Goal: Task Accomplishment & Management: Complete application form

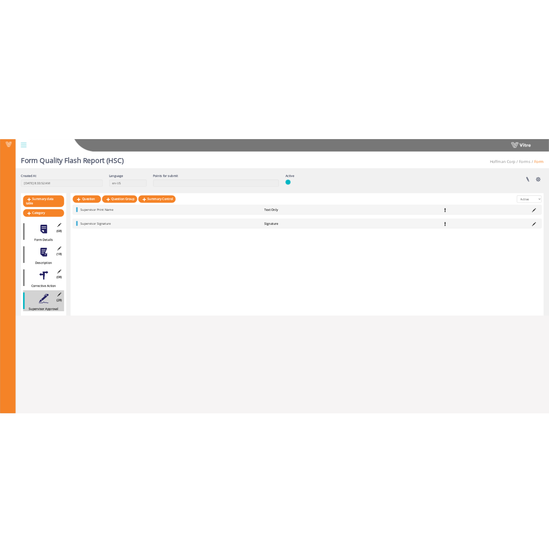
scroll to position [22, 0]
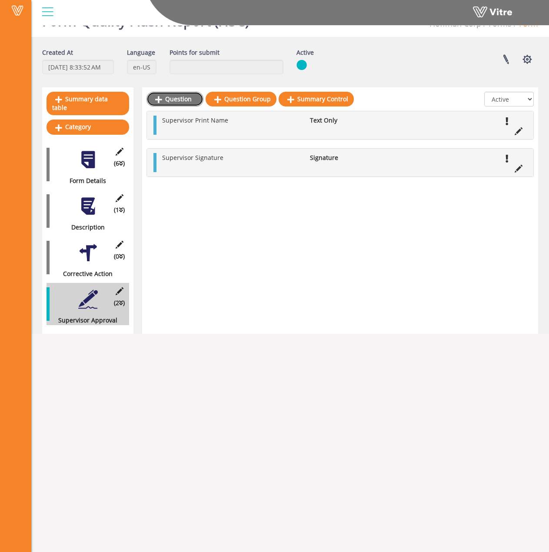
click at [179, 100] on link "Question" at bounding box center [174, 99] width 57 height 15
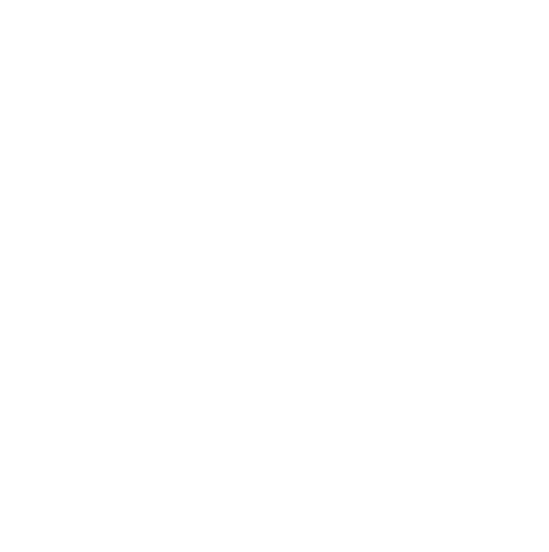
scroll to position [0, 0]
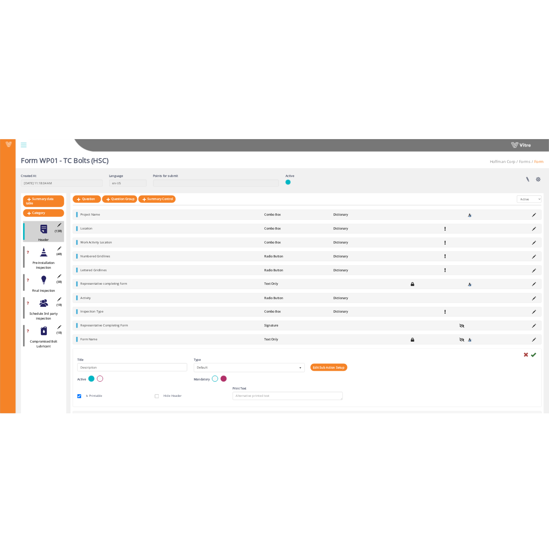
scroll to position [28, 0]
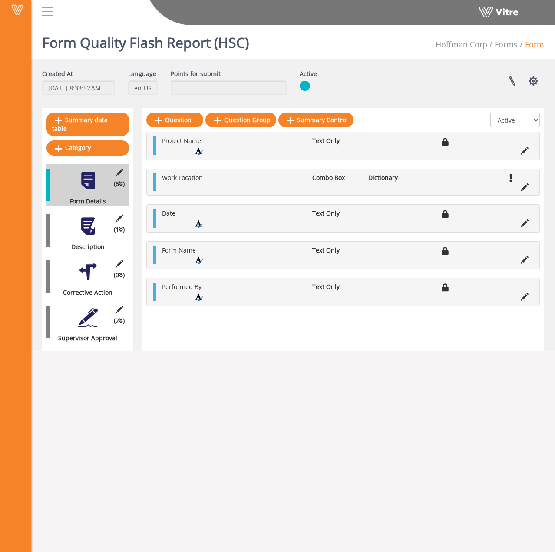
click at [81, 308] on div at bounding box center [88, 318] width 20 height 20
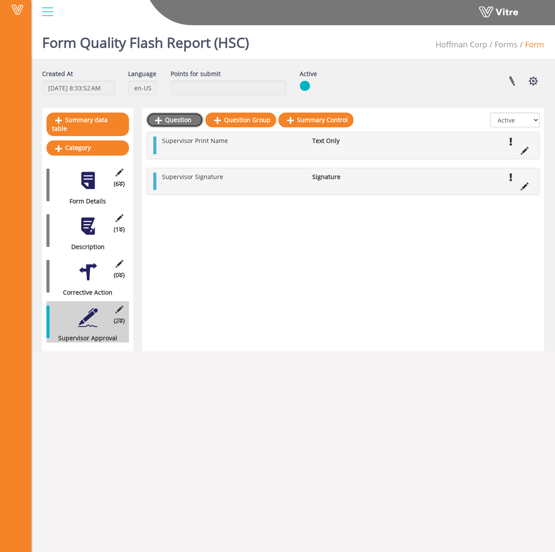
click at [182, 122] on link "Question" at bounding box center [174, 120] width 57 height 15
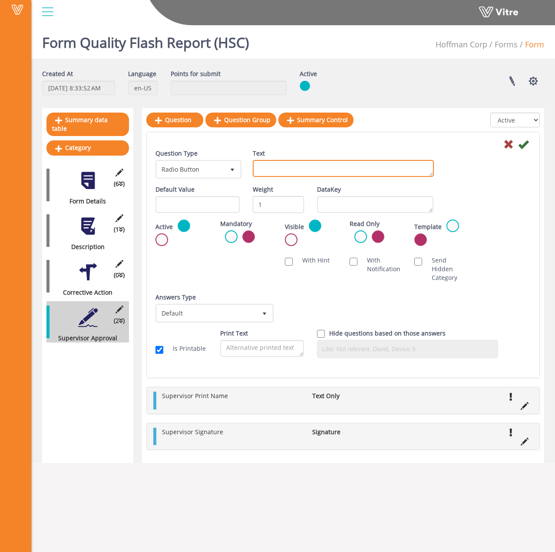
click at [283, 170] on textarea "Text" at bounding box center [343, 168] width 181 height 17
type textarea "QC Print Name"
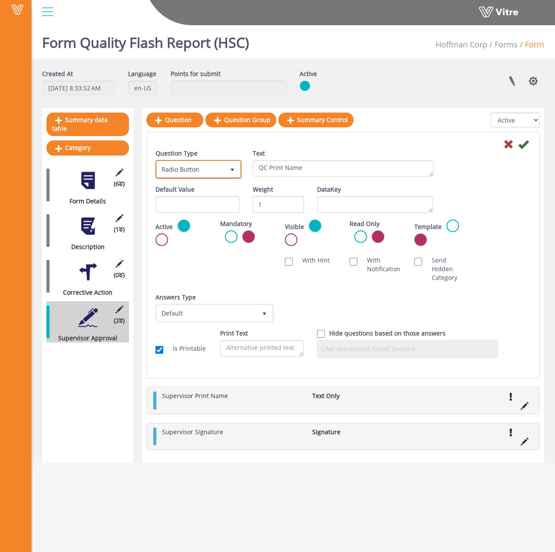
click at [218, 167] on span "Radio Button" at bounding box center [191, 169] width 68 height 16
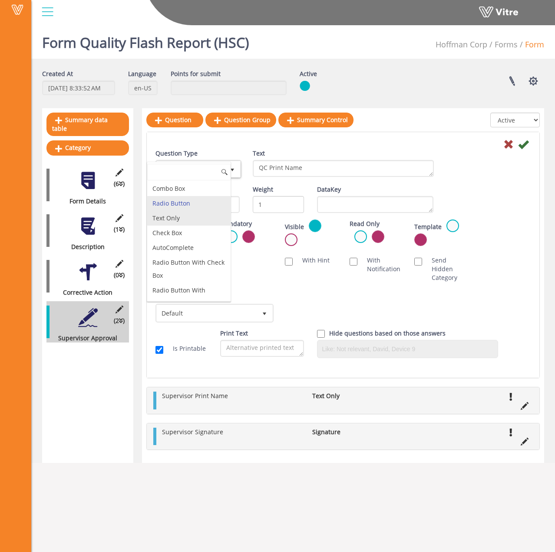
click at [203, 220] on li "Text Only" at bounding box center [188, 218] width 83 height 15
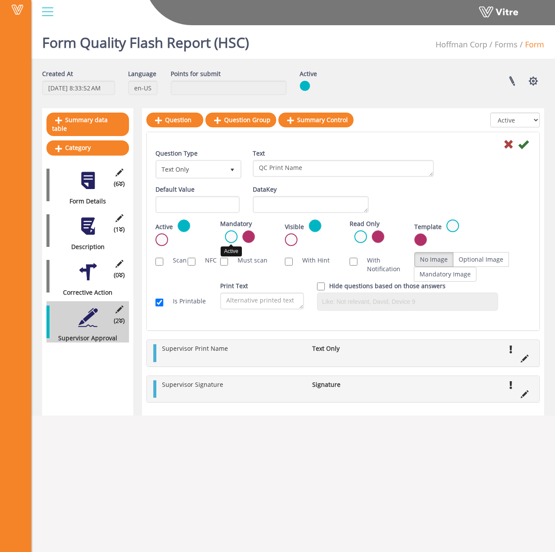
click at [231, 239] on label at bounding box center [231, 236] width 13 height 13
click at [0, 0] on input "radio" at bounding box center [0, 0] width 0 height 0
click at [523, 148] on icon at bounding box center [524, 144] width 10 height 10
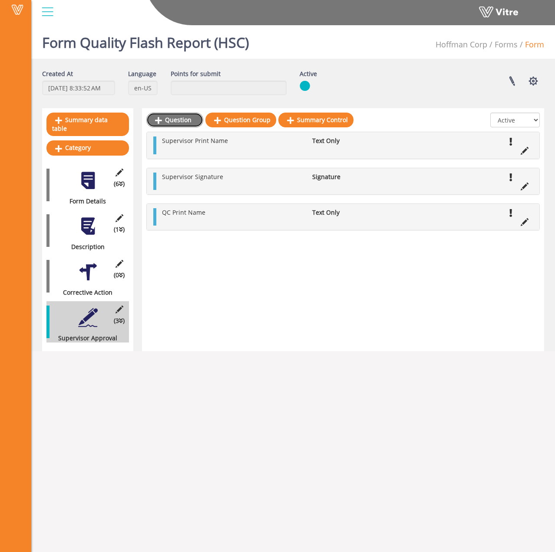
click at [177, 127] on link "Question" at bounding box center [174, 120] width 57 height 15
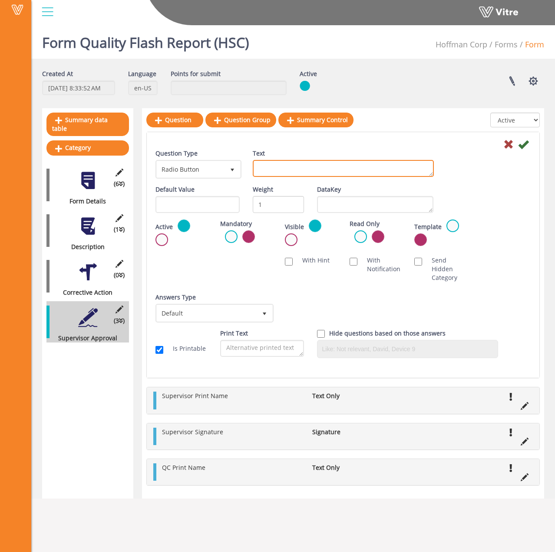
click at [267, 168] on textarea "Text" at bounding box center [343, 168] width 181 height 17
type textarea "QC Signature"
click at [216, 172] on span "Radio Button" at bounding box center [191, 169] width 68 height 16
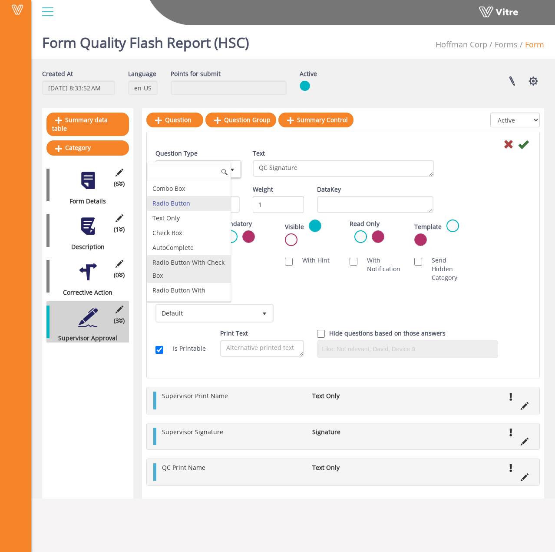
scroll to position [87, 0]
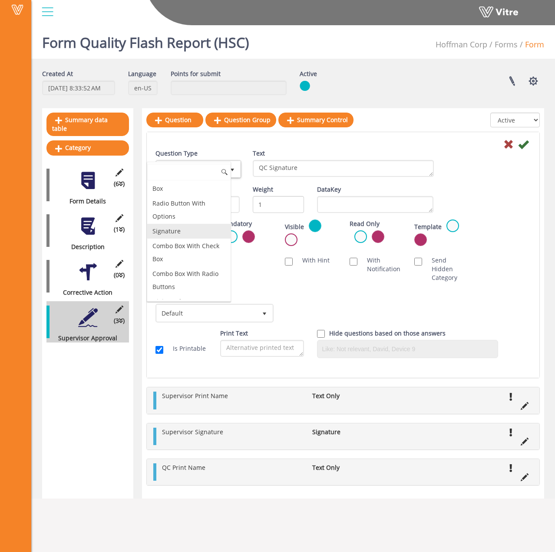
click at [192, 232] on li "Signature" at bounding box center [188, 231] width 83 height 15
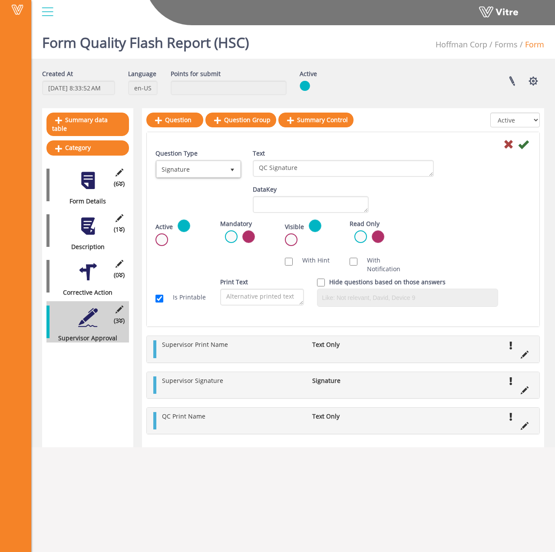
click at [233, 238] on label at bounding box center [231, 236] width 13 height 13
click at [0, 0] on input "radio" at bounding box center [0, 0] width 0 height 0
click at [524, 146] on icon at bounding box center [524, 144] width 10 height 10
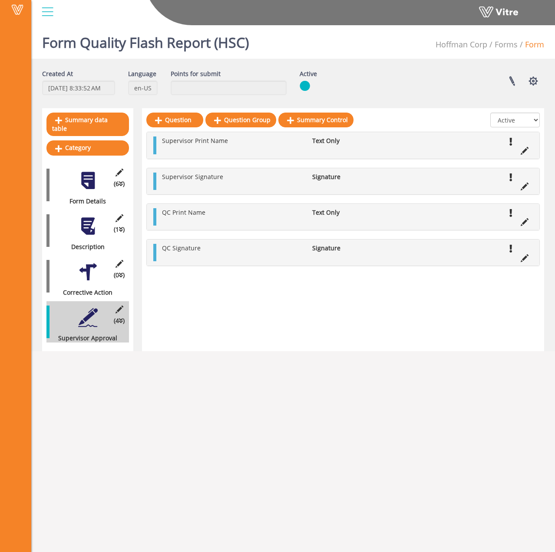
click at [85, 269] on div at bounding box center [88, 272] width 20 height 20
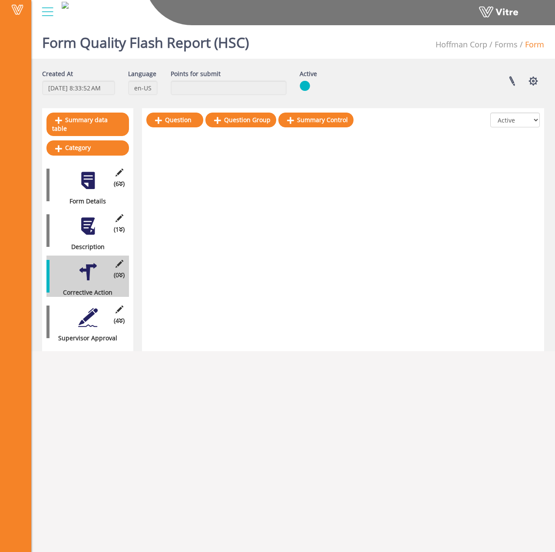
click at [89, 229] on div "(1 ) Description" at bounding box center [88, 230] width 83 height 41
click at [85, 216] on div at bounding box center [88, 226] width 20 height 20
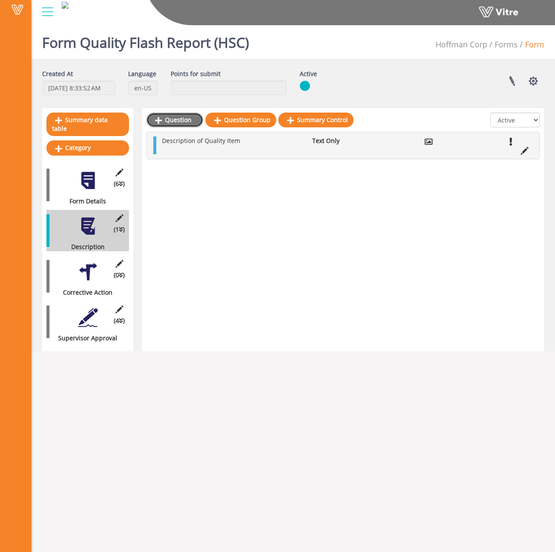
click at [178, 119] on link "Question" at bounding box center [174, 120] width 57 height 15
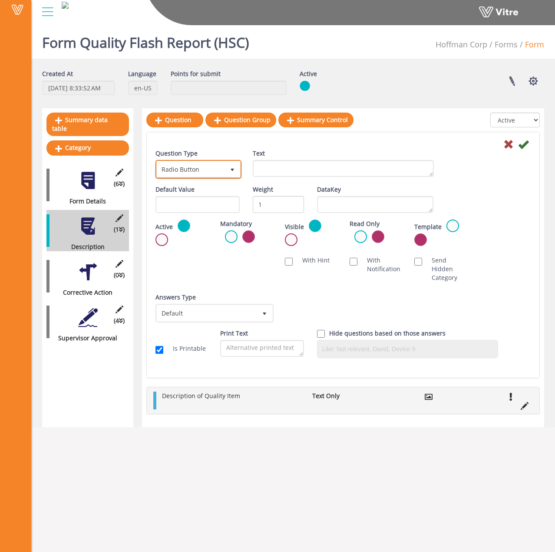
click at [213, 173] on span "Radio Button" at bounding box center [191, 169] width 68 height 16
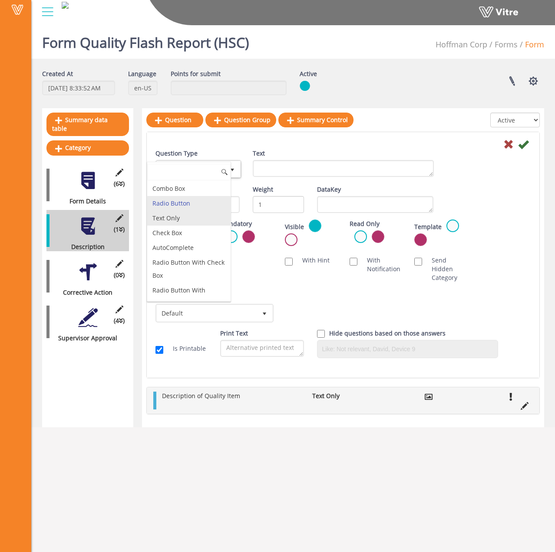
click at [190, 222] on li "Text Only" at bounding box center [188, 218] width 83 height 15
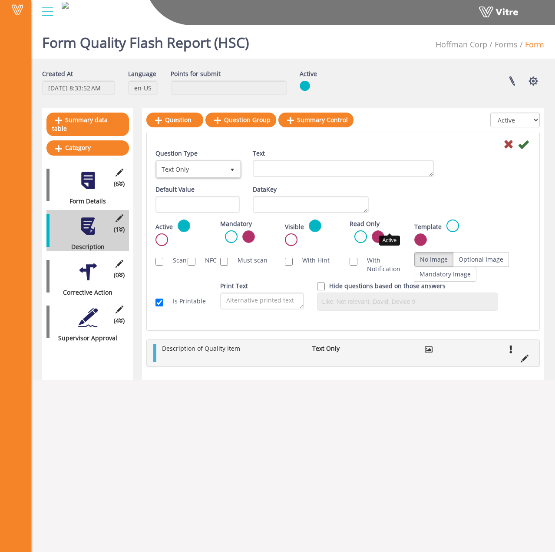
click at [367, 230] on label at bounding box center [361, 236] width 13 height 13
click at [0, 0] on input "radio" at bounding box center [0, 0] width 0 height 0
click at [306, 170] on textarea "Text" at bounding box center [343, 168] width 181 height 17
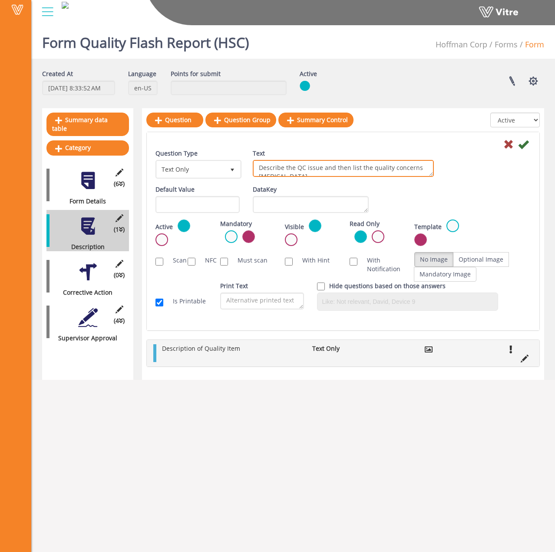
scroll to position [5, 0]
type textarea "Describe the QC issue and then list the quality concerns related to the process"
click at [492, 183] on div "Question Type Text Only 5 Text Describe the QC issue and then list the quality …" at bounding box center [343, 167] width 389 height 36
click at [523, 147] on icon at bounding box center [524, 144] width 10 height 10
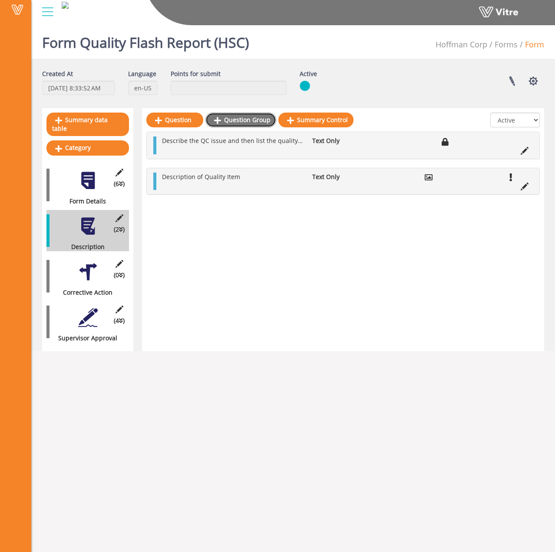
click at [244, 117] on link "Question Group" at bounding box center [241, 120] width 71 height 15
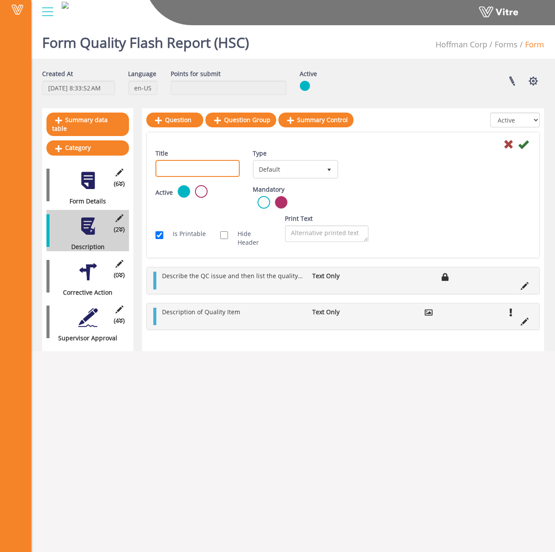
click at [200, 169] on input "Title" at bounding box center [198, 168] width 84 height 17
click at [305, 168] on span "Default" at bounding box center [288, 169] width 68 height 16
click at [373, 167] on div "Title Type Default 0 Scan Codes Select Variable Edit Sub Action Setup" at bounding box center [343, 167] width 389 height 36
click at [201, 174] on input "Title" at bounding box center [198, 168] width 84 height 17
type input "Related Quality Concerns"
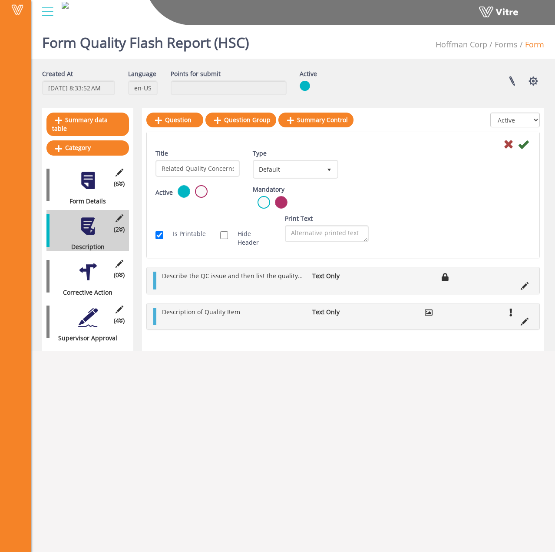
click at [457, 202] on div "Active Mandatory Show Group After Copy Auto create sub-action per every group i…" at bounding box center [343, 199] width 389 height 29
click at [519, 141] on icon at bounding box center [524, 144] width 10 height 10
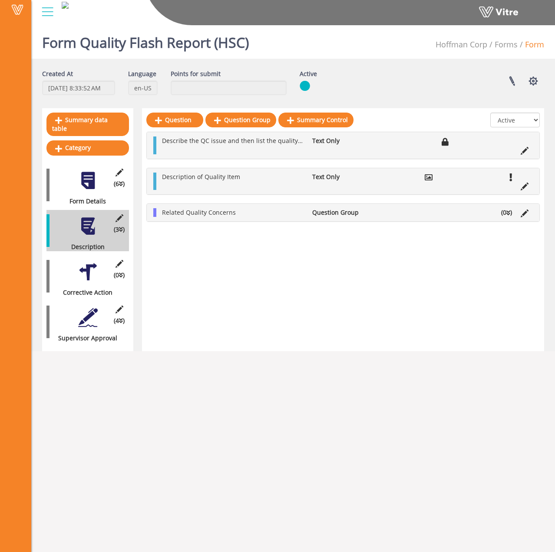
click at [505, 213] on li "(0 )" at bounding box center [507, 212] width 20 height 9
click at [168, 228] on link "Question" at bounding box center [186, 233] width 57 height 15
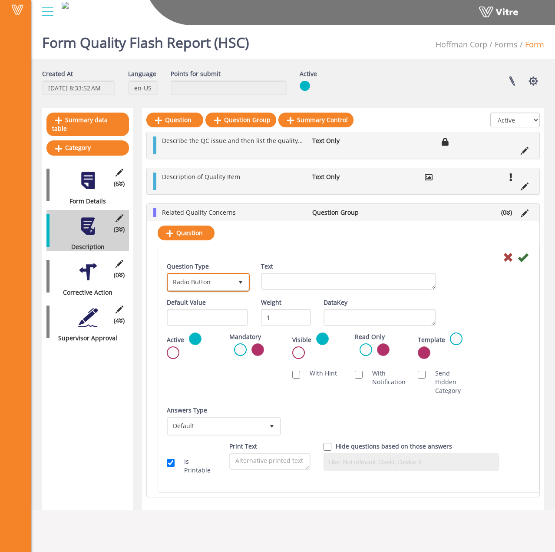
click at [220, 284] on span "Radio Button" at bounding box center [200, 282] width 65 height 16
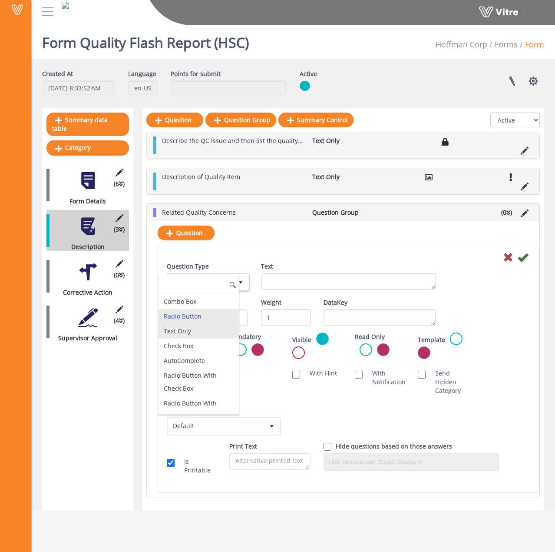
click at [216, 330] on li "Text Only" at bounding box center [199, 331] width 80 height 15
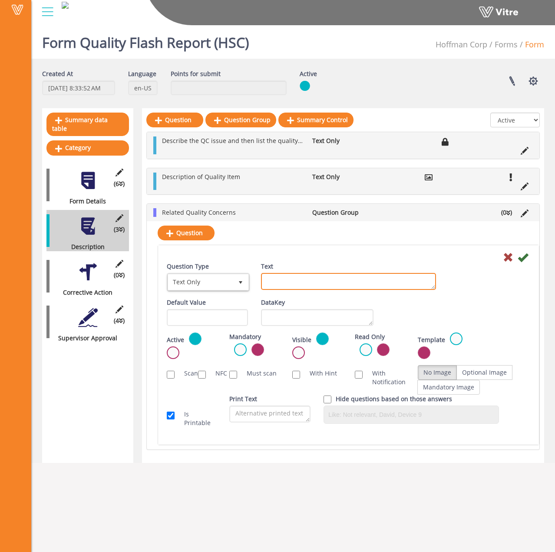
click at [302, 280] on textarea "Text" at bounding box center [349, 281] width 176 height 17
type textarea "Concern:"
click at [239, 349] on label at bounding box center [240, 349] width 13 height 13
click at [0, 0] on input "radio" at bounding box center [0, 0] width 0 height 0
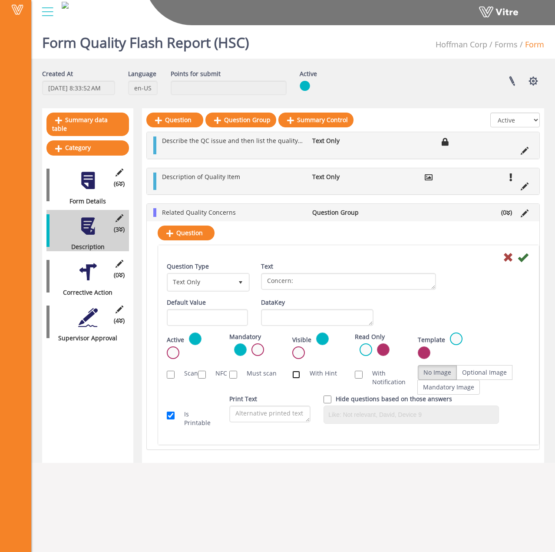
click at [297, 376] on input "With Hint" at bounding box center [297, 375] width 8 height 8
checkbox input "true"
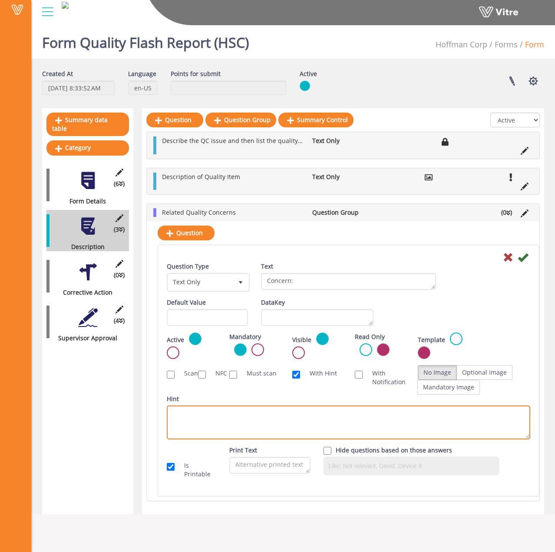
drag, startPoint x: 254, startPoint y: 412, endPoint x: 259, endPoint y: 414, distance: 5.0
click at [256, 413] on textarea "Hint" at bounding box center [349, 423] width 364 height 34
paste textarea "List the tasks to be performed, press the (+) plus button to add more tasks."
drag, startPoint x: 194, startPoint y: 414, endPoint x: 259, endPoint y: 417, distance: 64.9
click at [259, 417] on textarea "List the tasks to be performed, press the (+) plus button to add more tasks." at bounding box center [349, 423] width 364 height 34
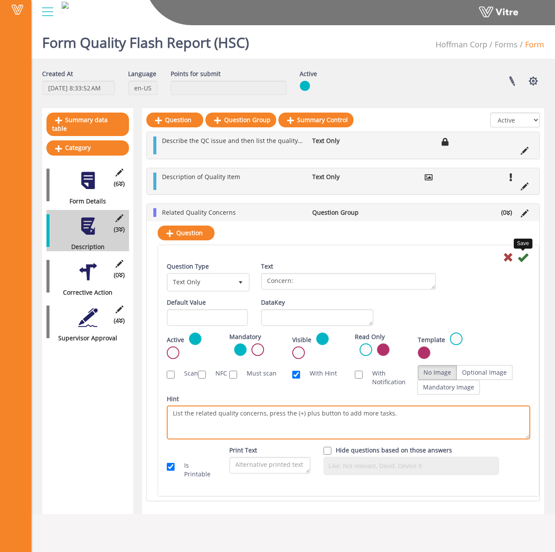
type textarea "List the related quality concerns, press the (+) plus button to add more tasks."
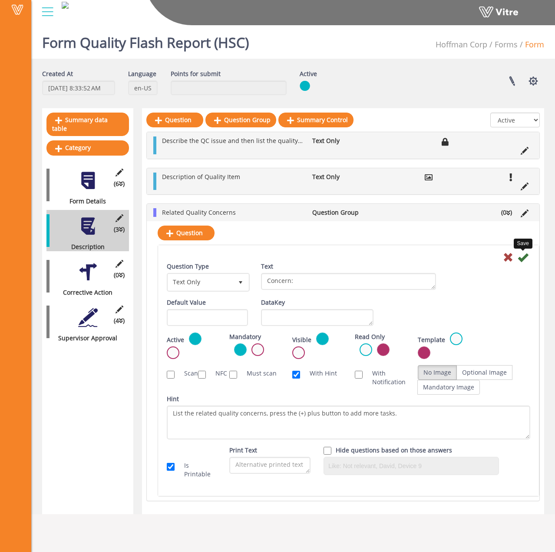
click at [524, 261] on icon at bounding box center [523, 257] width 10 height 10
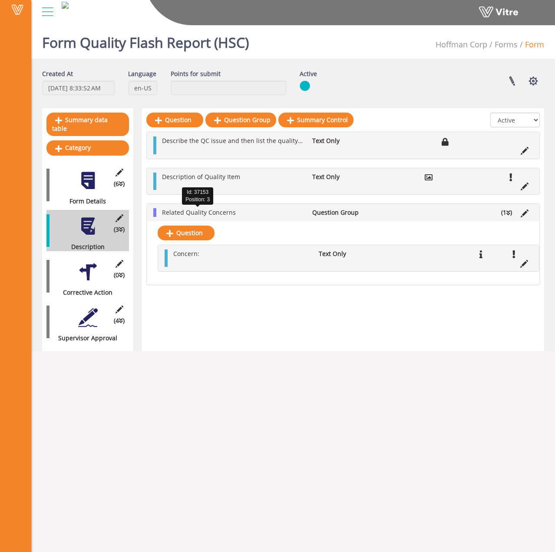
click at [196, 211] on span "Related Quality Concerns" at bounding box center [199, 212] width 74 height 8
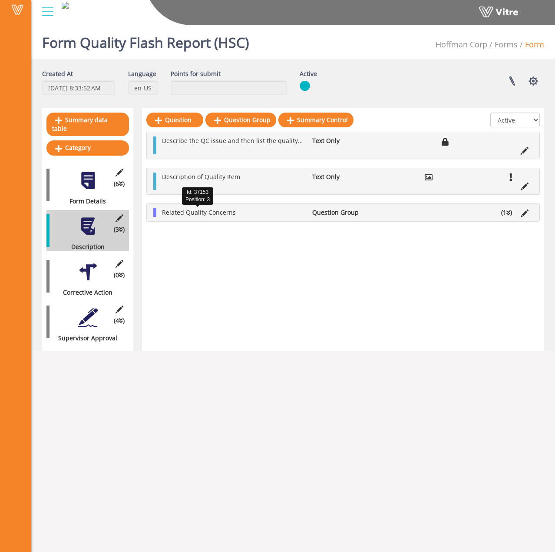
click at [196, 211] on span "Related Quality Concerns" at bounding box center [199, 212] width 74 height 8
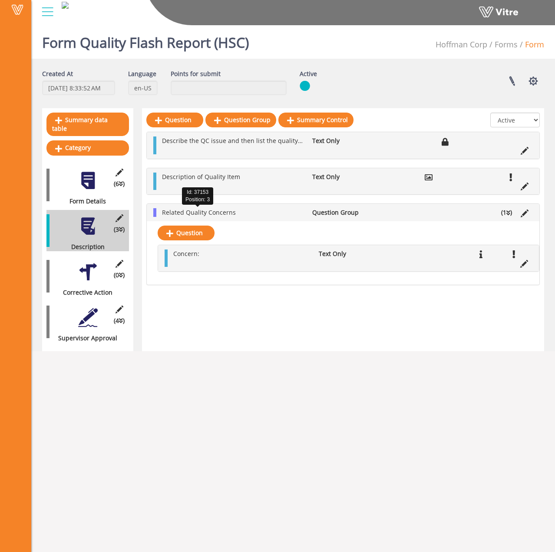
click at [198, 215] on span "Related Quality Concerns" at bounding box center [199, 212] width 74 height 8
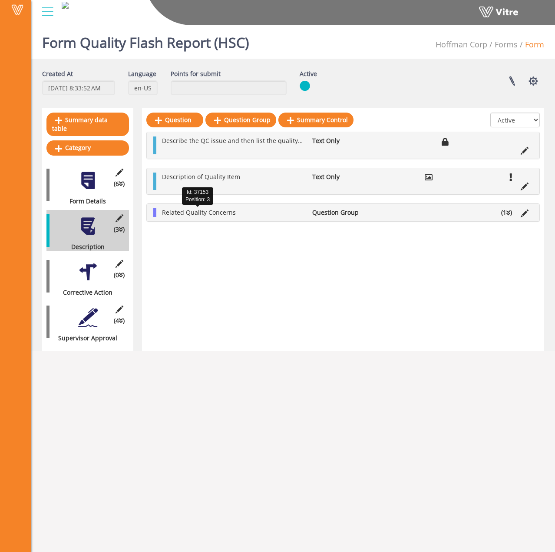
click at [192, 215] on span "Related Quality Concerns" at bounding box center [199, 212] width 74 height 8
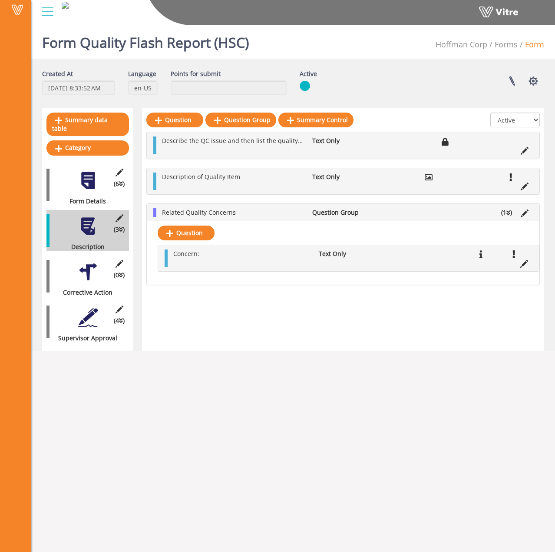
click at [95, 268] on div at bounding box center [88, 272] width 20 height 20
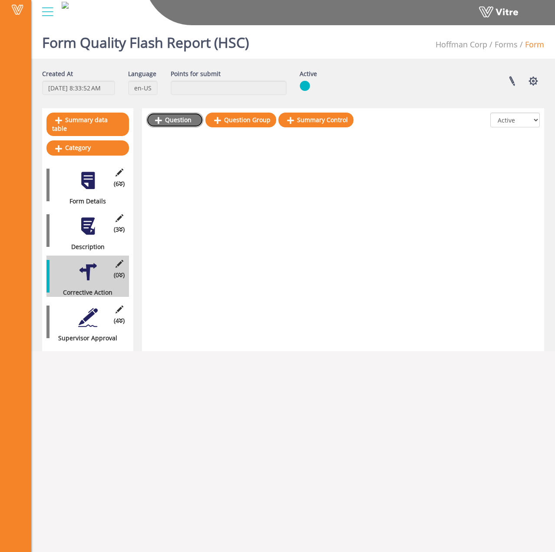
click at [172, 124] on link "Question" at bounding box center [174, 120] width 57 height 15
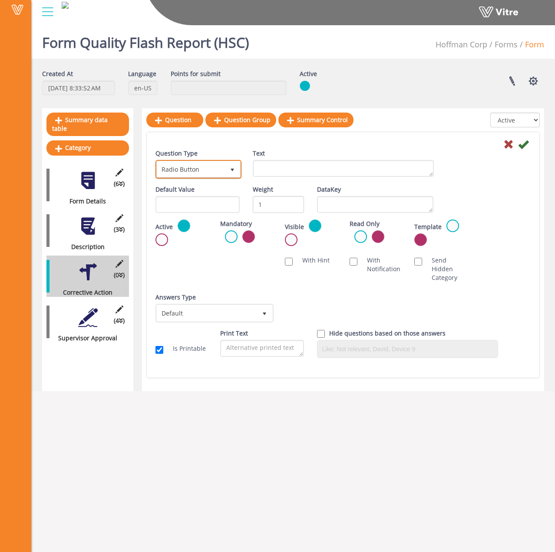
click at [221, 169] on span "Radio Button" at bounding box center [191, 169] width 68 height 16
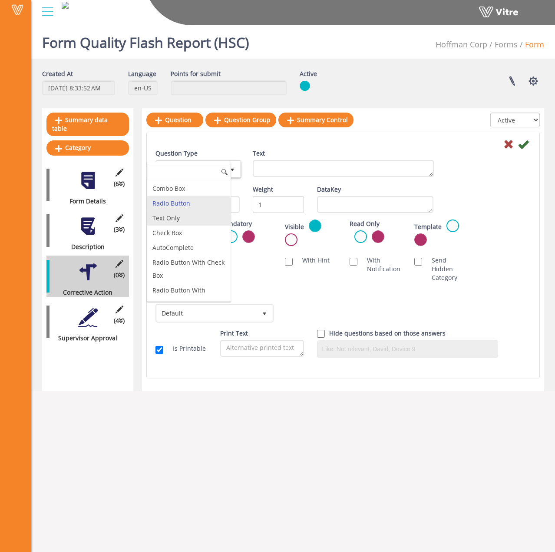
click at [186, 220] on li "Text Only" at bounding box center [188, 218] width 83 height 15
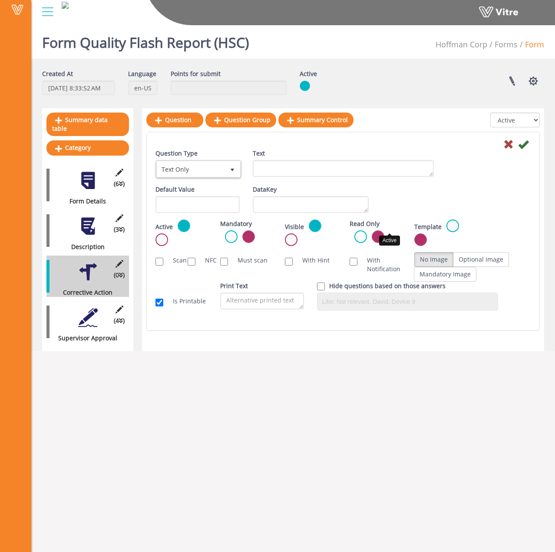
click at [367, 230] on label at bounding box center [361, 236] width 13 height 13
click at [0, 0] on input "radio" at bounding box center [0, 0] width 0 height 0
click at [281, 175] on textarea "Text" at bounding box center [343, 168] width 181 height 17
click at [514, 332] on div "Question Question Group Summary Control All Active Not Active Question Type Tex…" at bounding box center [343, 229] width 402 height 243
click at [91, 308] on div at bounding box center [88, 318] width 20 height 20
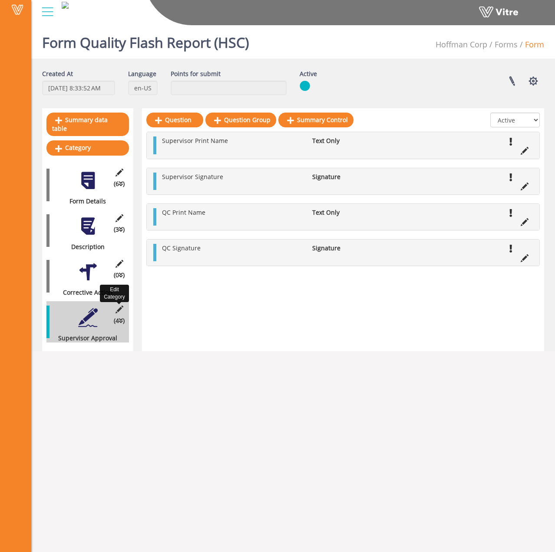
click at [116, 306] on icon at bounding box center [119, 310] width 11 height 8
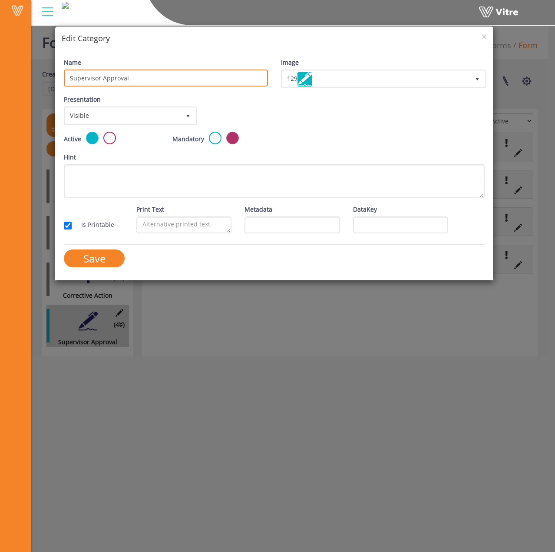
click at [69, 80] on input "Supervisor Approval" at bounding box center [166, 78] width 204 height 17
type input "Pre Release Supervisor Approval"
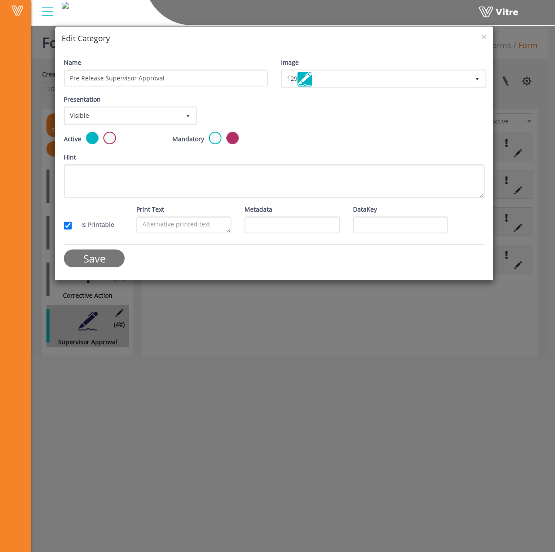
click at [84, 262] on input "Save" at bounding box center [94, 258] width 61 height 18
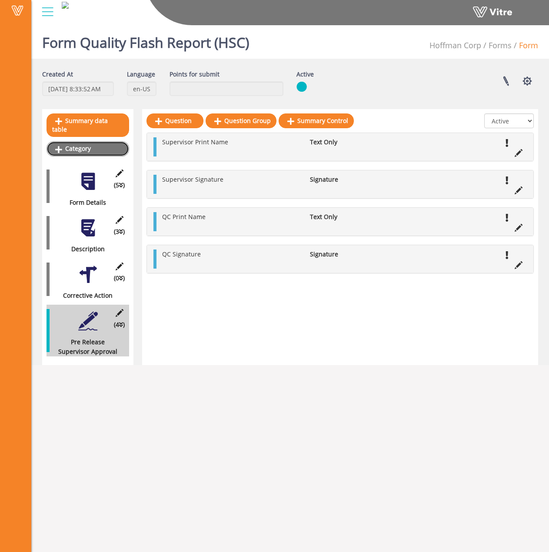
click at [96, 141] on link "Category" at bounding box center [88, 148] width 83 height 15
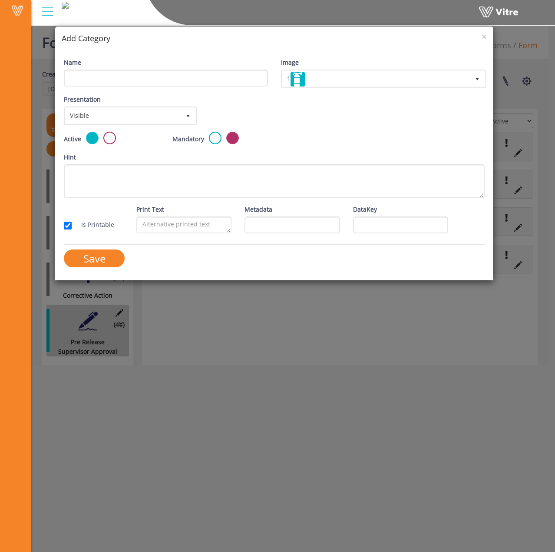
click at [124, 87] on div "Name" at bounding box center [165, 75] width 217 height 35
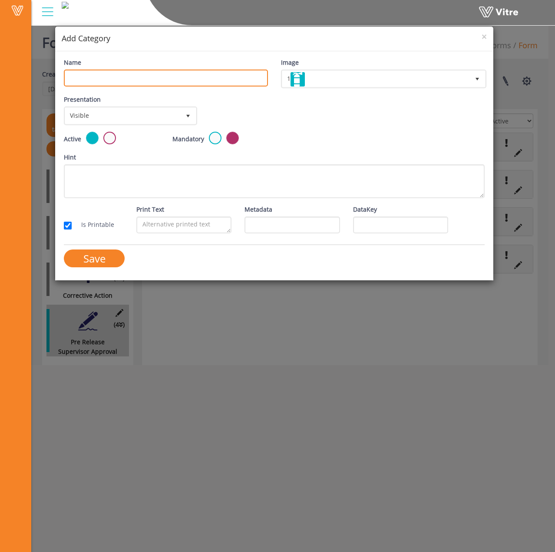
click at [124, 81] on input "Name" at bounding box center [166, 78] width 204 height 17
type input "Issue Report"
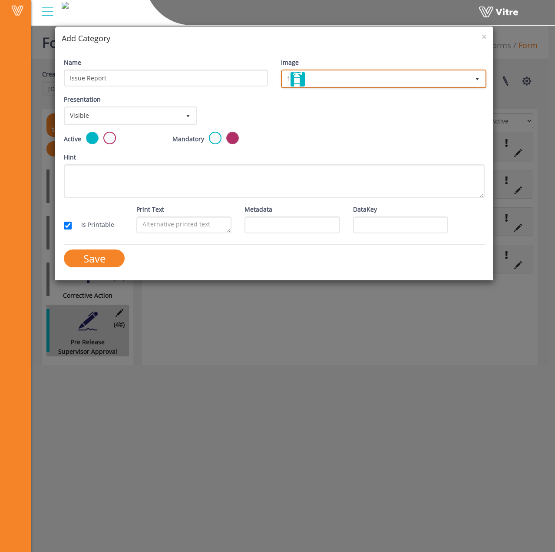
click at [349, 79] on span "1" at bounding box center [376, 79] width 187 height 16
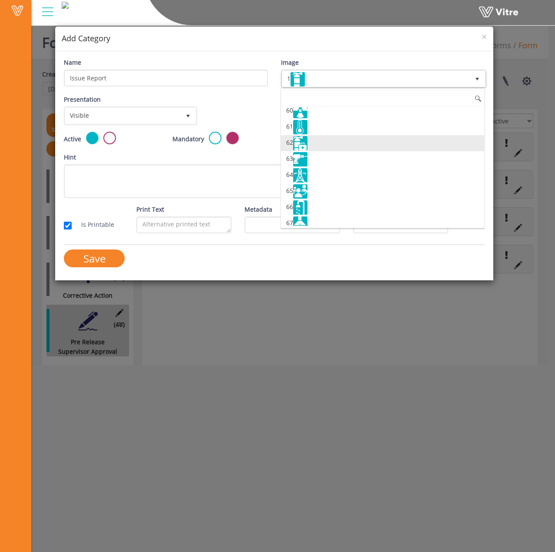
scroll to position [1000, 0]
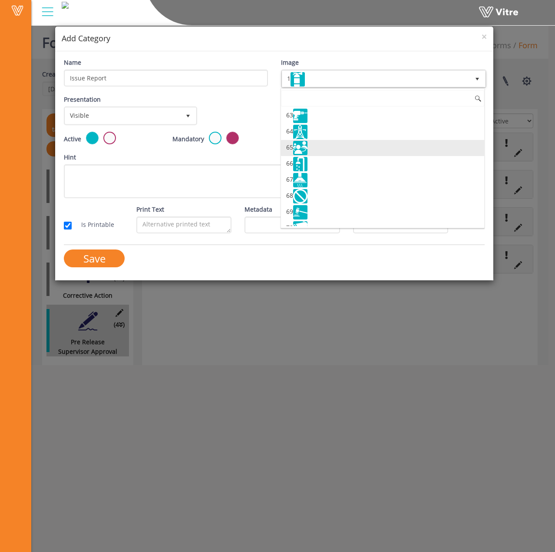
click at [323, 148] on li "65" at bounding box center [382, 148] width 203 height 16
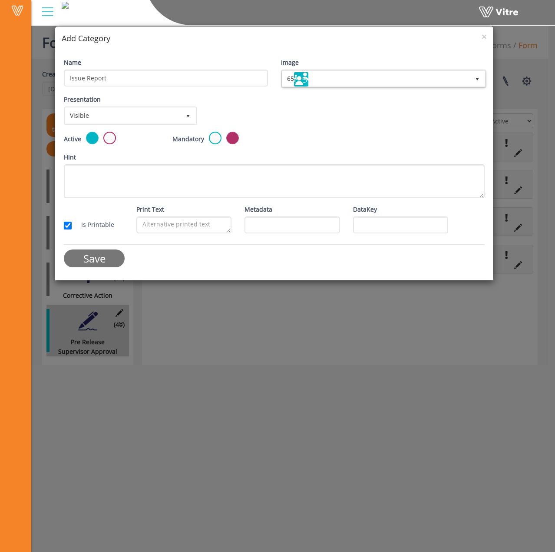
click at [88, 265] on input "Save" at bounding box center [94, 258] width 61 height 18
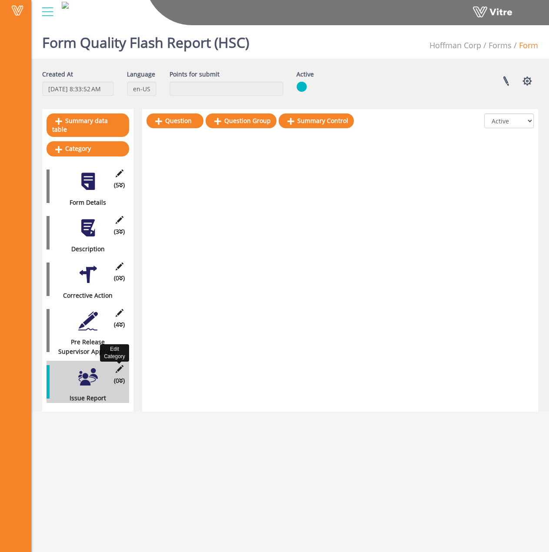
click at [119, 365] on icon at bounding box center [119, 369] width 11 height 8
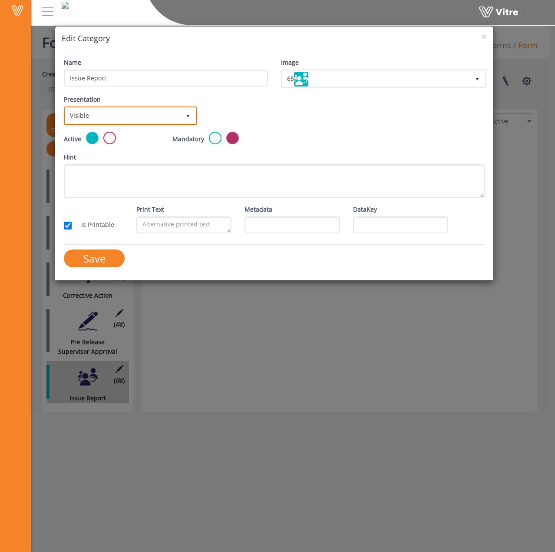
click at [126, 116] on span "Visible" at bounding box center [122, 116] width 115 height 16
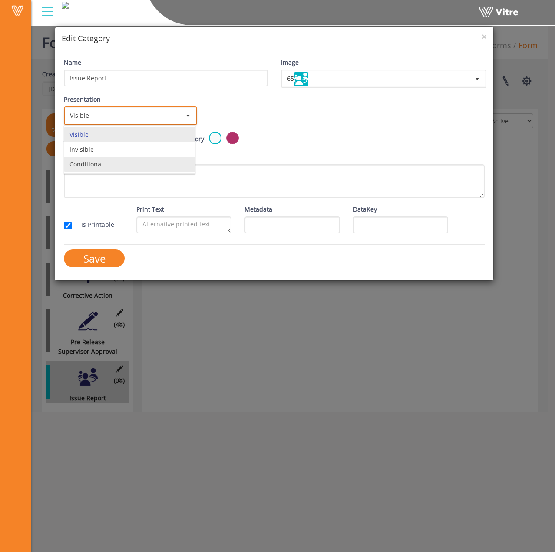
click at [119, 163] on li "Conditional" at bounding box center [129, 164] width 131 height 15
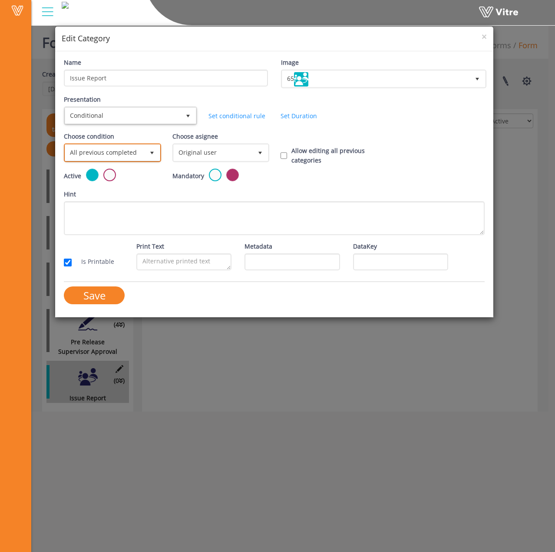
click at [135, 148] on span "All previous completed" at bounding box center [104, 153] width 79 height 16
click at [125, 193] on li "Based on answer" at bounding box center [111, 186] width 95 height 15
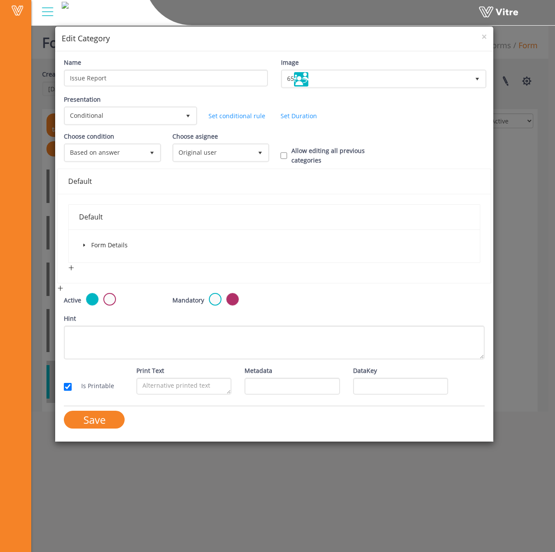
click at [89, 245] on span at bounding box center [84, 245] width 10 height 10
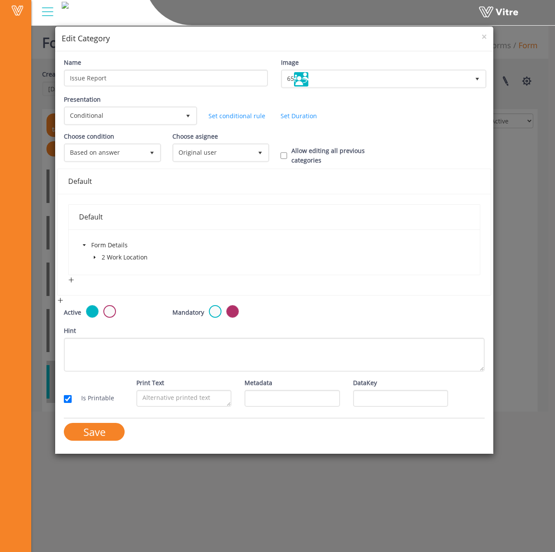
click at [94, 257] on icon "caret-down" at bounding box center [95, 257] width 2 height 3
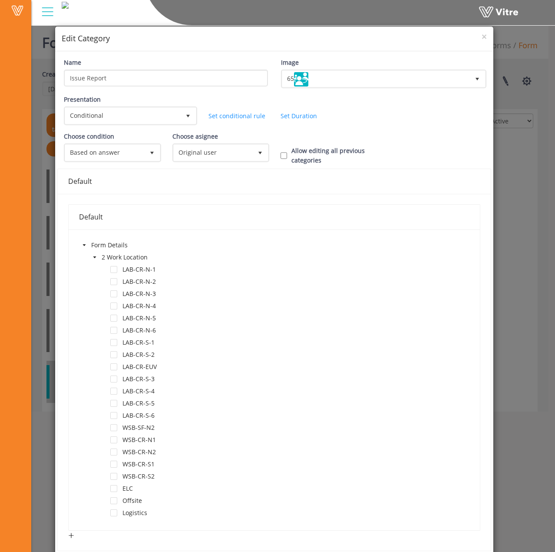
click at [94, 258] on icon "caret-down" at bounding box center [94, 257] width 3 height 2
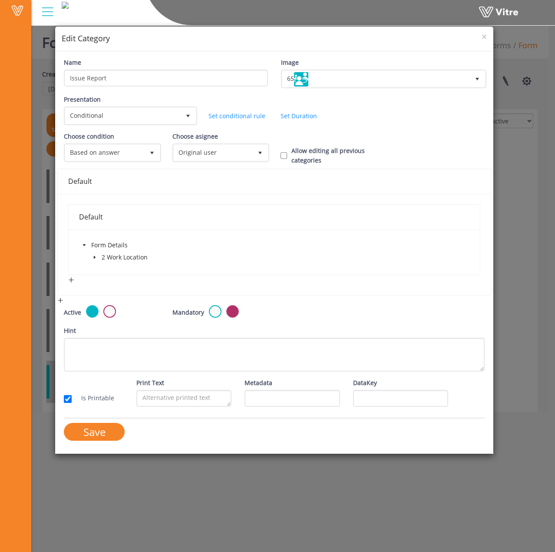
click at [84, 244] on icon "caret-down" at bounding box center [84, 245] width 3 height 2
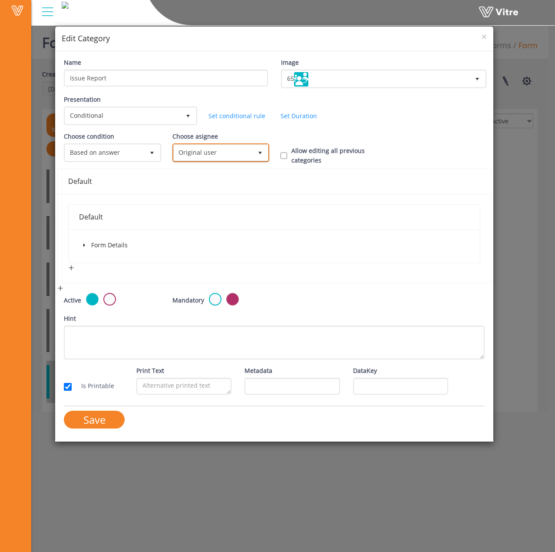
click at [221, 149] on span "Original user" at bounding box center [213, 153] width 79 height 16
click at [315, 184] on div "Default" at bounding box center [274, 181] width 412 height 11
click at [239, 116] on link "Set conditional rule" at bounding box center [237, 116] width 57 height 8
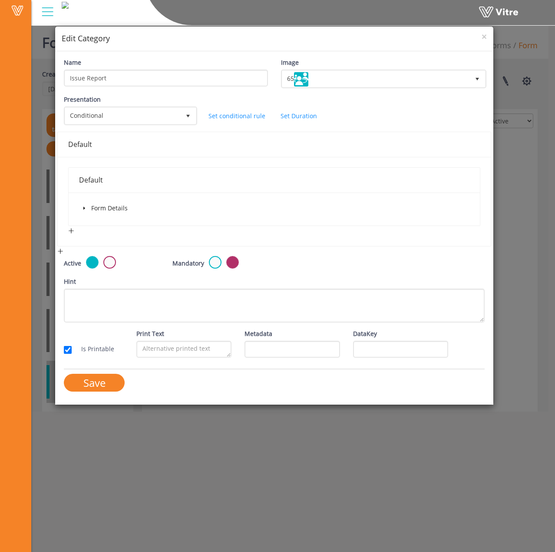
click at [87, 199] on div "Form Details" at bounding box center [274, 209] width 411 height 33
click at [86, 209] on span "caret-down" at bounding box center [84, 208] width 4 height 4
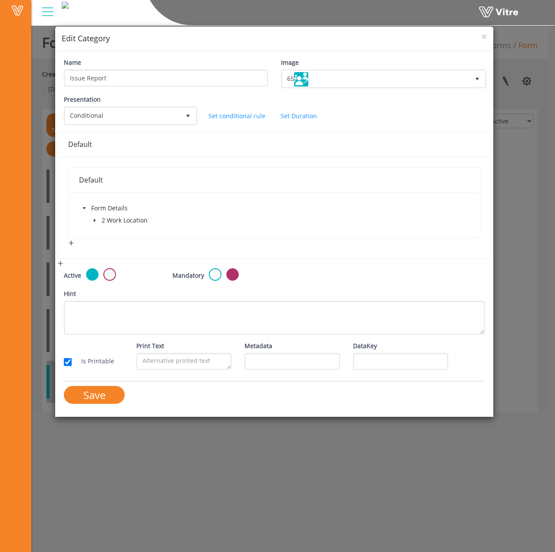
click at [95, 221] on icon "caret-down" at bounding box center [95, 220] width 2 height 3
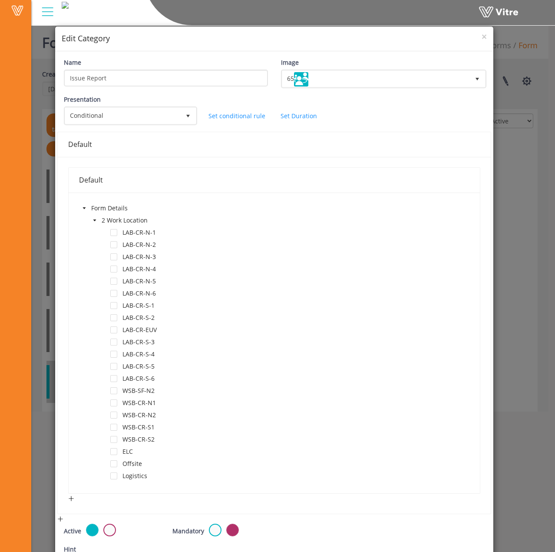
click at [95, 221] on icon "caret-down" at bounding box center [95, 220] width 4 height 4
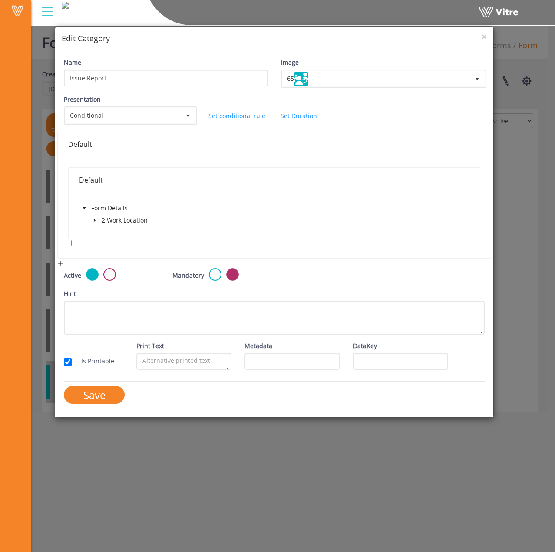
click at [85, 208] on icon "caret-down" at bounding box center [84, 208] width 3 height 2
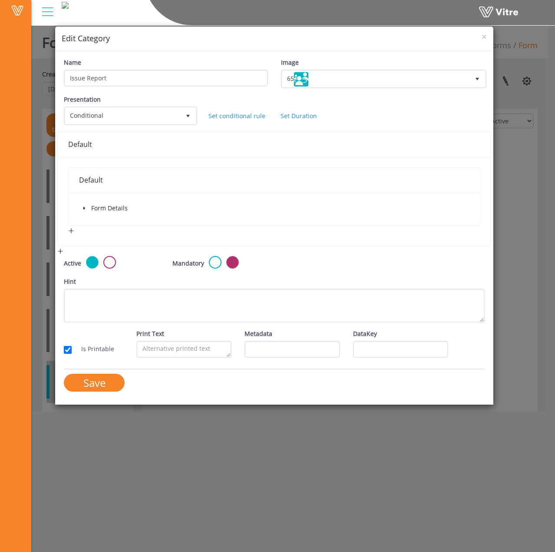
drag, startPoint x: 83, startPoint y: 244, endPoint x: 84, endPoint y: 235, distance: 8.7
click at [83, 242] on div "Default Form Details" at bounding box center [274, 201] width 433 height 89
click at [159, 112] on span "Conditional" at bounding box center [122, 116] width 115 height 16
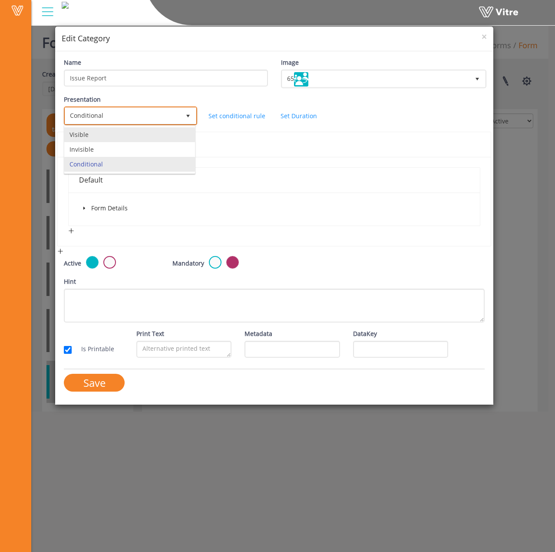
click at [158, 131] on li "Visible" at bounding box center [129, 134] width 131 height 15
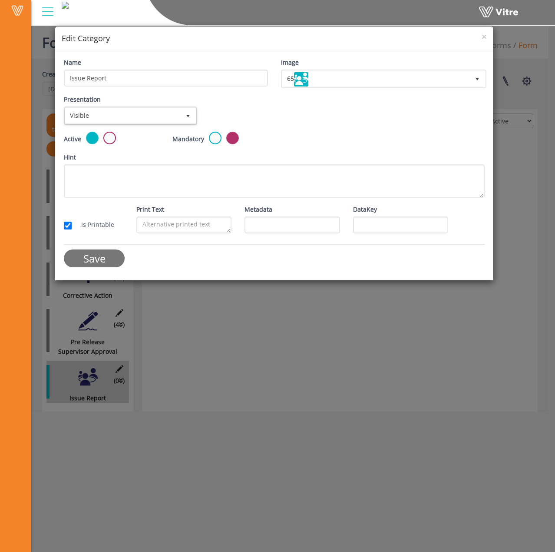
click at [84, 265] on input "Save" at bounding box center [94, 258] width 61 height 18
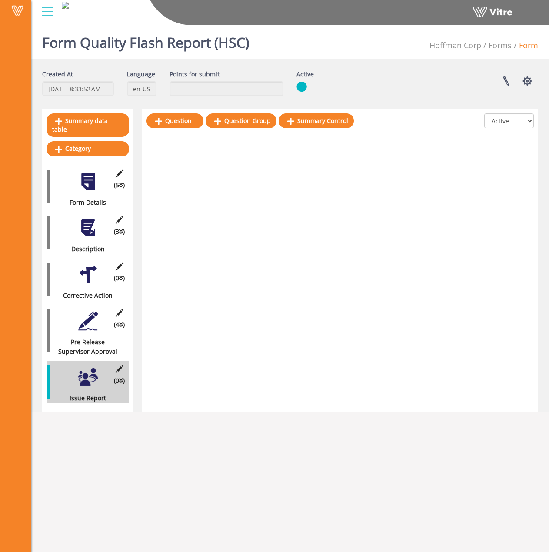
click at [92, 323] on div "(4 ) Pre Release Supervisor Approval" at bounding box center [88, 331] width 83 height 52
drag, startPoint x: 86, startPoint y: 315, endPoint x: 80, endPoint y: 314, distance: 5.7
click at [86, 315] on div at bounding box center [88, 321] width 20 height 20
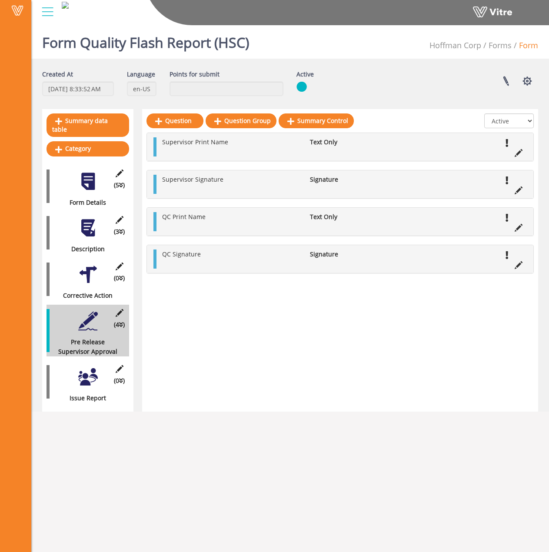
click at [90, 371] on div at bounding box center [88, 377] width 20 height 20
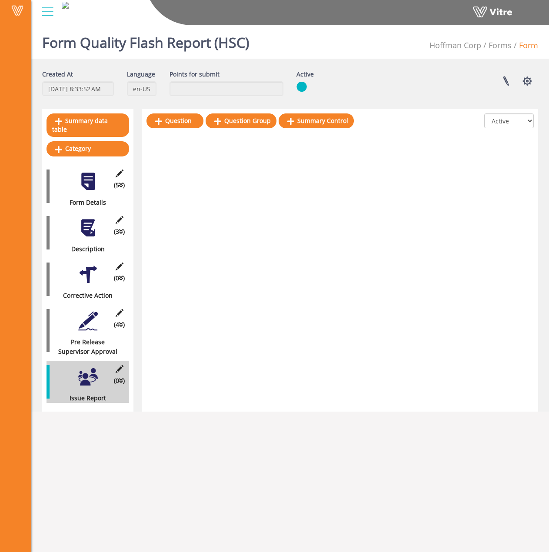
click at [94, 319] on div at bounding box center [88, 321] width 20 height 20
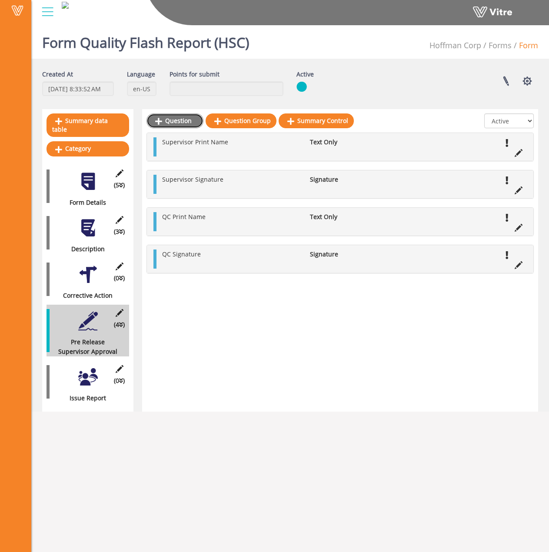
click at [171, 124] on link "Question" at bounding box center [174, 120] width 57 height 15
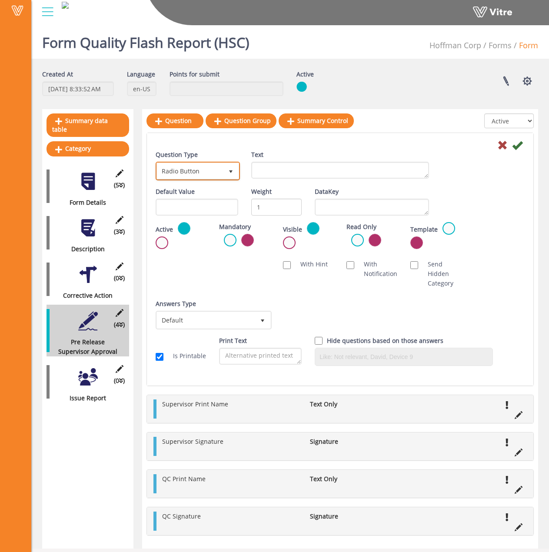
click at [203, 170] on span "Radio Button" at bounding box center [190, 171] width 66 height 16
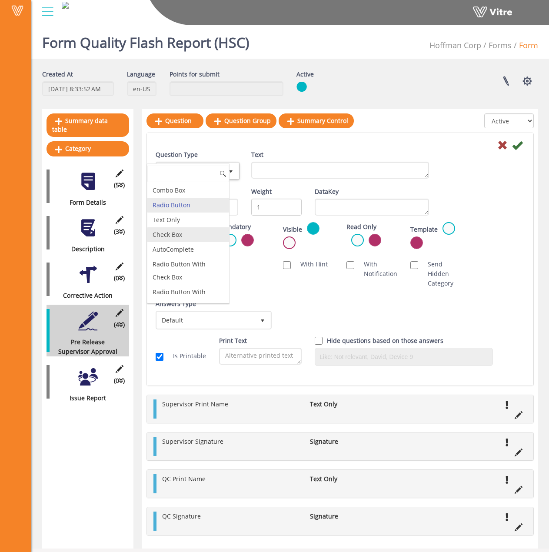
click at [173, 226] on ul "Combo Box Radio Button Text Only Check Box AutoComplete Radio Button With Check…" at bounding box center [188, 407] width 82 height 449
click at [178, 233] on li "Check Box" at bounding box center [188, 234] width 82 height 15
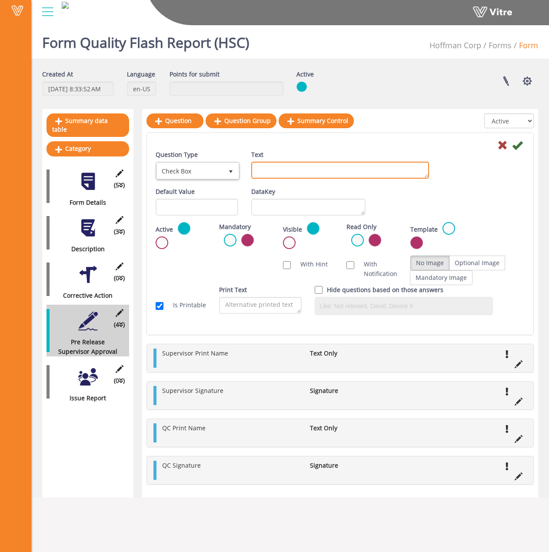
click at [285, 177] on textarea "Text" at bounding box center [340, 170] width 178 height 17
type textarea "R"
click at [232, 239] on label at bounding box center [230, 240] width 13 height 13
click at [0, 0] on input "radio" at bounding box center [0, 0] width 0 height 0
click at [346, 176] on textarea "Issue the flash report" at bounding box center [340, 170] width 178 height 17
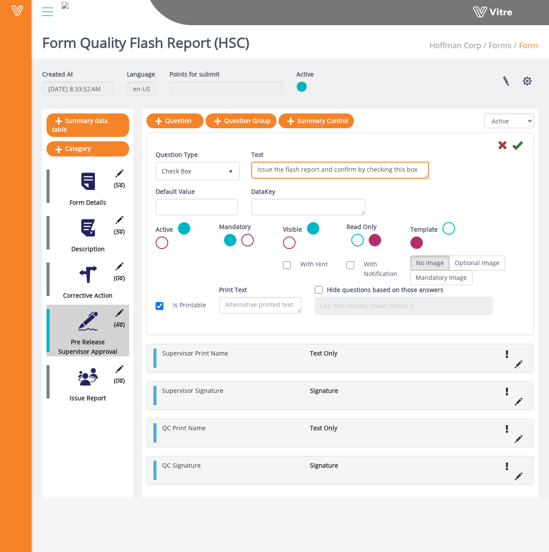
type textarea "Issue the flash report and confirm by checking this box"
click at [519, 147] on icon at bounding box center [517, 145] width 10 height 10
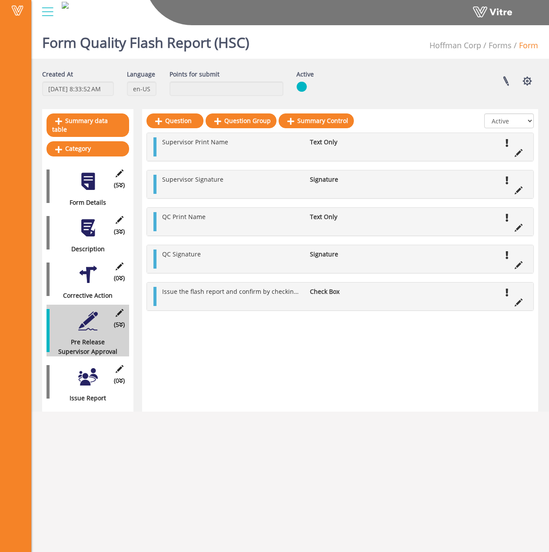
click at [87, 374] on div at bounding box center [88, 377] width 20 height 20
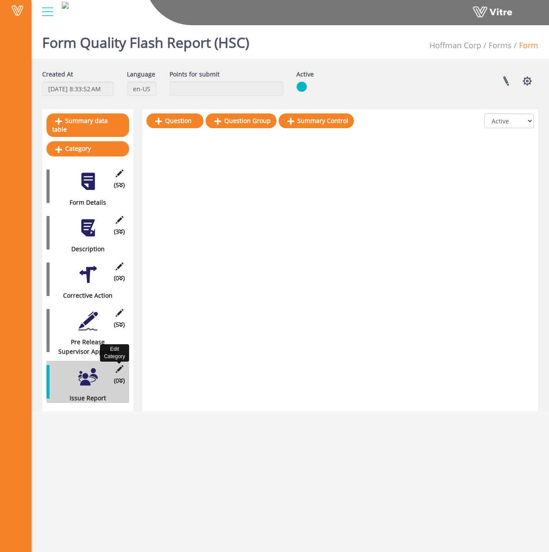
click at [120, 365] on icon at bounding box center [119, 369] width 11 height 8
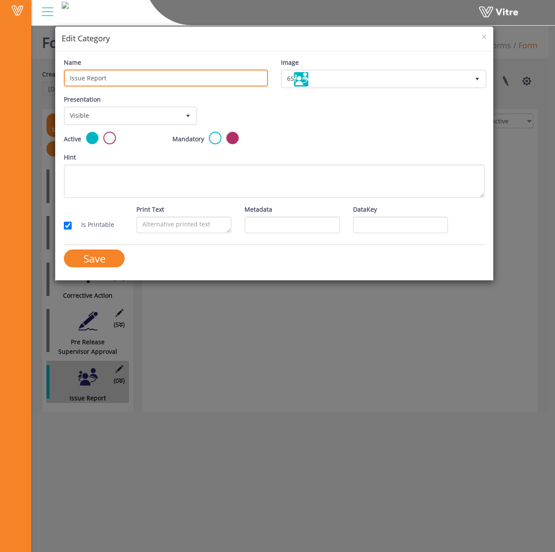
click at [236, 76] on input "Issue Report" at bounding box center [166, 78] width 204 height 17
click at [73, 78] on input "close report" at bounding box center [166, 78] width 204 height 17
click at [88, 78] on input "Close report" at bounding box center [166, 78] width 204 height 17
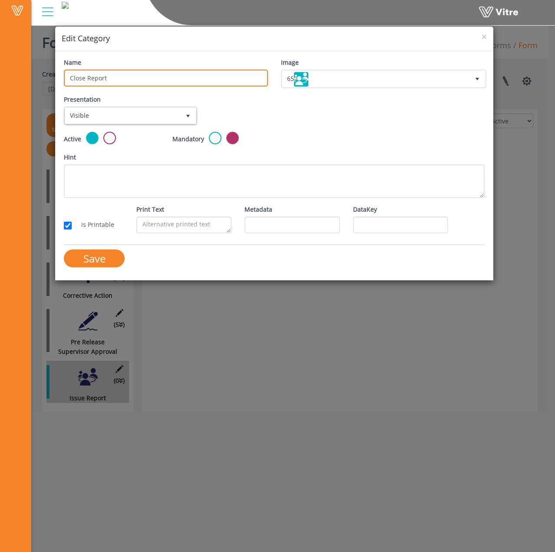
type input "Close Report"
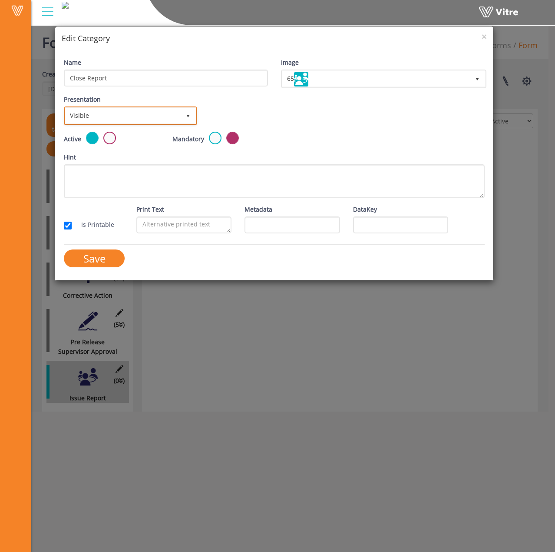
click at [141, 120] on span "Visible" at bounding box center [122, 116] width 115 height 16
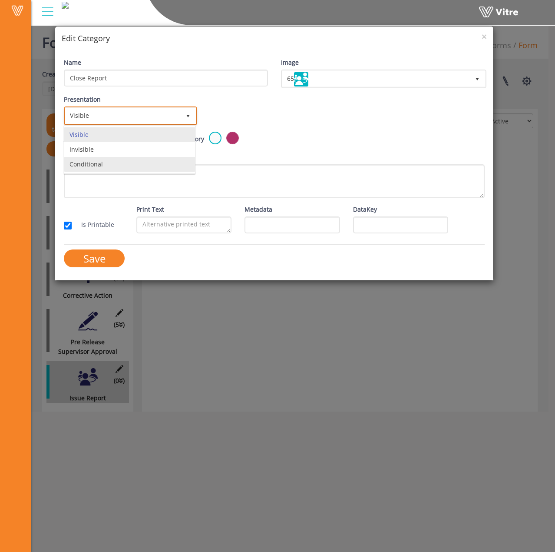
click at [123, 165] on li "Conditional" at bounding box center [129, 164] width 131 height 15
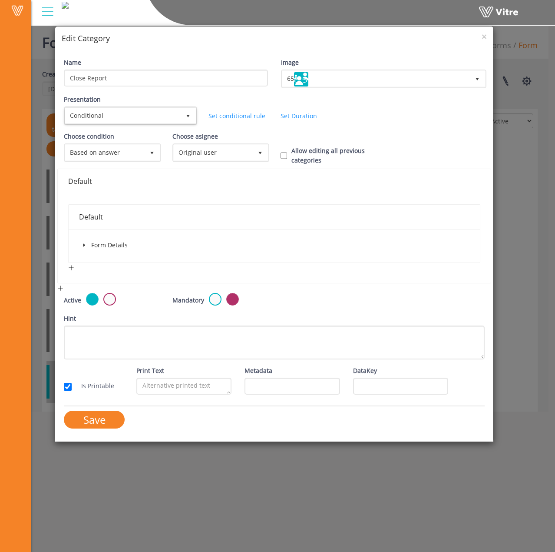
click at [81, 242] on span at bounding box center [84, 245] width 10 height 10
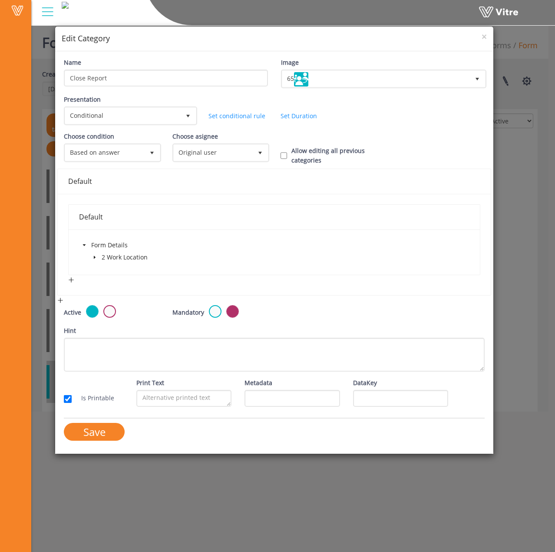
click at [97, 256] on span "caret-down" at bounding box center [95, 257] width 4 height 4
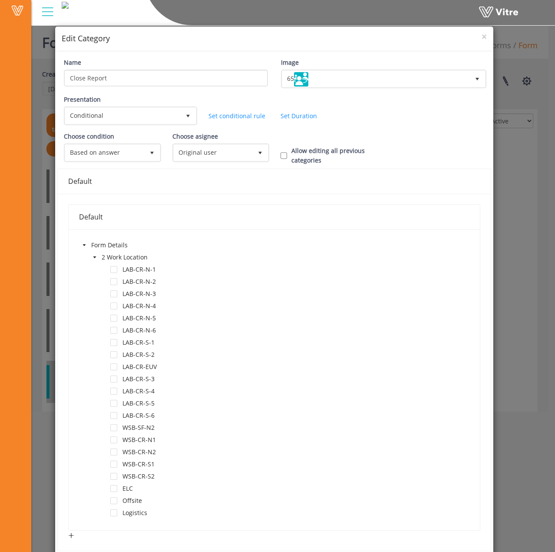
click at [97, 256] on span at bounding box center [95, 257] width 10 height 10
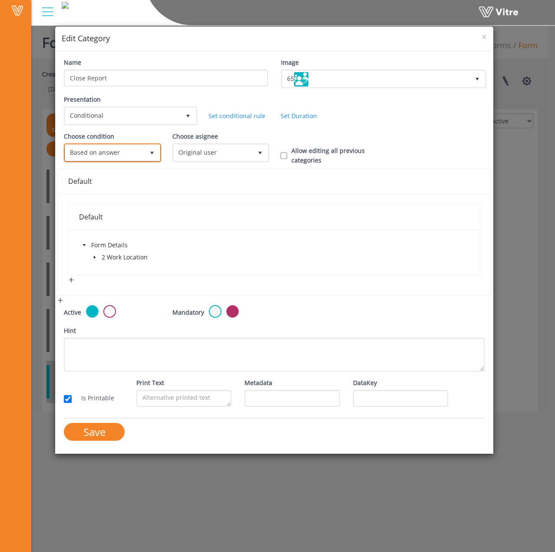
click at [127, 150] on span "Based on answer" at bounding box center [104, 153] width 79 height 16
click at [227, 161] on div "Choose asignee Original user 0" at bounding box center [220, 150] width 109 height 37
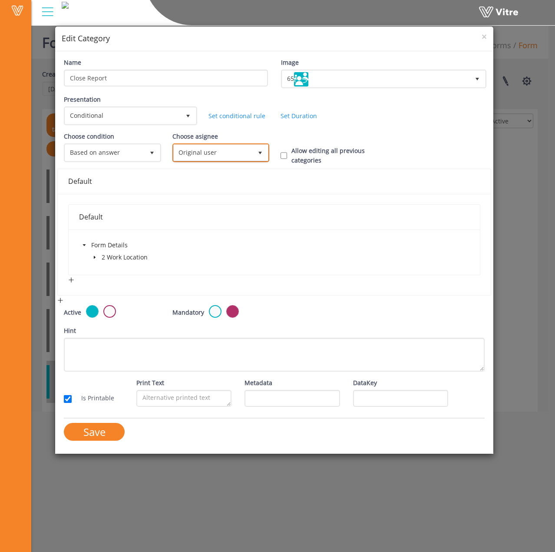
click at [226, 157] on span "Original user" at bounding box center [213, 153] width 79 height 16
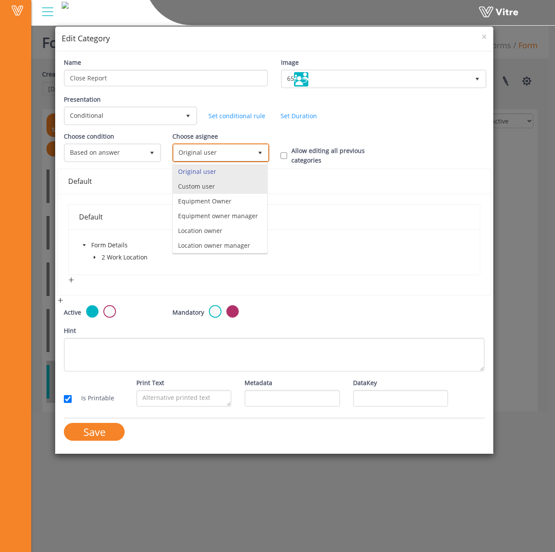
click at [223, 186] on li "Custom user" at bounding box center [220, 186] width 95 height 15
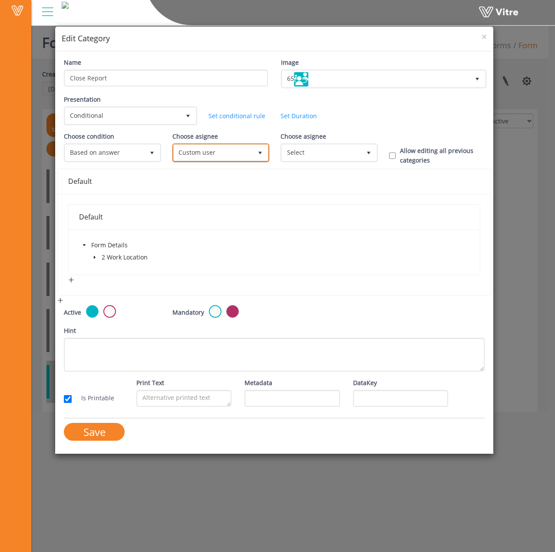
click at [225, 150] on span "Custom user" at bounding box center [213, 153] width 79 height 16
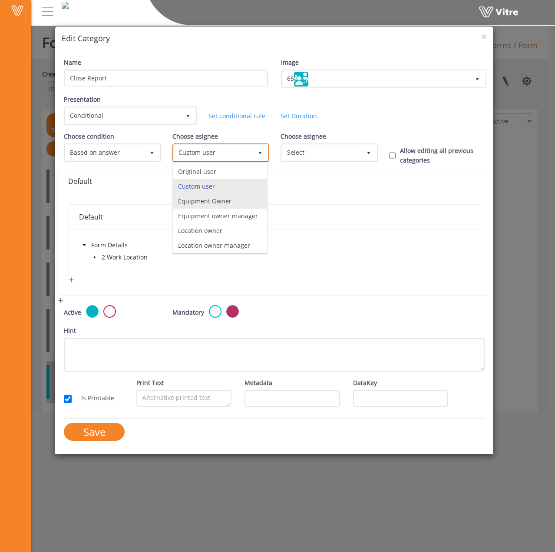
click at [225, 206] on li "Equipment Owner" at bounding box center [220, 201] width 95 height 15
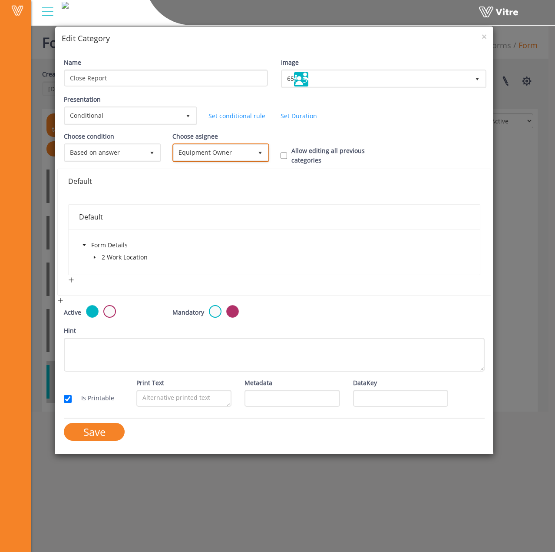
click at [226, 152] on span "Equipment Owner" at bounding box center [213, 153] width 79 height 16
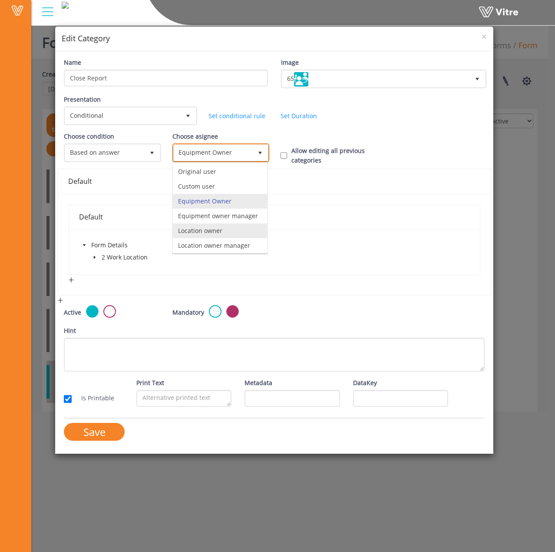
click at [210, 238] on li "Location owner" at bounding box center [220, 230] width 95 height 15
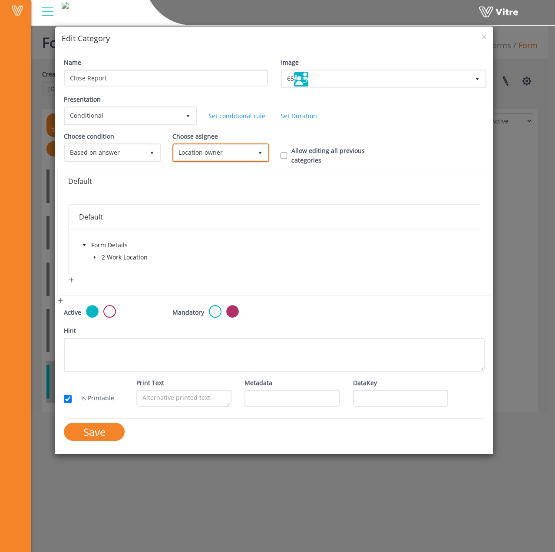
click at [229, 149] on span "Location owner" at bounding box center [213, 153] width 79 height 16
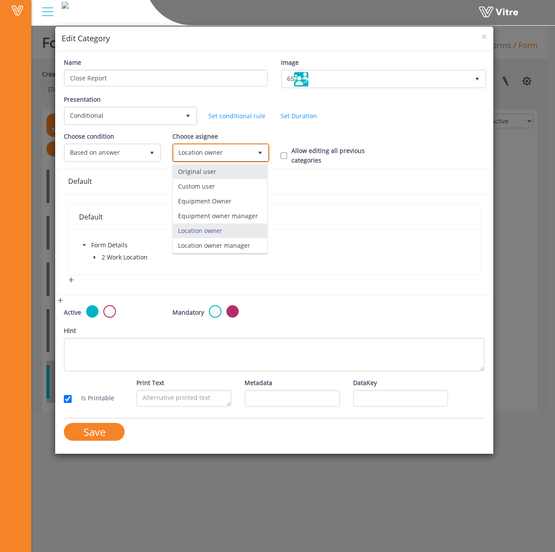
click at [223, 173] on li "Original user" at bounding box center [220, 171] width 95 height 15
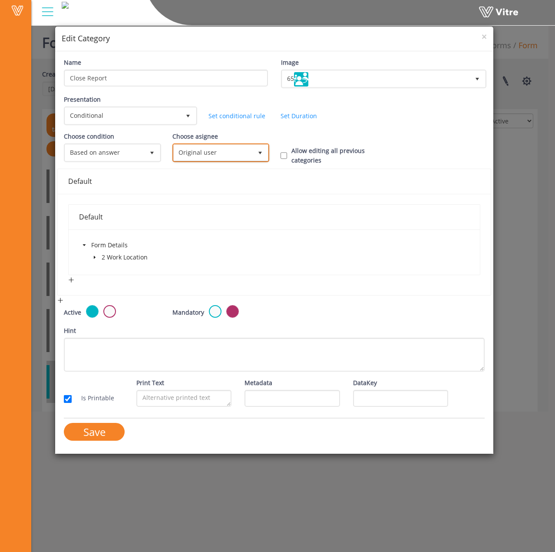
click at [229, 147] on span "Original user" at bounding box center [213, 153] width 79 height 16
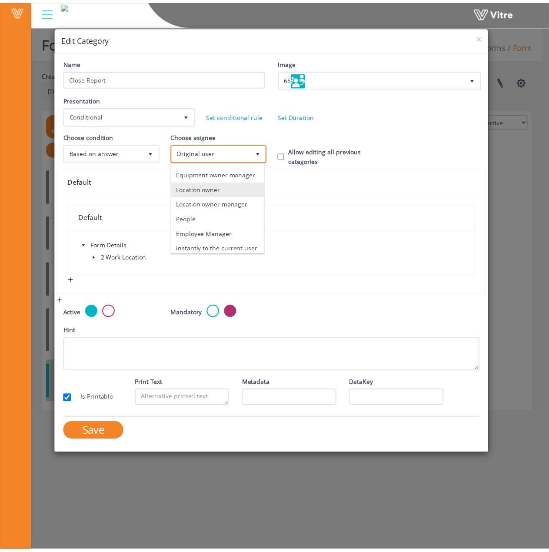
scroll to position [87, 0]
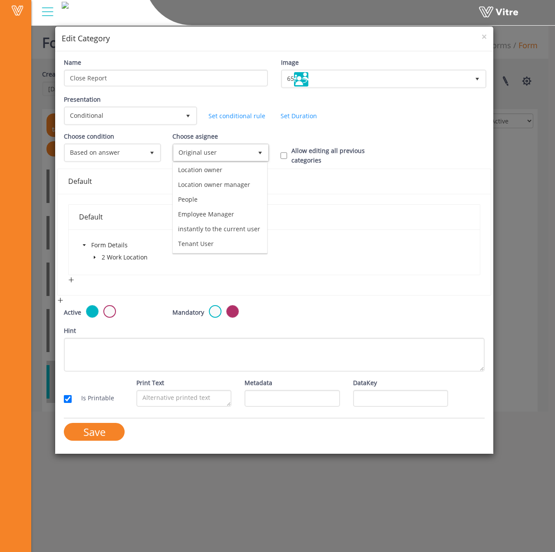
click at [266, 269] on div "Form Details 2 Work Location" at bounding box center [274, 251] width 411 height 45
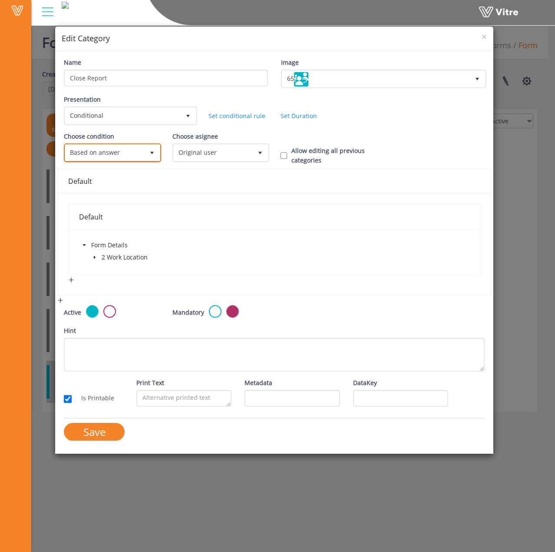
click at [106, 148] on span "Based on answer" at bounding box center [104, 153] width 79 height 16
click at [113, 170] on li "All previous completed" at bounding box center [111, 171] width 95 height 15
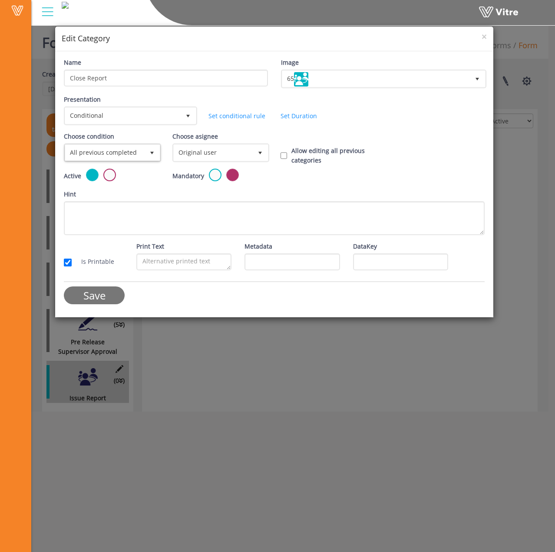
click at [106, 298] on input "Save" at bounding box center [94, 295] width 61 height 18
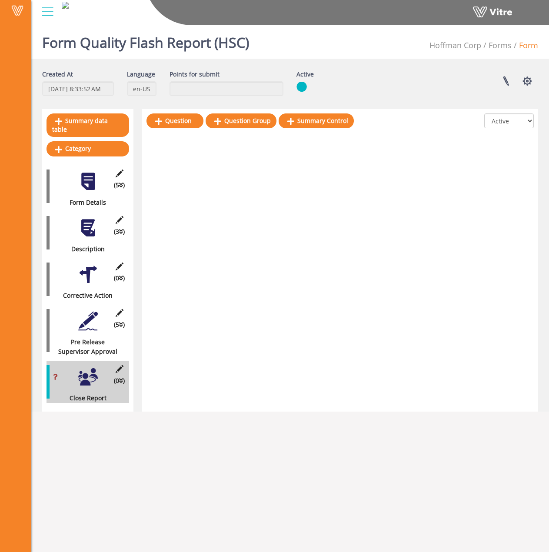
click at [90, 316] on div at bounding box center [88, 321] width 20 height 20
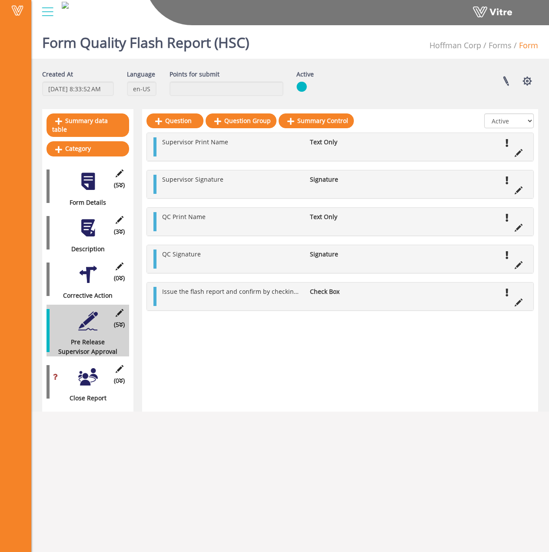
click at [89, 272] on div at bounding box center [88, 275] width 20 height 20
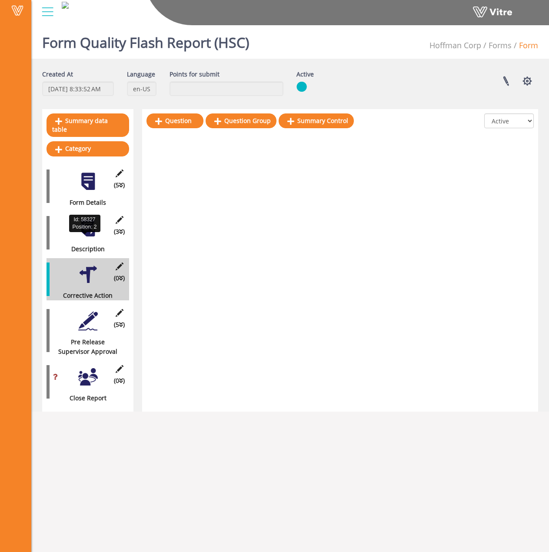
click at [78, 227] on div at bounding box center [88, 228] width 20 height 20
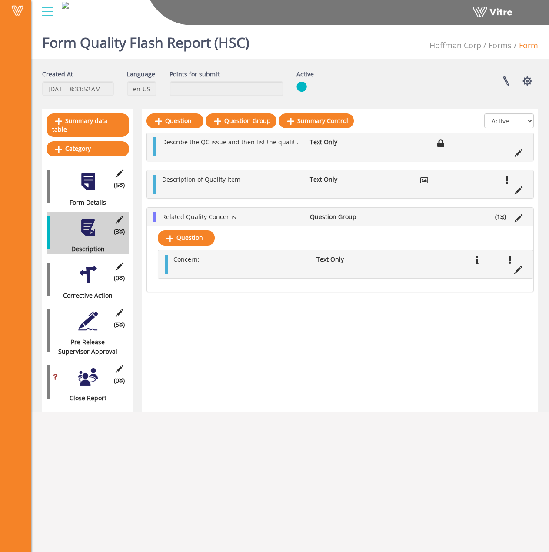
click at [90, 172] on div at bounding box center [88, 182] width 20 height 20
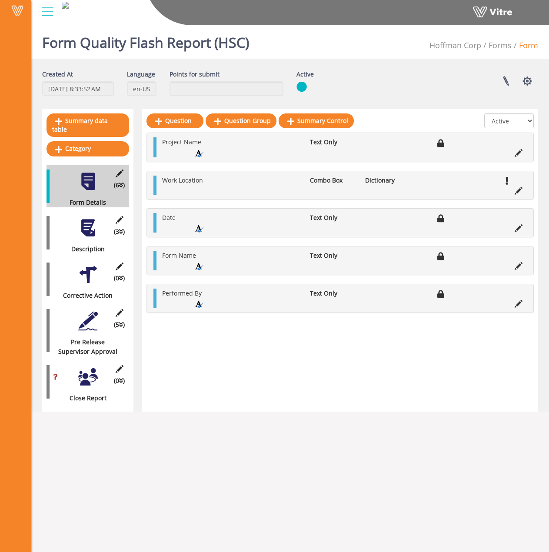
click at [86, 311] on div at bounding box center [88, 321] width 20 height 20
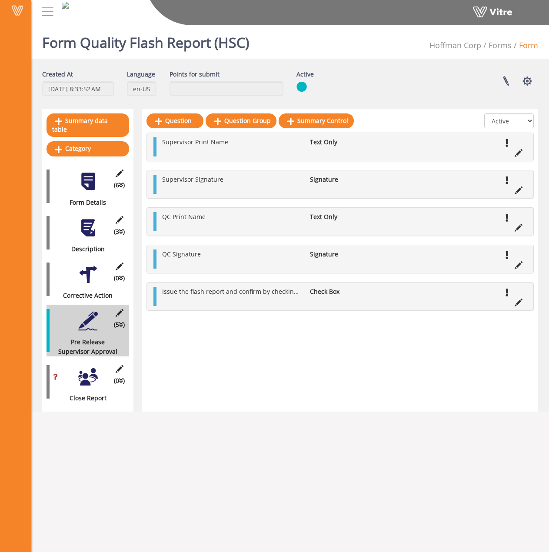
click at [83, 377] on div at bounding box center [88, 377] width 20 height 20
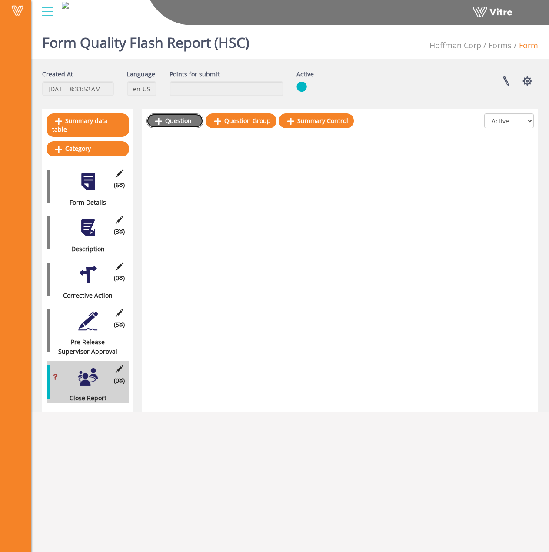
click at [178, 125] on link "Question" at bounding box center [174, 120] width 57 height 15
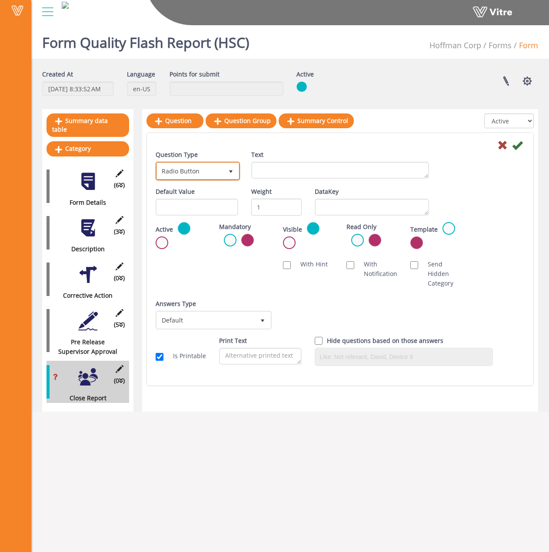
click at [208, 169] on span "Radio Button" at bounding box center [190, 171] width 66 height 16
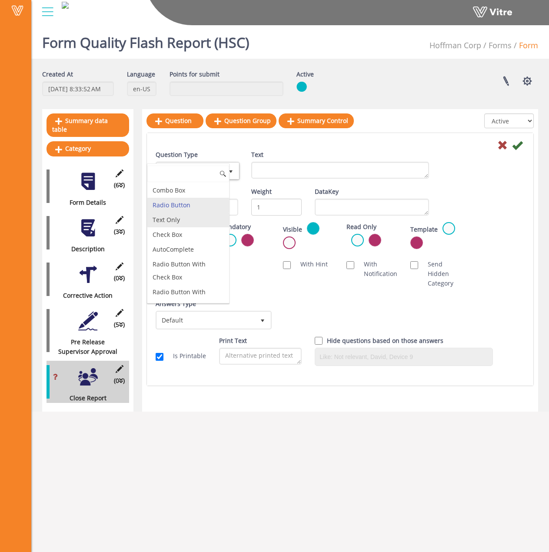
drag, startPoint x: 179, startPoint y: 219, endPoint x: 197, endPoint y: 205, distance: 23.3
click at [179, 219] on li "Text Only" at bounding box center [188, 220] width 82 height 15
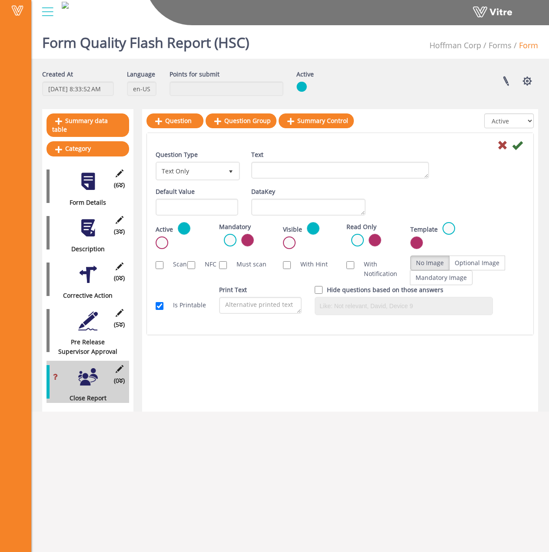
drag, startPoint x: 283, startPoint y: 159, endPoint x: 281, endPoint y: 164, distance: 5.4
click at [283, 160] on div "Text" at bounding box center [340, 164] width 178 height 29
click at [278, 168] on textarea "Text" at bounding box center [340, 170] width 178 height 17
type textarea "This part should only be completed after the flash report has been issued!"
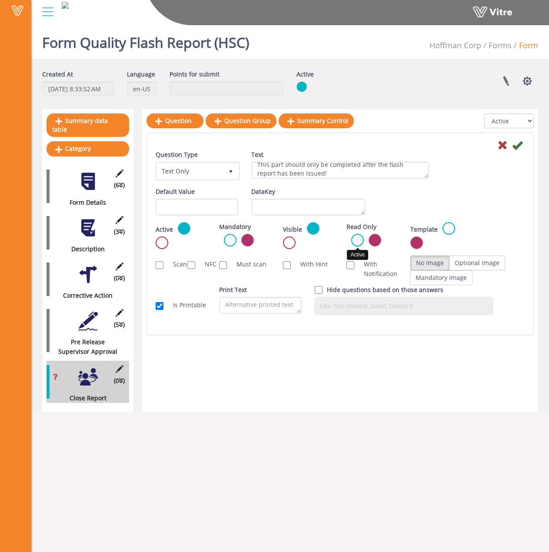
click at [355, 239] on label at bounding box center [357, 240] width 13 height 13
click at [0, 0] on input "radio" at bounding box center [0, 0] width 0 height 0
click at [512, 147] on icon at bounding box center [517, 145] width 10 height 10
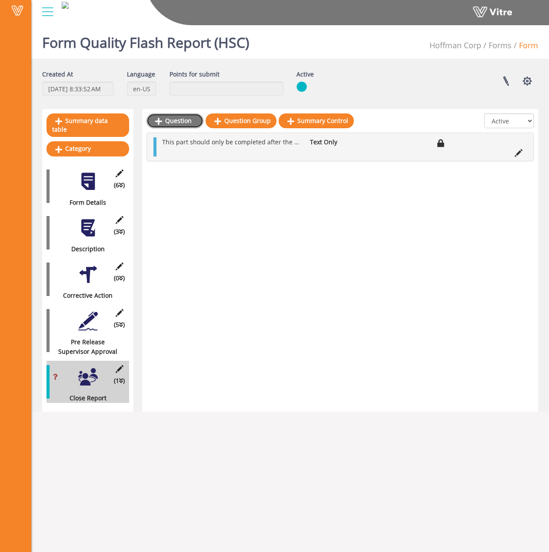
click at [178, 126] on link "Question" at bounding box center [174, 120] width 57 height 15
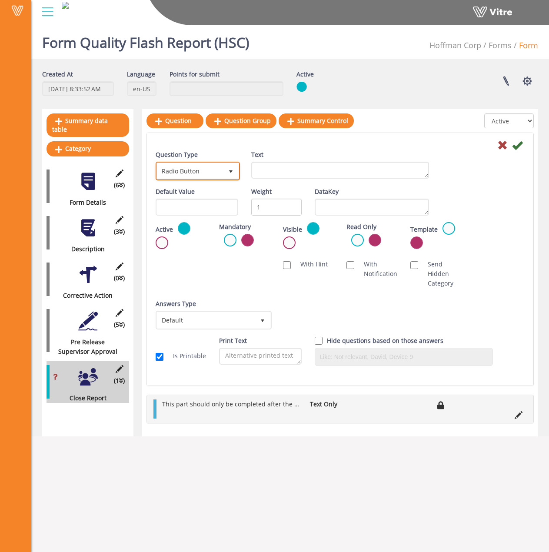
click at [210, 169] on span "Radio Button" at bounding box center [190, 171] width 66 height 16
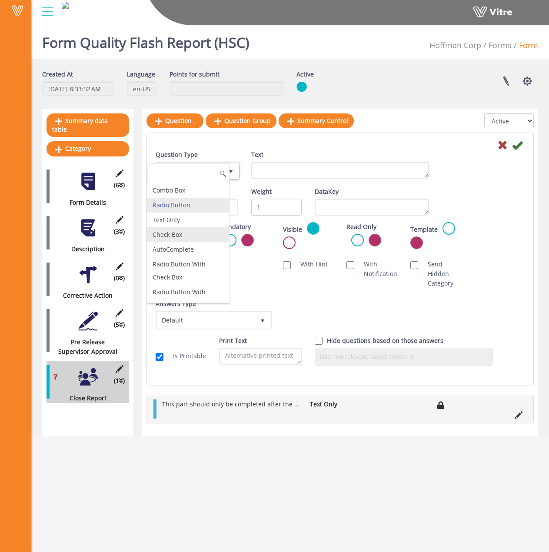
click at [187, 233] on li "Check Box" at bounding box center [188, 234] width 82 height 15
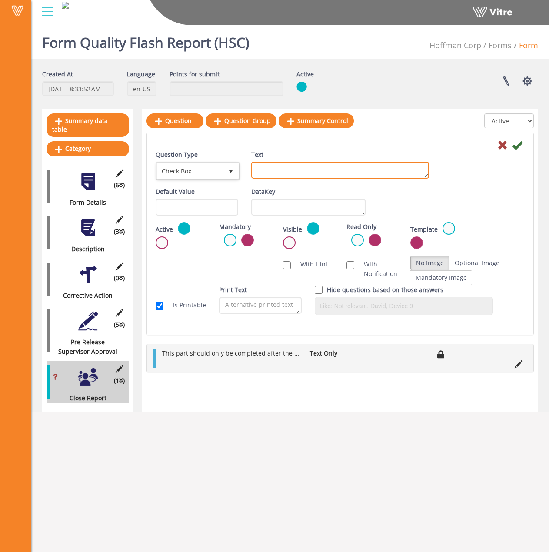
click at [300, 173] on textarea "Text" at bounding box center [340, 170] width 178 height 17
type textarea "A"
type textarea "Confirm All needed actions are completed"
click at [226, 239] on label at bounding box center [230, 240] width 13 height 13
click at [0, 0] on input "radio" at bounding box center [0, 0] width 0 height 0
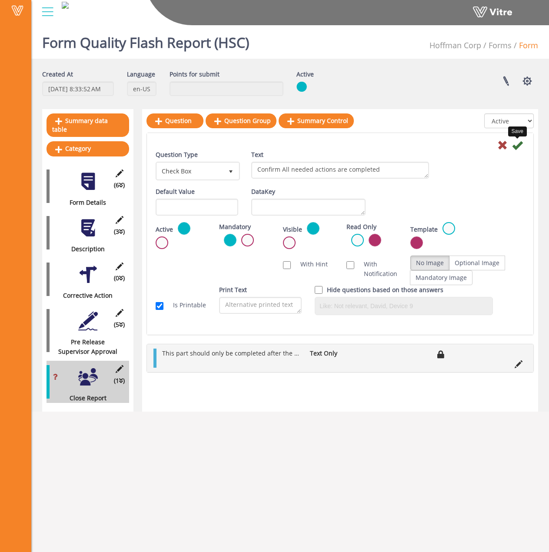
click at [514, 146] on icon at bounding box center [517, 145] width 10 height 10
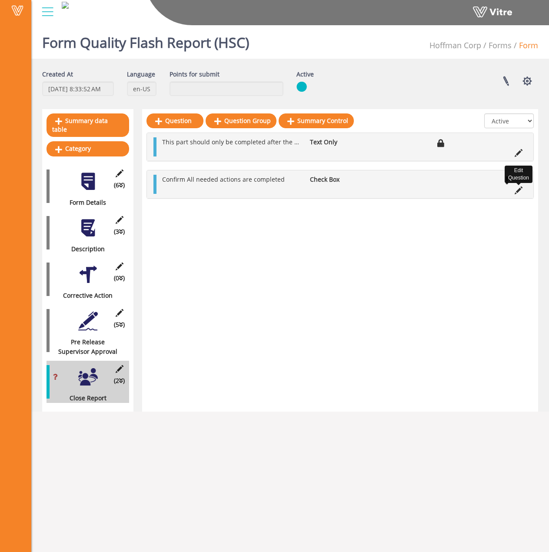
click at [519, 190] on icon at bounding box center [519, 190] width 8 height 8
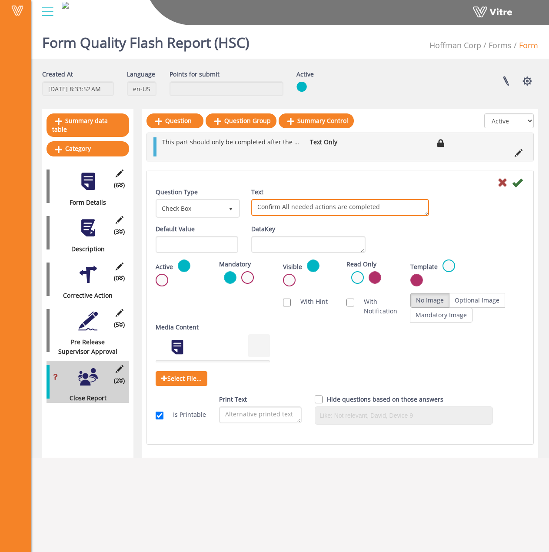
click at [284, 206] on textarea "Confirm All needed actions are completed" at bounding box center [340, 207] width 178 height 17
type textarea "Confirm all needed actions are completed"
click at [516, 183] on icon at bounding box center [517, 182] width 10 height 10
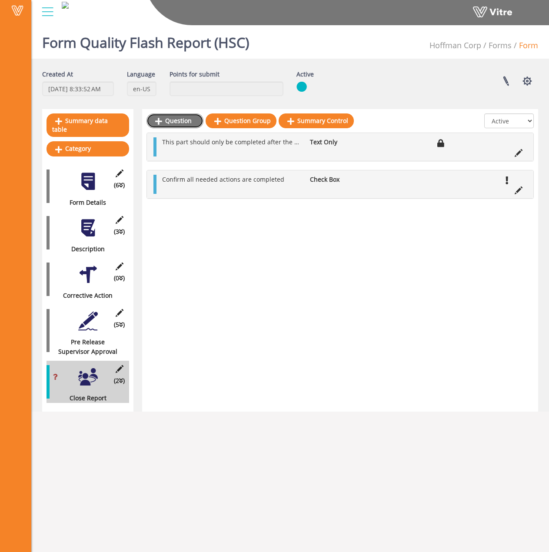
click at [175, 124] on link "Question" at bounding box center [174, 120] width 57 height 15
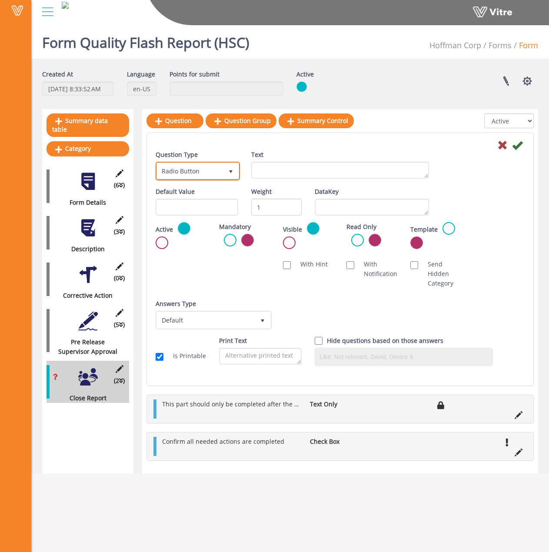
click at [215, 174] on span "Radio Button" at bounding box center [190, 171] width 66 height 16
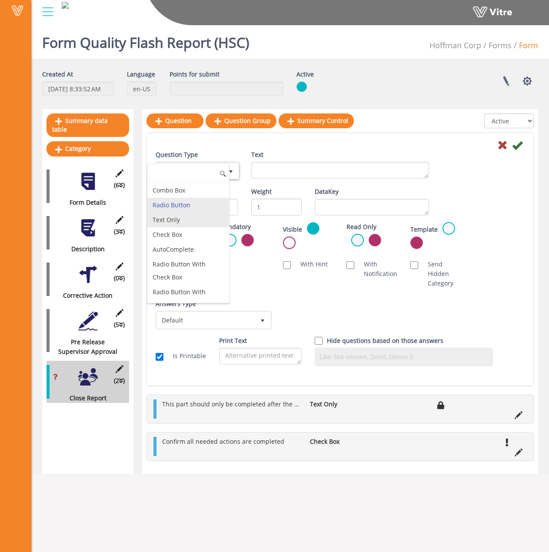
click at [177, 224] on li "Text Only" at bounding box center [188, 220] width 82 height 15
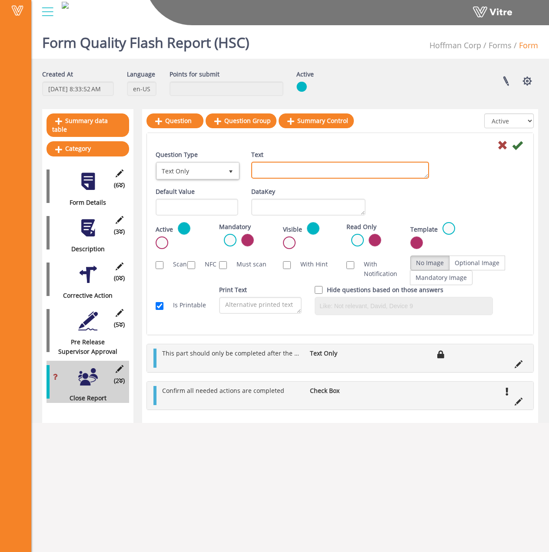
click at [291, 173] on textarea "Text" at bounding box center [340, 170] width 178 height 17
type textarea "Supervisor Print Name"
click at [225, 240] on label at bounding box center [230, 240] width 13 height 13
click at [0, 0] on input "radio" at bounding box center [0, 0] width 0 height 0
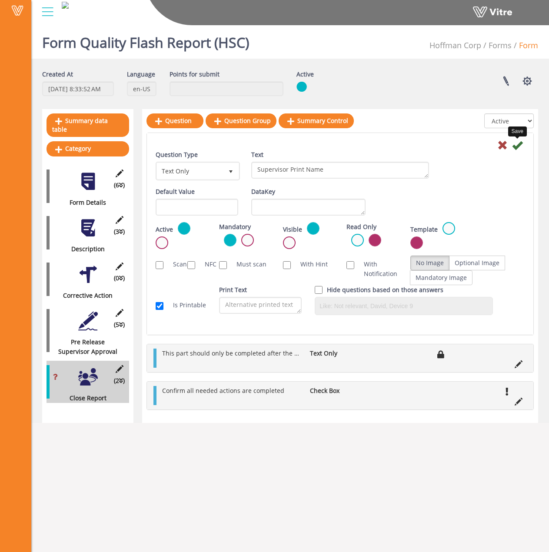
click at [516, 146] on icon at bounding box center [517, 145] width 10 height 10
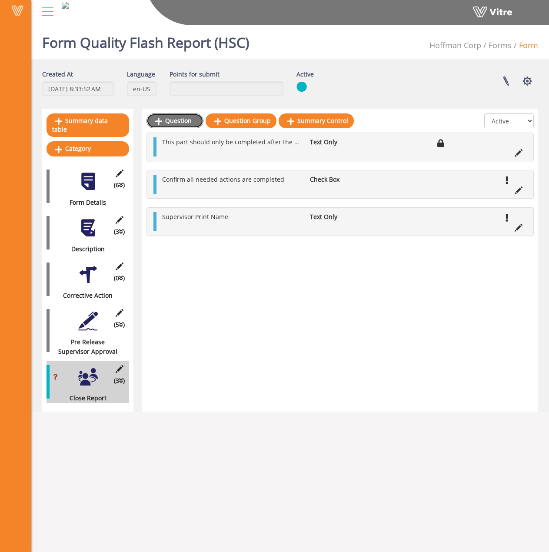
click at [186, 126] on link "Question" at bounding box center [174, 120] width 57 height 15
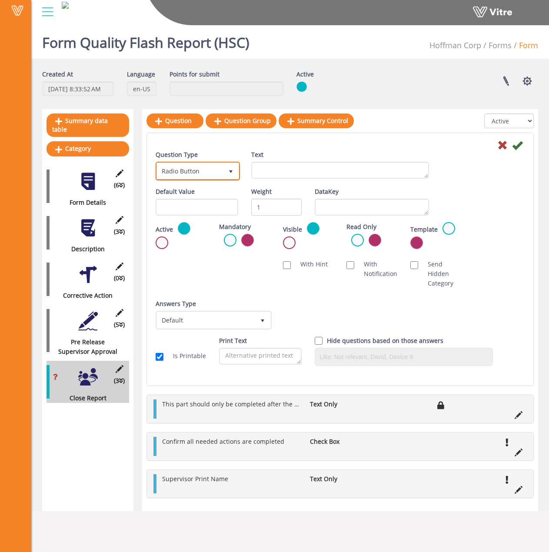
click at [213, 167] on span "Radio Button" at bounding box center [190, 171] width 66 height 16
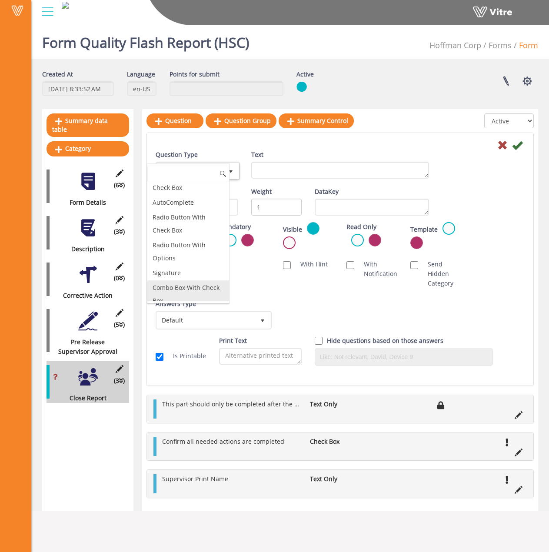
scroll to position [87, 0]
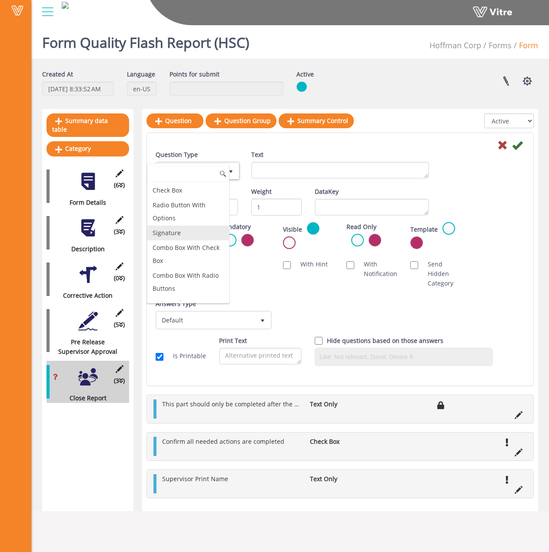
click at [191, 232] on li "Signature" at bounding box center [188, 233] width 82 height 15
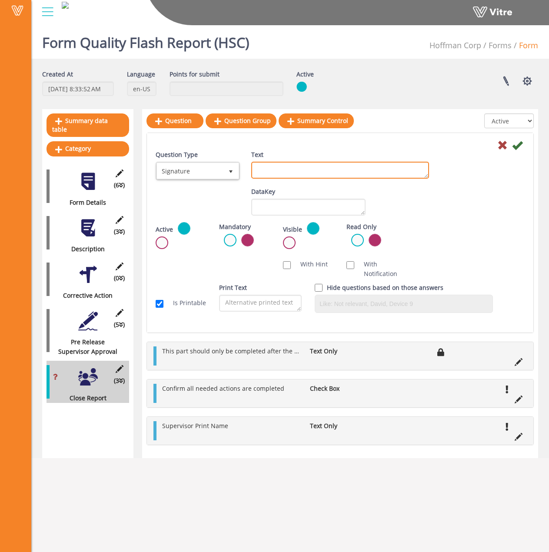
click at [297, 171] on textarea "Text" at bounding box center [340, 170] width 178 height 17
type textarea "Supervisor Signature"
click at [230, 240] on label at bounding box center [230, 240] width 13 height 13
click at [0, 0] on input "radio" at bounding box center [0, 0] width 0 height 0
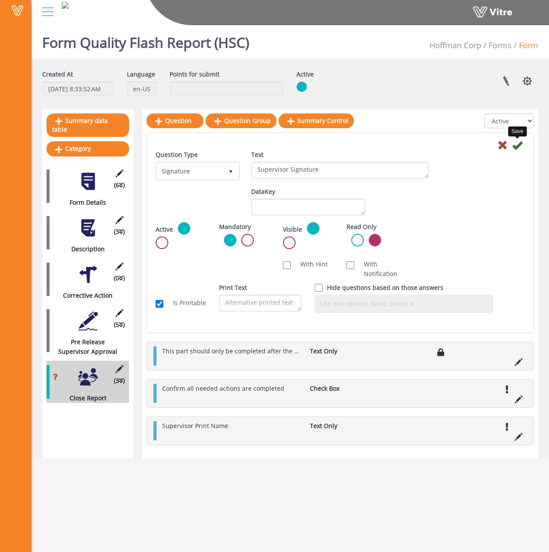
click at [518, 148] on icon at bounding box center [517, 145] width 10 height 10
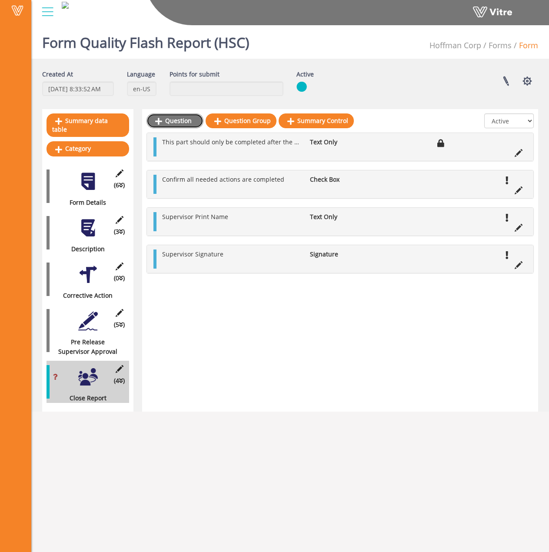
click at [177, 123] on link "Question" at bounding box center [174, 120] width 57 height 15
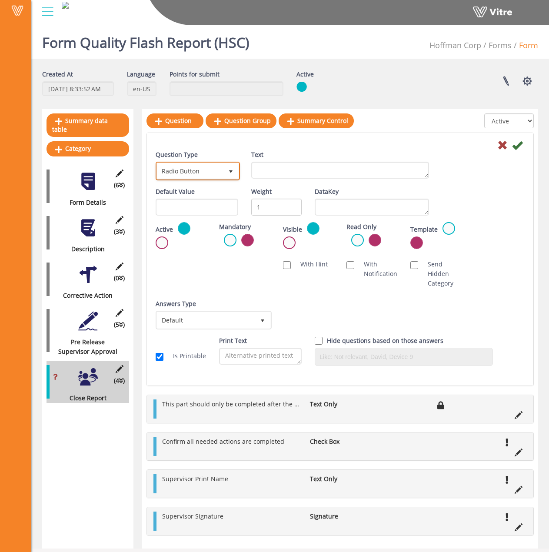
click at [221, 170] on span "Radio Button" at bounding box center [190, 171] width 66 height 16
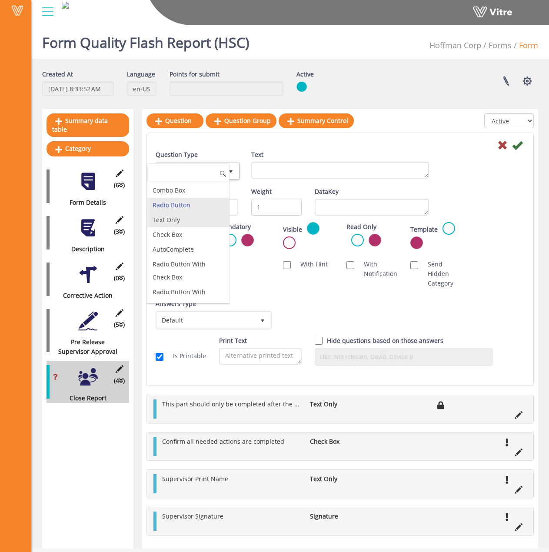
drag, startPoint x: 192, startPoint y: 222, endPoint x: 213, endPoint y: 216, distance: 21.7
click at [192, 222] on li "Text Only" at bounding box center [188, 220] width 82 height 15
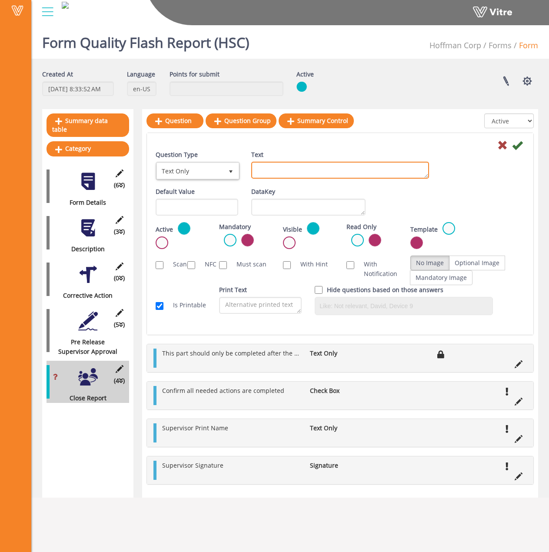
click at [299, 168] on textarea "Text" at bounding box center [340, 170] width 178 height 17
type textarea "QC Print Name"
click at [233, 236] on label at bounding box center [230, 240] width 13 height 13
click at [0, 0] on input "radio" at bounding box center [0, 0] width 0 height 0
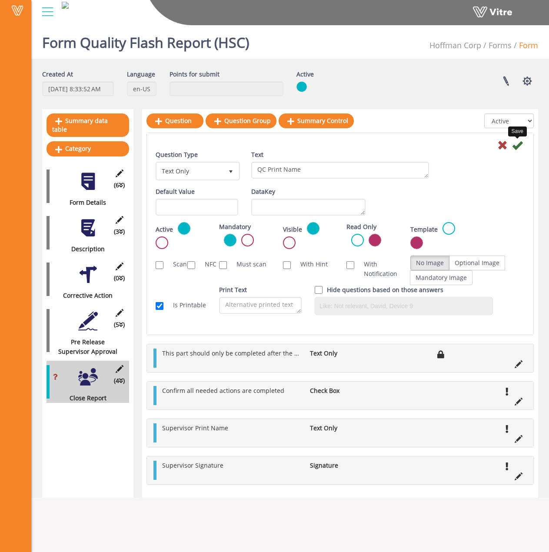
click at [518, 150] on icon at bounding box center [517, 145] width 10 height 10
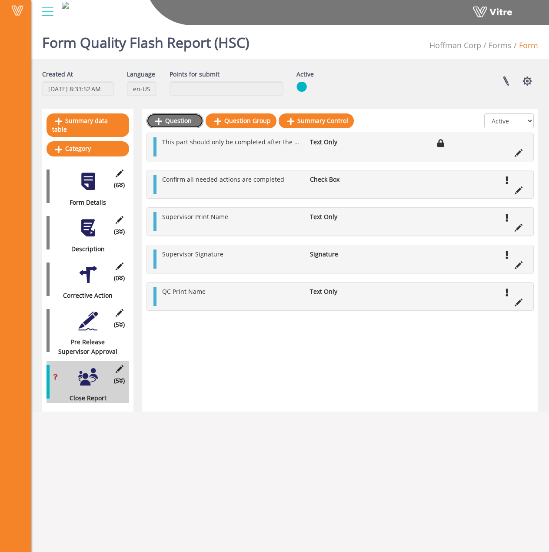
click at [182, 125] on link "Question" at bounding box center [174, 120] width 57 height 15
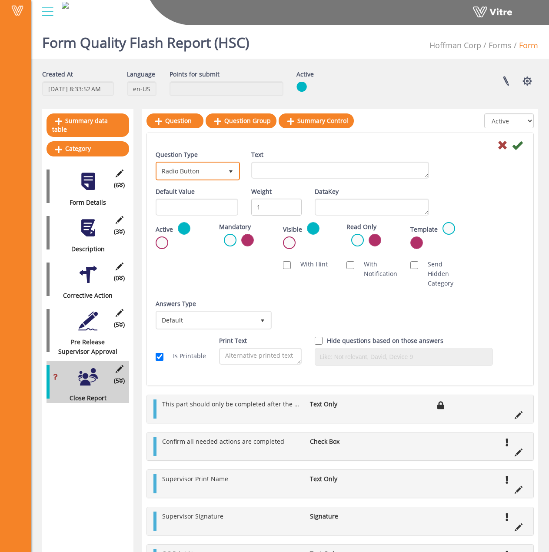
click at [212, 169] on span "Radio Button" at bounding box center [190, 171] width 66 height 16
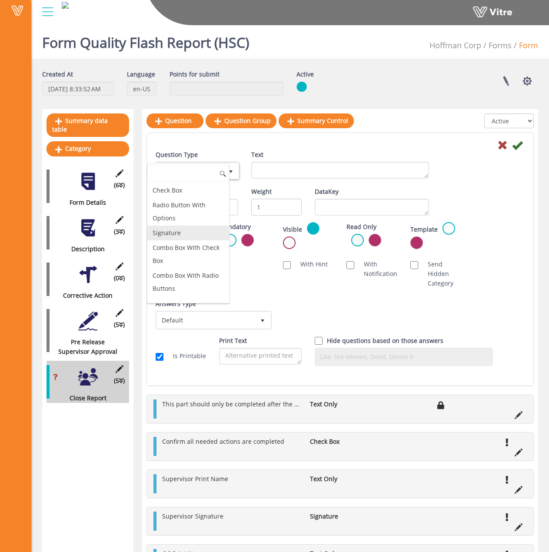
click at [180, 229] on li "Signature" at bounding box center [188, 233] width 82 height 15
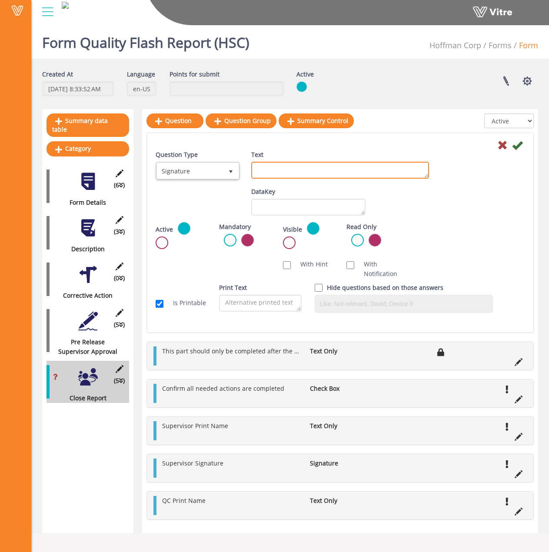
click at [289, 167] on textarea "Text" at bounding box center [340, 170] width 178 height 17
type textarea "QC Signature"
click at [233, 238] on label at bounding box center [230, 240] width 13 height 13
click at [0, 0] on input "radio" at bounding box center [0, 0] width 0 height 0
click at [515, 145] on icon at bounding box center [517, 145] width 10 height 10
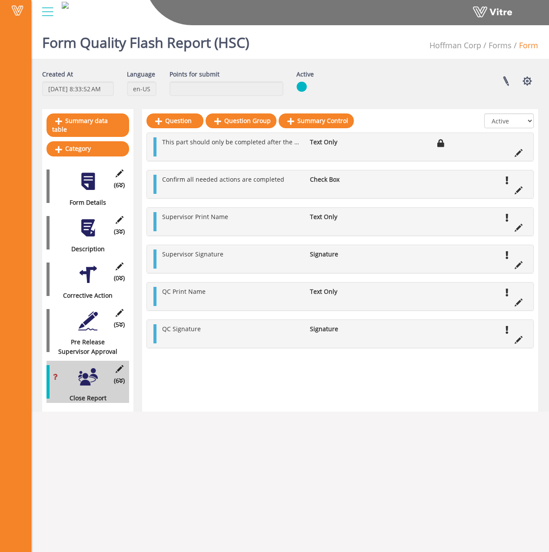
click at [83, 324] on div "(5 ) Pre Release Supervisor Approval" at bounding box center [88, 331] width 83 height 52
click at [87, 313] on div at bounding box center [88, 321] width 20 height 20
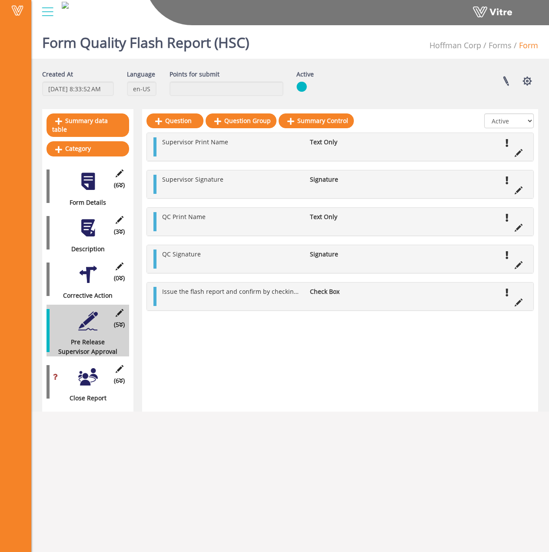
click at [256, 296] on li "Issue the flash report and confirm by checking this box" at bounding box center [232, 292] width 148 height 10
click at [525, 301] on li at bounding box center [518, 301] width 17 height 10
click at [520, 302] on icon at bounding box center [519, 303] width 8 height 8
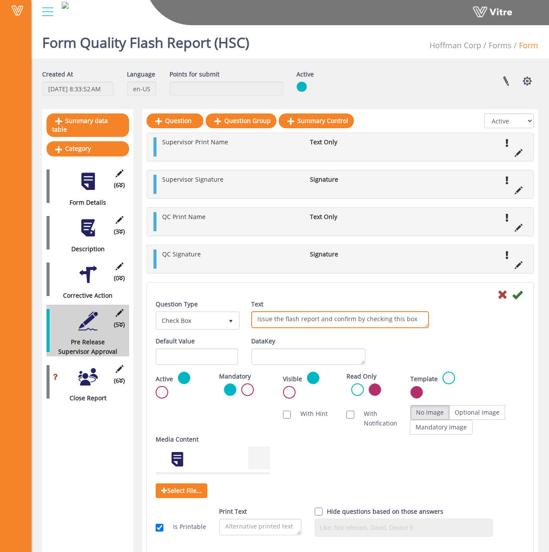
drag, startPoint x: 414, startPoint y: 321, endPoint x: 240, endPoint y: 309, distance: 174.2
click at [240, 309] on div "Question Type Check Box 9 Text Issue the flash report and confirm by checking t…" at bounding box center [340, 317] width 382 height 37
click at [361, 316] on textarea "Issue the flash report and confirm by checking this box" at bounding box center [340, 319] width 178 height 17
drag, startPoint x: 417, startPoint y: 319, endPoint x: 206, endPoint y: 312, distance: 210.9
click at [206, 312] on div "Question Type Check Box 9 Text Issue the flash report and confirm by checking t…" at bounding box center [340, 317] width 382 height 37
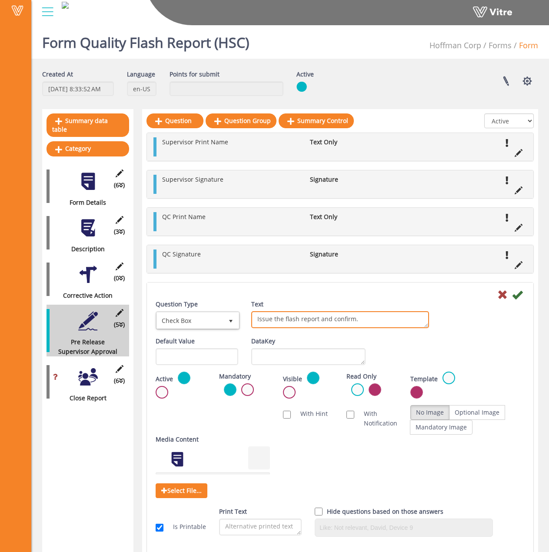
type textarea "Issue the flash report and confirm."
click at [194, 318] on span "Check Box" at bounding box center [190, 321] width 66 height 16
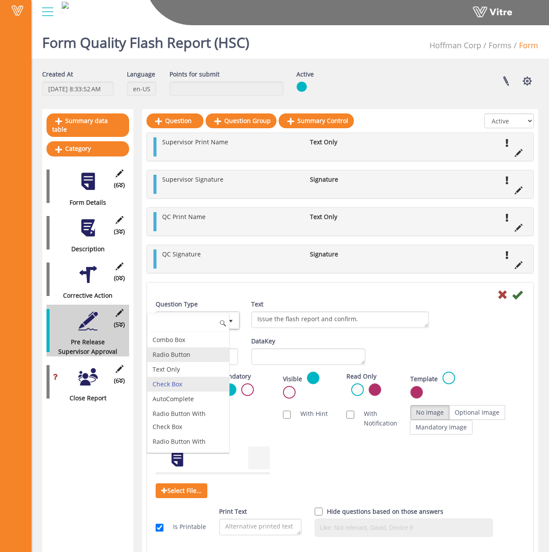
click at [185, 357] on li "Radio Button" at bounding box center [188, 354] width 82 height 15
type input "1"
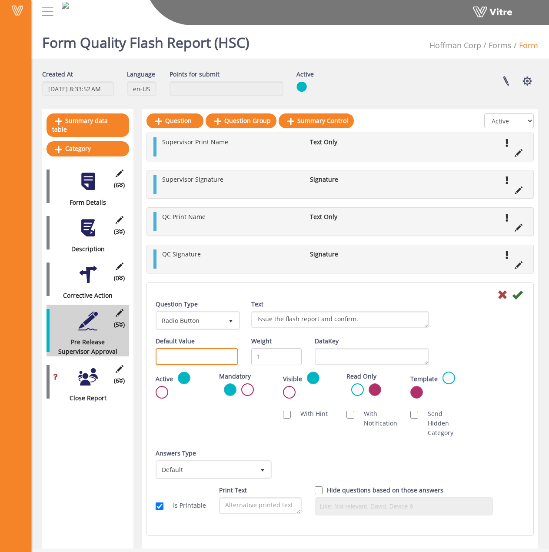
click at [214, 356] on input "text" at bounding box center [197, 356] width 83 height 17
click at [174, 421] on div "Scan NFC Must scan With Hint With Notification Send Hidden Category No Image Op…" at bounding box center [340, 423] width 382 height 37
click at [239, 476] on span "Default" at bounding box center [206, 470] width 98 height 16
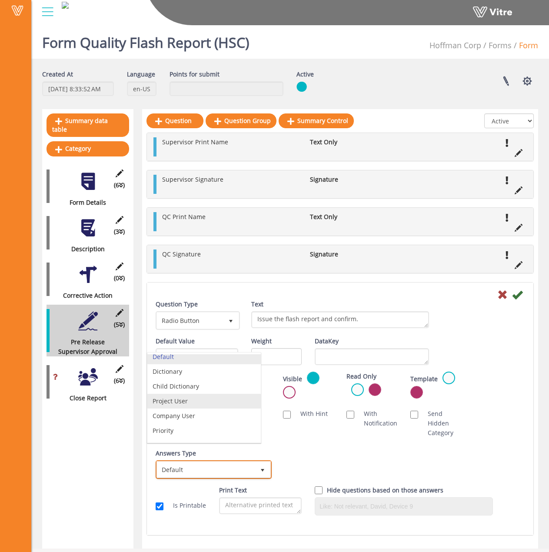
scroll to position [0, 0]
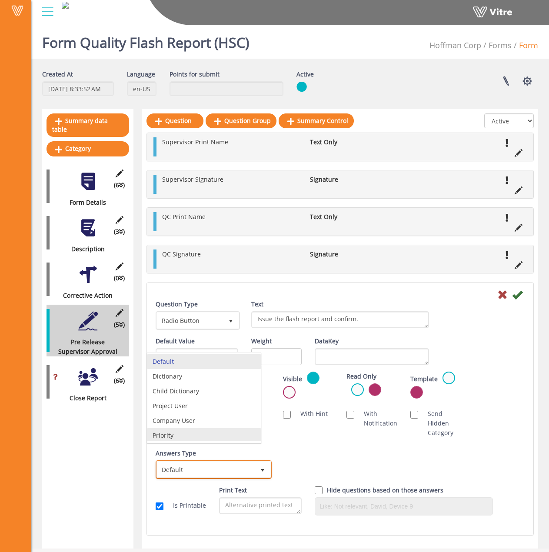
click at [179, 440] on li "Priority" at bounding box center [203, 435] width 113 height 15
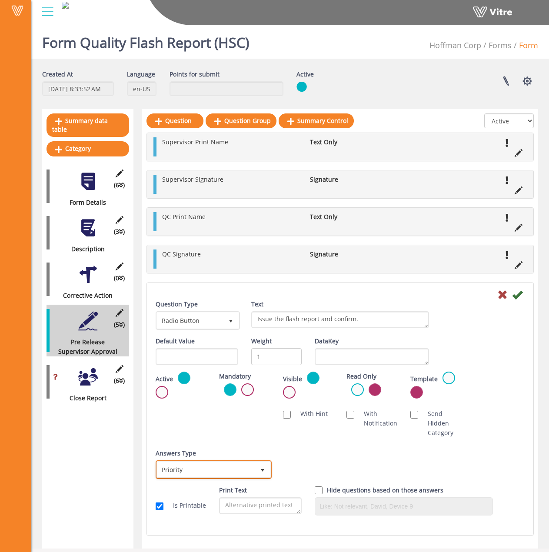
click at [213, 469] on span "Priority" at bounding box center [206, 470] width 98 height 16
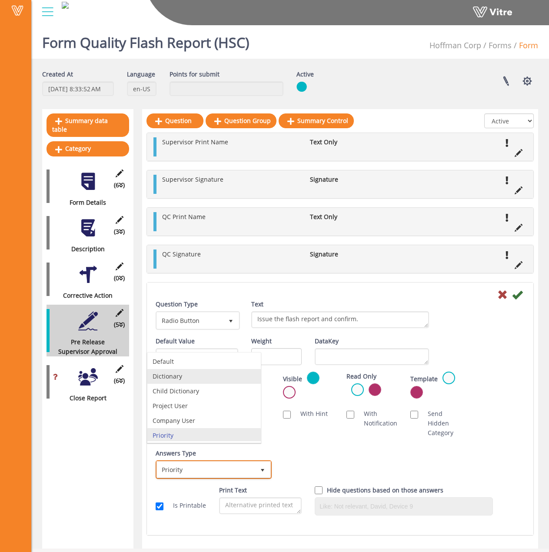
click at [200, 375] on li "Dictionary" at bounding box center [203, 376] width 113 height 15
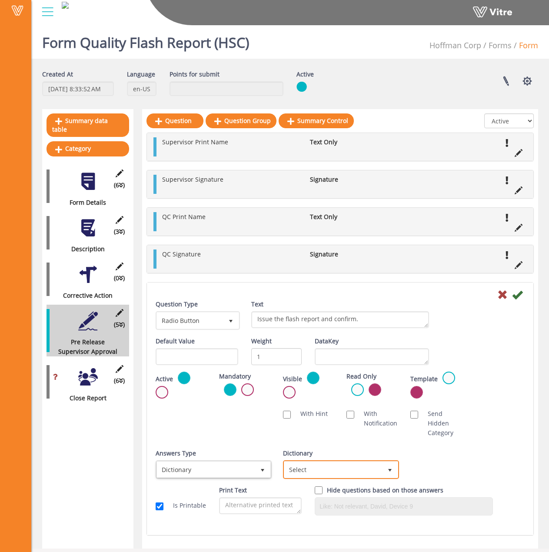
click at [343, 471] on span "Select" at bounding box center [333, 470] width 98 height 16
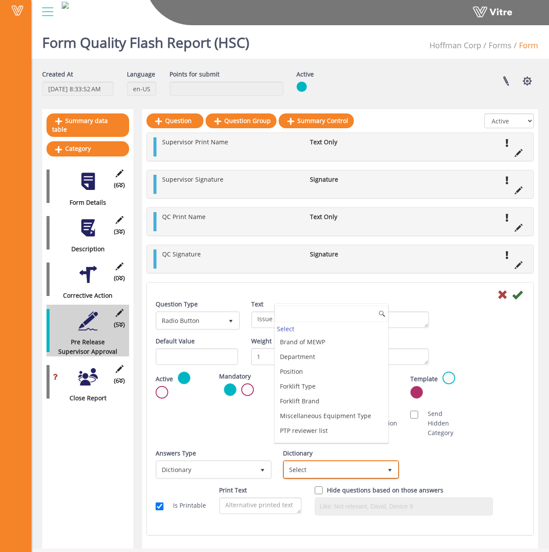
click at [338, 469] on span "Select" at bounding box center [333, 470] width 98 height 16
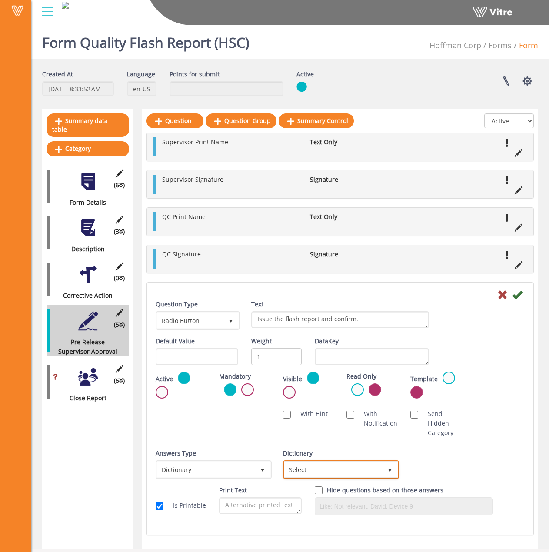
click at [313, 472] on span "Select" at bounding box center [333, 470] width 98 height 16
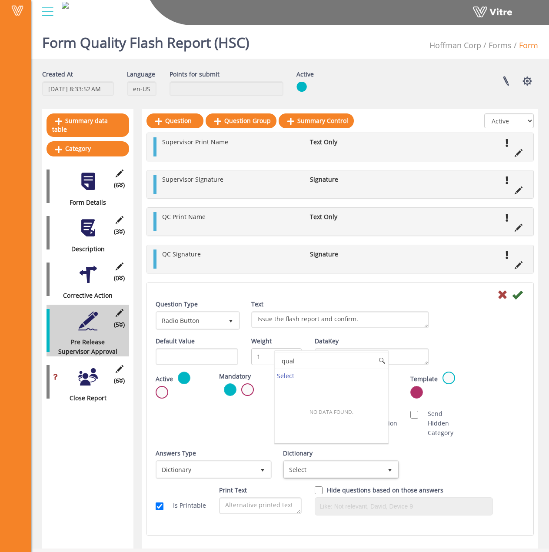
type input "qual"
click at [504, 398] on div "Active Mandatory Visible Read Only Template Draft Name" at bounding box center [340, 388] width 382 height 33
click at [516, 293] on icon at bounding box center [517, 294] width 10 height 10
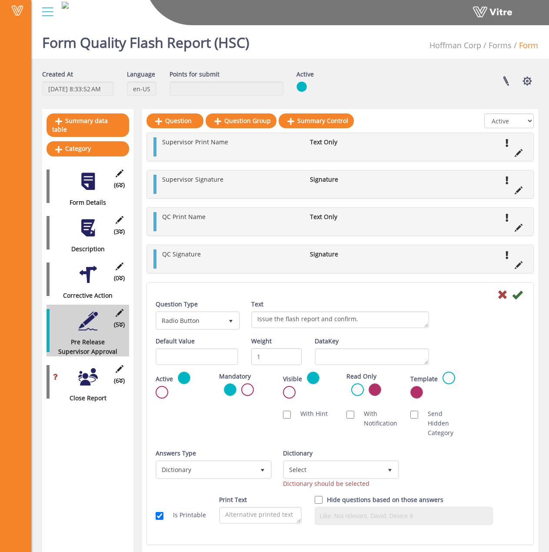
click at [215, 459] on div "Answers Type Dictionary 1" at bounding box center [213, 464] width 114 height 30
click at [216, 471] on span "Dictionary" at bounding box center [206, 470] width 98 height 16
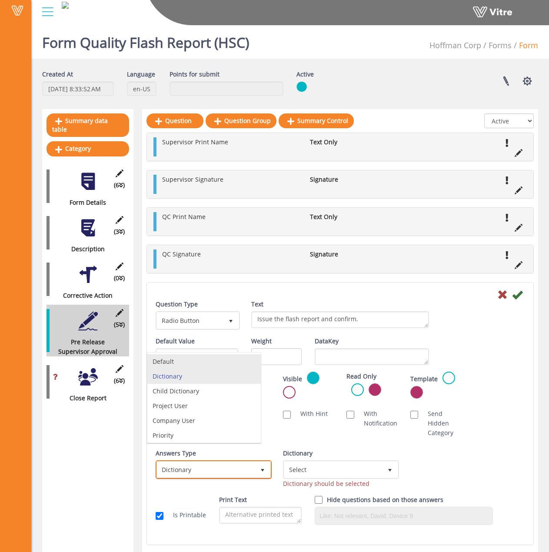
click at [214, 362] on li "Default" at bounding box center [203, 361] width 113 height 15
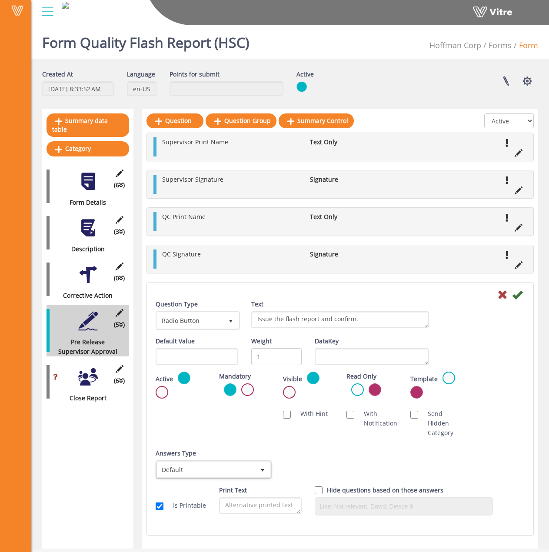
click at [519, 293] on icon at bounding box center [517, 294] width 10 height 10
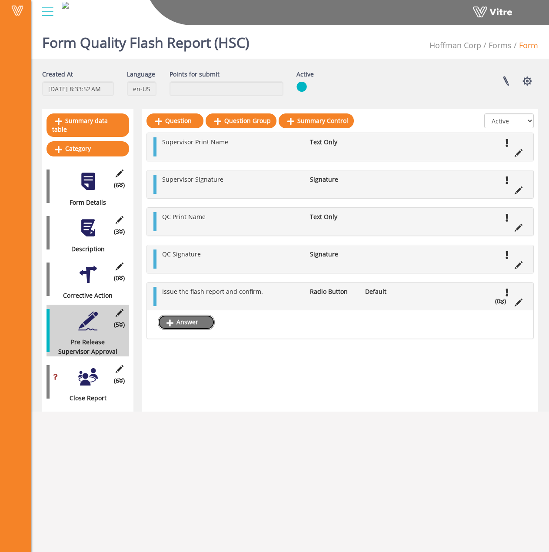
click at [189, 321] on link "Answer" at bounding box center [186, 322] width 57 height 15
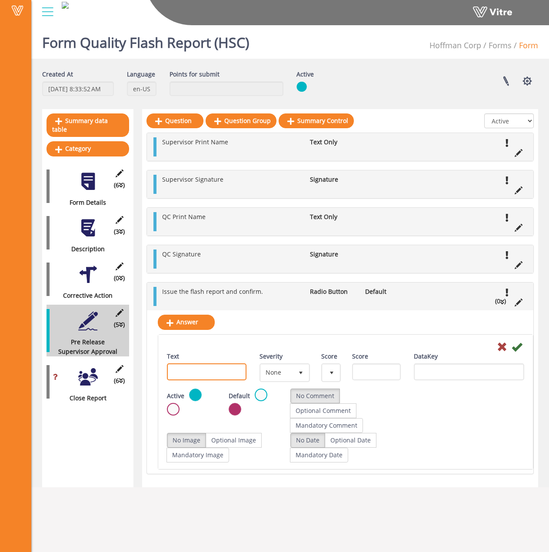
click at [214, 369] on input "Text" at bounding box center [207, 371] width 80 height 17
paste input "I confirm that the flash report has been approved and subsequently issued."
type input "I confirm that the flash report has been approved and subsequently issued."
click at [517, 346] on icon at bounding box center [517, 347] width 10 height 10
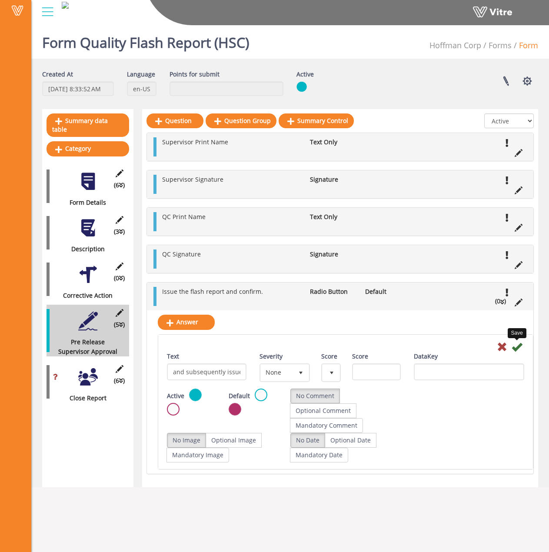
scroll to position [0, 0]
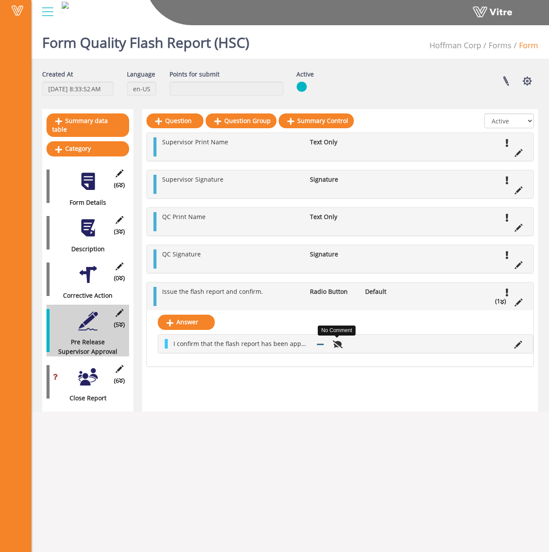
click at [336, 346] on icon at bounding box center [338, 344] width 10 height 8
click at [515, 342] on icon at bounding box center [518, 345] width 8 height 8
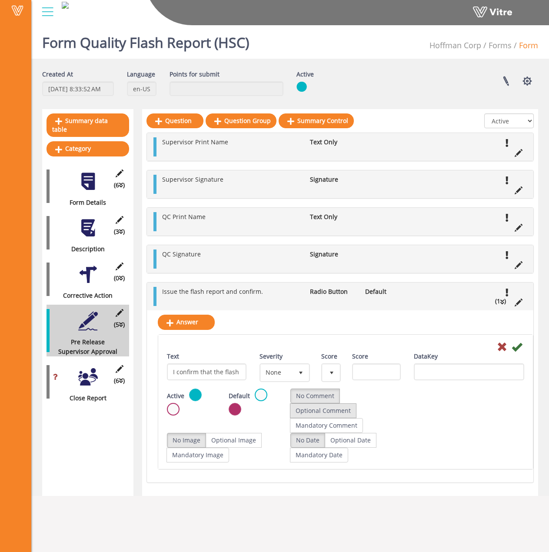
click at [307, 407] on label "Optional Comment" at bounding box center [323, 410] width 66 height 15
radio input "true"
click at [416, 417] on div "Active Default No Comment Optional Comment Mandatory Comment" at bounding box center [345, 411] width 370 height 44
click at [333, 409] on label "Optional Comment" at bounding box center [323, 410] width 66 height 15
click at [319, 459] on label "Mandatory Date" at bounding box center [319, 455] width 58 height 15
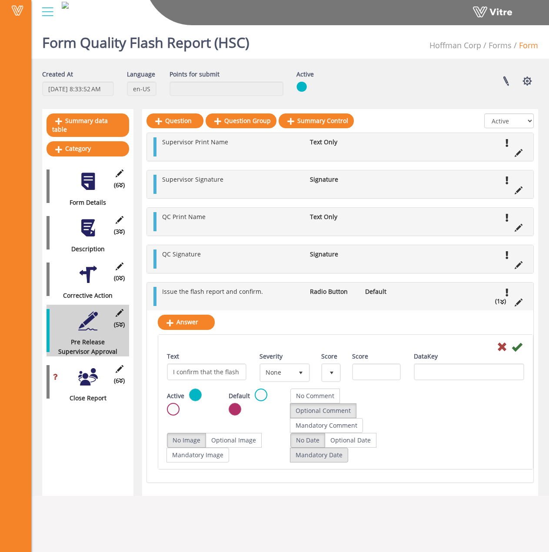
radio input "true"
click at [519, 345] on icon at bounding box center [517, 347] width 10 height 10
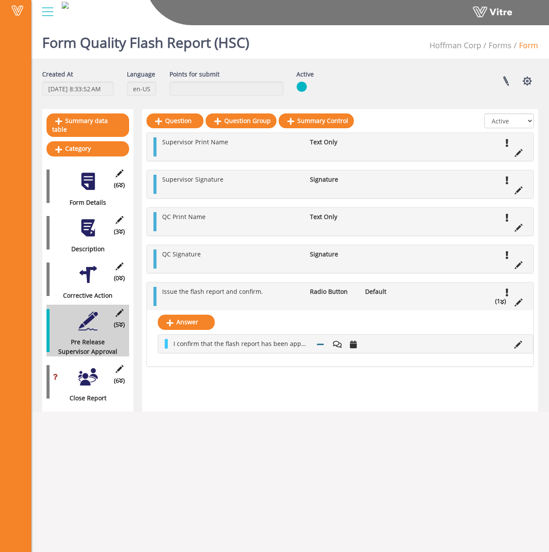
click at [96, 376] on div at bounding box center [88, 377] width 20 height 20
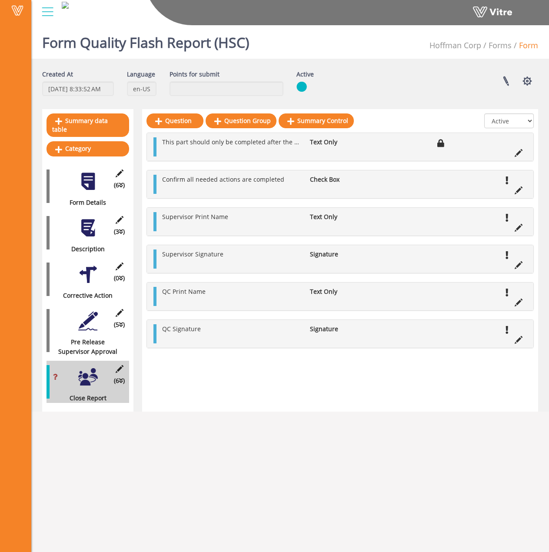
click at [121, 361] on div "(6 ) Close Report" at bounding box center [88, 382] width 83 height 42
click at [120, 365] on icon at bounding box center [119, 369] width 11 height 8
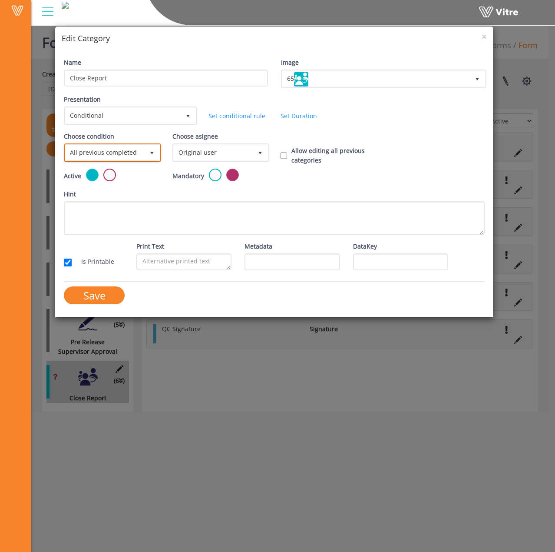
click at [146, 153] on span "select" at bounding box center [152, 153] width 16 height 16
click at [125, 192] on li "Based on answer" at bounding box center [111, 186] width 95 height 15
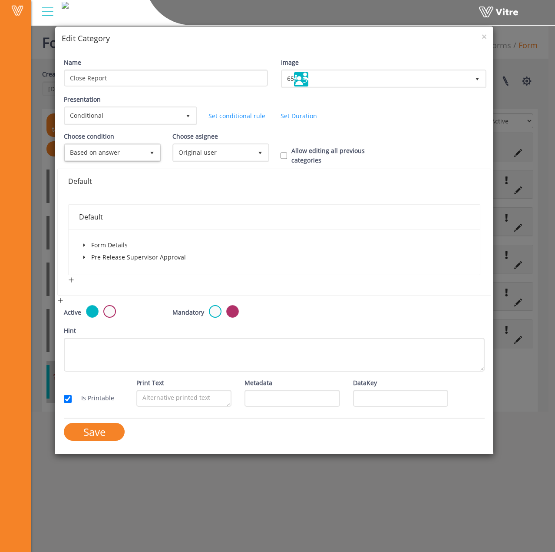
click at [82, 255] on span "caret-down" at bounding box center [84, 257] width 4 height 4
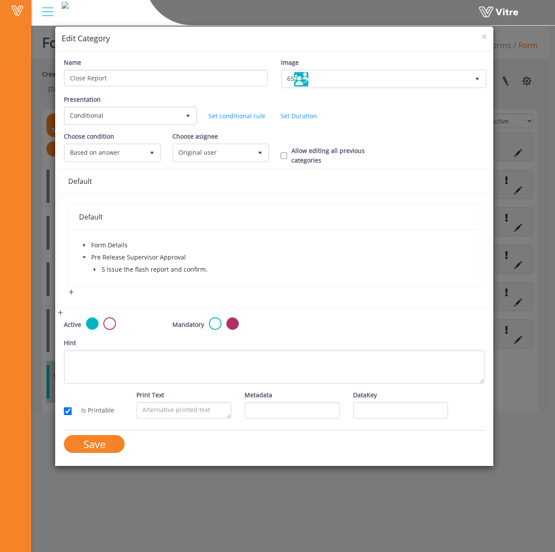
click at [92, 268] on span at bounding box center [95, 269] width 10 height 10
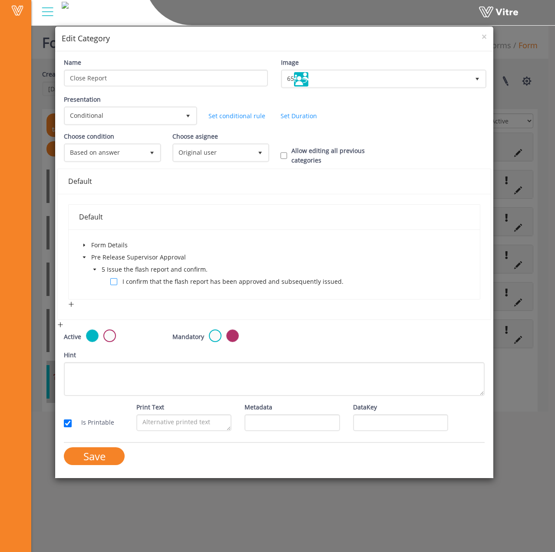
click at [114, 284] on span at bounding box center [113, 281] width 7 height 7
click at [88, 458] on input "Save" at bounding box center [94, 456] width 61 height 18
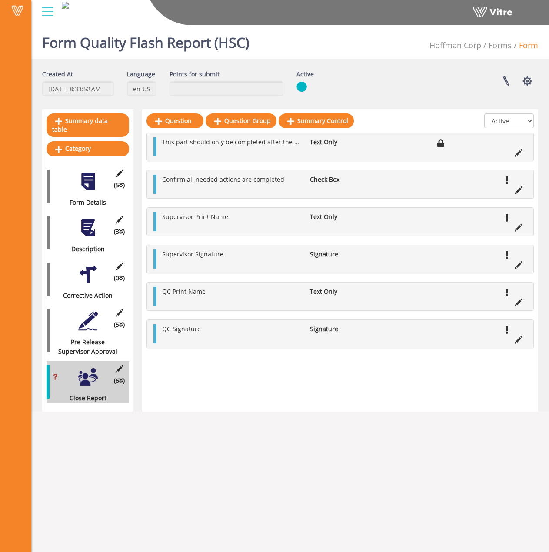
click at [84, 267] on div at bounding box center [88, 275] width 20 height 20
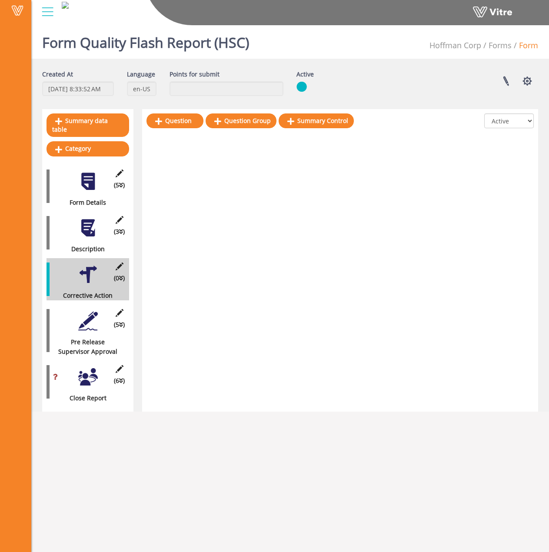
click at [83, 371] on div at bounding box center [88, 377] width 20 height 20
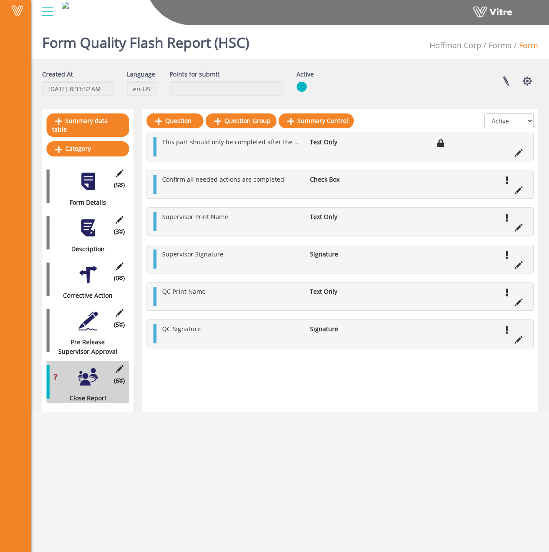
drag, startPoint x: 234, startPoint y: 147, endPoint x: 302, endPoint y: 142, distance: 68.4
click at [234, 147] on li "This part should only be completed after the flash report has been issued!" at bounding box center [232, 142] width 148 height 10
click at [516, 155] on icon at bounding box center [519, 153] width 8 height 8
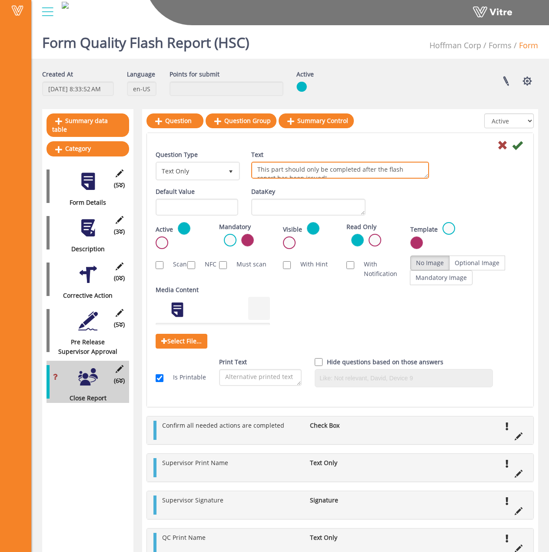
click at [278, 169] on textarea "This part should only be completed after the flash report has been issued!" at bounding box center [340, 170] width 178 height 17
type textarea "This section should only be completed after the flash report has been issued!"
click at [512, 208] on div "Default Value Weight DataKey" at bounding box center [340, 204] width 382 height 35
click at [518, 146] on icon at bounding box center [517, 145] width 10 height 10
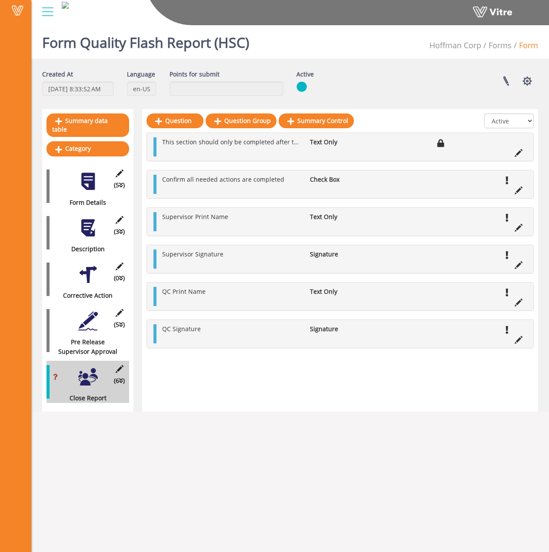
click at [82, 312] on div at bounding box center [88, 321] width 20 height 20
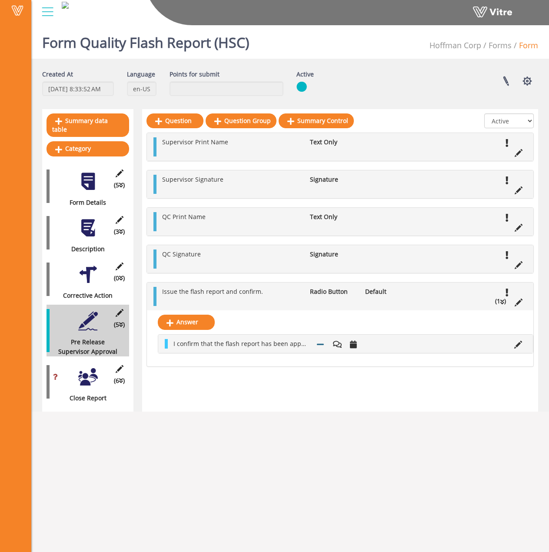
click at [87, 265] on div at bounding box center [88, 275] width 20 height 20
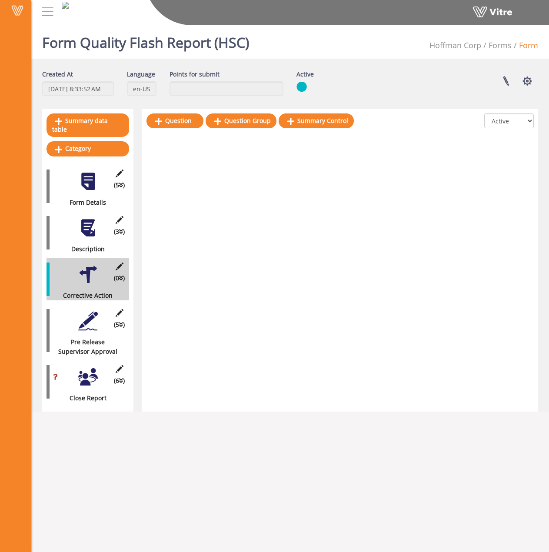
click at [81, 222] on div at bounding box center [88, 228] width 20 height 20
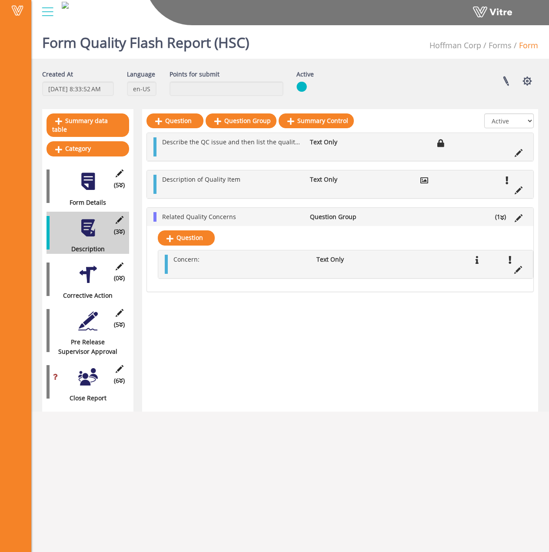
click at [92, 172] on div at bounding box center [88, 182] width 20 height 20
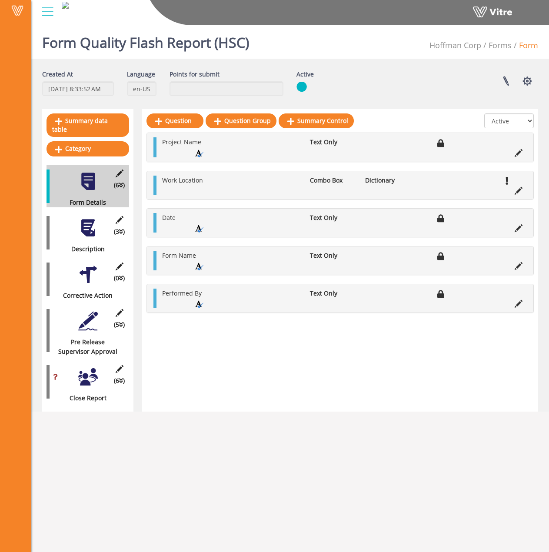
click at [83, 218] on div at bounding box center [88, 228] width 20 height 20
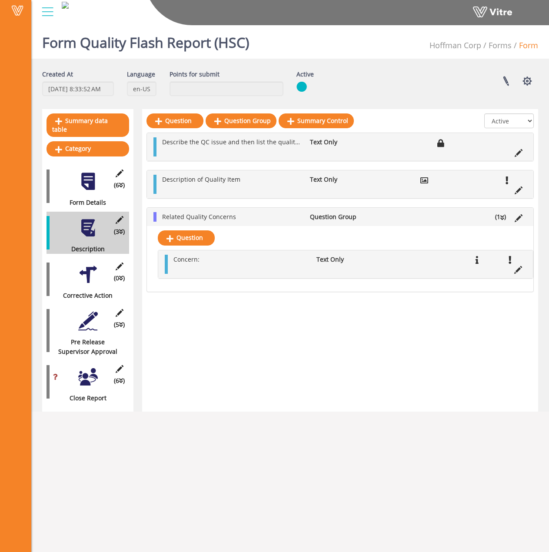
click at [84, 269] on div at bounding box center [88, 275] width 20 height 20
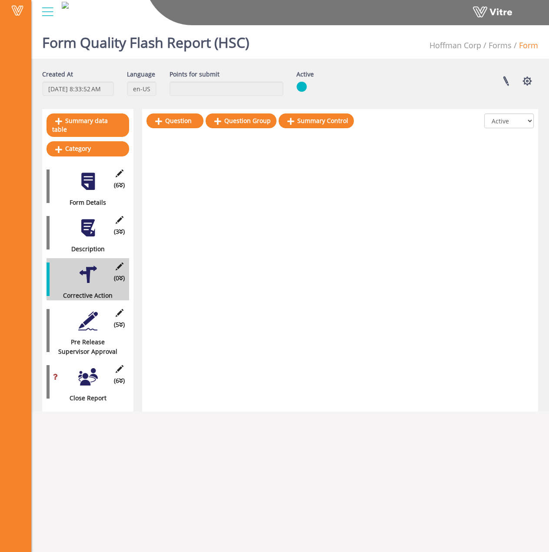
click at [88, 225] on div at bounding box center [88, 228] width 20 height 20
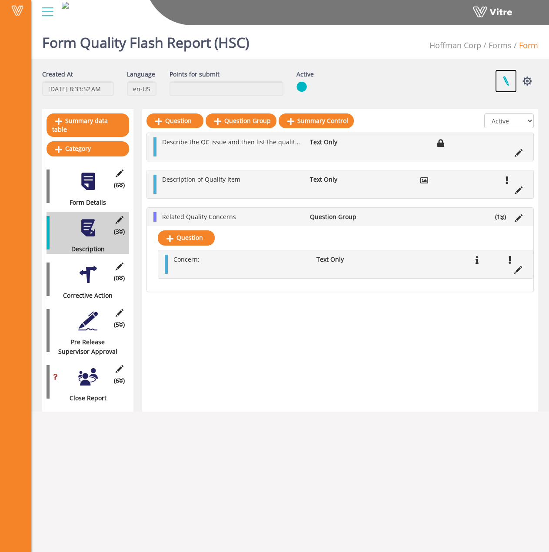
click at [508, 80] on link at bounding box center [506, 81] width 22 height 23
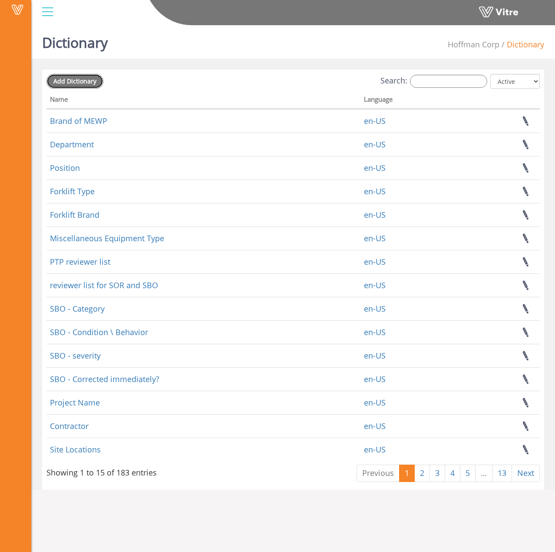
click at [66, 77] on span "Add Dictionary" at bounding box center [74, 81] width 43 height 8
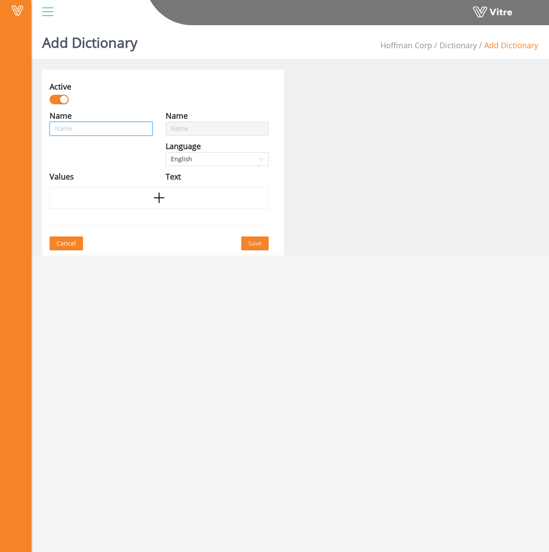
click at [106, 131] on input "text" at bounding box center [101, 129] width 103 height 14
type input "Q"
type input "Qu"
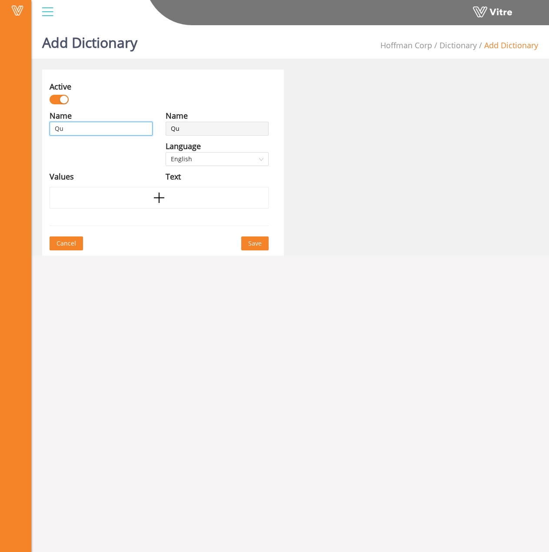
type input "QuA"
type input "QuAL"
type input "QuA"
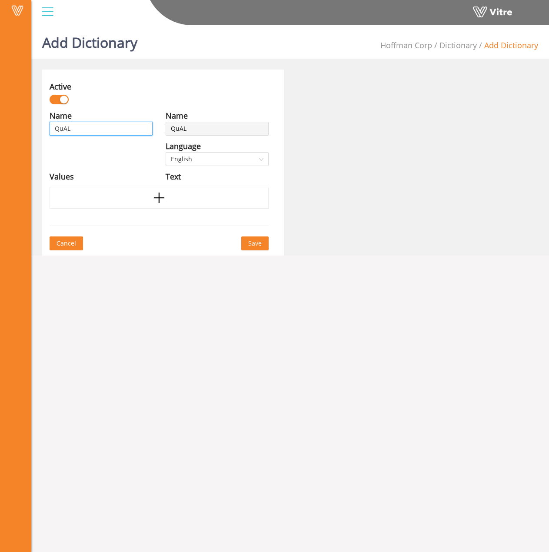
type input "QuA"
type input "Qu"
type input "Qua"
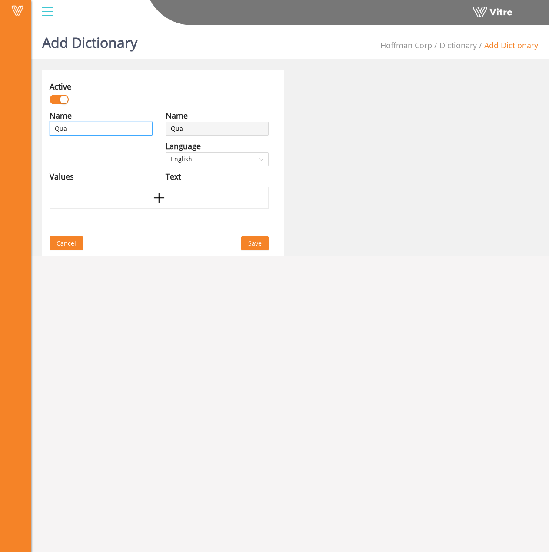
type input "Qual"
type input "Quali"
type input "Qualit"
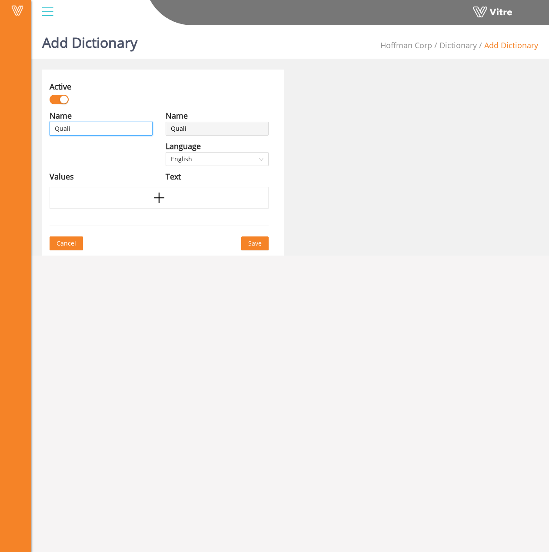
type input "Qualit"
type input "Quality"
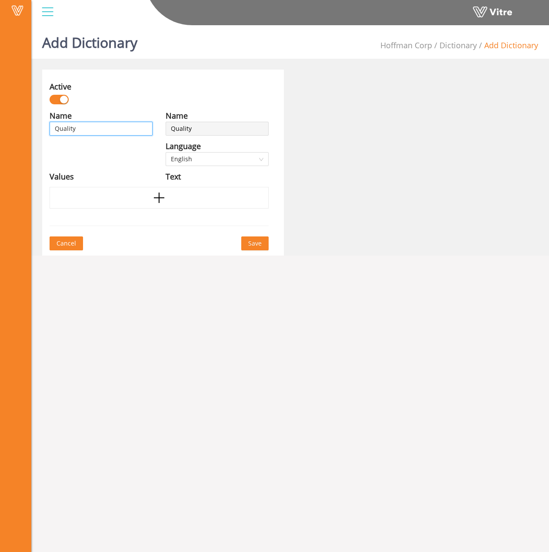
type input "Quality F"
type input "Quality Fl"
type input "Quality Fla"
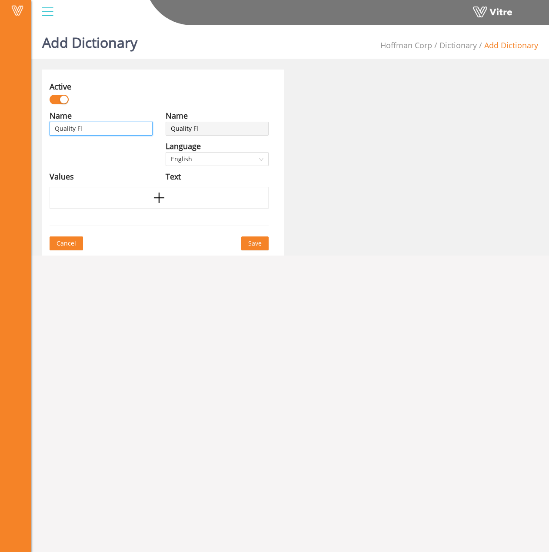
type input "Quality Fla"
type input "Quality Flas"
type input "Quality Flash"
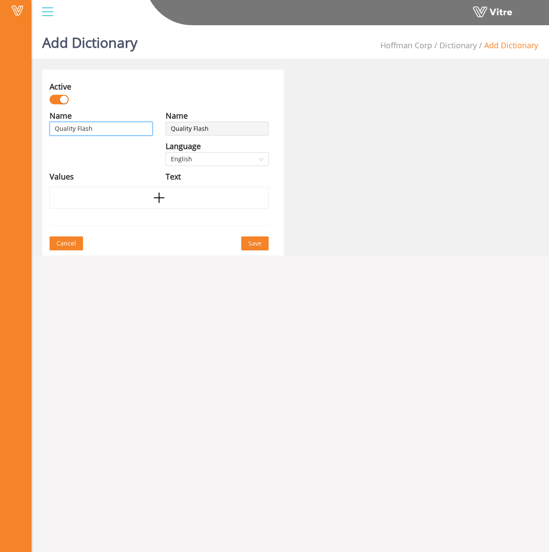
type input "Quality Flash"
type input "Quality Flash R"
type input "Quality Flash Re"
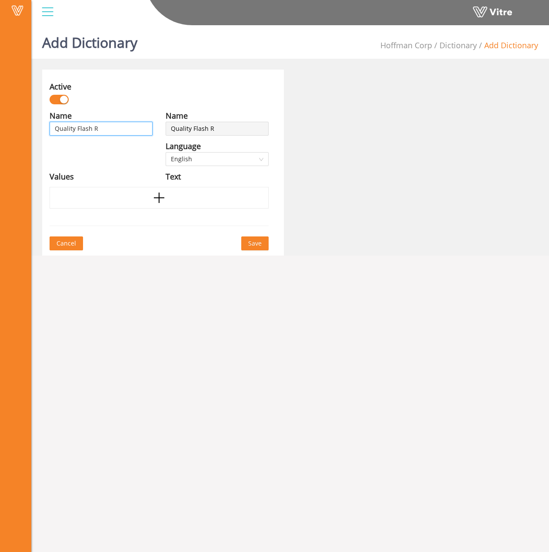
type input "Quality Flash Re"
type input "Quality Flash Rep"
type input "Quality Flash Repo"
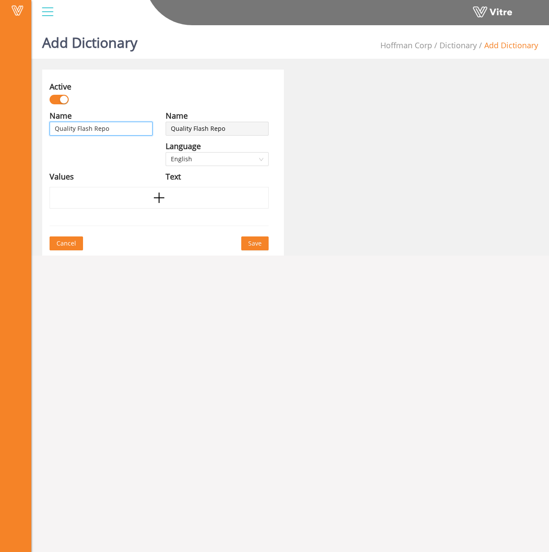
type input "Quality Flash Repor"
type input "Quality Flash Report"
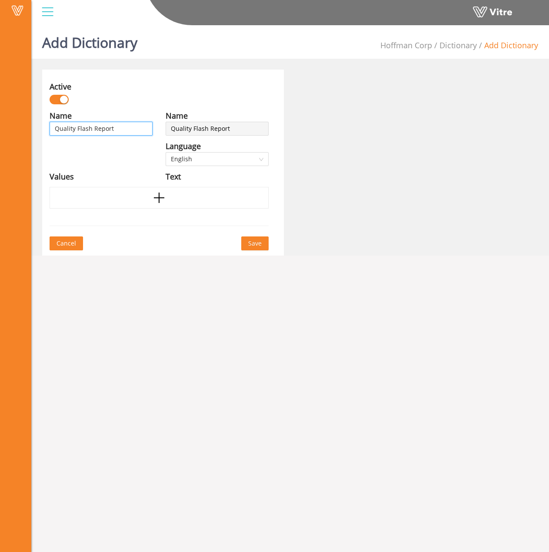
type input "Quality Flash Report"
type input "Quality Flash Report C"
type input "Quality Flash Report Co"
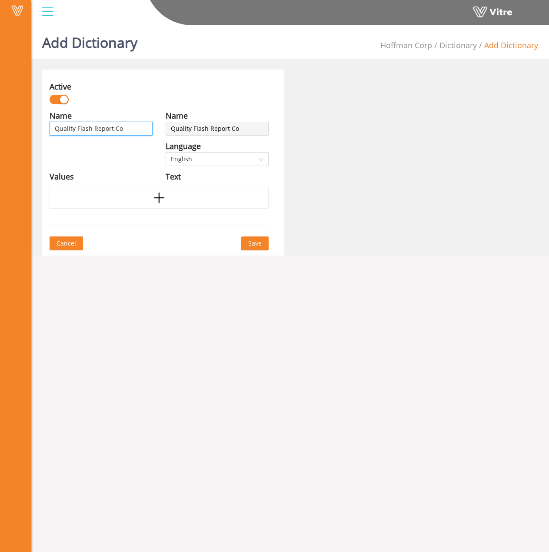
type input "Quality Flash Report Con"
type input "Quality Flash Report Conf"
type input "Quality Flash Report Confi"
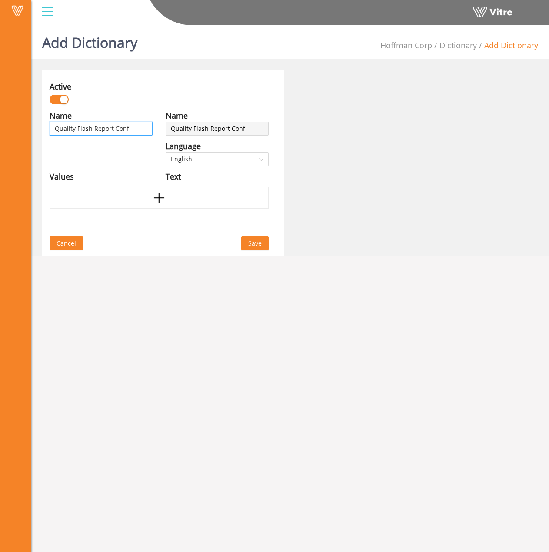
type input "Quality Flash Report Confi"
type input "Quality Flash Report Confir"
type input "Quality Flash Report Confirm"
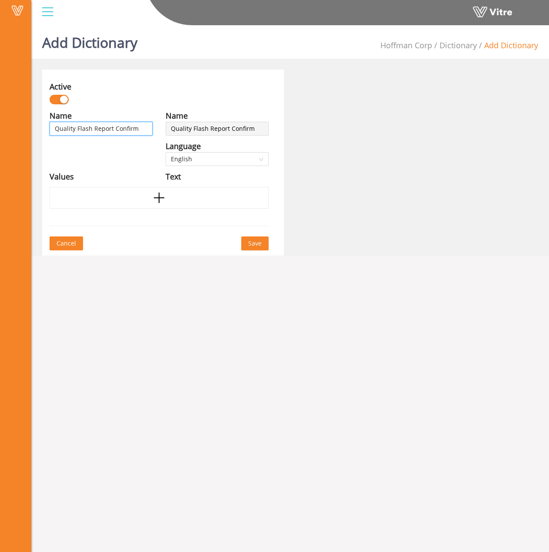
type input "Quality Flash Report Confirma"
type input "Quality Flash Report Confirmat"
type input "Quality Flash Report Confirmati"
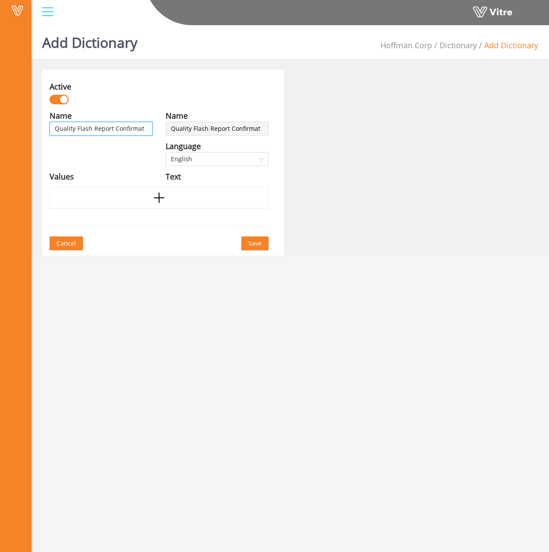
type input "Quality Flash Report Confirmati"
type input "Quality Flash Report Confirmatio"
type input "Quality Flash Report Confirmation"
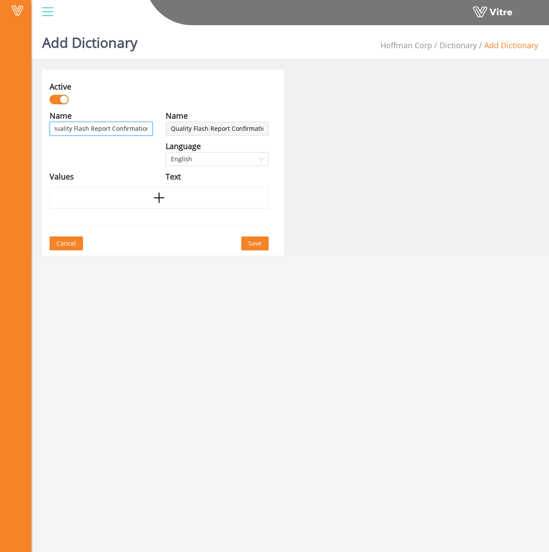
type input "Quality Flash Report Confirmation"
type input "Quality Flash Report Confirmation ("
type input "Quality Flash Report Confirmation (H"
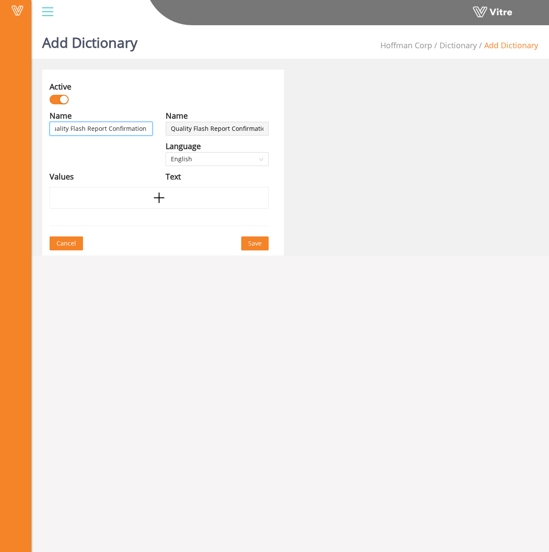
type input "Quality Flash Report Confirmation (H"
type input "Quality Flash Report Confirmation (HS"
type input "Quality Flash Report Confirmation (HSC"
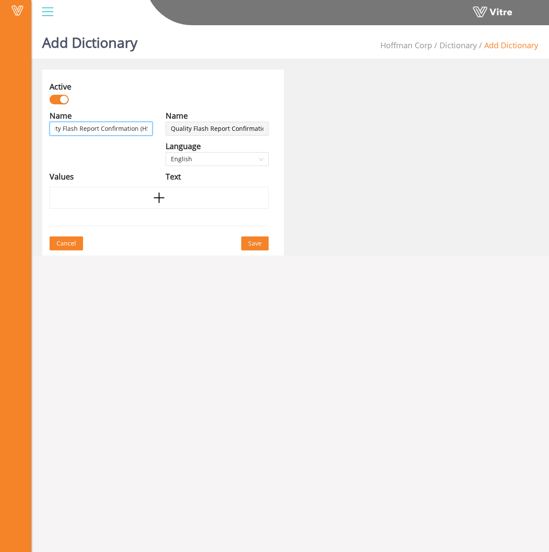
scroll to position [0, 19]
type input "Quality Flash Report Confirmation (HSC)"
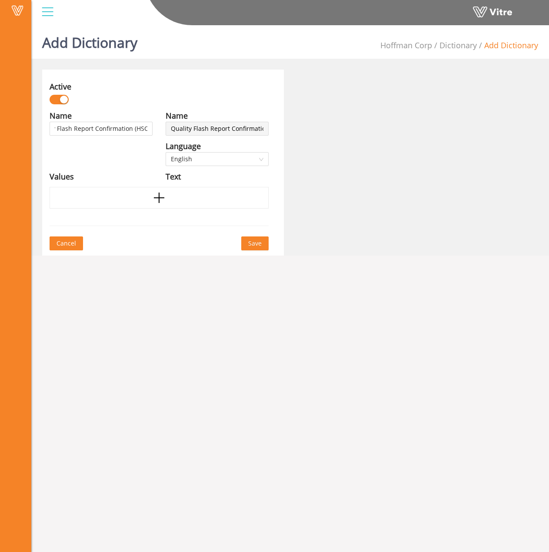
click at [261, 240] on span "Save" at bounding box center [254, 244] width 13 height 10
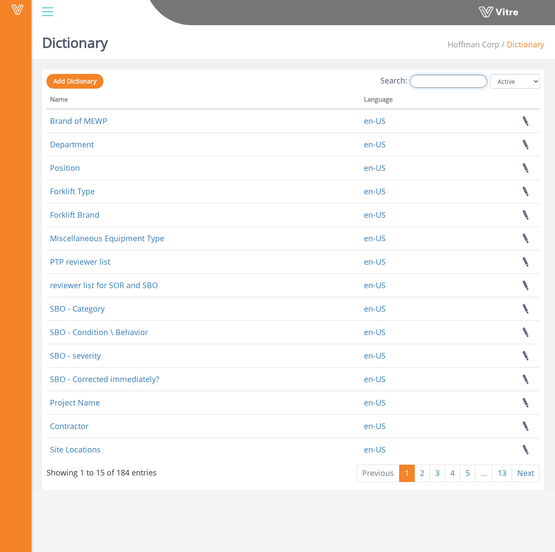
click at [446, 83] on input "Search:" at bounding box center [448, 81] width 77 height 13
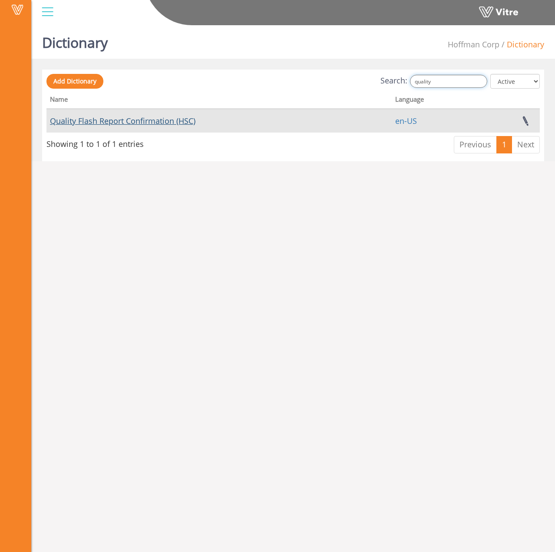
type input "quality"
click at [153, 120] on link "Quality Flash Report Confirmation (HSC)" at bounding box center [123, 121] width 146 height 10
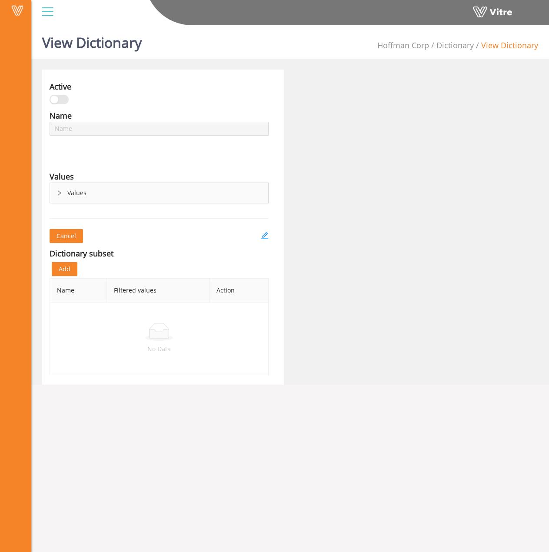
type input "Quality Flash Report Confirmation (HSC)"
click at [64, 186] on div "Values" at bounding box center [159, 193] width 218 height 20
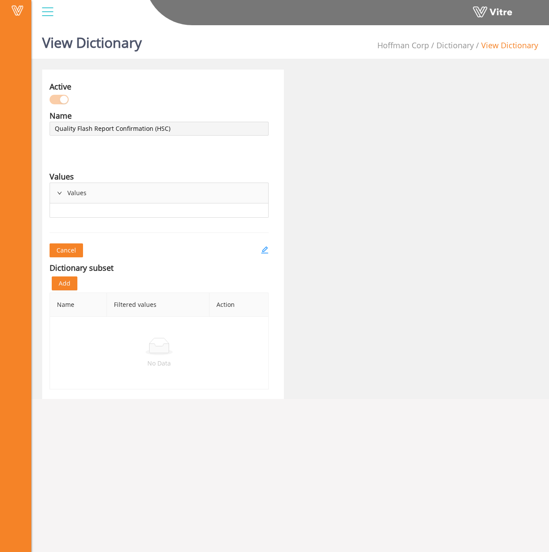
click at [60, 191] on icon "right" at bounding box center [59, 192] width 5 height 5
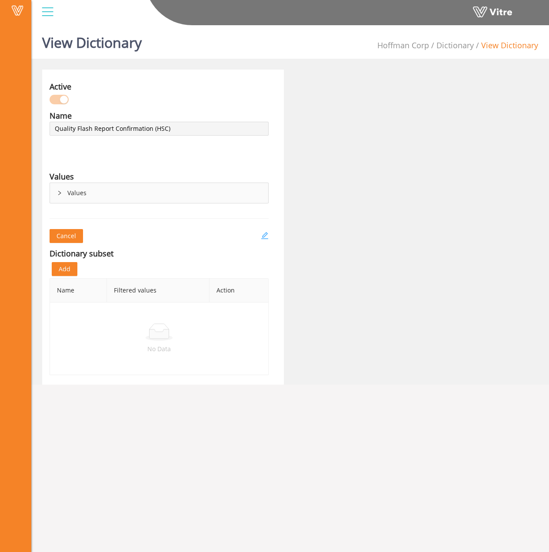
click at [265, 237] on icon "edit" at bounding box center [265, 236] width 8 height 8
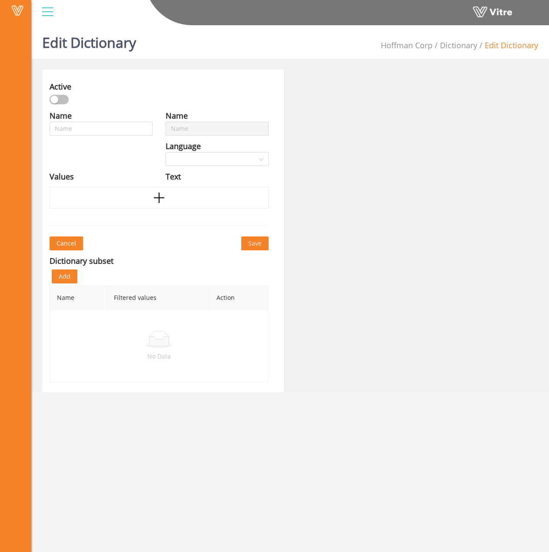
type input "Quality Flash Report Confirmation (HSC)"
click at [171, 197] on div at bounding box center [159, 198] width 219 height 22
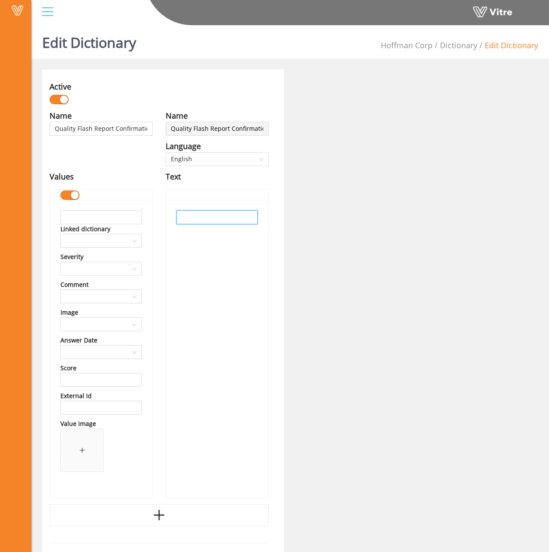
click at [210, 218] on input "text" at bounding box center [216, 217] width 81 height 14
click at [253, 218] on input "I confirm that the flash reprt has been approved and subsequently issued" at bounding box center [216, 217] width 81 height 14
click at [249, 218] on input "I confirm that the flash reprt has been approved and subsequently issued" at bounding box center [216, 217] width 81 height 14
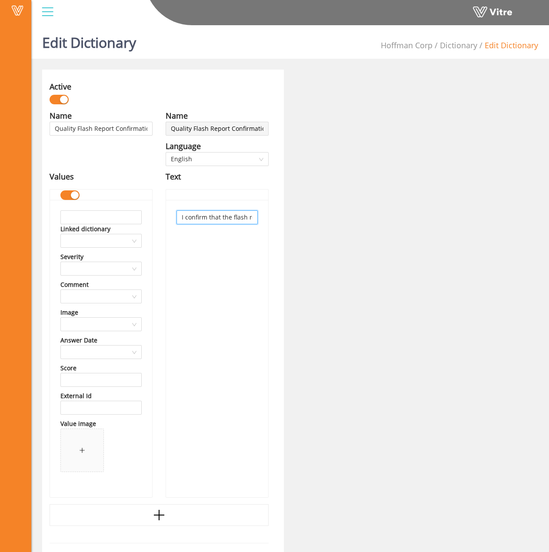
type input "I confirm that the flash report has been approved and subsequently issued."
click at [219, 273] on div "I confirm that the flash report has been approved and subsequently issued." at bounding box center [217, 348] width 102 height 297
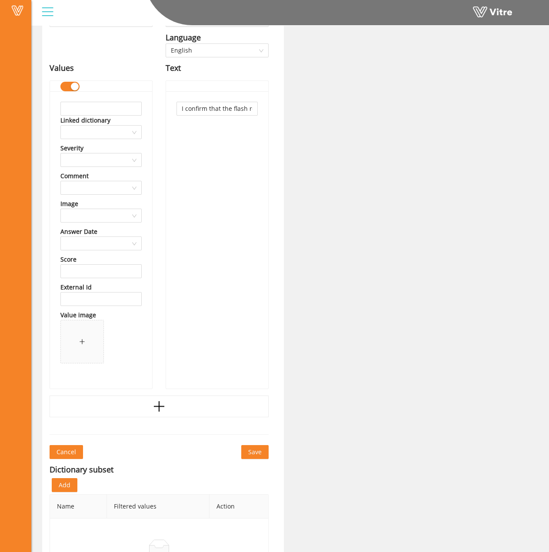
scroll to position [157, 0]
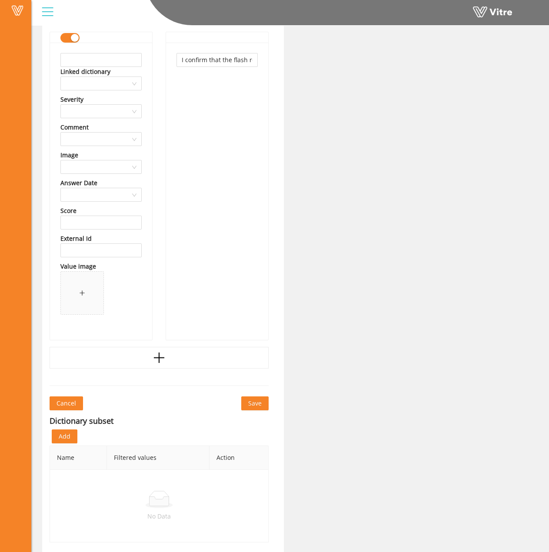
click at [260, 405] on span "Save" at bounding box center [254, 404] width 13 height 10
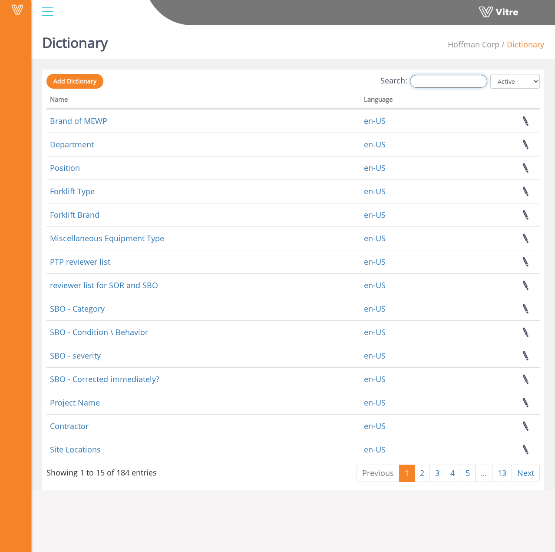
click at [440, 83] on input "Search:" at bounding box center [448, 81] width 77 height 13
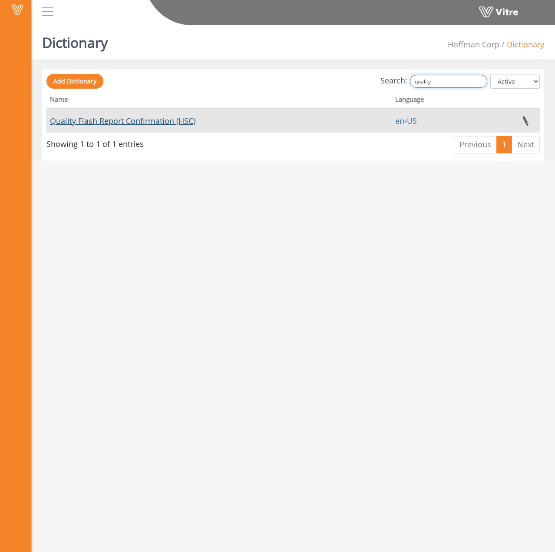
type input "quality"
click at [113, 120] on link "Quality Flash Report Confirmation (HSC)" at bounding box center [123, 121] width 146 height 10
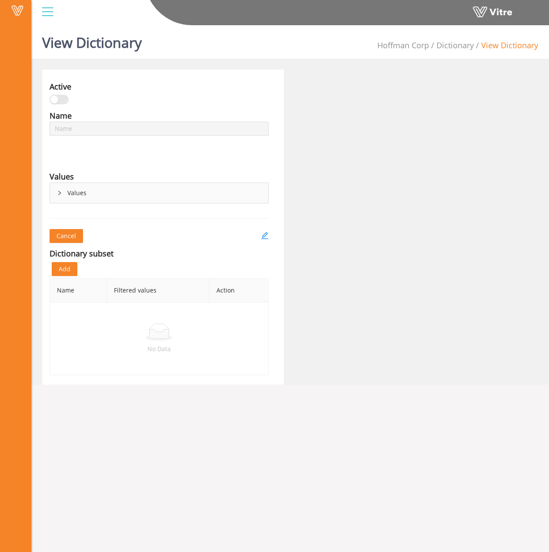
type input "Quality Flash Report Confirmation (HSC)"
click at [274, 235] on div "Active Name Quality Flash Report Confirmation (HSC) Language English Values Val…" at bounding box center [163, 227] width 242 height 315
click at [265, 236] on icon "edit" at bounding box center [265, 236] width 8 height 8
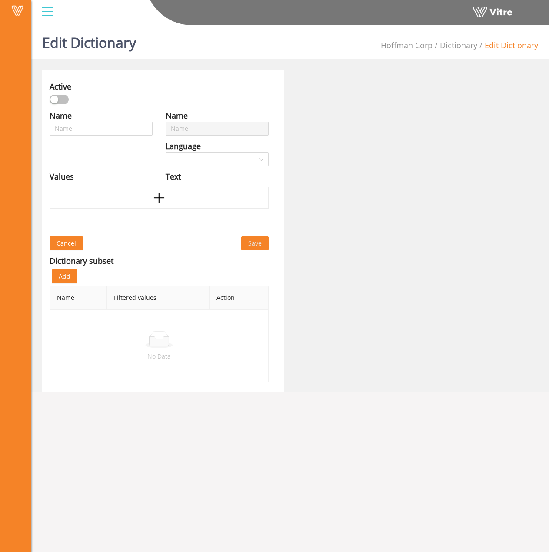
type input "Quality Flash Report Confirmation (HSC)"
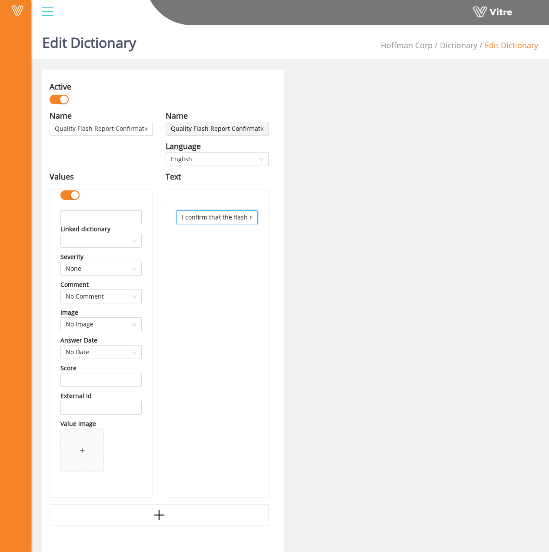
click at [211, 224] on input "I confirm that the flash report has been approved and subsequently issued." at bounding box center [216, 217] width 81 height 14
click at [212, 223] on input "I confirm that the flash report has been approved and subsequently issued." at bounding box center [216, 217] width 81 height 14
click at [281, 212] on div "Active Name Quality Flash Report Confirmation (HSC) Language English Values Lin…" at bounding box center [163, 390] width 242 height 640
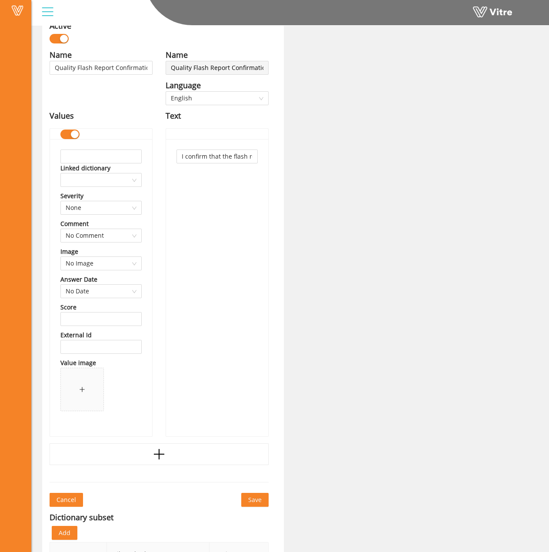
scroll to position [157, 0]
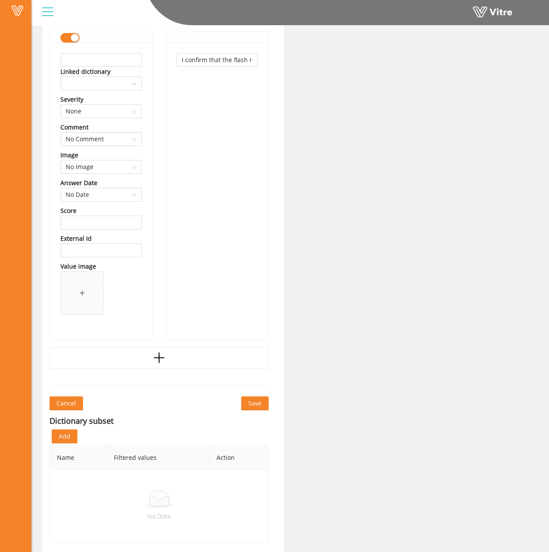
click at [255, 402] on span "Save" at bounding box center [254, 404] width 13 height 10
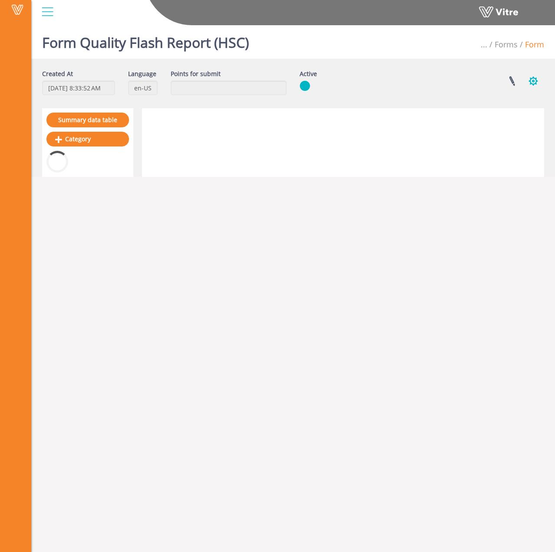
click at [529, 80] on button "button" at bounding box center [534, 81] width 22 height 23
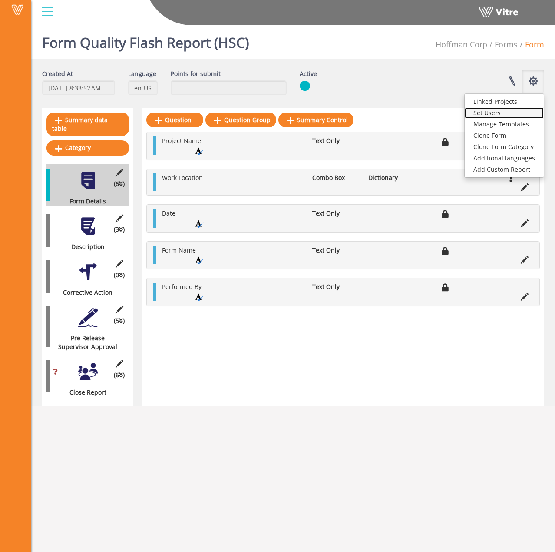
click at [490, 113] on link "Set Users" at bounding box center [504, 112] width 79 height 11
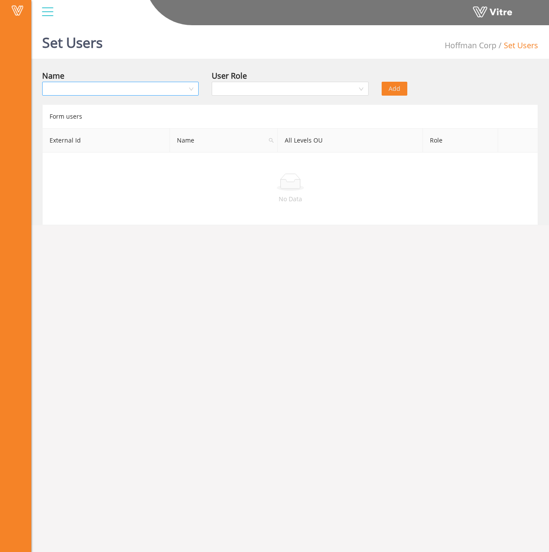
click at [86, 89] on input "search" at bounding box center [117, 88] width 140 height 13
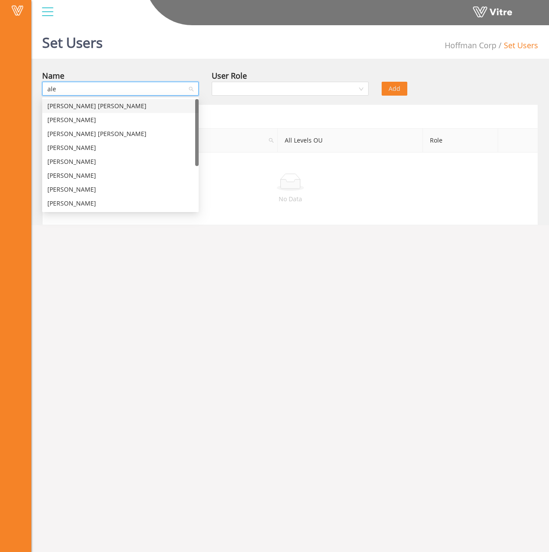
type input "[PERSON_NAME]"
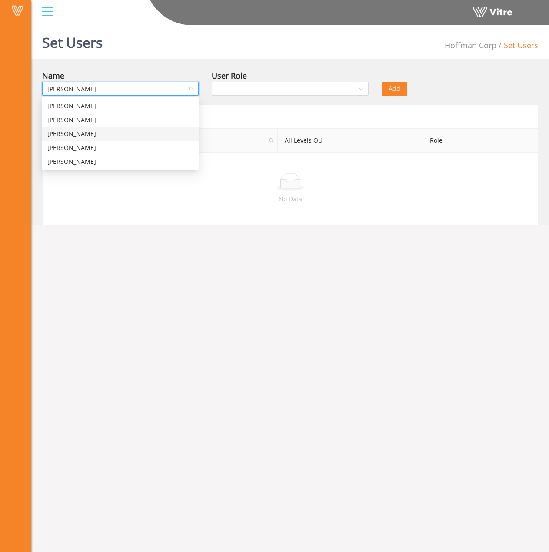
click at [80, 130] on div "[PERSON_NAME]" at bounding box center [120, 134] width 146 height 10
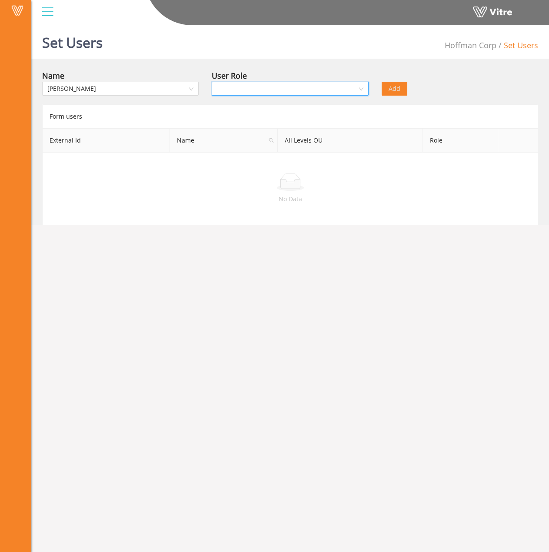
click at [264, 93] on input "search" at bounding box center [287, 88] width 140 height 13
click at [255, 108] on div "Owner" at bounding box center [290, 106] width 146 height 10
click at [389, 90] on span "Add" at bounding box center [395, 89] width 12 height 10
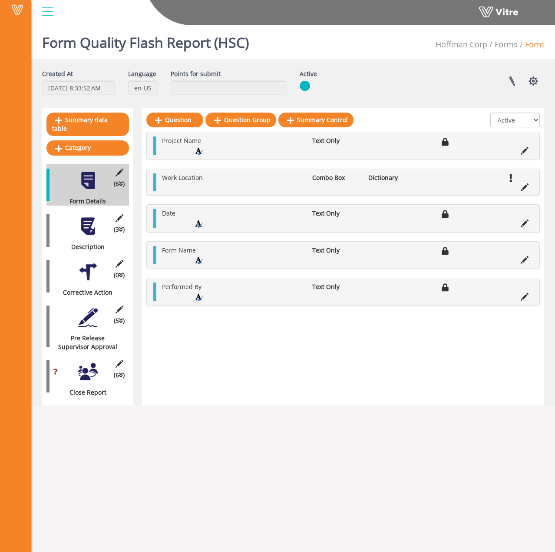
click at [79, 309] on div at bounding box center [88, 318] width 20 height 20
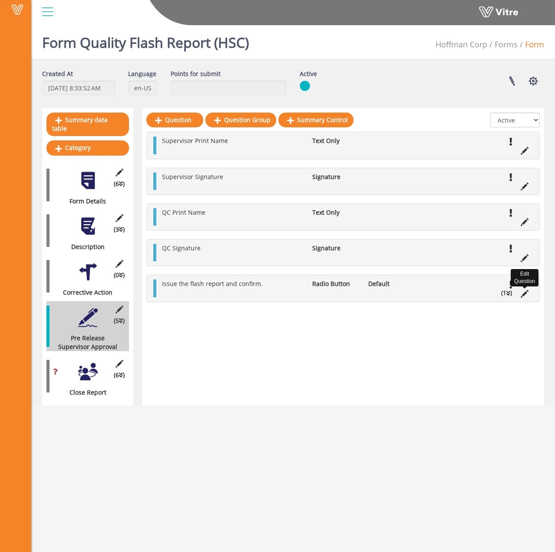
click at [528, 295] on icon at bounding box center [525, 294] width 8 height 8
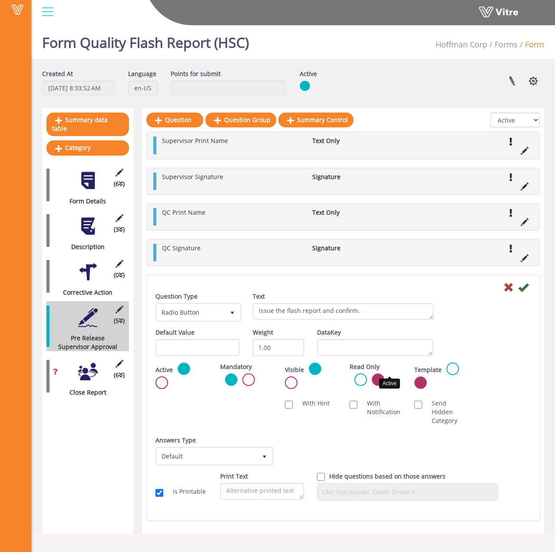
click at [367, 373] on label at bounding box center [361, 379] width 13 height 13
click at [0, 0] on input "radio" at bounding box center [0, 0] width 0 height 0
click at [524, 290] on icon at bounding box center [524, 287] width 10 height 10
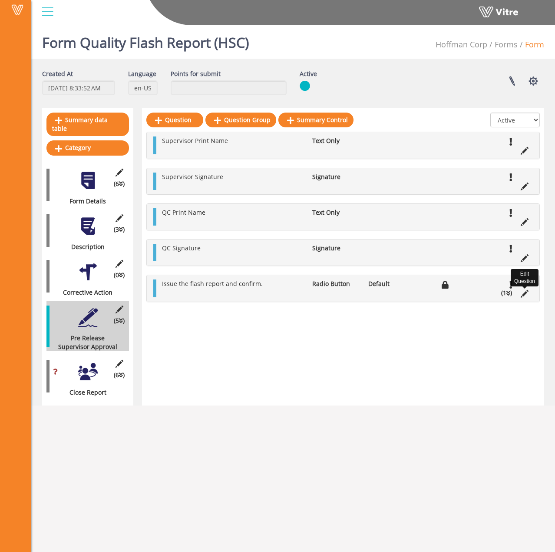
click at [527, 294] on icon at bounding box center [525, 294] width 8 height 8
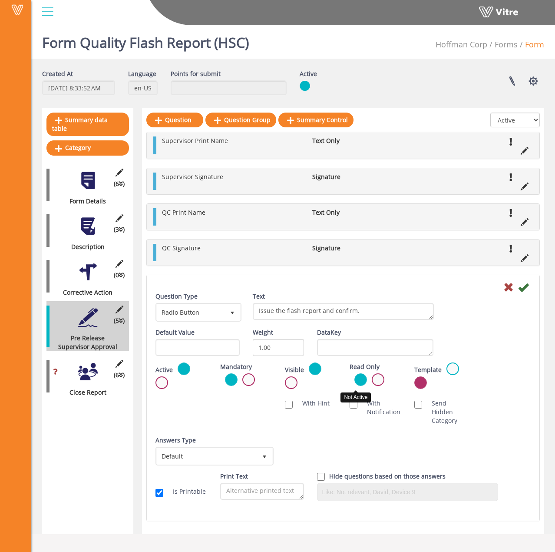
click at [372, 381] on label at bounding box center [378, 379] width 13 height 13
click at [0, 0] on input "radio" at bounding box center [0, 0] width 0 height 0
click at [526, 291] on icon at bounding box center [524, 287] width 10 height 10
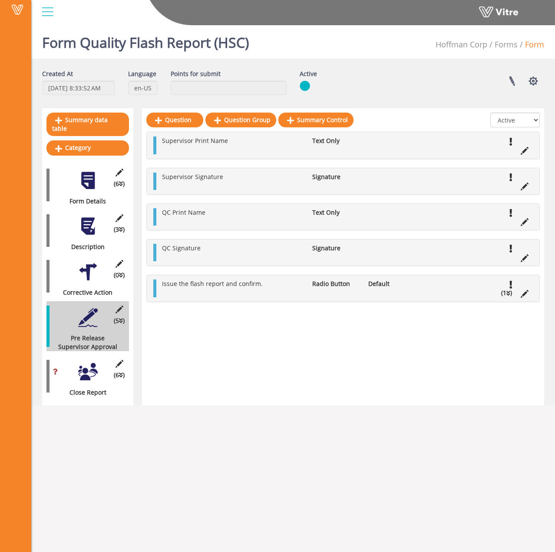
click at [91, 267] on div at bounding box center [88, 272] width 20 height 20
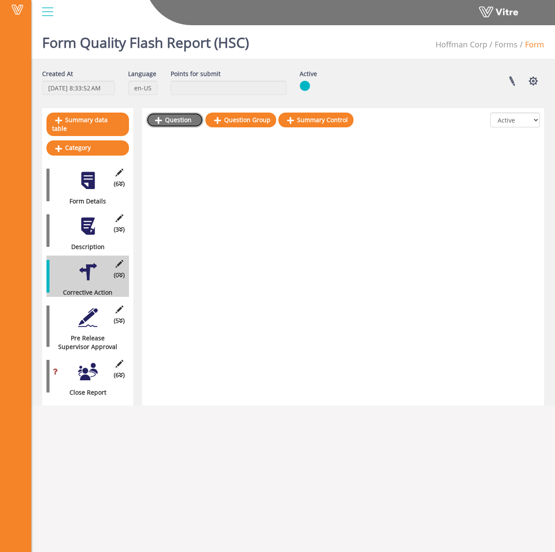
click at [174, 115] on link "Question" at bounding box center [174, 120] width 57 height 15
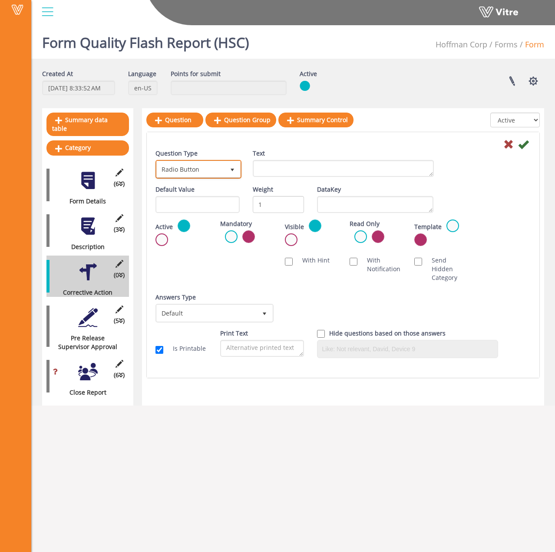
click at [193, 164] on span "Radio Button" at bounding box center [191, 169] width 68 height 16
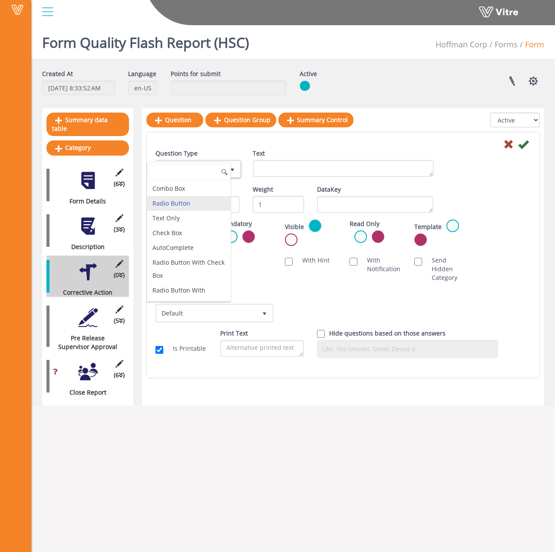
drag, startPoint x: 257, startPoint y: 146, endPoint x: 270, endPoint y: 145, distance: 13.5
click at [257, 145] on div at bounding box center [343, 144] width 389 height 10
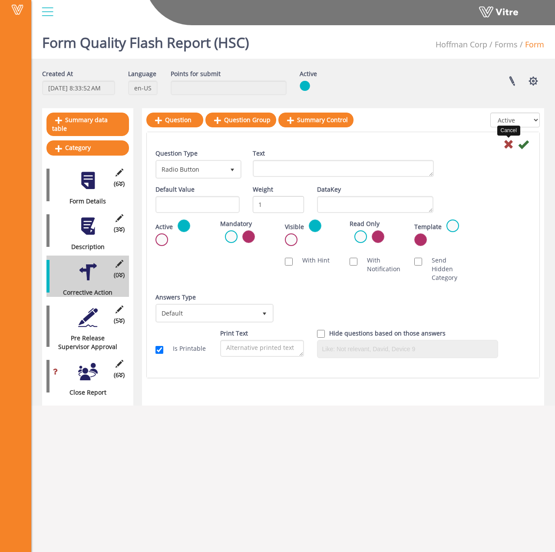
click at [511, 148] on icon at bounding box center [509, 144] width 10 height 10
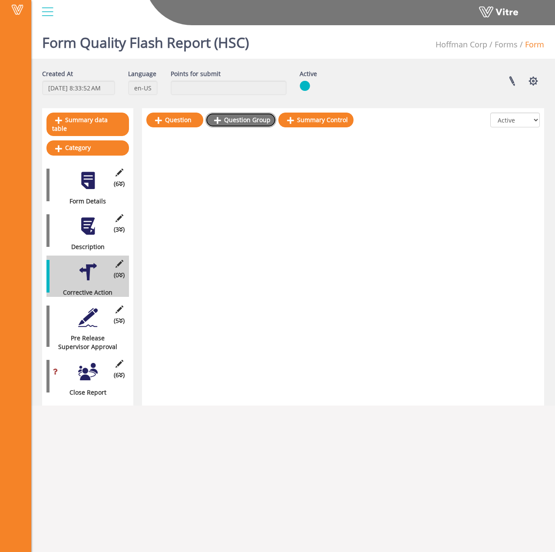
click at [259, 118] on link "Question Group" at bounding box center [241, 120] width 71 height 15
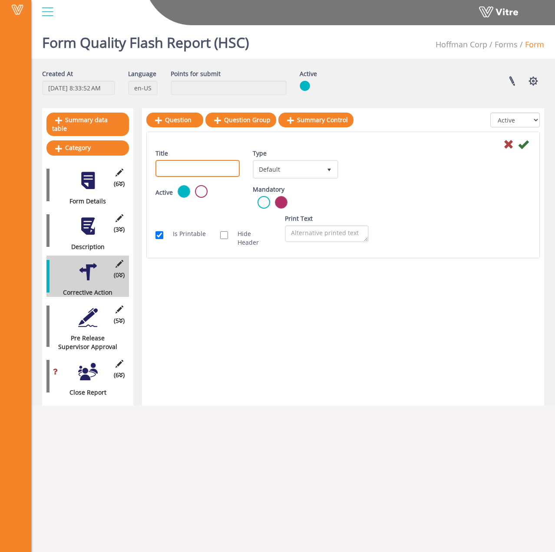
click at [195, 166] on input "Title" at bounding box center [198, 168] width 84 height 17
type input "List all steps required for corrective action"
click at [382, 176] on div "Title List all steps required for corrective action Type Default 0 Scan Codes S…" at bounding box center [343, 167] width 389 height 36
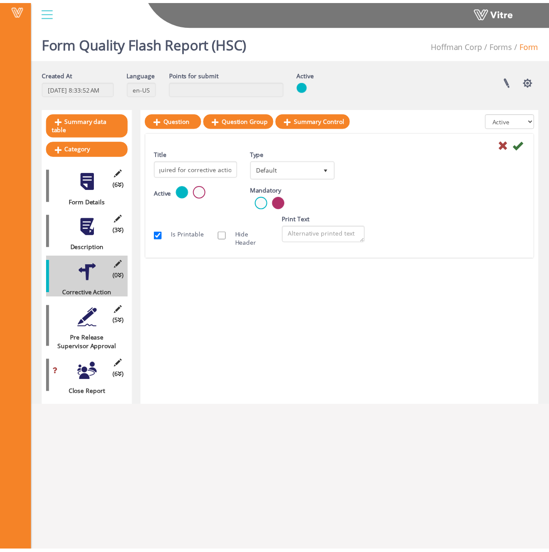
scroll to position [0, 0]
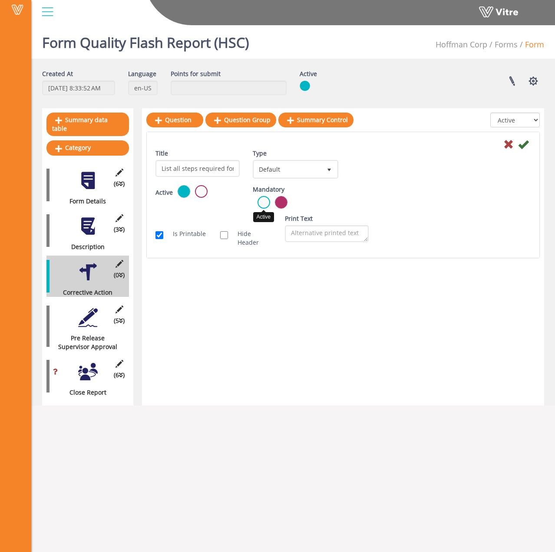
click at [266, 202] on label at bounding box center [264, 202] width 13 height 13
click at [0, 0] on input "radio" at bounding box center [0, 0] width 0 height 0
click at [522, 147] on icon at bounding box center [524, 144] width 10 height 10
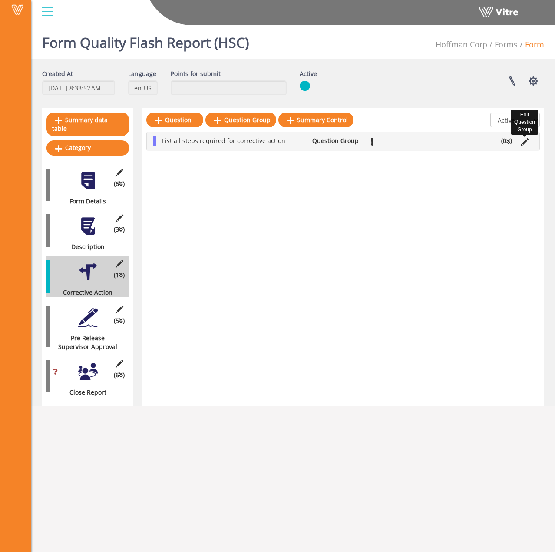
click at [527, 139] on icon at bounding box center [525, 142] width 8 height 8
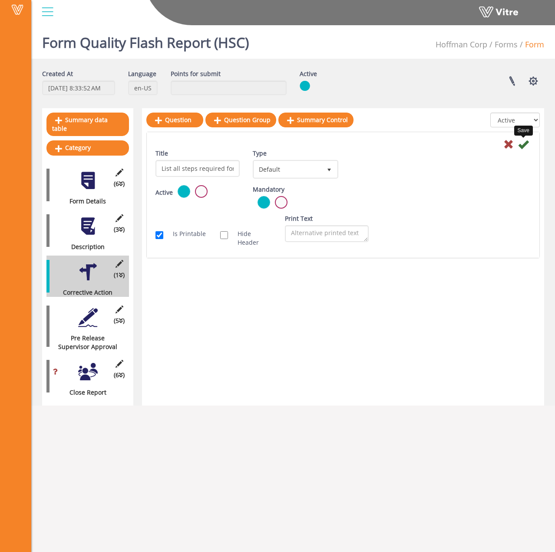
click at [520, 142] on icon at bounding box center [524, 144] width 10 height 10
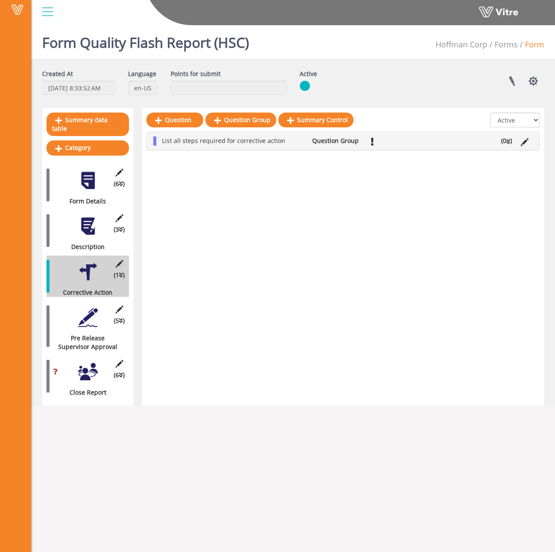
click at [507, 140] on icon at bounding box center [509, 142] width 4 height 6
click at [176, 163] on link "Question" at bounding box center [186, 161] width 57 height 15
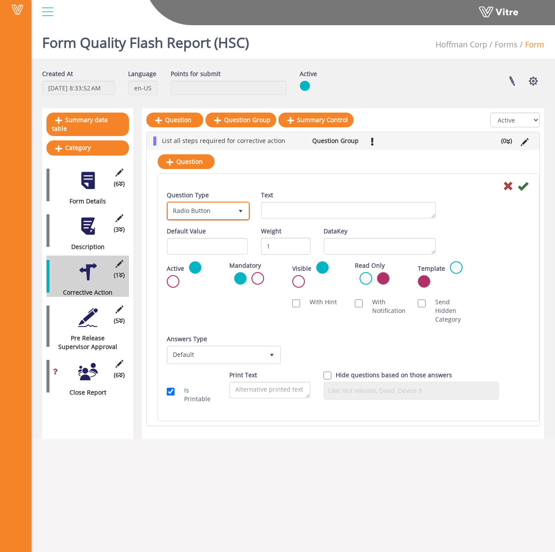
click at [216, 213] on span "Radio Button" at bounding box center [200, 211] width 65 height 16
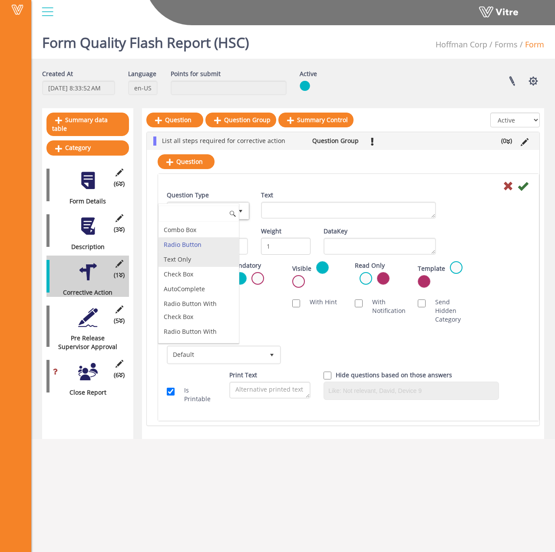
click at [189, 263] on li "Text Only" at bounding box center [199, 259] width 80 height 15
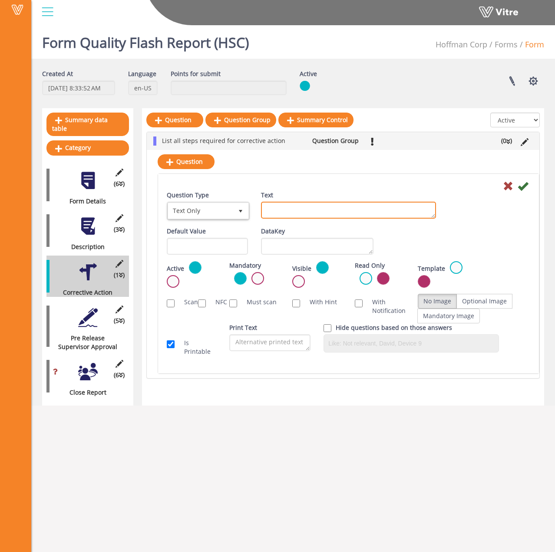
click at [304, 215] on textarea "Text" at bounding box center [349, 210] width 176 height 17
click at [286, 211] on textarea "Text" at bounding box center [349, 210] width 176 height 17
type textarea "Step:"
click at [523, 190] on icon at bounding box center [523, 186] width 10 height 10
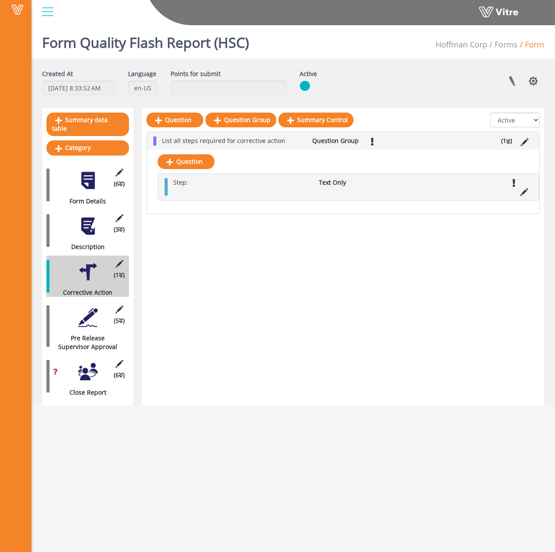
click at [85, 313] on div at bounding box center [88, 318] width 20 height 20
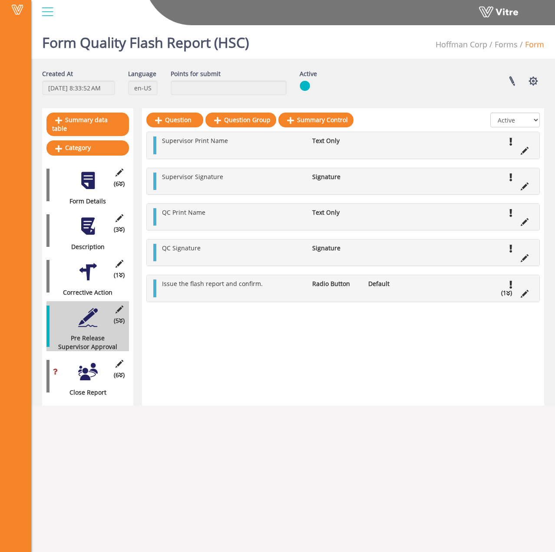
click at [90, 265] on div at bounding box center [88, 272] width 20 height 20
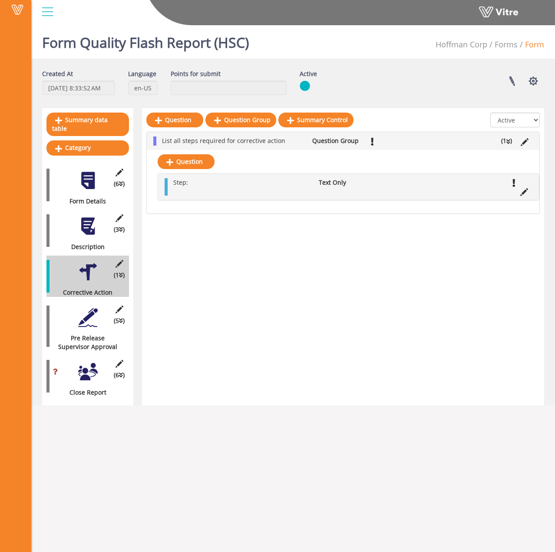
click at [87, 218] on div at bounding box center [88, 226] width 20 height 20
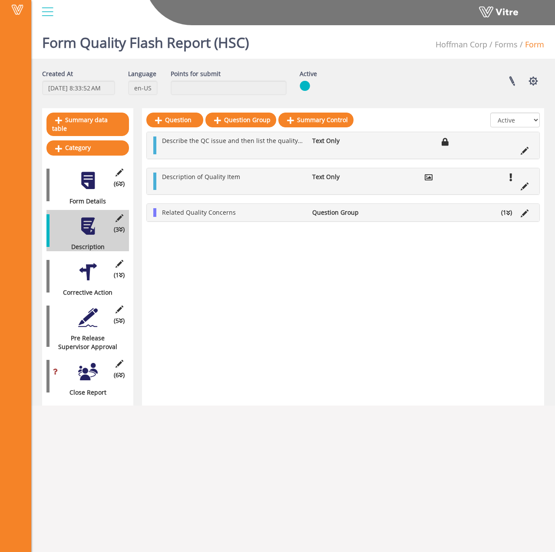
click at [86, 179] on div at bounding box center [88, 181] width 20 height 20
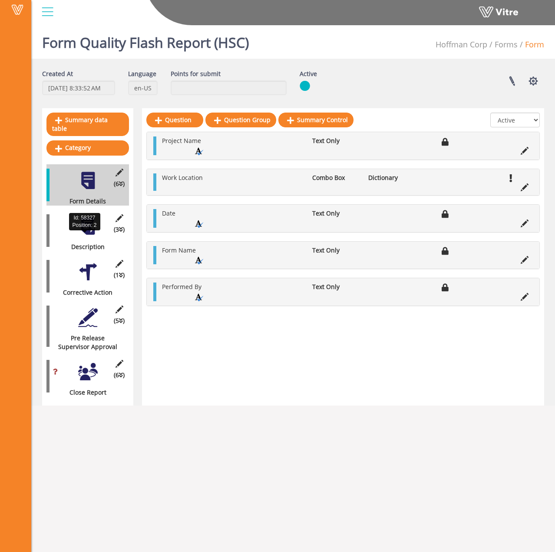
click at [82, 243] on div "Description" at bounding box center [85, 247] width 76 height 9
click at [86, 220] on div at bounding box center [88, 226] width 20 height 20
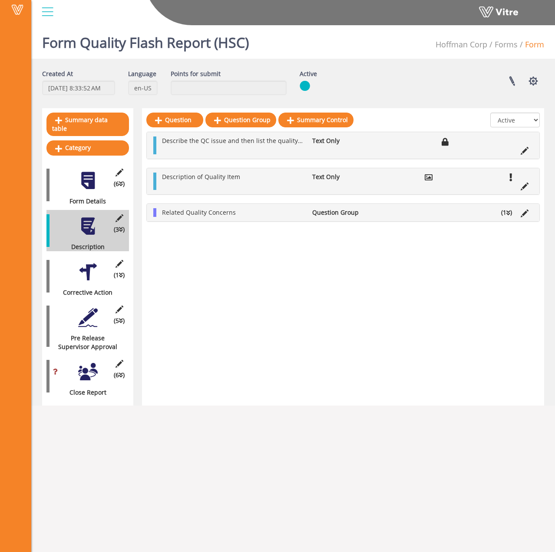
click at [88, 262] on div at bounding box center [88, 272] width 20 height 20
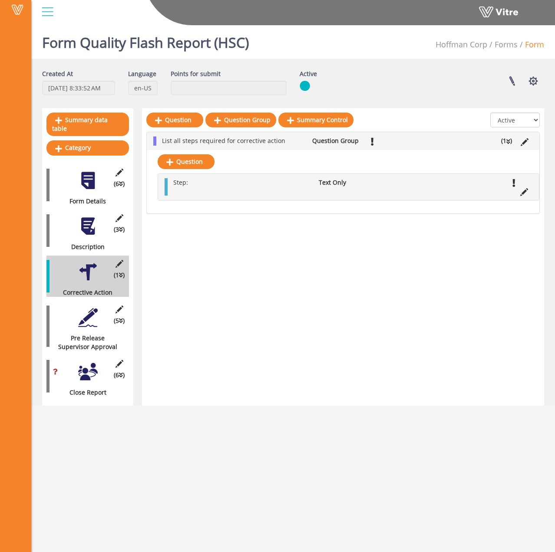
click at [93, 308] on div at bounding box center [88, 318] width 20 height 20
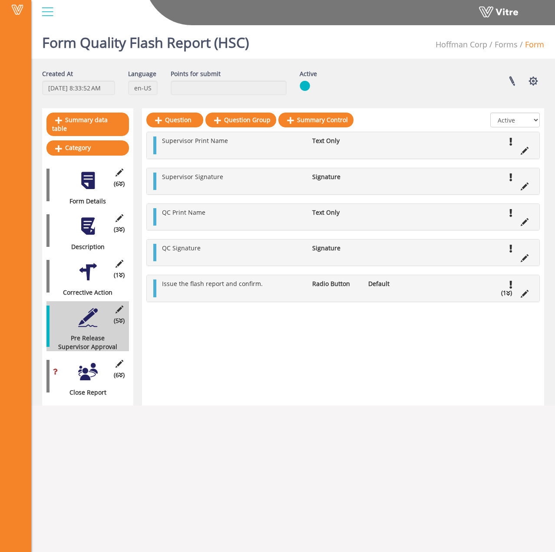
click at [92, 362] on div at bounding box center [88, 372] width 20 height 20
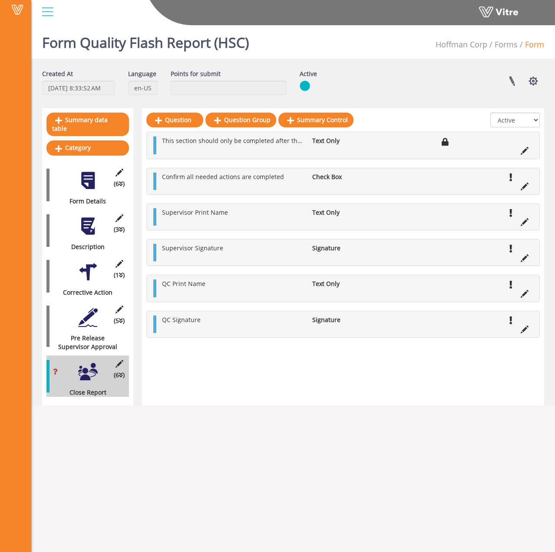
click at [83, 311] on div at bounding box center [88, 318] width 20 height 20
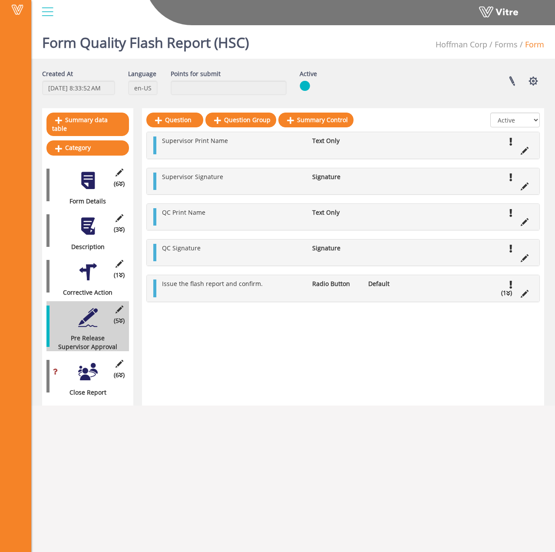
click at [524, 292] on icon at bounding box center [525, 294] width 8 height 8
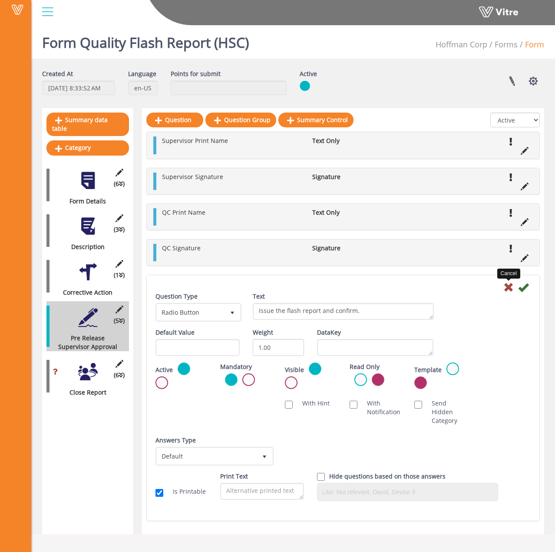
click at [505, 289] on icon at bounding box center [509, 287] width 10 height 10
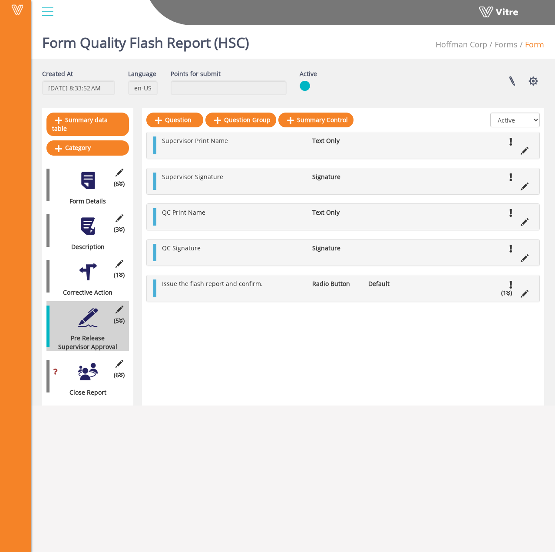
click at [414, 289] on ul "Issue the flash report and confirm. Radio Button Default (1 )" at bounding box center [346, 287] width 376 height 17
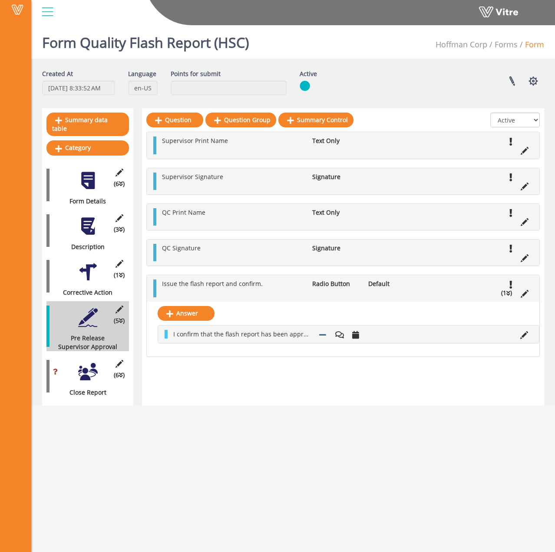
click at [521, 336] on icon at bounding box center [525, 335] width 8 height 8
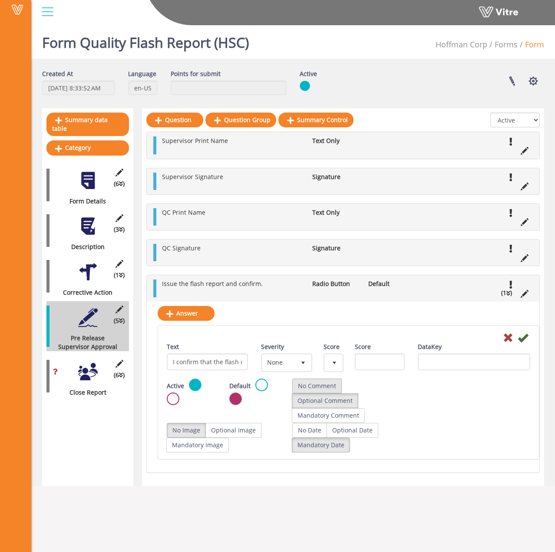
click at [323, 383] on label "No Comment" at bounding box center [318, 386] width 50 height 15
radio input "true"
click at [524, 341] on icon at bounding box center [523, 337] width 10 height 10
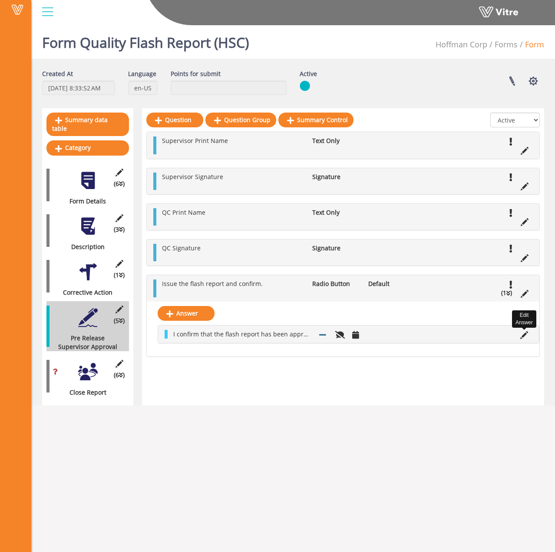
click at [523, 334] on icon at bounding box center [525, 335] width 8 height 8
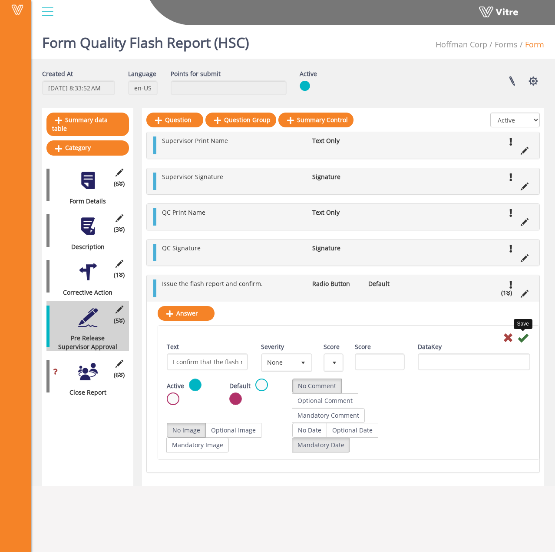
click at [522, 341] on icon at bounding box center [523, 337] width 10 height 10
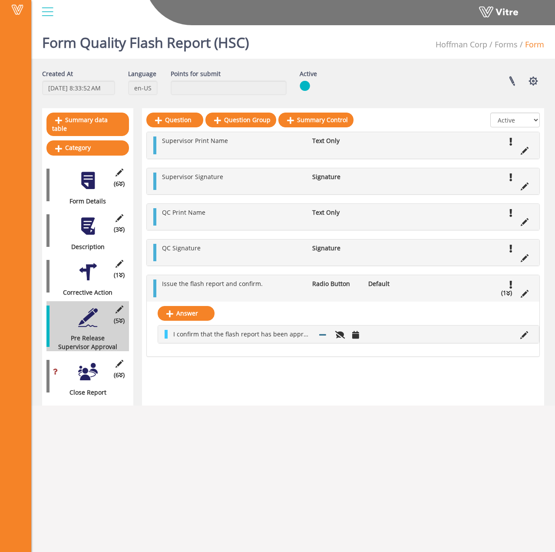
click at [287, 372] on div "Question Question Group Summary Control All Active Not Active Supervisor Print …" at bounding box center [343, 256] width 402 height 297
click at [70, 366] on div "(6 ) Close Report" at bounding box center [88, 376] width 83 height 41
click at [83, 367] on div at bounding box center [88, 372] width 20 height 20
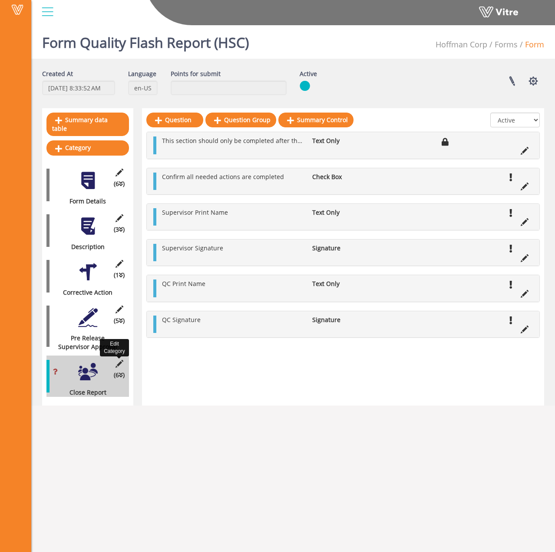
click at [123, 360] on icon at bounding box center [119, 364] width 11 height 8
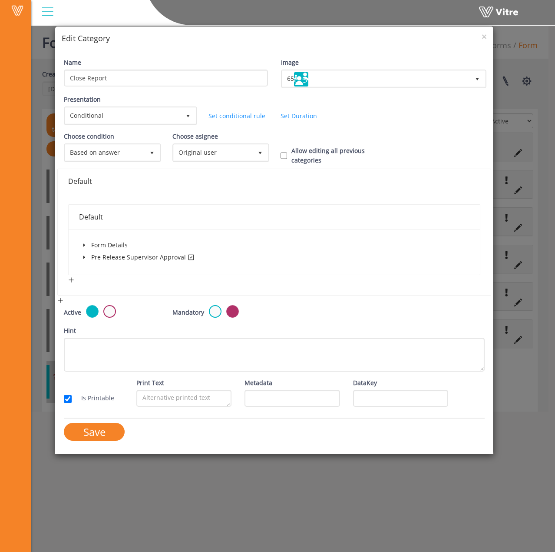
click at [84, 256] on icon "caret-down" at bounding box center [84, 257] width 4 height 4
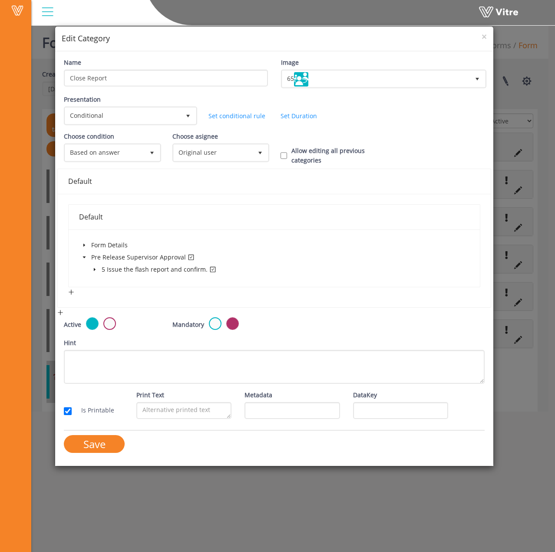
click at [97, 271] on span "caret-down" at bounding box center [95, 269] width 4 height 4
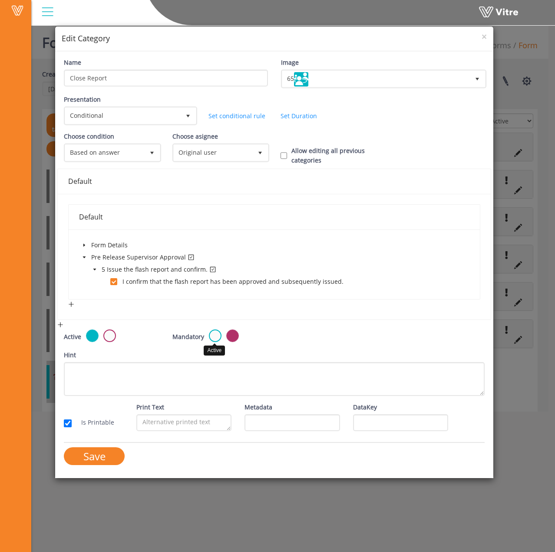
click at [213, 337] on label at bounding box center [215, 335] width 13 height 13
click at [0, 0] on input "radio" at bounding box center [0, 0] width 0 height 0
click at [90, 455] on input "Save" at bounding box center [94, 456] width 61 height 18
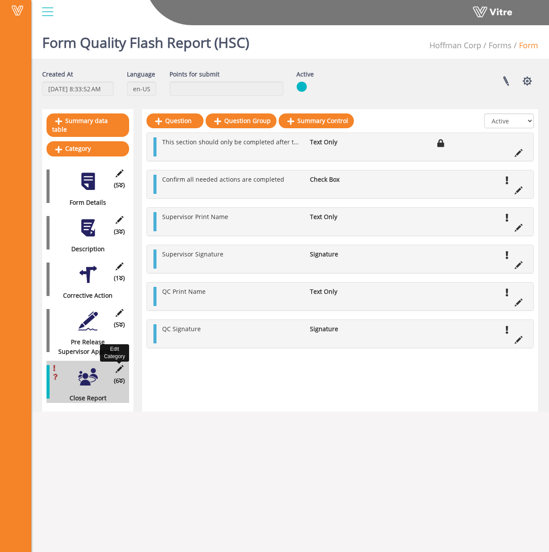
click at [120, 365] on icon at bounding box center [119, 369] width 11 height 8
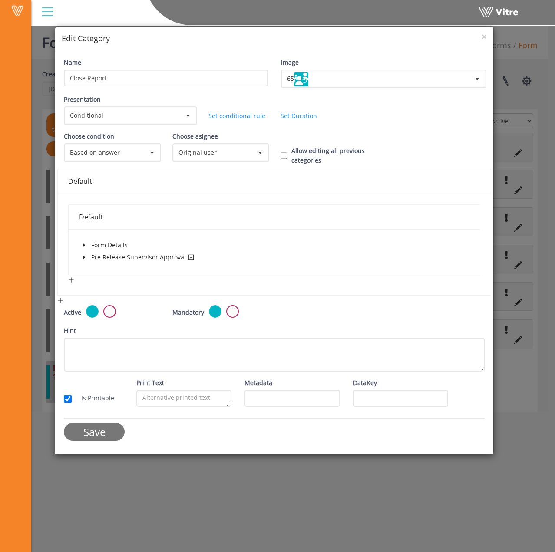
click at [105, 429] on input "Save" at bounding box center [94, 432] width 61 height 18
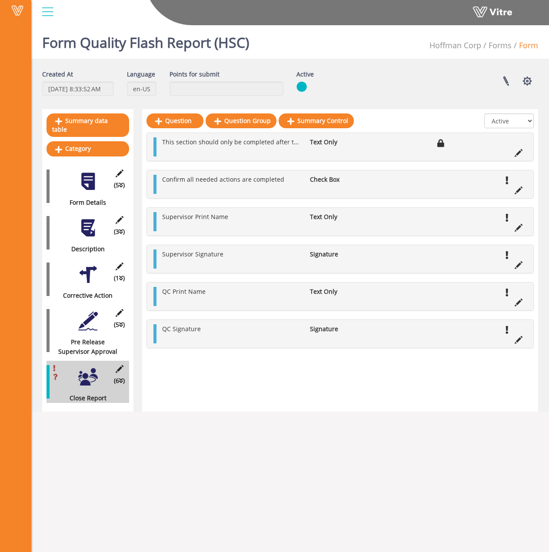
click at [86, 319] on div at bounding box center [88, 321] width 20 height 20
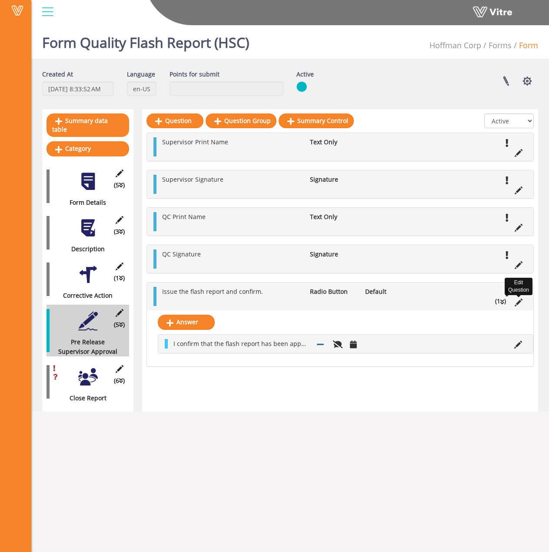
click at [517, 301] on icon at bounding box center [519, 303] width 8 height 8
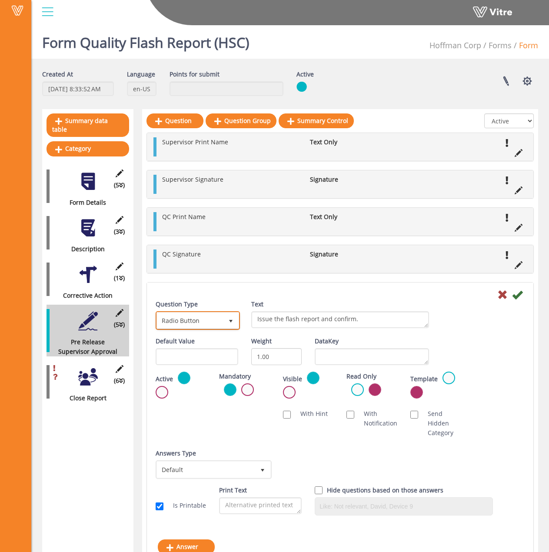
click at [217, 322] on span "Radio Button" at bounding box center [190, 321] width 66 height 16
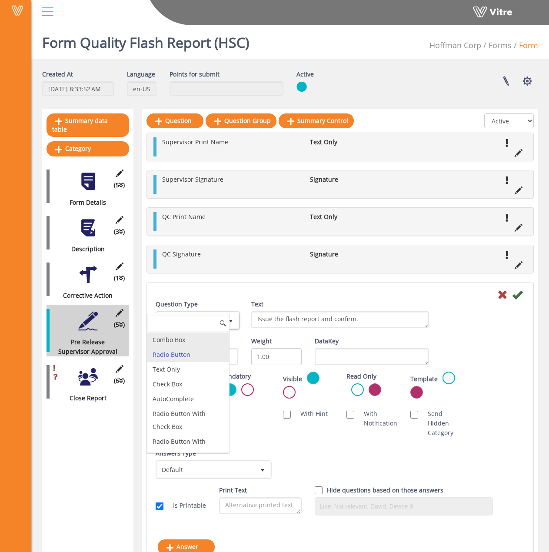
click at [187, 342] on li "Combo Box" at bounding box center [188, 339] width 82 height 15
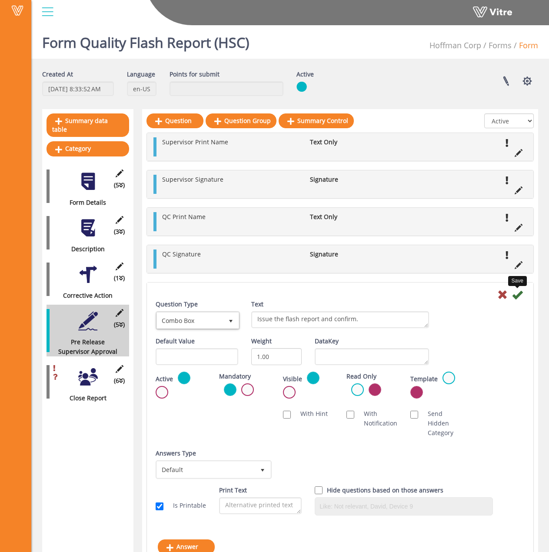
click at [519, 297] on icon at bounding box center [517, 294] width 10 height 10
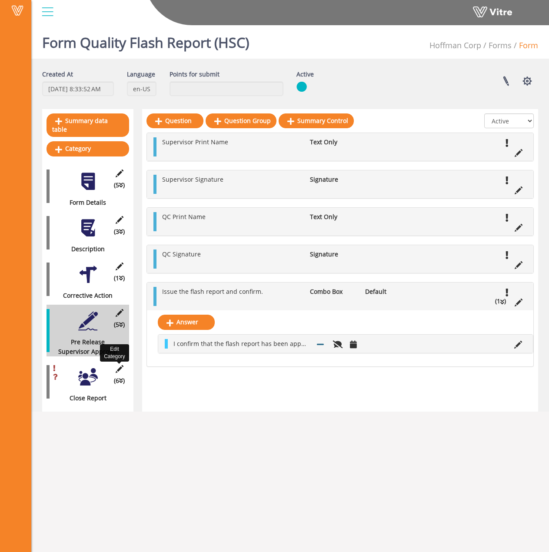
click at [116, 365] on icon at bounding box center [119, 369] width 11 height 8
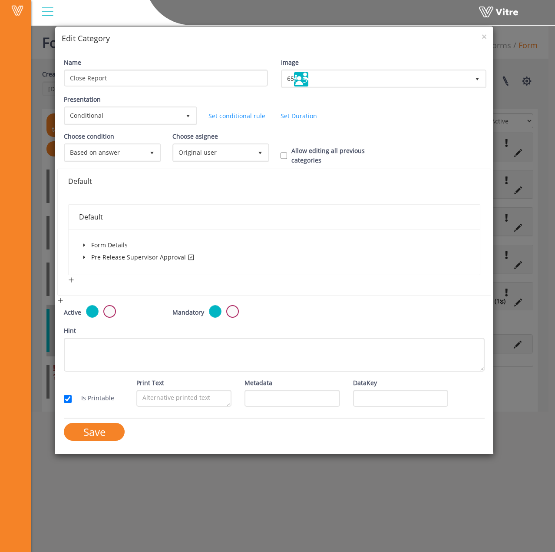
click at [84, 256] on icon "caret-down" at bounding box center [84, 257] width 4 height 4
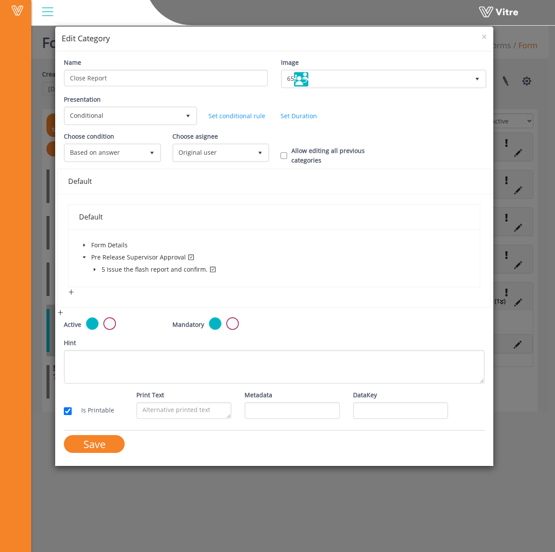
click at [95, 269] on icon "caret-down" at bounding box center [95, 269] width 4 height 4
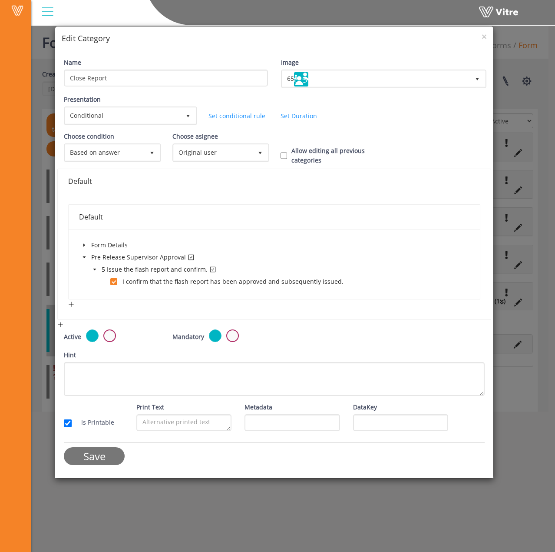
click at [86, 460] on input "Save" at bounding box center [94, 456] width 61 height 18
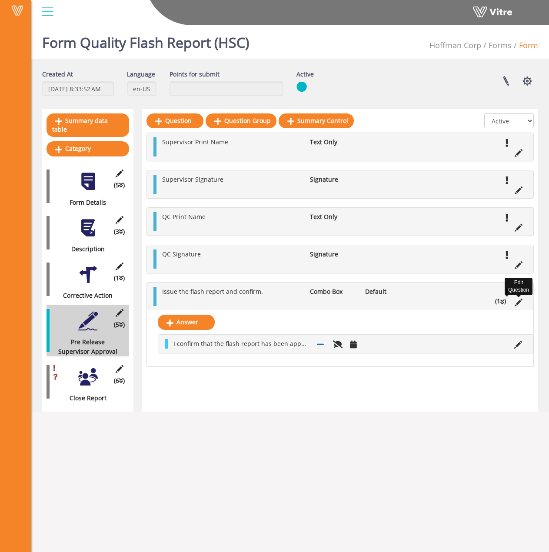
click at [517, 301] on icon at bounding box center [519, 303] width 8 height 8
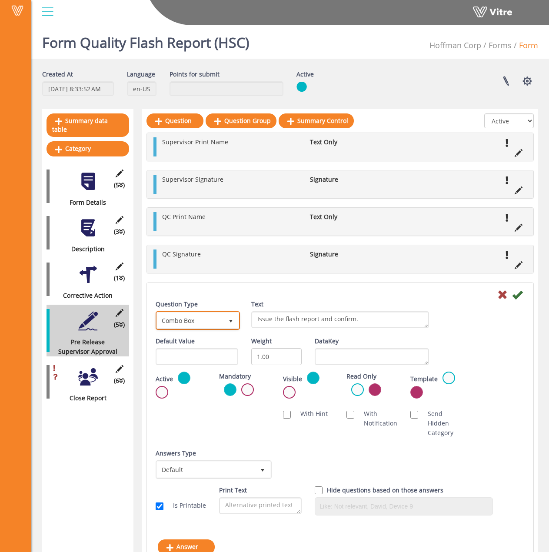
click at [215, 323] on span "Combo Box" at bounding box center [190, 321] width 66 height 16
click at [308, 338] on div "DataKey" at bounding box center [371, 353] width 127 height 35
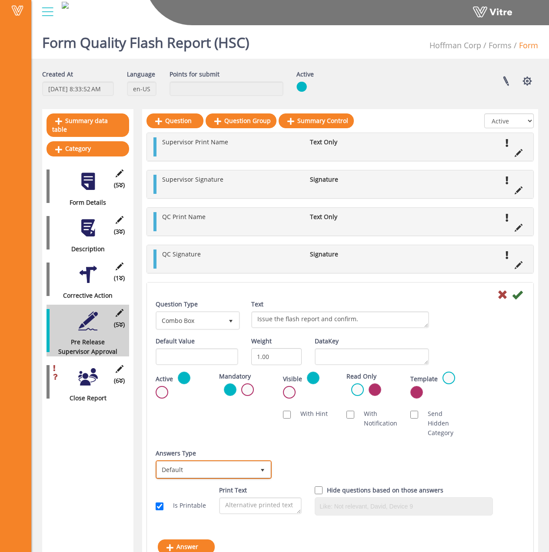
click at [257, 466] on span "select" at bounding box center [263, 470] width 16 height 16
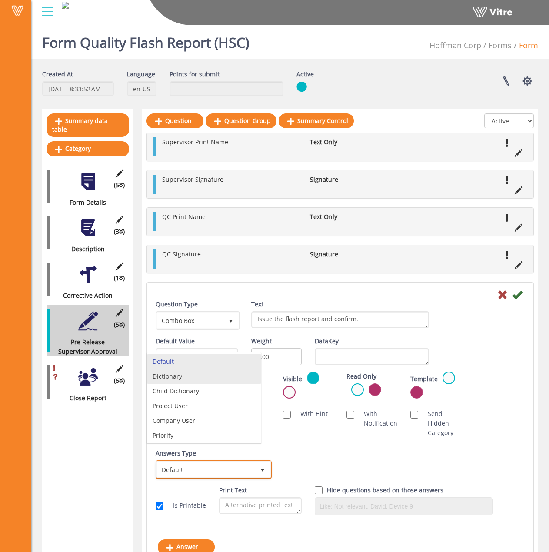
click at [218, 379] on li "Dictionary" at bounding box center [203, 376] width 113 height 15
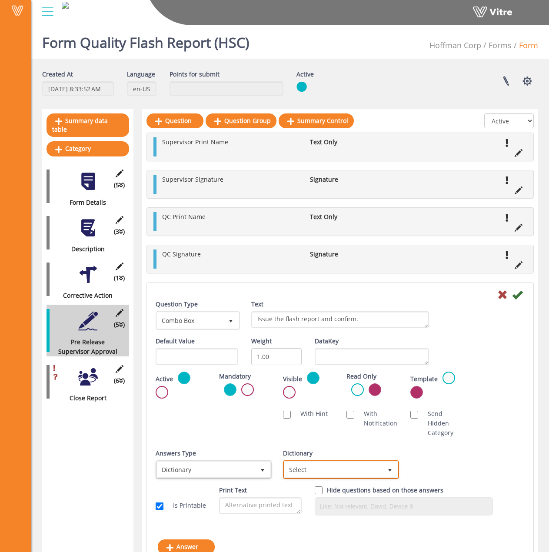
click at [329, 468] on span "Select" at bounding box center [333, 470] width 98 height 16
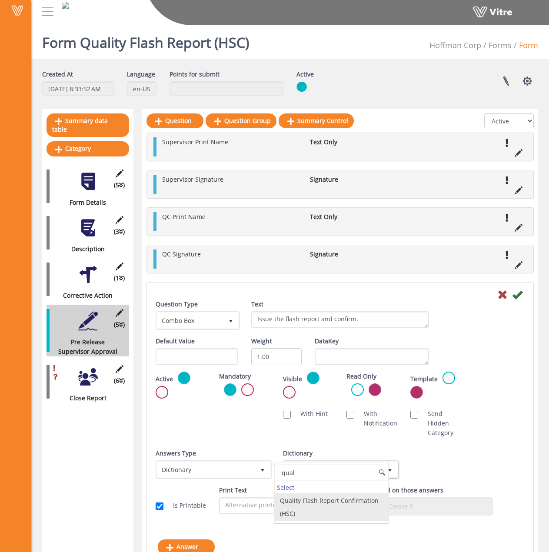
click at [330, 504] on li "Quality Flash Report Confirmation (HSC)" at bounding box center [331, 507] width 113 height 28
type input "qual"
click at [445, 447] on div "Question Type Combo Box 2 Text Issue the flash report and confirm. Default Valu…" at bounding box center [340, 410] width 369 height 223
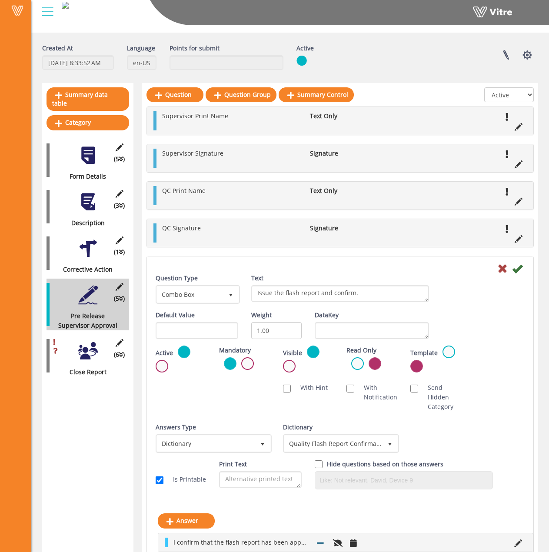
scroll to position [53, 0]
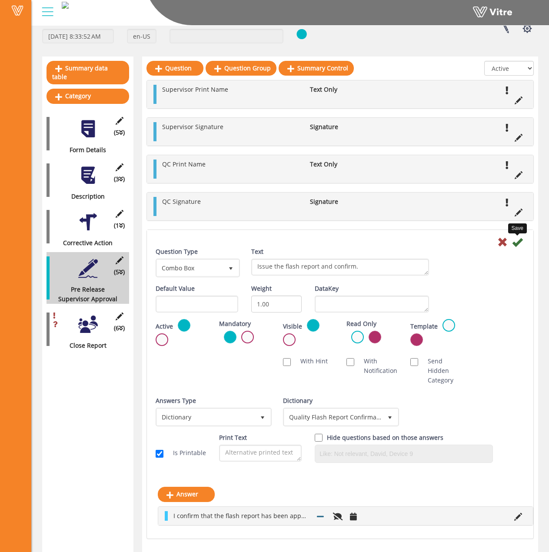
click at [521, 246] on icon at bounding box center [517, 242] width 10 height 10
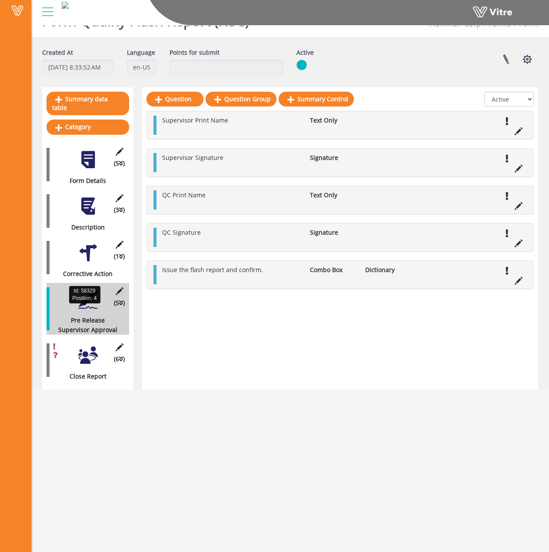
click at [91, 353] on div at bounding box center [88, 356] width 20 height 20
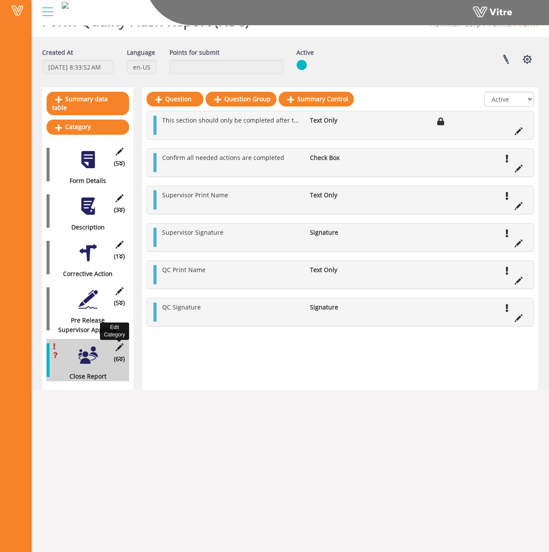
click at [118, 343] on icon at bounding box center [119, 347] width 11 height 8
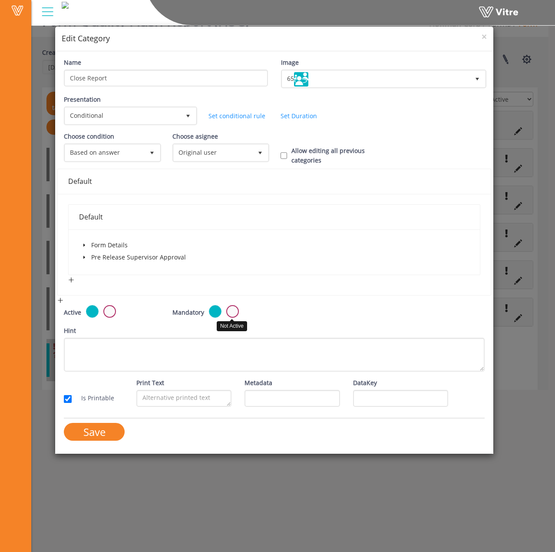
click at [234, 311] on label at bounding box center [232, 311] width 13 height 13
click at [0, 0] on input "radio" at bounding box center [0, 0] width 0 height 0
click at [85, 254] on span at bounding box center [84, 257] width 10 height 10
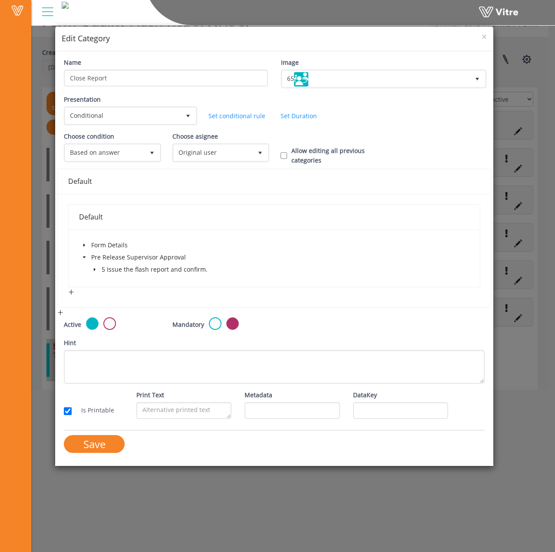
click at [92, 266] on span at bounding box center [95, 269] width 10 height 10
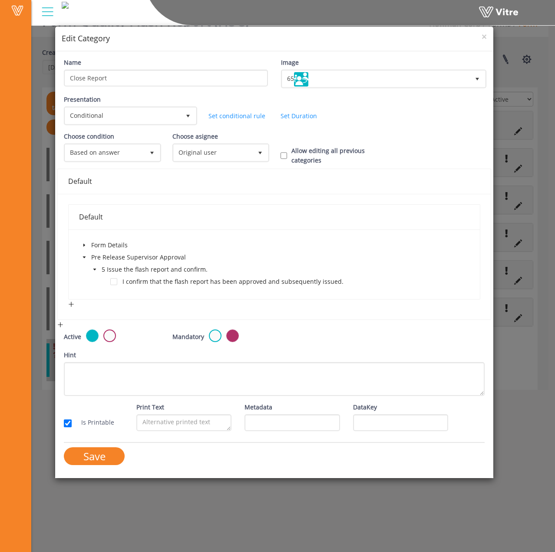
click at [109, 280] on span at bounding box center [105, 281] width 10 height 10
click at [113, 281] on span at bounding box center [113, 281] width 7 height 7
click at [72, 452] on input "Save" at bounding box center [94, 456] width 61 height 18
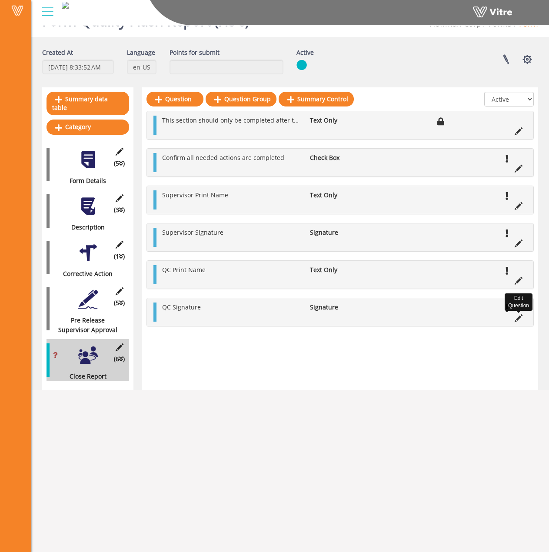
click at [516, 320] on icon at bounding box center [519, 318] width 8 height 8
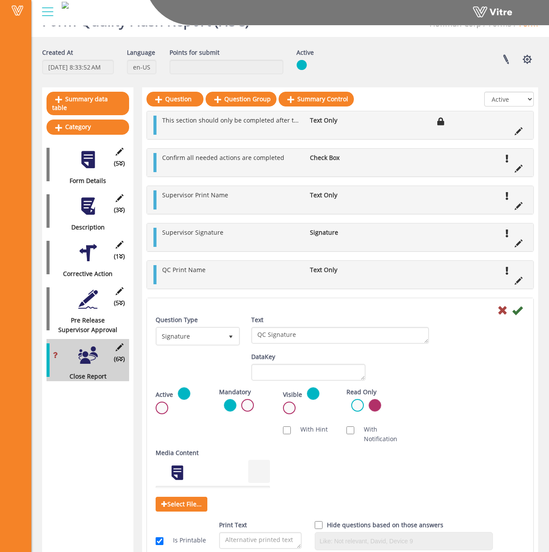
click at [60, 295] on div "(5 ) Pre Release Supervisor Approval" at bounding box center [88, 309] width 83 height 52
click at [506, 313] on icon at bounding box center [502, 310] width 10 height 10
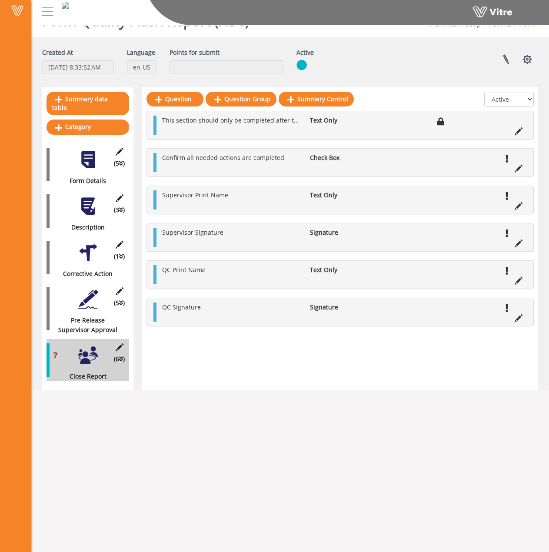
click at [80, 292] on div at bounding box center [88, 299] width 20 height 20
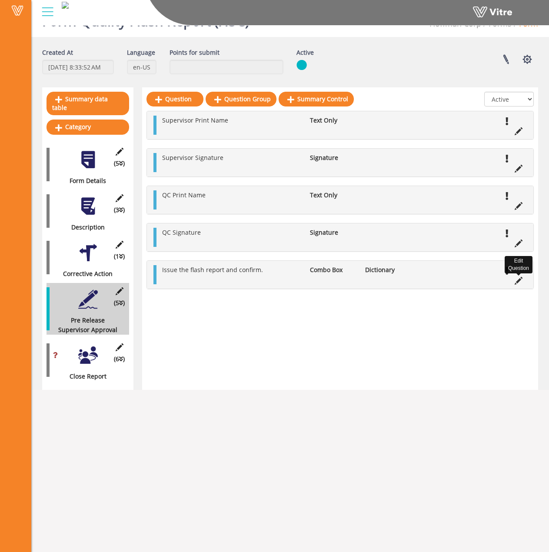
click at [518, 282] on icon at bounding box center [519, 281] width 8 height 8
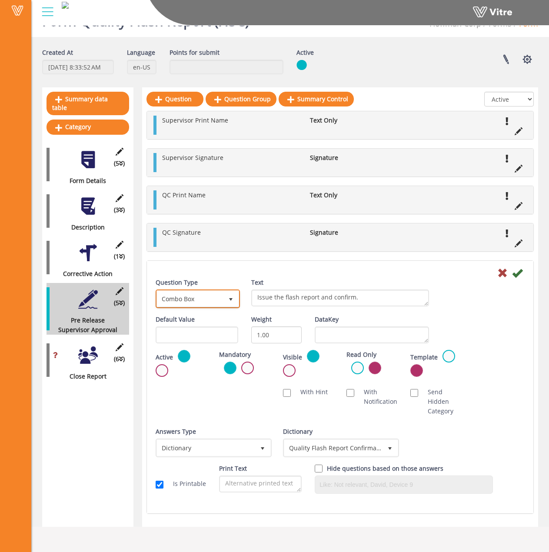
click at [228, 305] on span "select" at bounding box center [231, 299] width 16 height 16
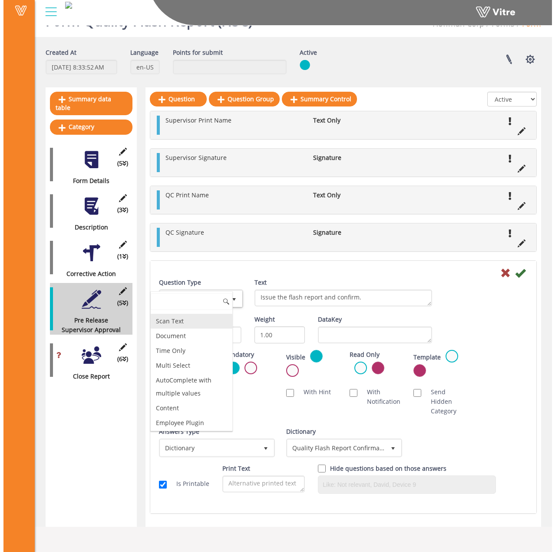
scroll to position [304, 0]
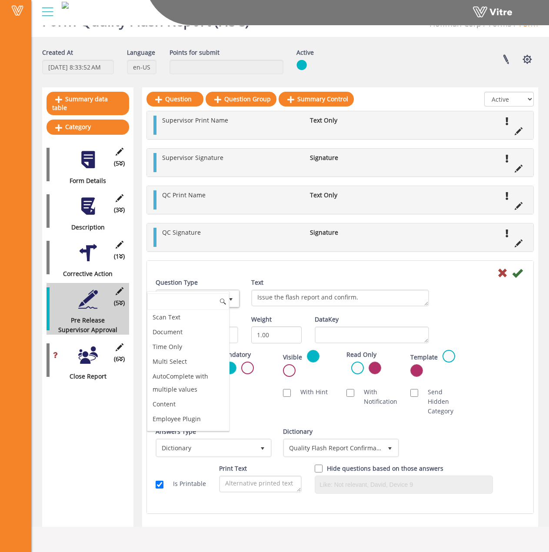
click at [137, 421] on div "Summary data table Category (5 ) Form Details (3 ) Description (1 ) Corrective …" at bounding box center [290, 306] width 496 height 439
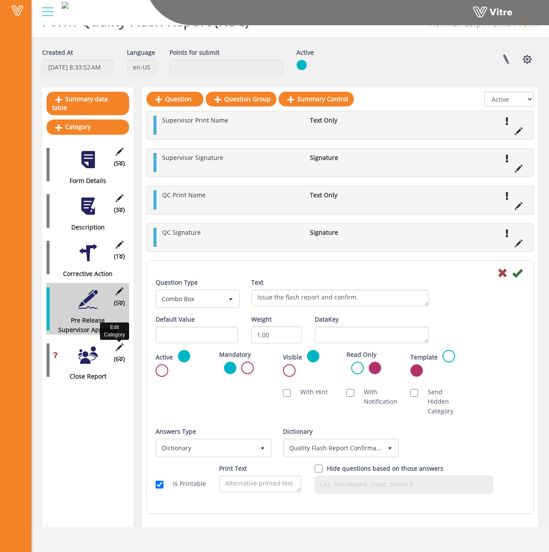
click at [118, 343] on icon at bounding box center [119, 347] width 11 height 8
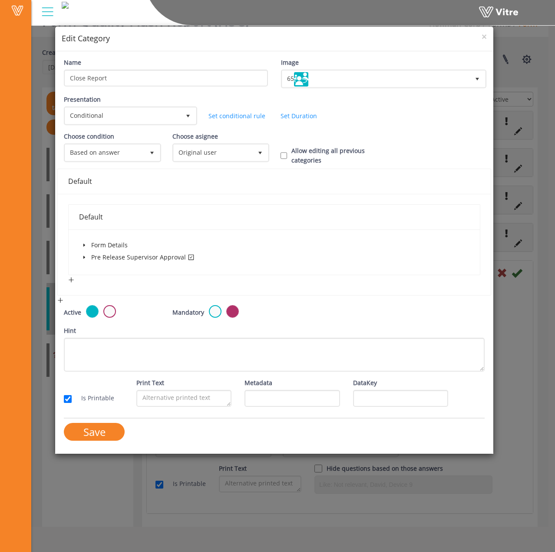
click at [82, 255] on span at bounding box center [84, 257] width 10 height 10
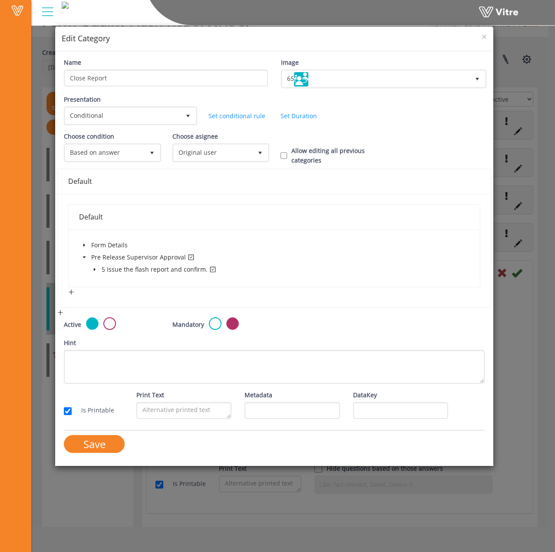
click at [93, 267] on icon "caret-down" at bounding box center [95, 269] width 4 height 4
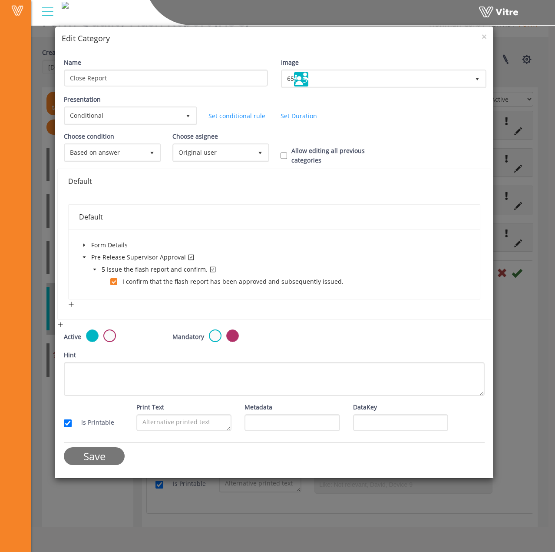
click at [75, 456] on input "Save" at bounding box center [94, 456] width 61 height 18
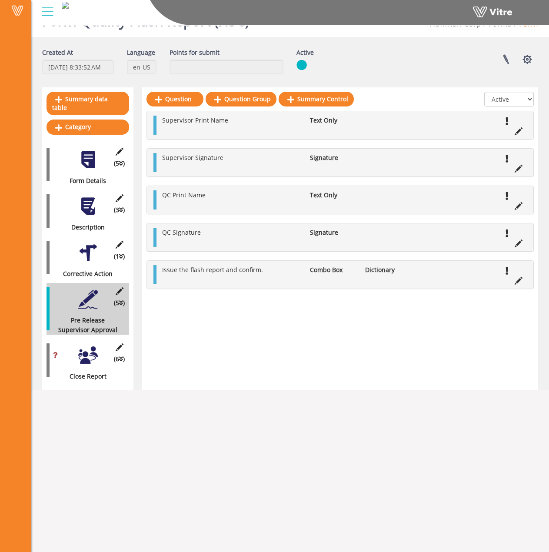
click at [87, 346] on div at bounding box center [88, 356] width 20 height 20
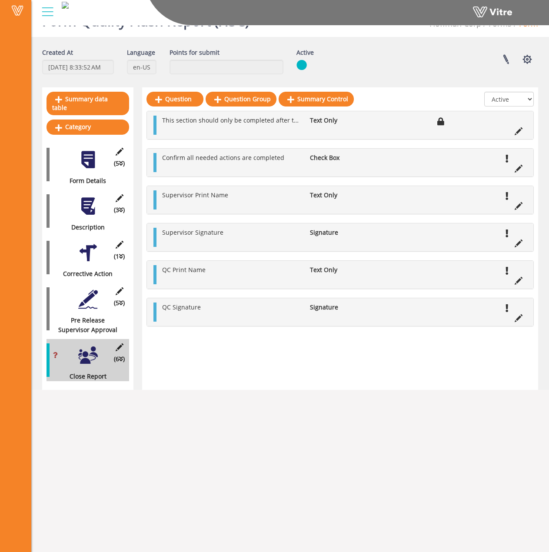
click at [86, 305] on div "(5 ) Pre Release Supervisor Approval" at bounding box center [88, 309] width 83 height 52
click at [84, 291] on div at bounding box center [88, 299] width 20 height 20
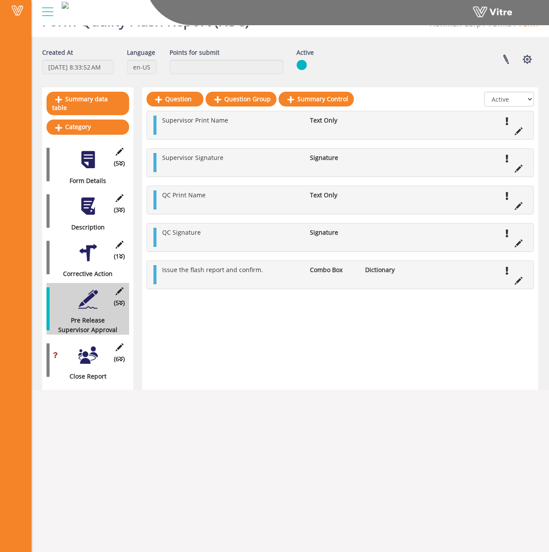
click at [87, 347] on div at bounding box center [88, 356] width 20 height 20
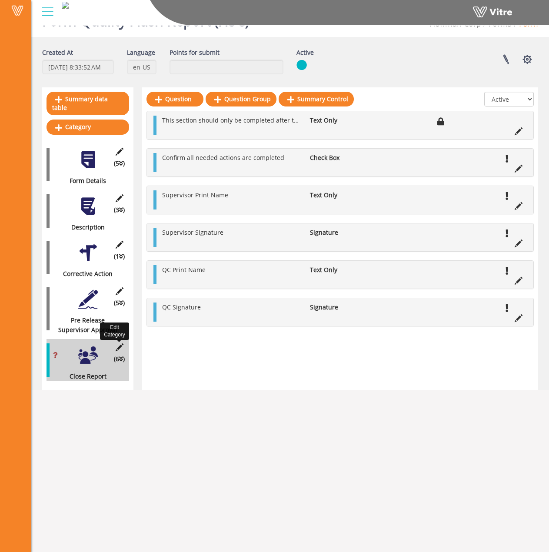
click at [116, 343] on icon at bounding box center [119, 347] width 11 height 8
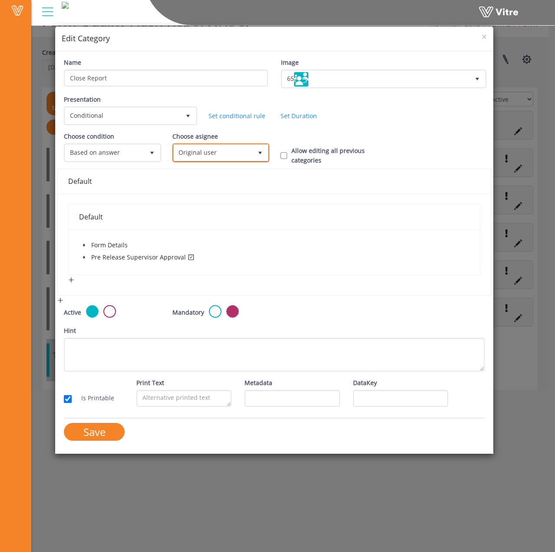
click at [233, 150] on span "Original user" at bounding box center [213, 153] width 79 height 16
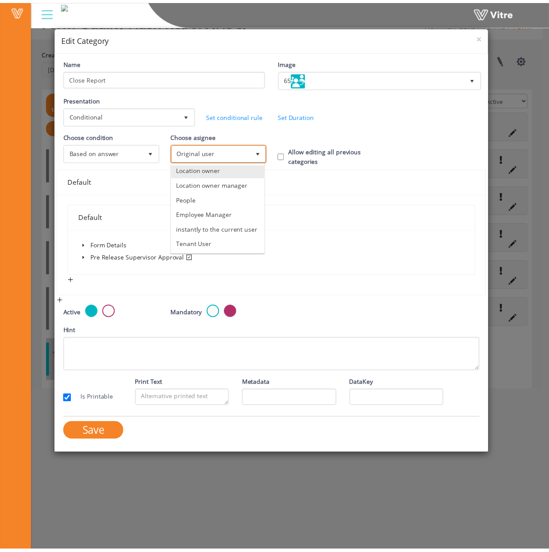
scroll to position [87, 0]
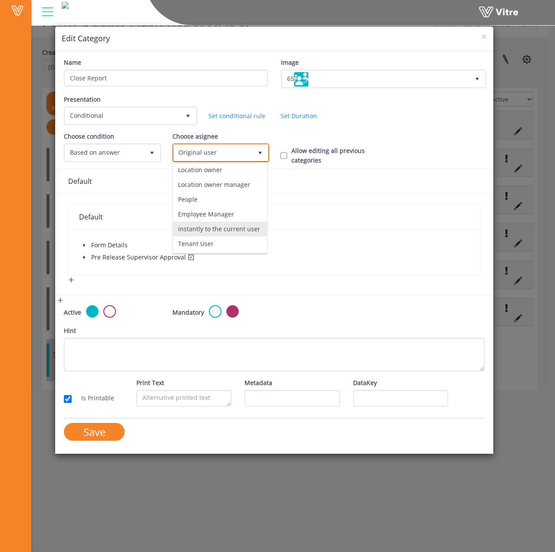
click at [229, 222] on li "instantly to the current user" at bounding box center [220, 229] width 95 height 15
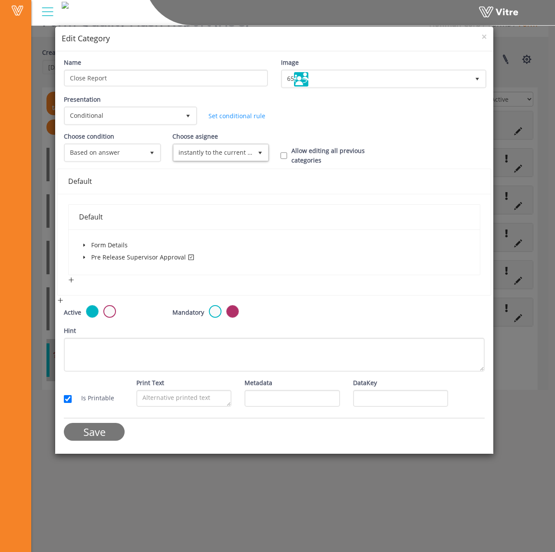
click at [105, 429] on input "Save" at bounding box center [94, 432] width 61 height 18
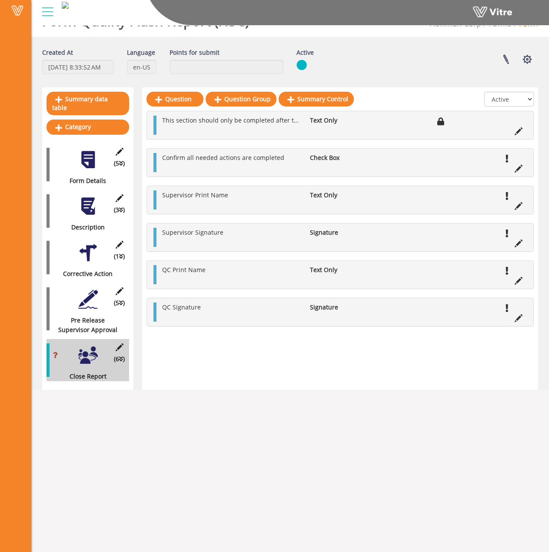
click at [79, 296] on div at bounding box center [88, 299] width 20 height 20
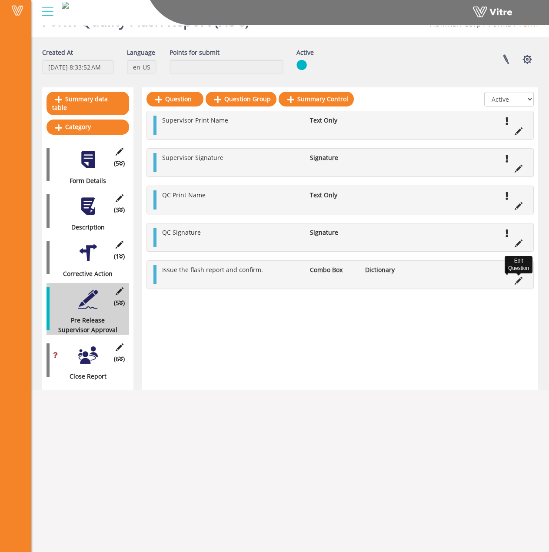
click at [517, 283] on icon at bounding box center [519, 281] width 8 height 8
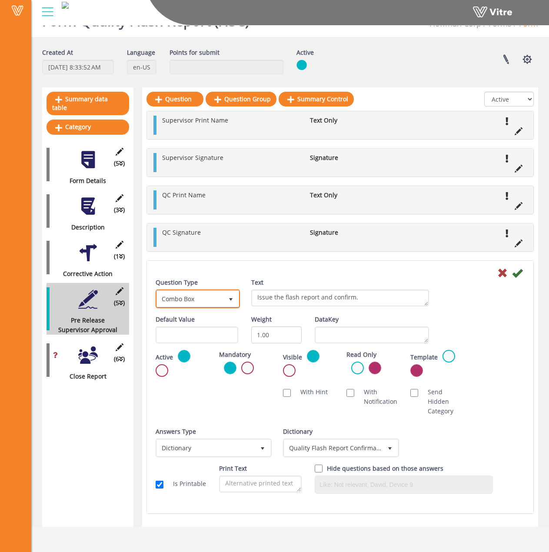
click at [203, 302] on span "Combo Box" at bounding box center [190, 299] width 66 height 16
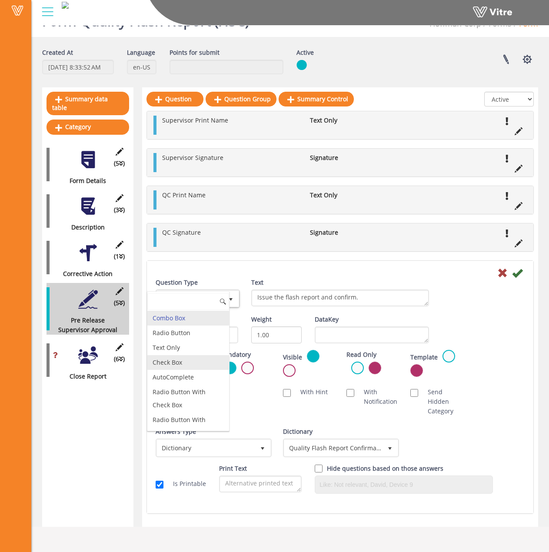
click at [187, 362] on li "Check Box" at bounding box center [188, 362] width 82 height 15
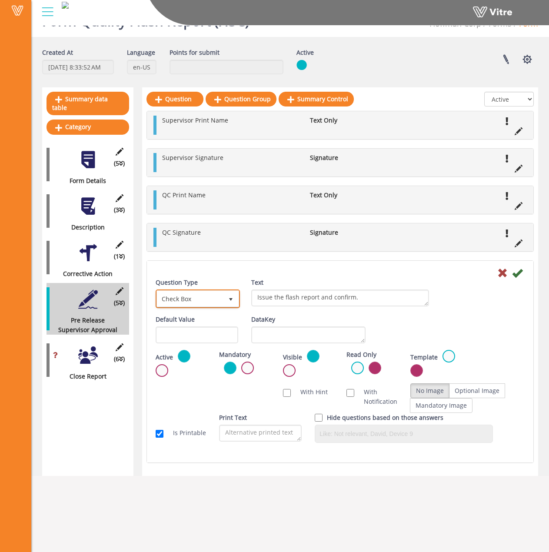
click at [192, 299] on span "Check Box" at bounding box center [190, 299] width 66 height 16
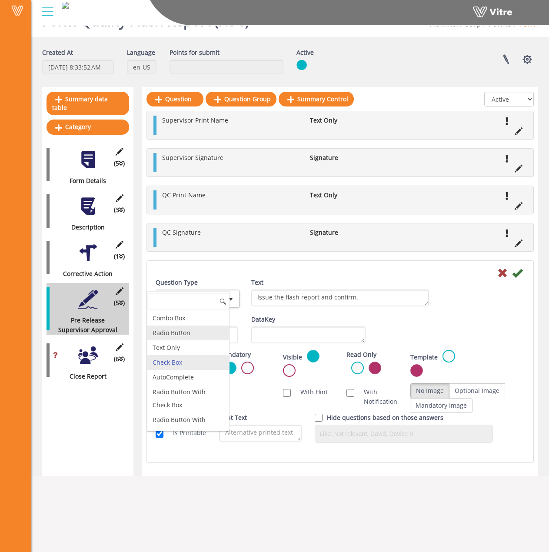
click at [186, 336] on li "Radio Button" at bounding box center [188, 333] width 82 height 15
type input "1"
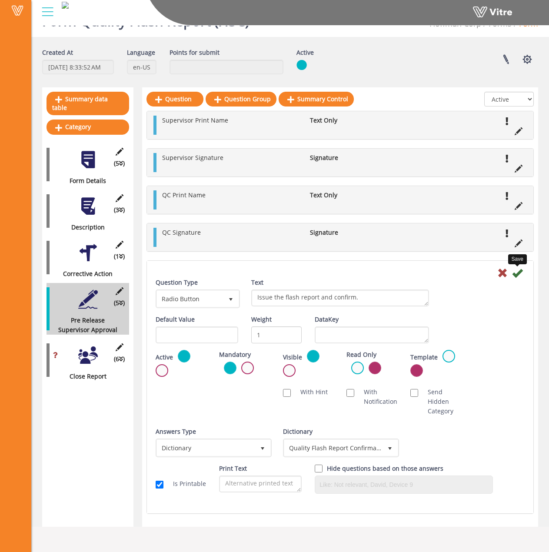
click at [514, 277] on icon at bounding box center [517, 273] width 10 height 10
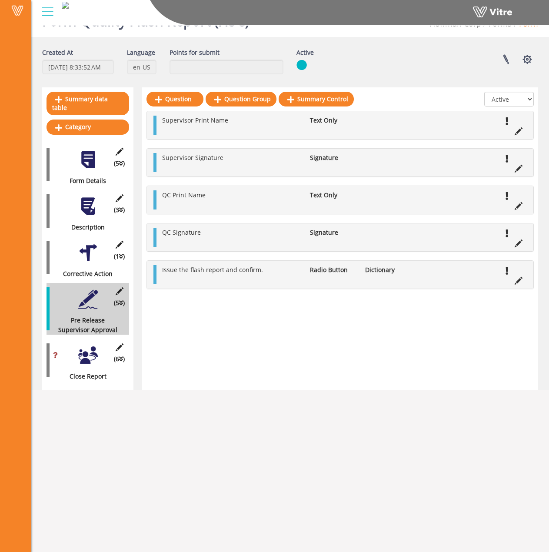
click at [83, 196] on div at bounding box center [88, 206] width 20 height 20
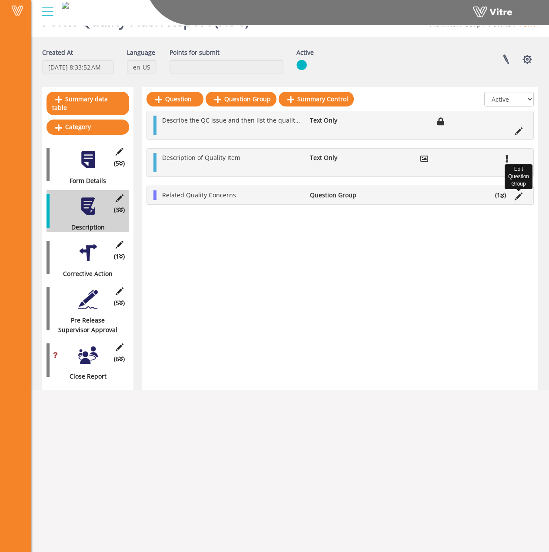
click at [516, 198] on icon at bounding box center [519, 197] width 8 height 8
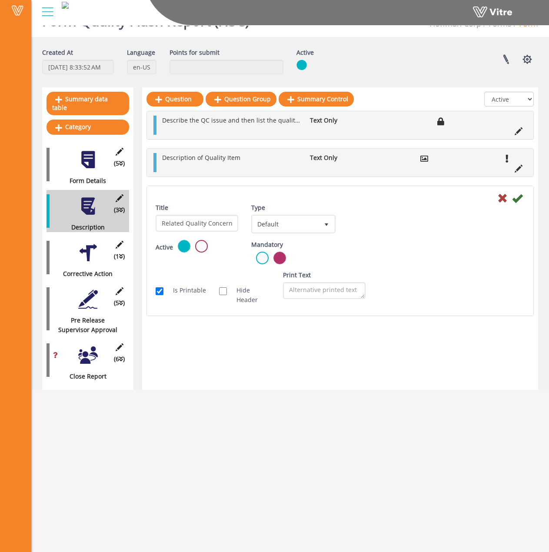
drag, startPoint x: 384, startPoint y: 356, endPoint x: 426, endPoint y: 324, distance: 52.4
click at [385, 356] on div "Question Question Group Summary Control All Active Not Active Describe the QC i…" at bounding box center [340, 238] width 396 height 303
click at [503, 197] on icon at bounding box center [502, 198] width 10 height 10
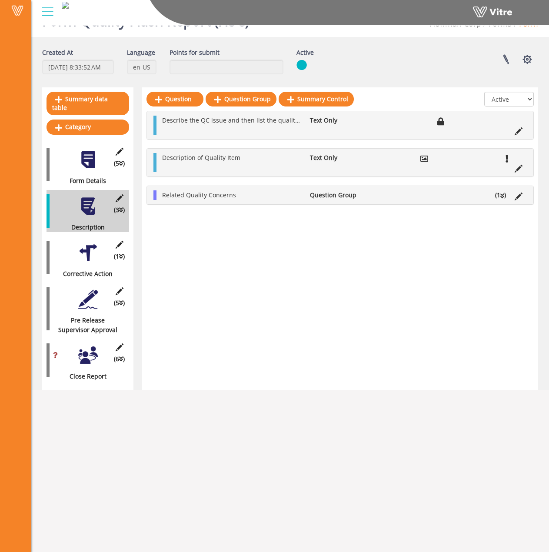
click at [500, 194] on li "(1 )" at bounding box center [501, 195] width 20 height 10
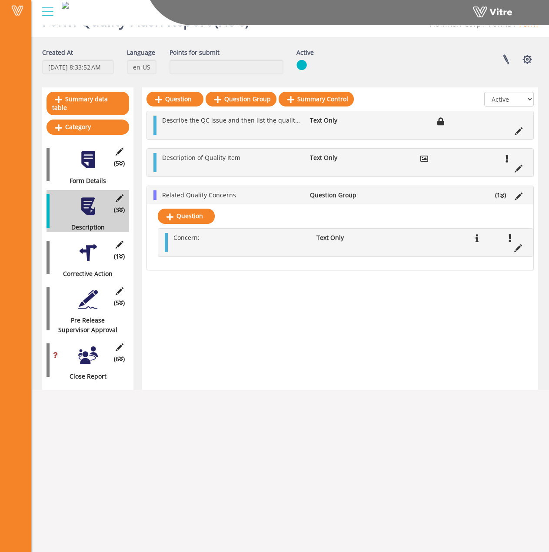
click at [520, 249] on icon at bounding box center [518, 248] width 8 height 8
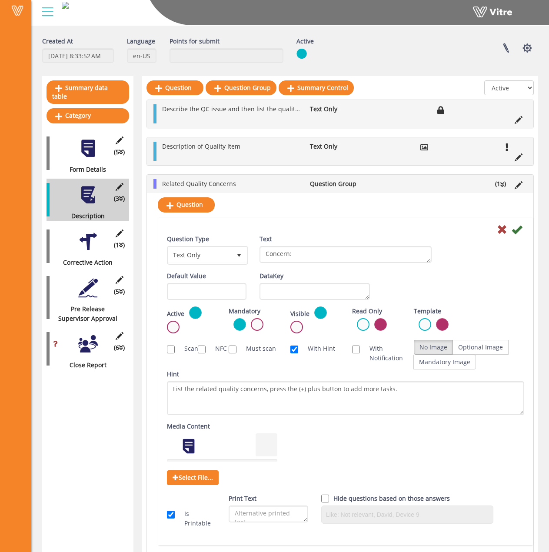
scroll to position [53, 0]
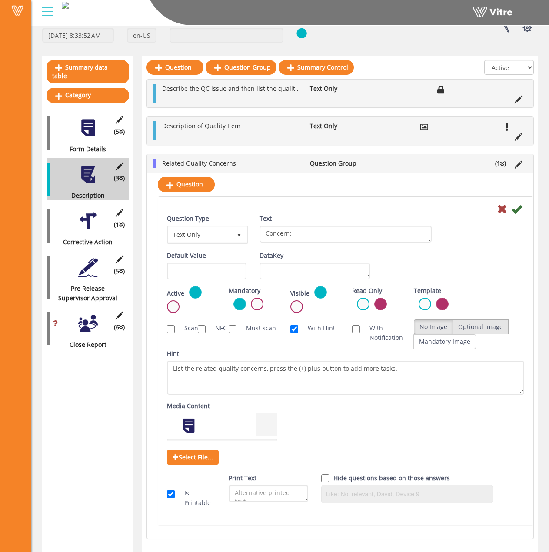
click at [479, 329] on label "Optional Image" at bounding box center [480, 326] width 56 height 15
radio input "true"
click at [515, 213] on icon at bounding box center [517, 209] width 10 height 10
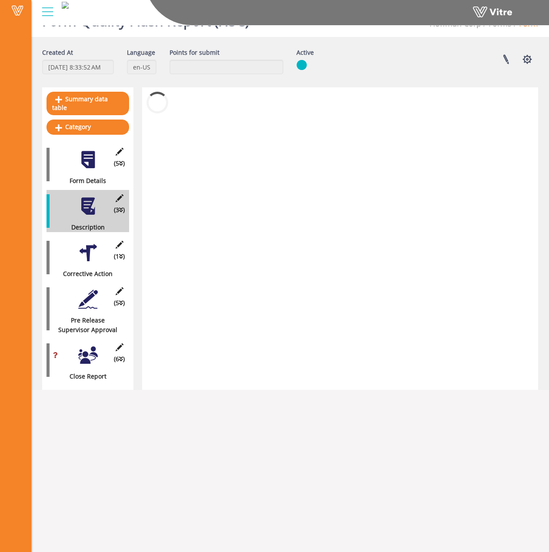
scroll to position [22, 0]
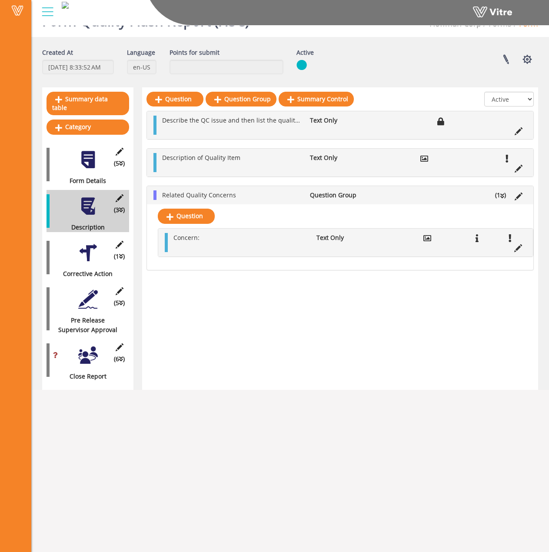
click at [366, 294] on div "Question Question Group Summary Control All Active Not Active Describe the QC i…" at bounding box center [340, 238] width 396 height 303
click at [86, 245] on div at bounding box center [88, 253] width 20 height 20
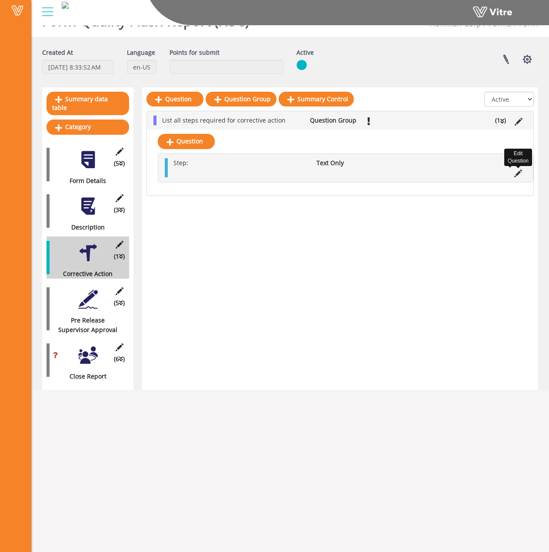
click at [516, 176] on icon at bounding box center [518, 174] width 8 height 8
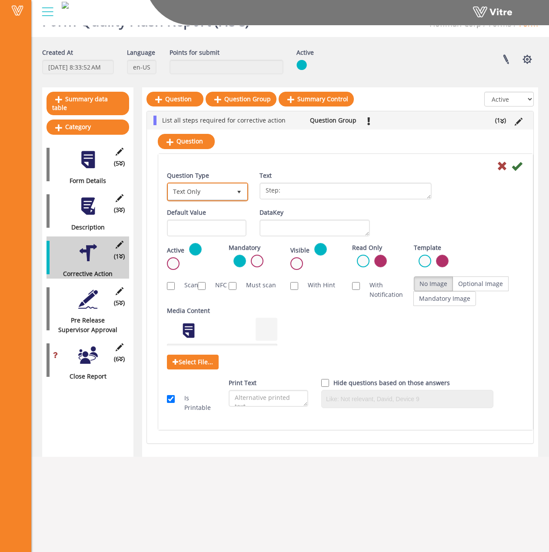
click at [222, 193] on span "Text Only" at bounding box center [199, 192] width 63 height 16
click at [345, 330] on div "Media Content Select File..." at bounding box center [345, 339] width 370 height 66
click at [431, 212] on div "Default Value Weight DataKey" at bounding box center [345, 225] width 370 height 35
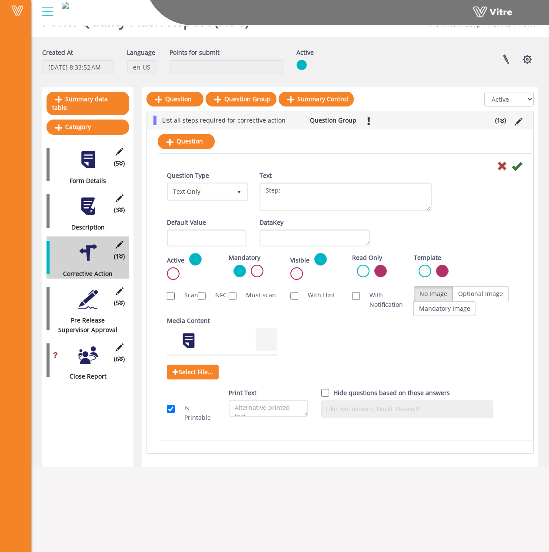
drag, startPoint x: 427, startPoint y: 196, endPoint x: 432, endPoint y: 208, distance: 12.7
click at [432, 208] on div "Text Step:" at bounding box center [345, 194] width 185 height 47
click at [222, 186] on span "Text Only" at bounding box center [199, 192] width 63 height 16
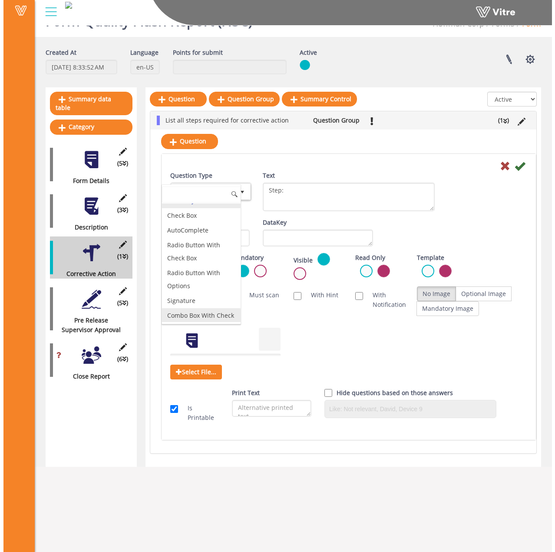
scroll to position [25, 0]
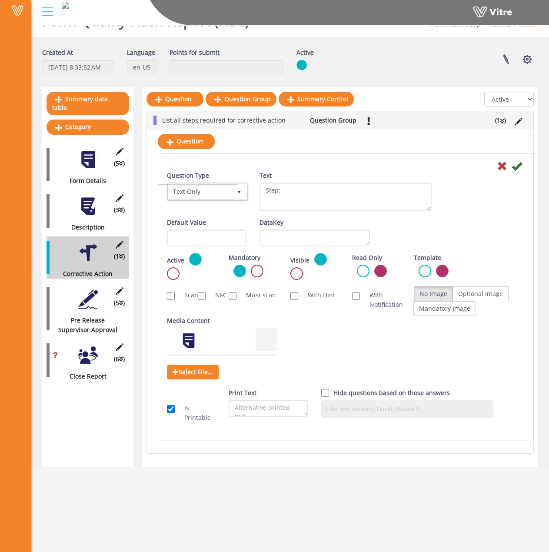
click at [493, 178] on div "Question Type Text Only 5 Text Step:" at bounding box center [345, 194] width 370 height 47
click at [501, 166] on icon at bounding box center [502, 166] width 10 height 10
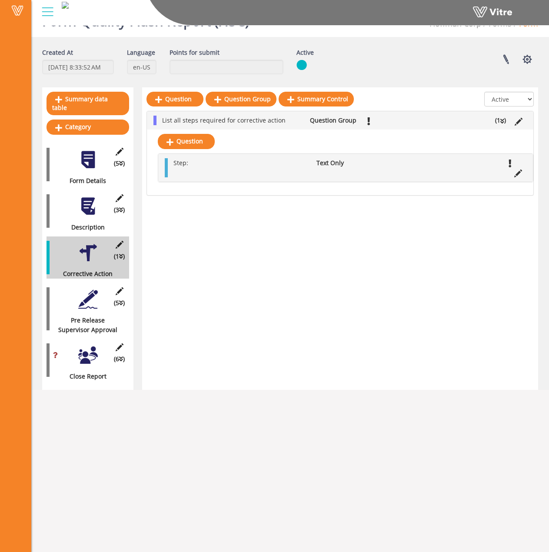
click at [371, 221] on div "Question Question Group Summary Control All Active Not Active List all steps re…" at bounding box center [340, 238] width 396 height 303
click at [77, 294] on div "(5 ) Pre Release Supervisor Approval" at bounding box center [88, 309] width 83 height 52
click at [88, 294] on div at bounding box center [88, 299] width 20 height 20
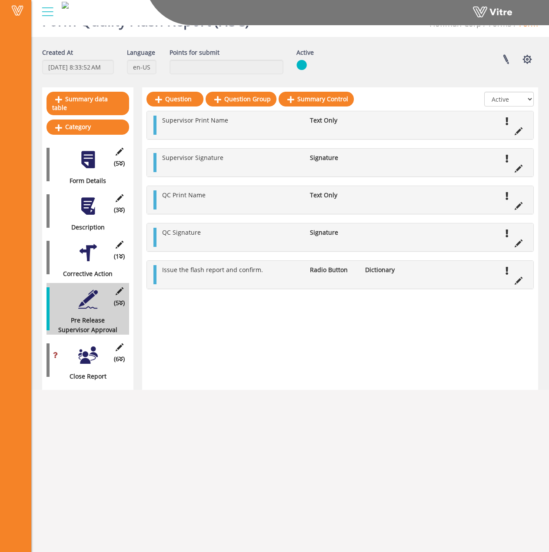
click at [80, 348] on div at bounding box center [88, 356] width 20 height 20
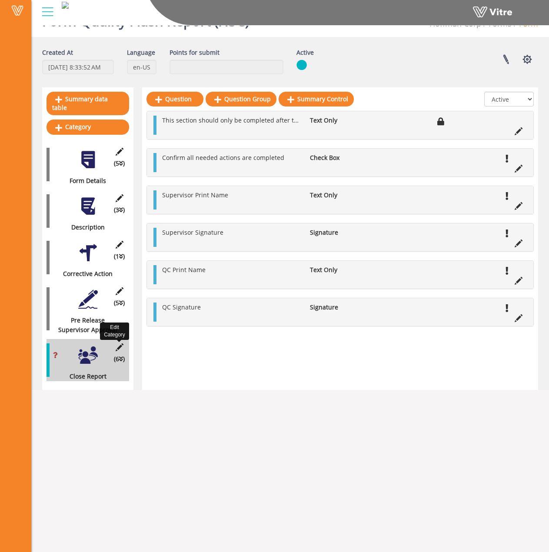
click at [116, 343] on icon at bounding box center [119, 347] width 11 height 8
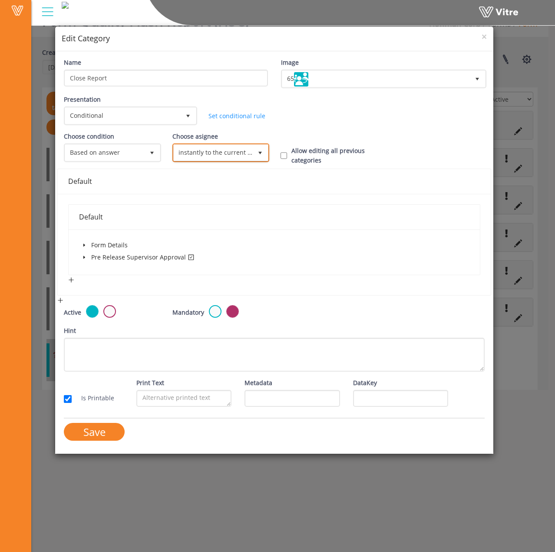
click at [201, 155] on span "instantly to the current user" at bounding box center [213, 153] width 79 height 16
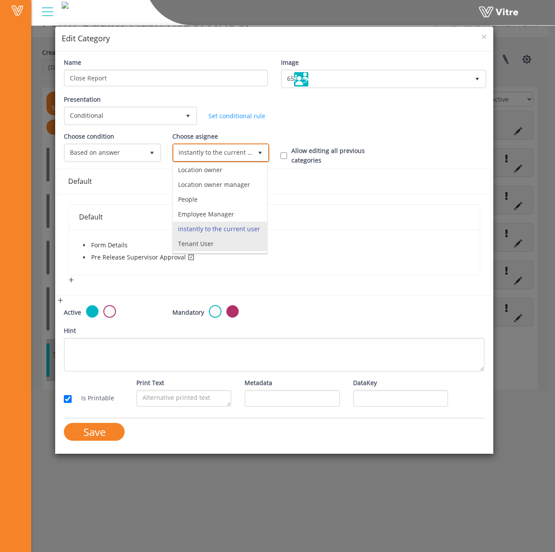
click at [214, 245] on li "Tenant User" at bounding box center [220, 243] width 95 height 15
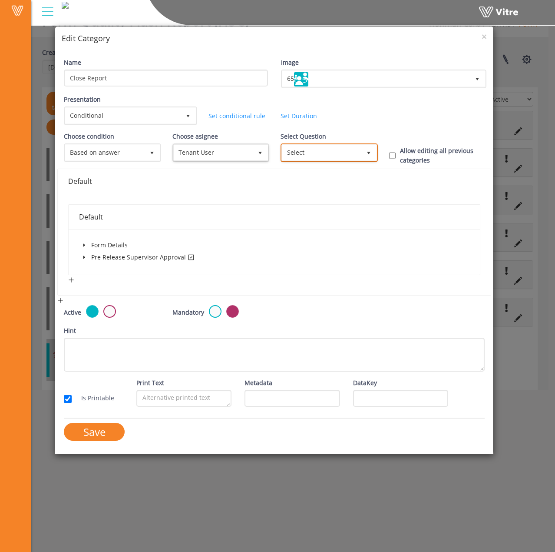
click at [316, 148] on span "Select" at bounding box center [321, 153] width 79 height 16
click at [242, 153] on span "Tenant User" at bounding box center [213, 153] width 79 height 16
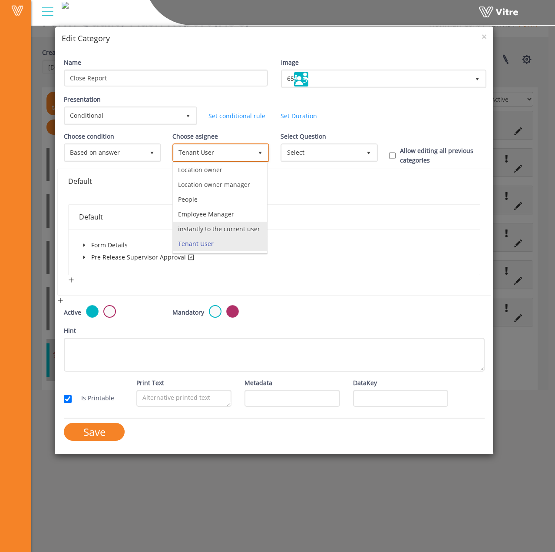
click at [220, 222] on li "instantly to the current user" at bounding box center [220, 229] width 95 height 15
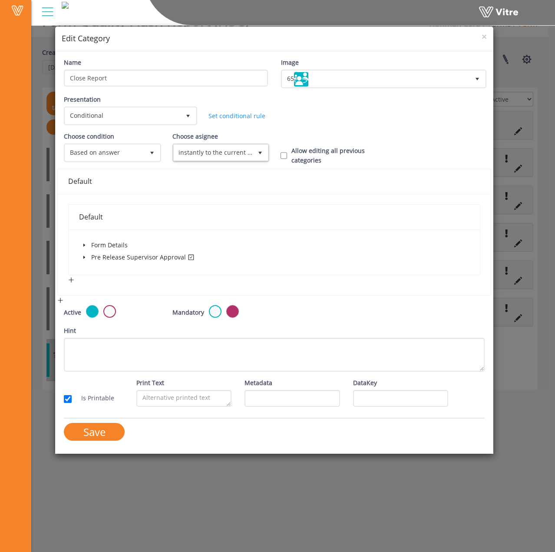
click at [380, 144] on div "Choose condition Based on answer 1 Choose asignee Original user 0 Choose asigne…" at bounding box center [274, 150] width 434 height 37
click at [482, 37] on span "×" at bounding box center [484, 36] width 5 height 12
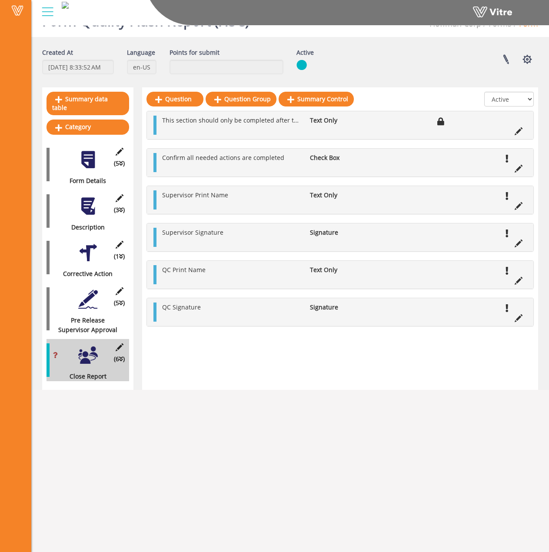
click at [87, 203] on div at bounding box center [88, 206] width 20 height 20
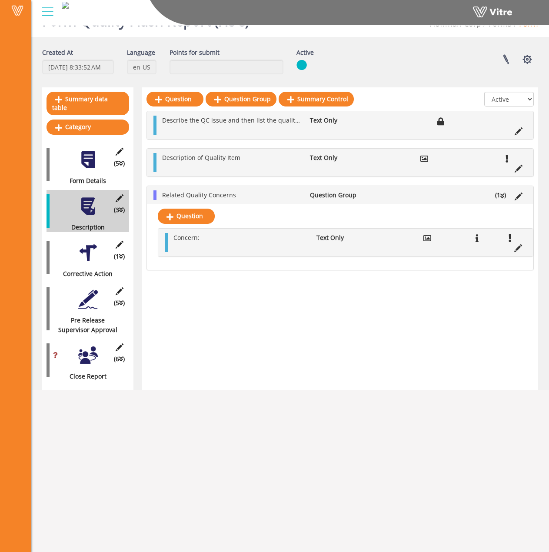
click at [87, 352] on div at bounding box center [88, 356] width 20 height 20
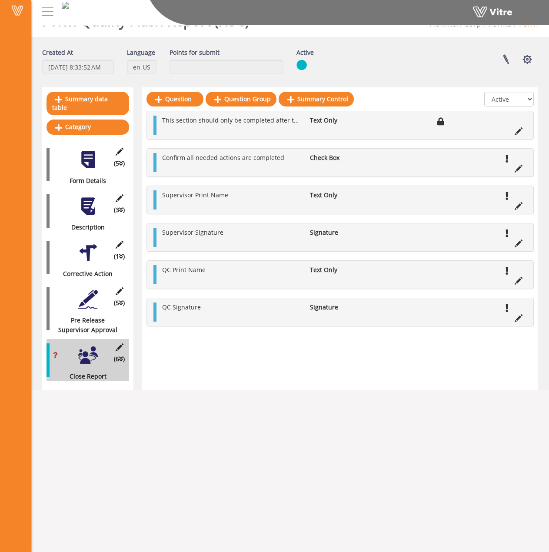
click at [93, 210] on div "(3 ) Description" at bounding box center [88, 211] width 83 height 42
click at [83, 202] on div at bounding box center [88, 206] width 20 height 20
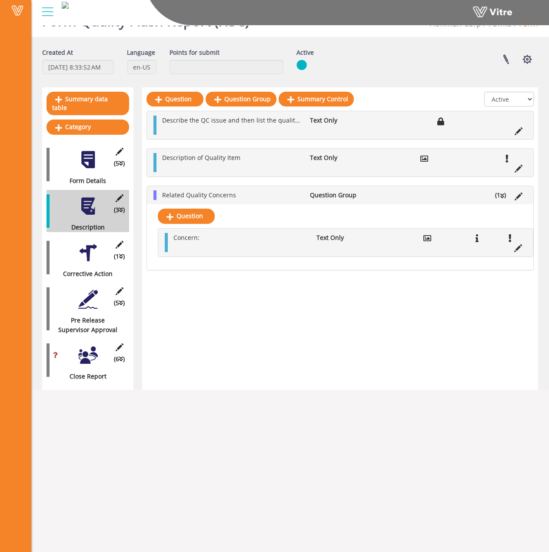
click at [83, 245] on div at bounding box center [88, 253] width 20 height 20
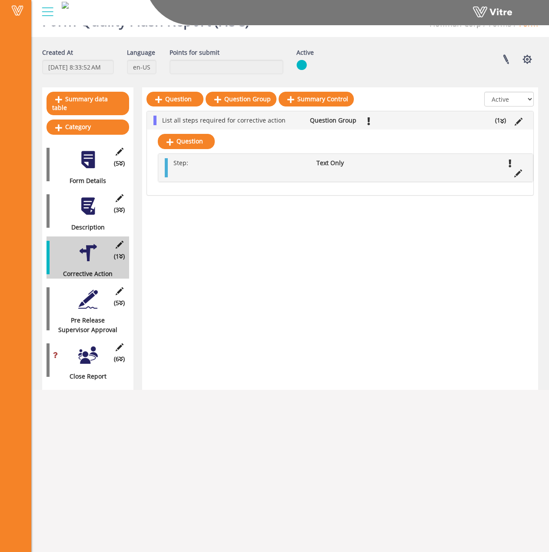
click at [91, 352] on div at bounding box center [88, 356] width 20 height 20
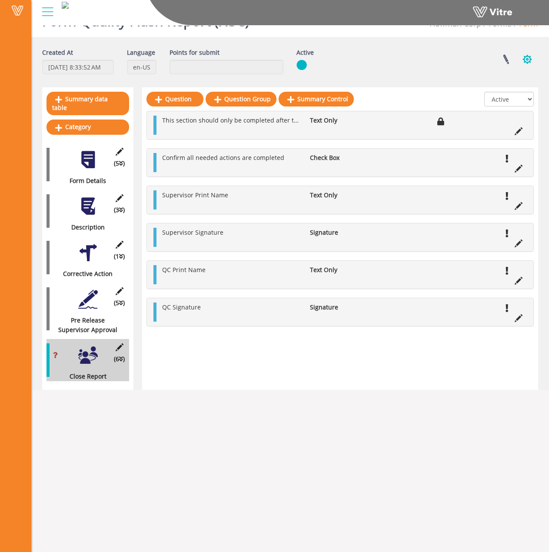
click at [521, 59] on button "button" at bounding box center [527, 59] width 22 height 23
click at [369, 60] on div "Linked Projects Set Users Manage Templates Clone Form Clone Form Category Addit…" at bounding box center [438, 59] width 212 height 23
click at [96, 165] on div "(5 ) Form Details" at bounding box center [88, 164] width 83 height 42
click at [88, 160] on div at bounding box center [88, 160] width 20 height 20
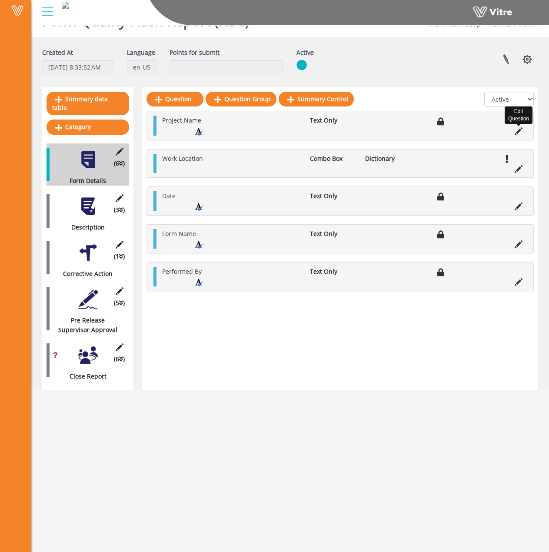
click at [522, 132] on icon at bounding box center [519, 131] width 8 height 8
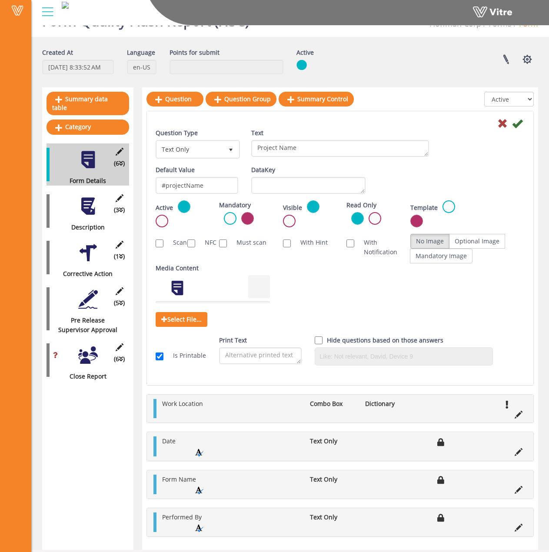
click at [492, 186] on div "Default Value #projectName Weight DataKey" at bounding box center [340, 182] width 382 height 35
click at [501, 123] on icon at bounding box center [502, 123] width 10 height 10
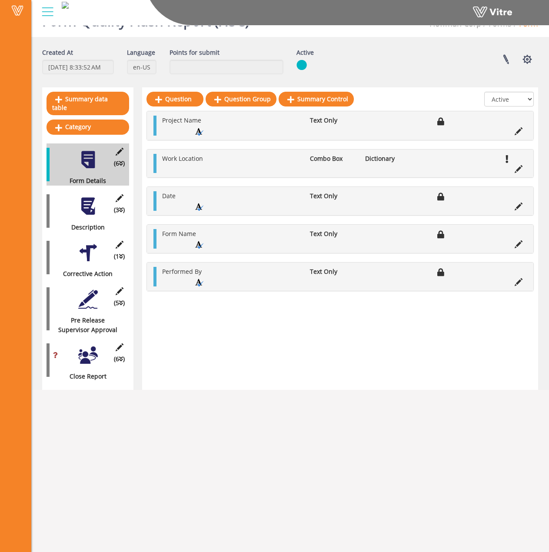
click at [85, 236] on div "(1 ) Corrective Action" at bounding box center [88, 257] width 83 height 42
click at [88, 245] on div at bounding box center [88, 253] width 20 height 20
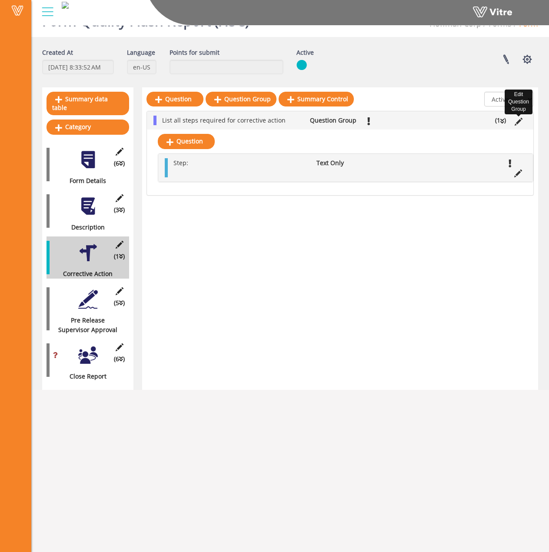
click at [517, 122] on icon at bounding box center [519, 122] width 8 height 8
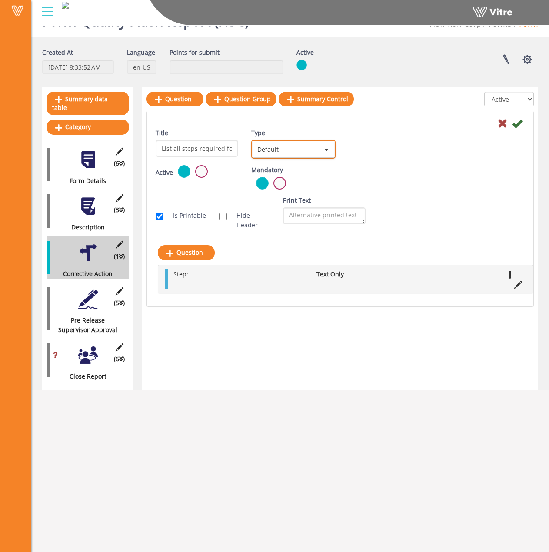
click at [308, 151] on span "Default" at bounding box center [286, 149] width 66 height 16
click at [295, 192] on li "Sub Action" at bounding box center [284, 191] width 82 height 15
click at [320, 174] on input "Auto create sub-action per every group instance" at bounding box center [319, 175] width 8 height 8
checkbox input "true"
click at [398, 151] on link "Edit Sub Action Setup" at bounding box center [384, 148] width 74 height 15
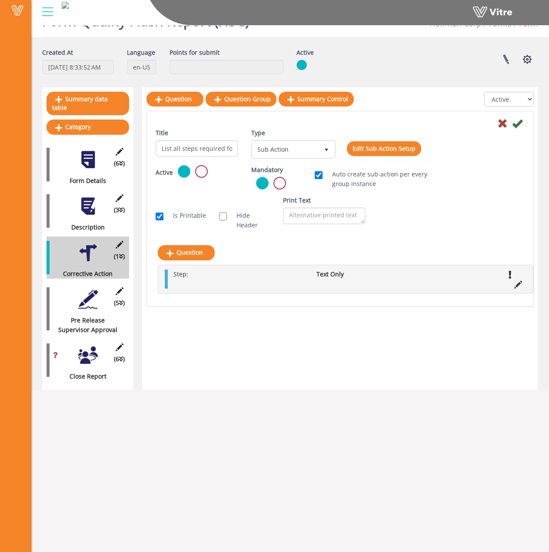
click at [307, 140] on div "Type Sub Action 4" at bounding box center [292, 143] width 83 height 30
click at [307, 146] on span "Sub Action" at bounding box center [286, 149] width 66 height 16
click at [445, 221] on div "Is Printable Hide Header Print Text" at bounding box center [340, 215] width 382 height 39
click at [79, 292] on div at bounding box center [88, 299] width 20 height 20
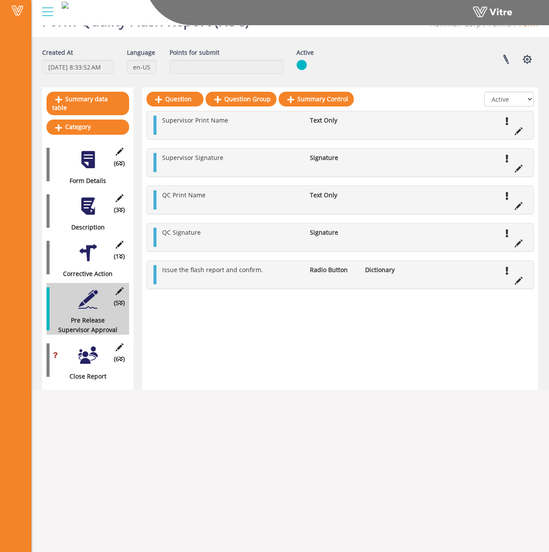
click at [83, 257] on div "(1 ) Corrective Action" at bounding box center [88, 257] width 83 height 42
click at [89, 245] on div at bounding box center [88, 253] width 20 height 20
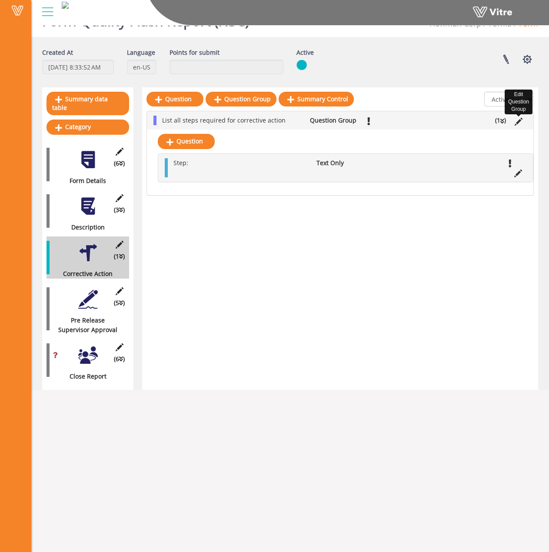
click at [520, 125] on icon at bounding box center [519, 122] width 8 height 8
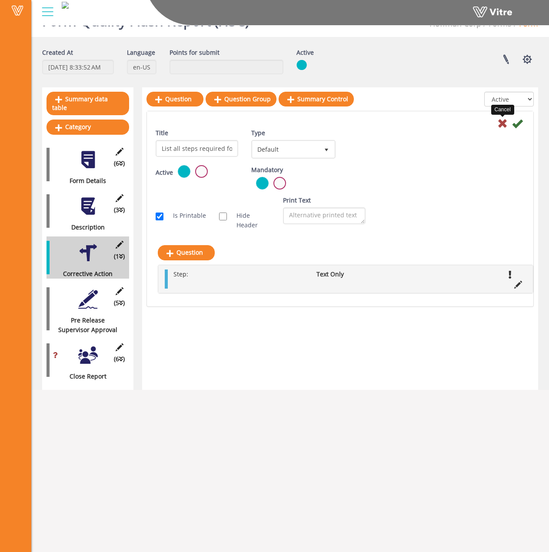
click at [502, 121] on icon at bounding box center [502, 123] width 10 height 10
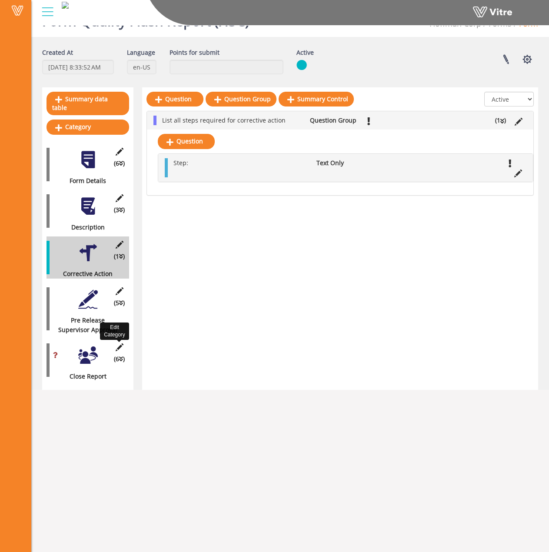
click at [120, 343] on icon at bounding box center [119, 347] width 11 height 8
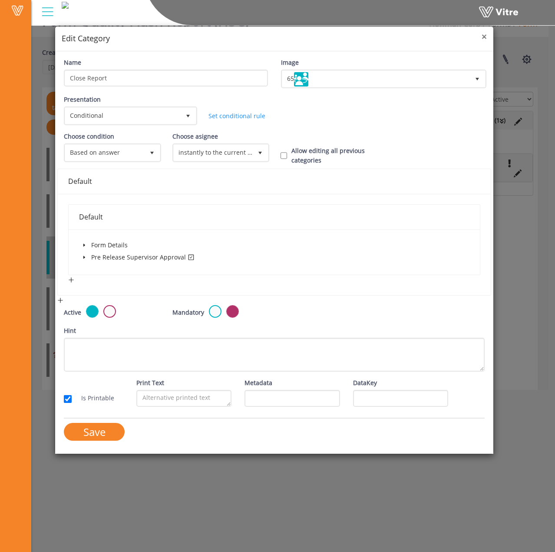
click at [486, 39] on span "×" at bounding box center [484, 36] width 5 height 12
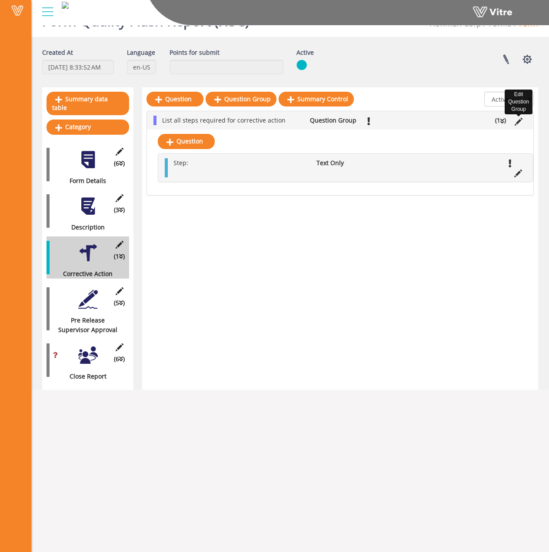
click at [518, 123] on icon at bounding box center [519, 122] width 8 height 8
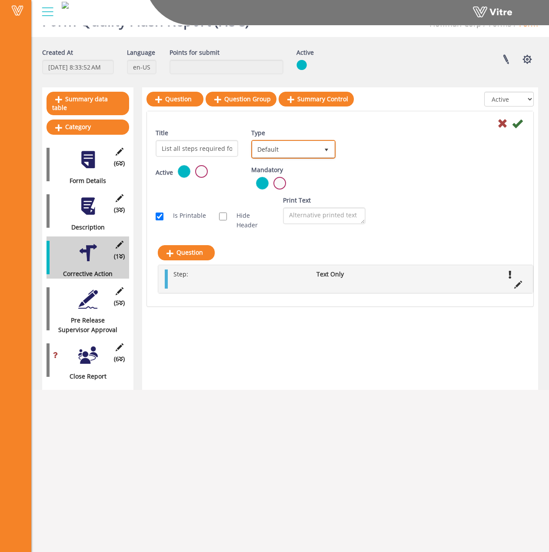
click at [308, 150] on span "Default" at bounding box center [286, 149] width 66 height 16
click at [305, 195] on li "Sub Action" at bounding box center [284, 191] width 82 height 15
click at [321, 172] on input "Auto create sub-action per every group instance" at bounding box center [319, 175] width 8 height 8
checkbox input "true"
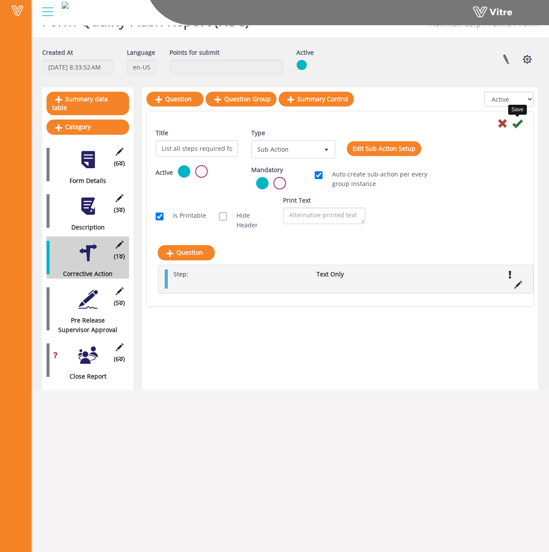
click at [519, 124] on icon at bounding box center [517, 123] width 10 height 10
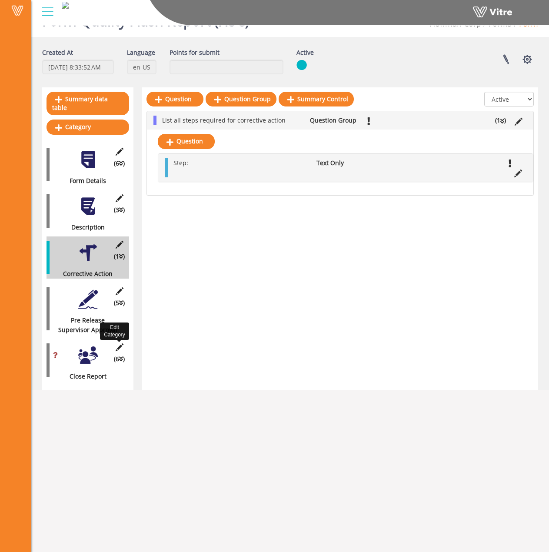
click at [117, 343] on icon at bounding box center [119, 347] width 11 height 8
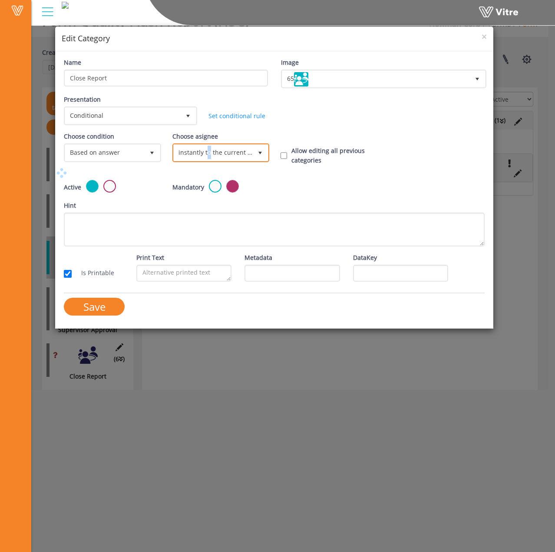
click at [209, 152] on span "instantly to the current user" at bounding box center [213, 153] width 79 height 16
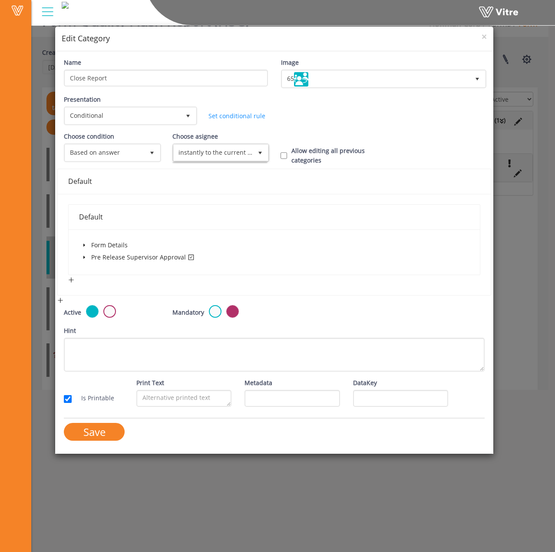
click at [308, 189] on div "Default" at bounding box center [274, 181] width 412 height 25
click at [86, 257] on span "caret-down" at bounding box center [84, 257] width 4 height 4
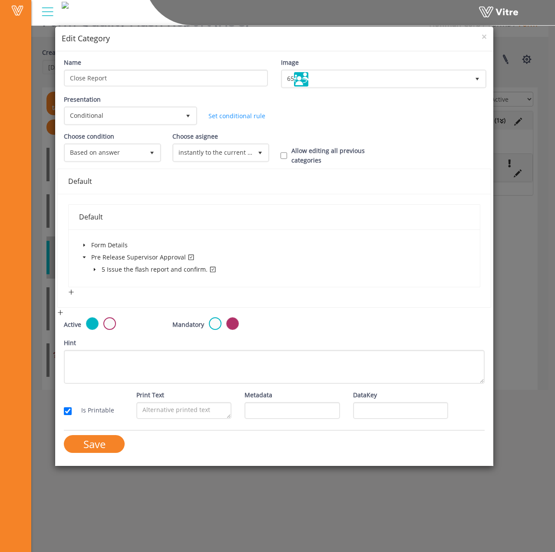
click at [96, 267] on icon "caret-down" at bounding box center [95, 269] width 4 height 4
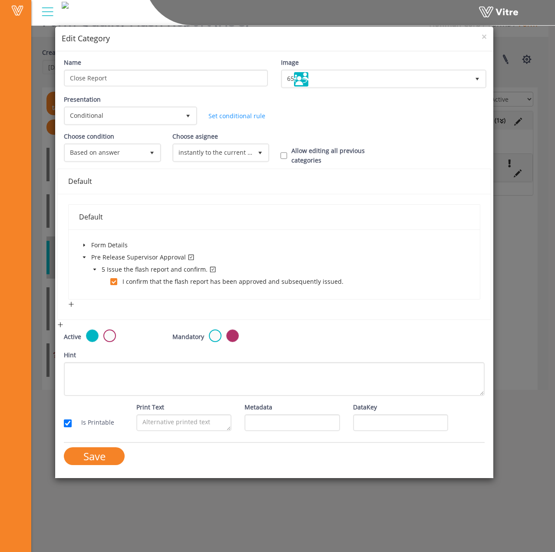
click at [96, 267] on icon "caret-down" at bounding box center [95, 269] width 4 height 4
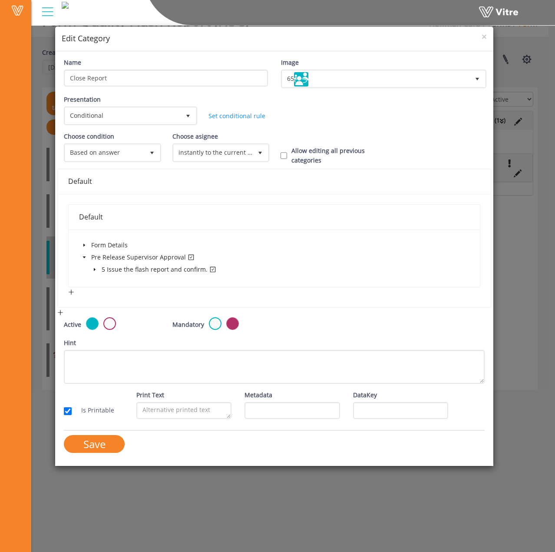
click at [85, 249] on span at bounding box center [84, 245] width 10 height 10
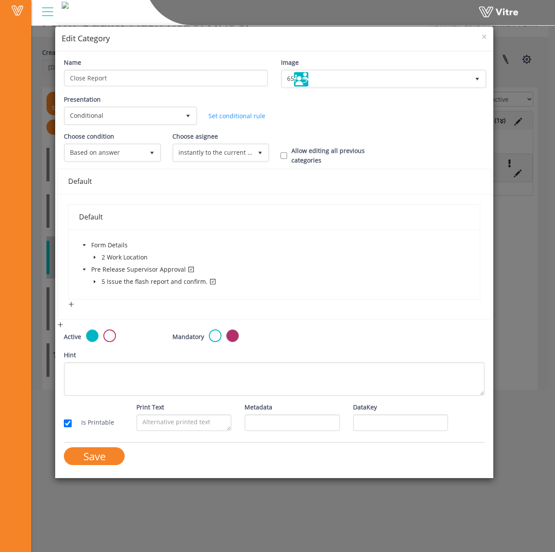
click at [85, 249] on span at bounding box center [84, 245] width 10 height 10
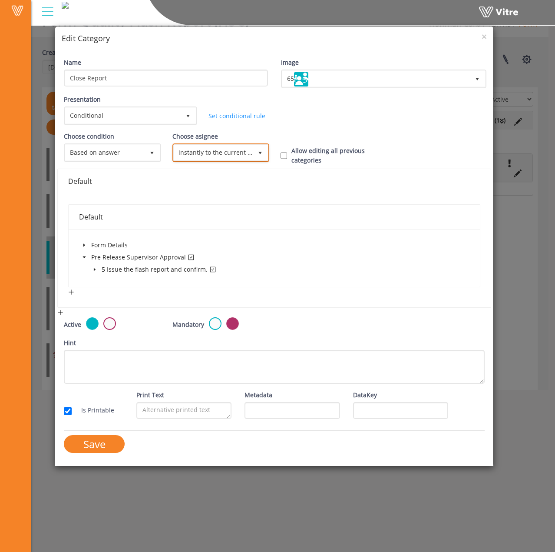
click at [218, 153] on span "instantly to the current user" at bounding box center [213, 153] width 79 height 16
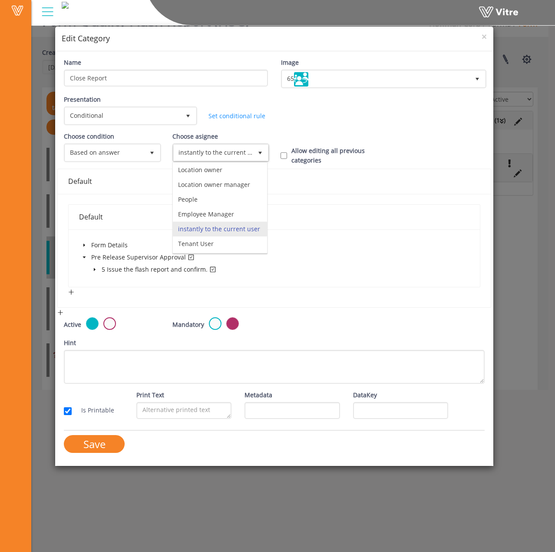
click at [351, 124] on div "Presentation Conditional 5 Set Duration Minutes 0 Set conditional rule Set Dura…" at bounding box center [274, 113] width 434 height 37
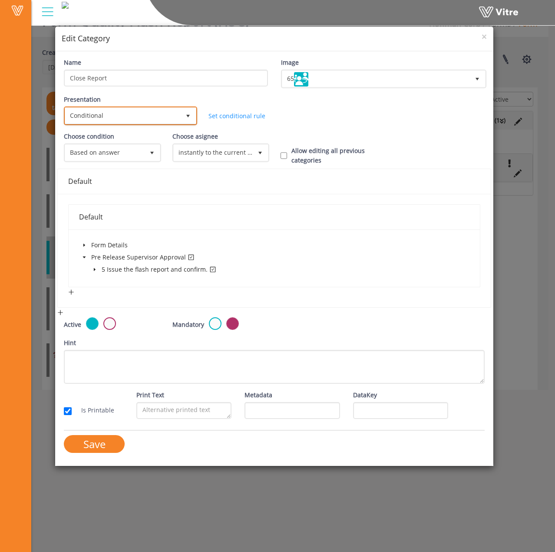
click at [171, 113] on span "Conditional" at bounding box center [122, 116] width 115 height 16
click at [364, 122] on div "Presentation Conditional 5 Set Duration Minutes 0 Set conditional rule Set Dura…" at bounding box center [274, 113] width 434 height 37
click at [126, 155] on span "Based on answer" at bounding box center [104, 153] width 79 height 16
click at [381, 141] on div "Choose condition Based on answer 1 Choose asignee Original user 0 Choose asigne…" at bounding box center [274, 150] width 434 height 37
click at [485, 38] on span "×" at bounding box center [484, 36] width 5 height 12
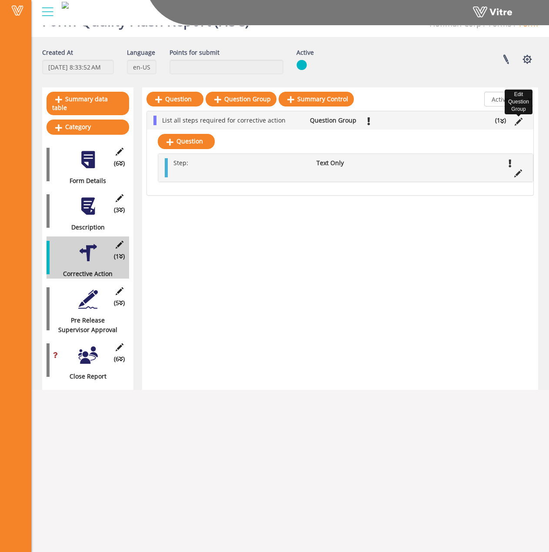
click at [516, 123] on icon at bounding box center [519, 122] width 8 height 8
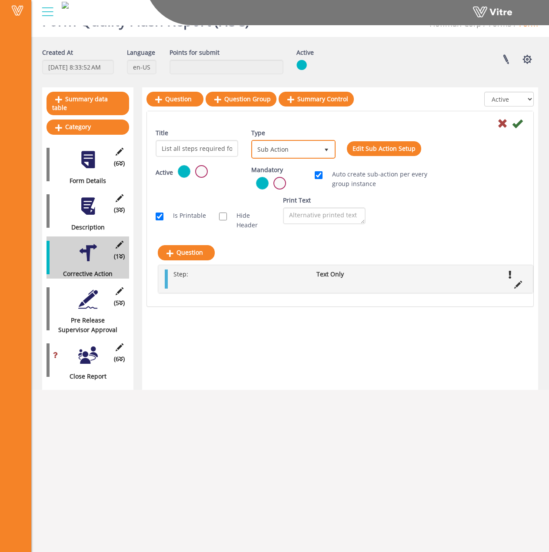
click at [312, 148] on span "Sub Action" at bounding box center [286, 149] width 66 height 16
click at [299, 159] on li "Default" at bounding box center [284, 161] width 82 height 15
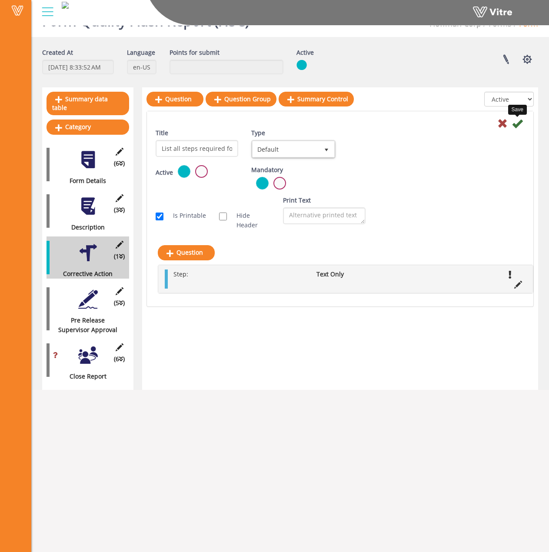
click at [519, 121] on icon at bounding box center [517, 123] width 10 height 10
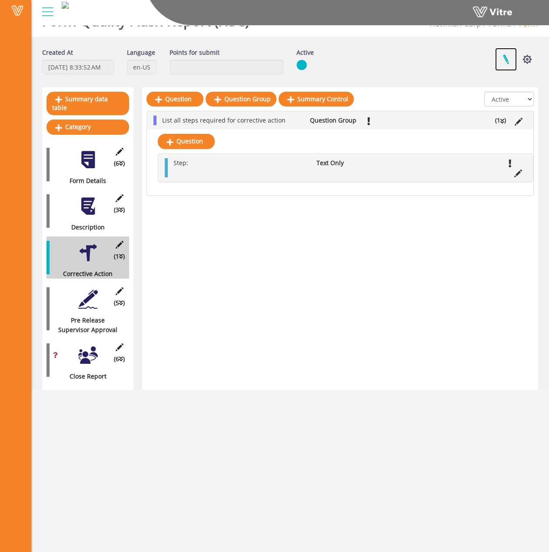
click at [508, 59] on link at bounding box center [506, 59] width 22 height 23
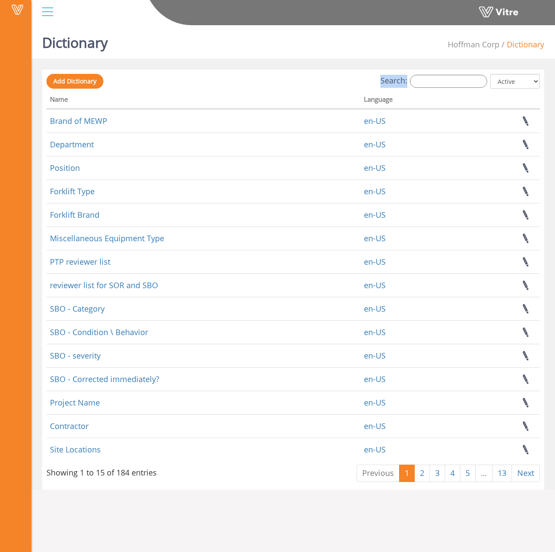
click at [469, 75] on div "Search: All Active Not Active" at bounding box center [294, 82] width 494 height 16
click at [460, 86] on input "Search:" at bounding box center [448, 81] width 77 height 13
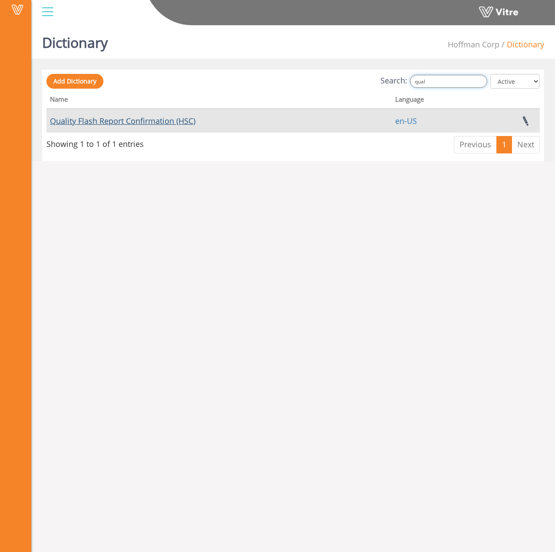
type input "qual"
click at [174, 119] on link "Quality Flash Report Confirmation (HSC)" at bounding box center [123, 121] width 146 height 10
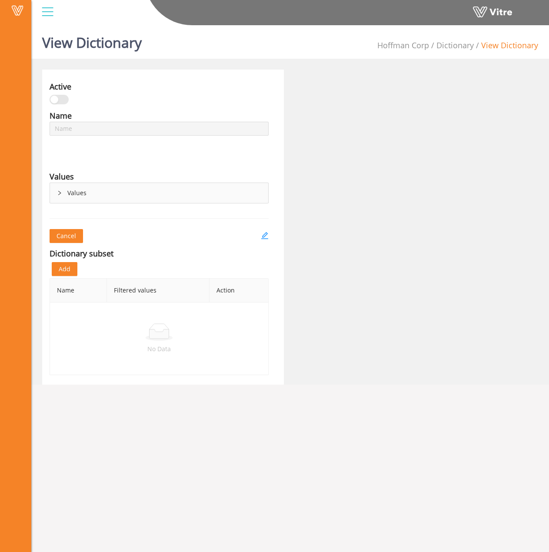
type input "Quality Flash Report Confirmation (HSC)"
click at [267, 238] on icon "edit" at bounding box center [265, 236] width 8 height 8
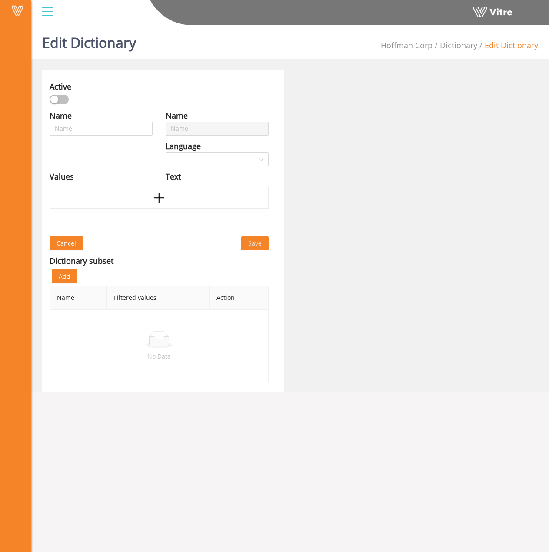
type input "Quality Flash Report Confirmation (HSC)"
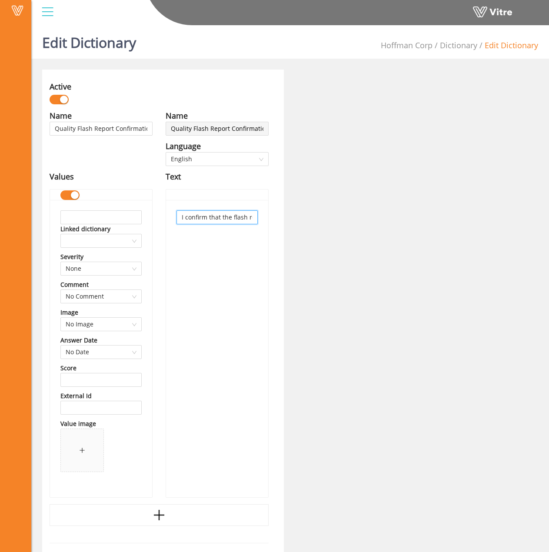
click at [209, 216] on input "I confirm that the flash report has been approved and subsequently issued." at bounding box center [216, 217] width 81 height 14
click at [103, 213] on input "text" at bounding box center [100, 217] width 81 height 14
paste input "I confirm that the flash report has been approved and subsequently issued."
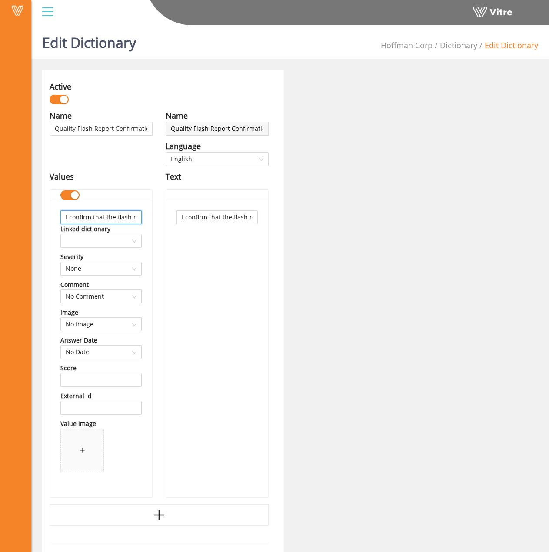
scroll to position [0, 143]
type input "I confirm that the flash report has been approved and subsequently issued."
click at [190, 257] on div "I confirm that the flash report has been approved and subsequently issued." at bounding box center [217, 348] width 102 height 297
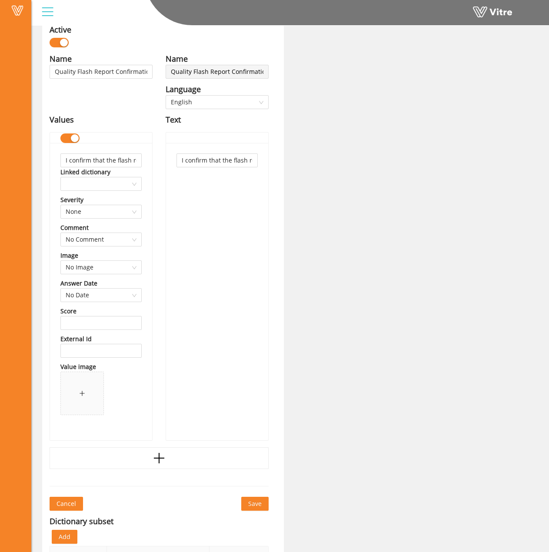
scroll to position [157, 0]
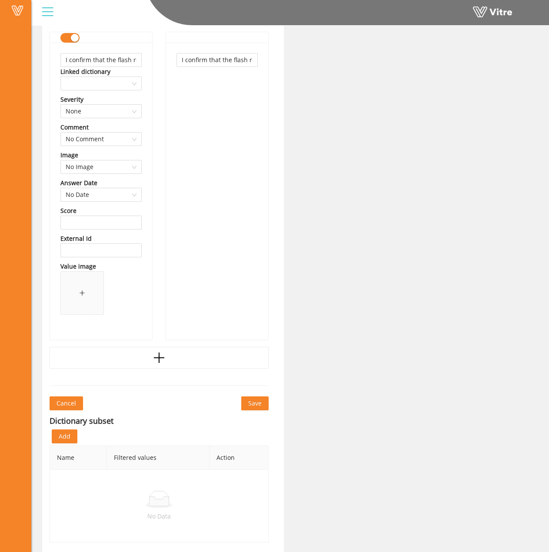
click at [258, 403] on span "Save" at bounding box center [254, 404] width 13 height 10
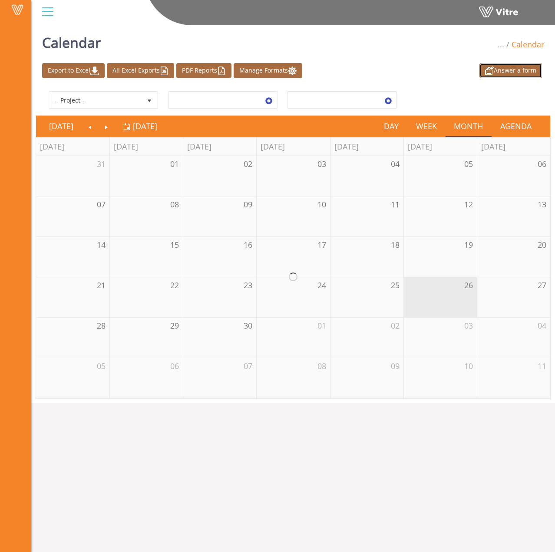
click at [496, 67] on link "Answer a form" at bounding box center [511, 70] width 63 height 15
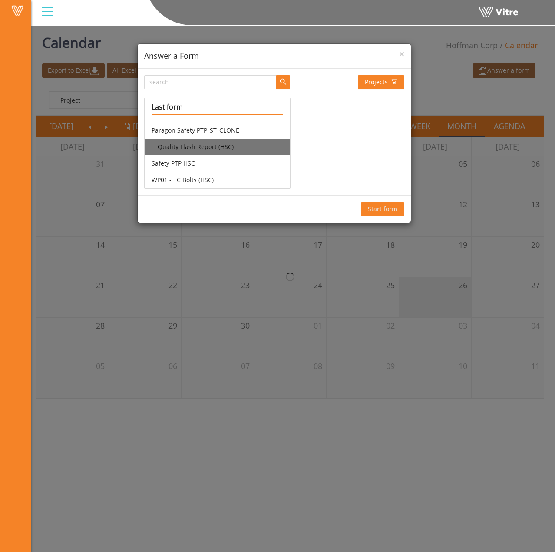
click at [205, 146] on li "Quality Flash Report (HSC)" at bounding box center [218, 147] width 146 height 17
click at [380, 209] on span "Start form" at bounding box center [383, 209] width 30 height 10
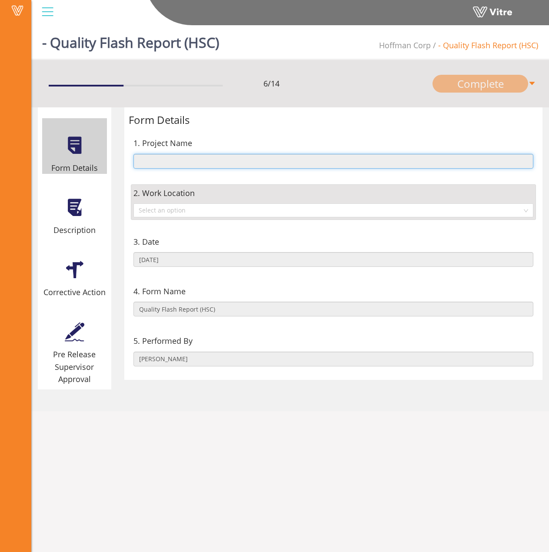
click at [182, 162] on input "text" at bounding box center [333, 161] width 400 height 15
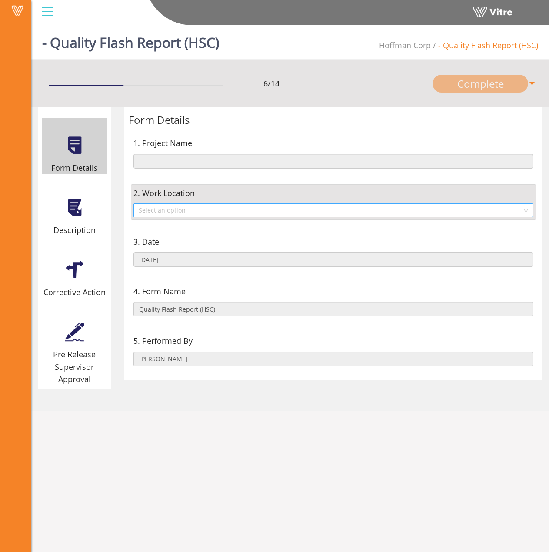
click at [189, 211] on input "search" at bounding box center [331, 210] width 384 height 13
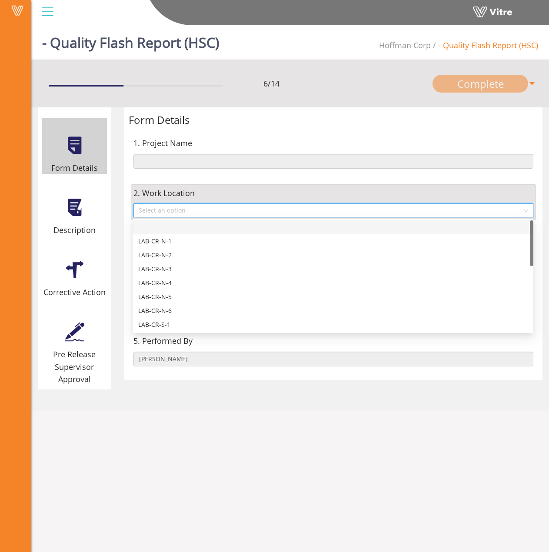
click at [190, 211] on input "search" at bounding box center [331, 210] width 384 height 13
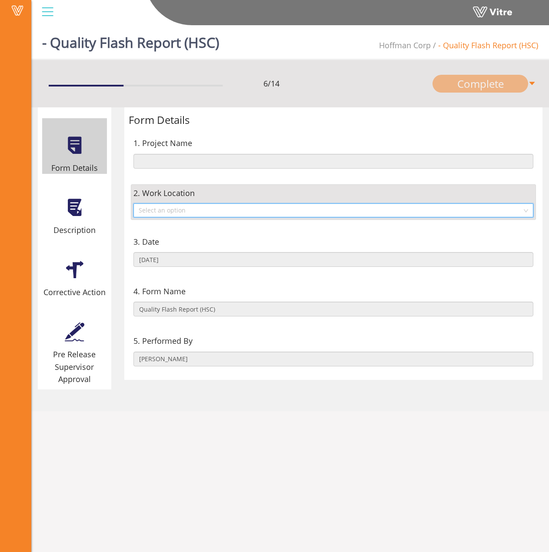
click at [190, 211] on input "search" at bounding box center [331, 210] width 384 height 13
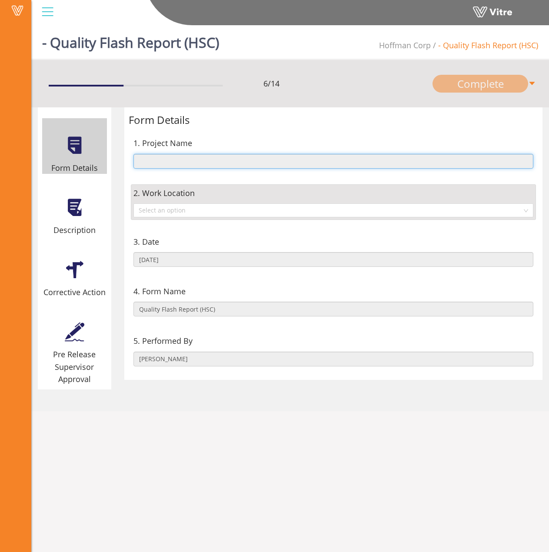
click at [218, 168] on input "text" at bounding box center [333, 161] width 400 height 15
click at [216, 163] on input "text" at bounding box center [333, 161] width 400 height 15
click at [187, 161] on input "text" at bounding box center [333, 161] width 400 height 15
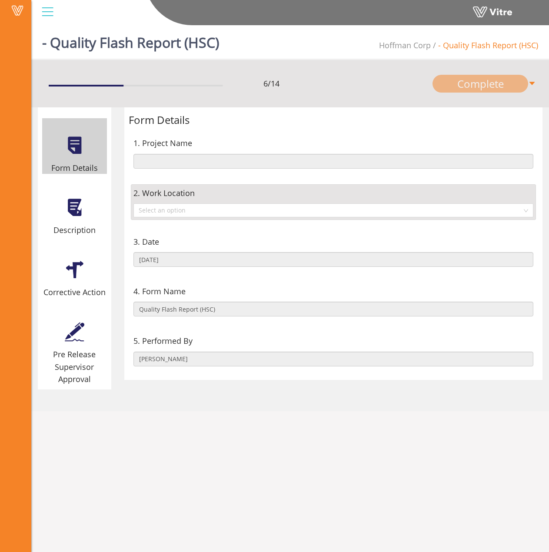
click at [69, 208] on div at bounding box center [75, 208] width 20 height 20
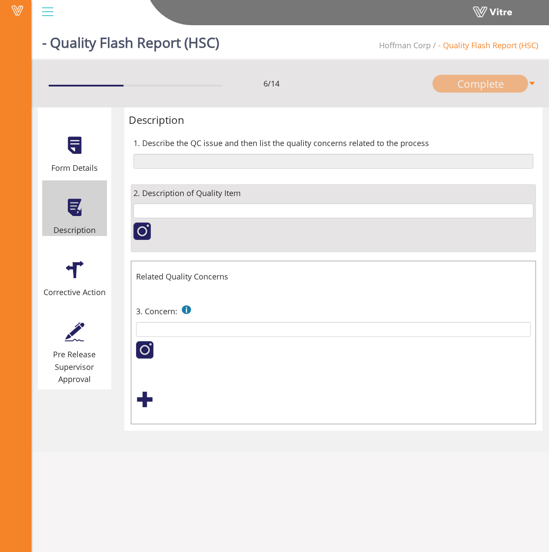
click at [66, 140] on div at bounding box center [75, 146] width 20 height 20
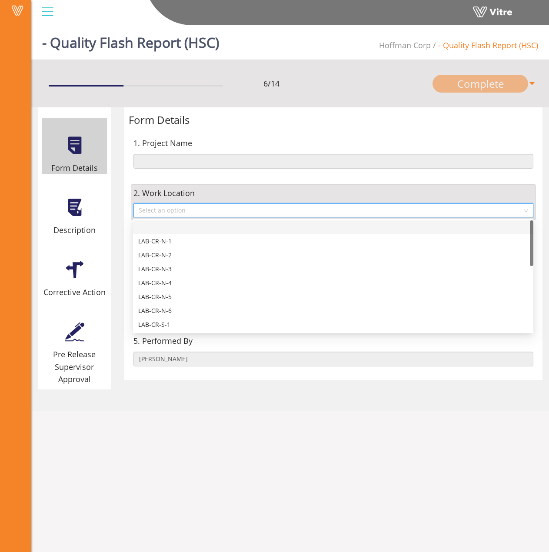
click at [244, 207] on input "search" at bounding box center [331, 210] width 384 height 13
click at [241, 176] on div "1. Project Name" at bounding box center [334, 153] width 410 height 50
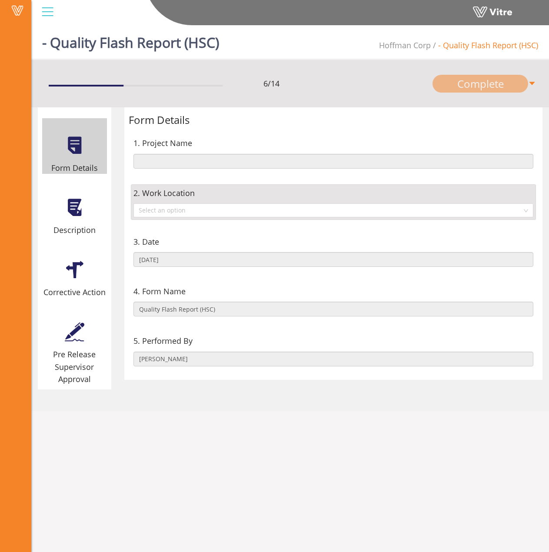
click at [74, 208] on div at bounding box center [75, 208] width 20 height 20
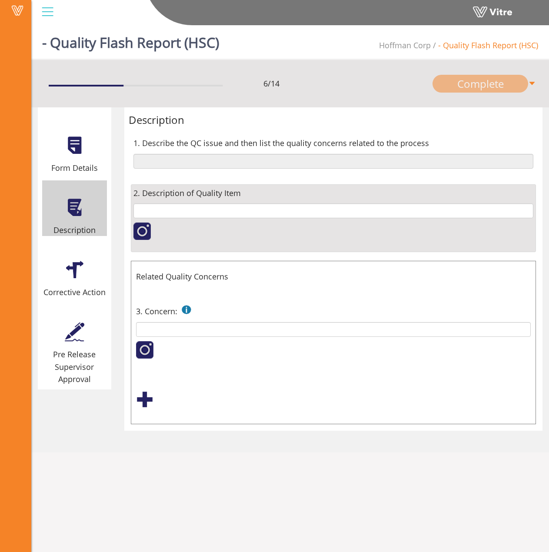
click at [142, 395] on div at bounding box center [144, 399] width 17 height 17
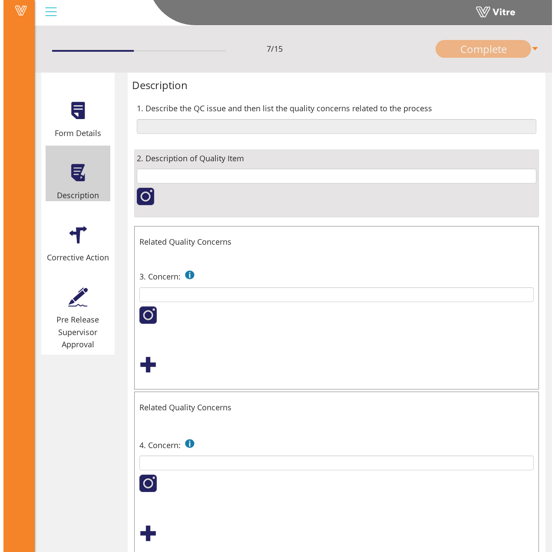
scroll to position [69, 0]
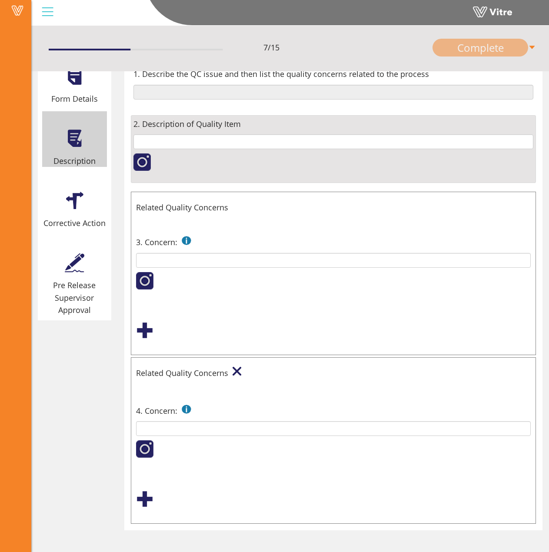
click at [233, 373] on div at bounding box center [237, 371] width 9 height 9
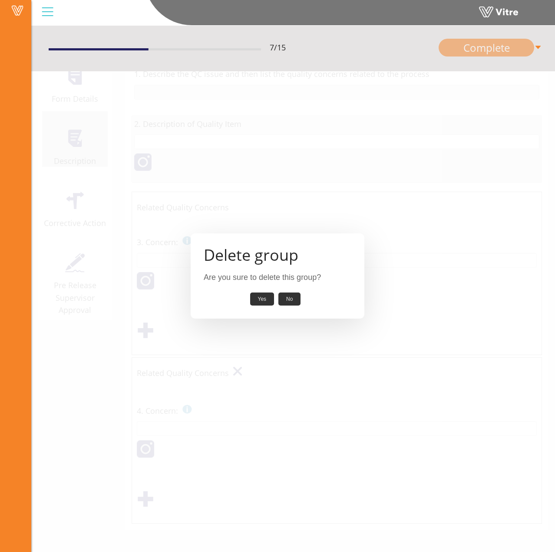
click at [259, 301] on button "Yes" at bounding box center [262, 299] width 24 height 13
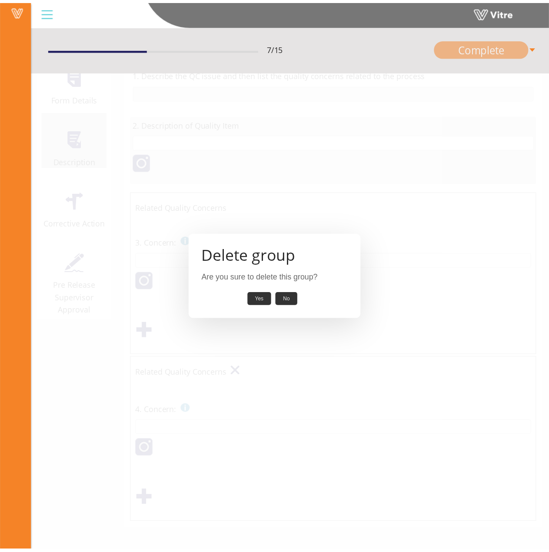
scroll to position [22, 0]
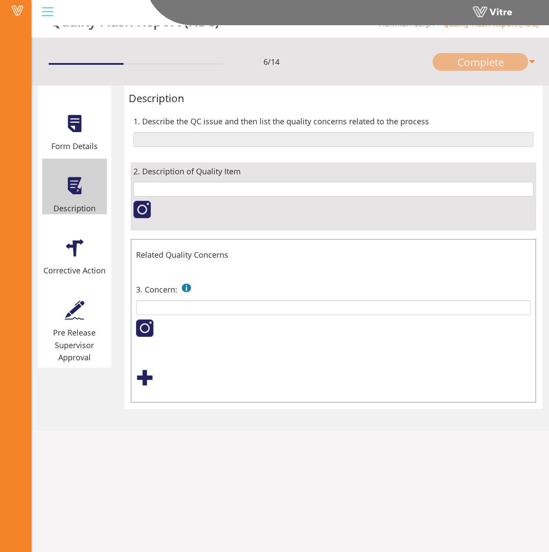
click at [59, 253] on div "Corrective Action" at bounding box center [74, 249] width 65 height 56
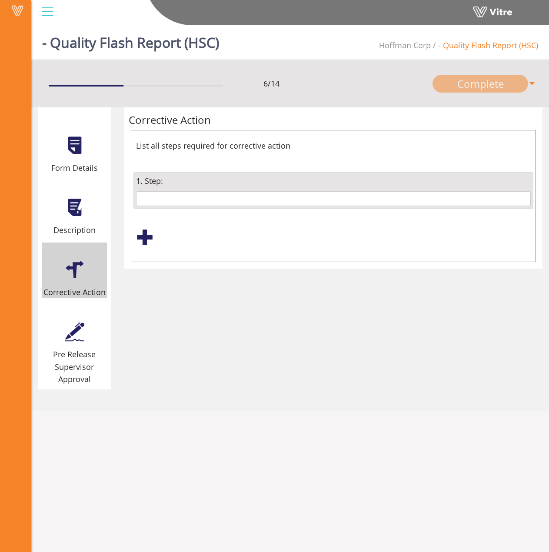
click at [63, 338] on div "Pre Release Supervisor Approval" at bounding box center [74, 345] width 65 height 80
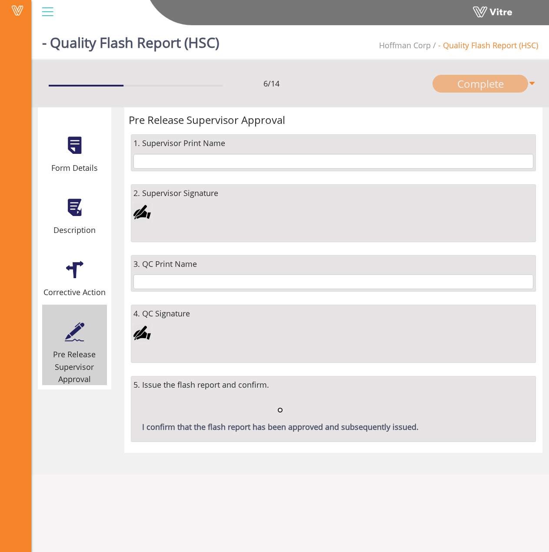
click at [281, 409] on input "radio" at bounding box center [280, 410] width 6 height 6
radio input "true"
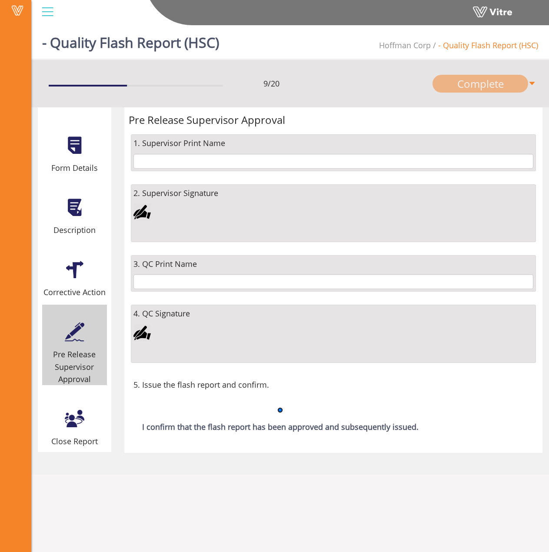
click at [278, 408] on input "radio" at bounding box center [280, 410] width 6 height 6
click at [73, 411] on div at bounding box center [75, 419] width 20 height 20
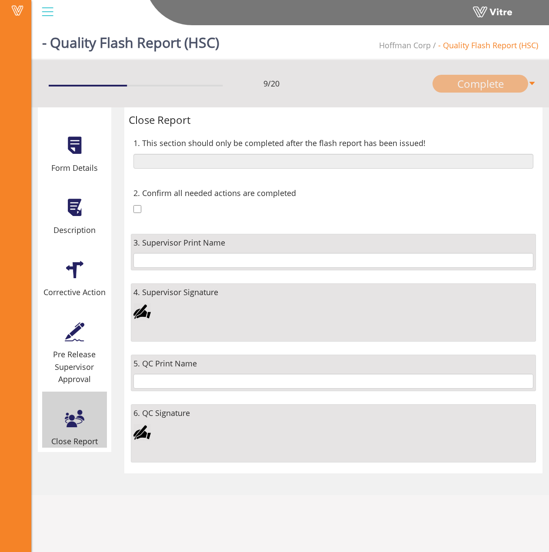
click at [71, 361] on div "Pre Release Supervisor Approval" at bounding box center [74, 366] width 65 height 37
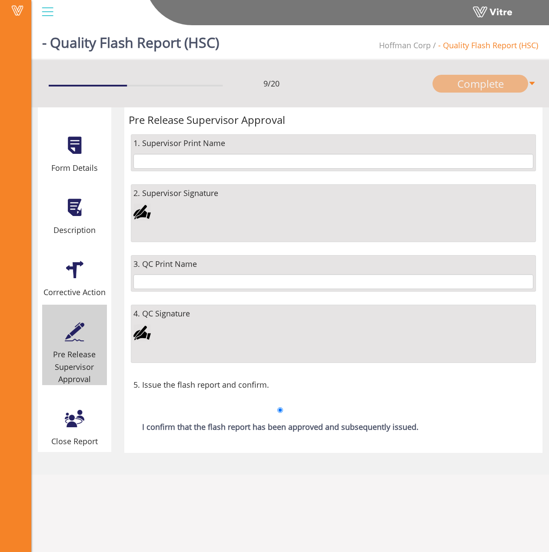
click at [278, 406] on div at bounding box center [280, 410] width 6 height 12
drag, startPoint x: 64, startPoint y: 408, endPoint x: 68, endPoint y: 410, distance: 4.5
click at [68, 410] on div "Close Report" at bounding box center [74, 420] width 65 height 56
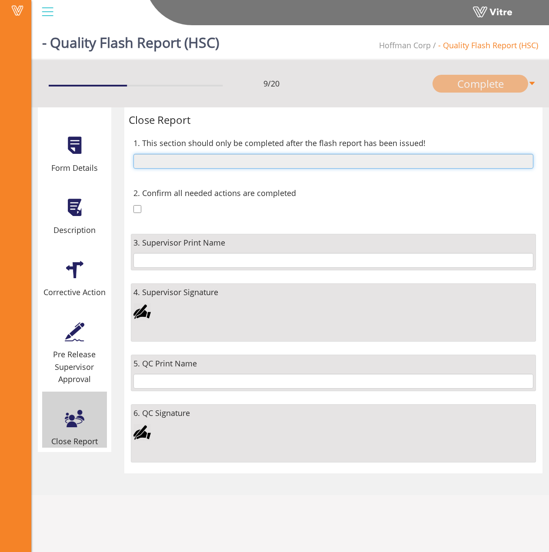
click at [197, 157] on input "text" at bounding box center [333, 161] width 400 height 15
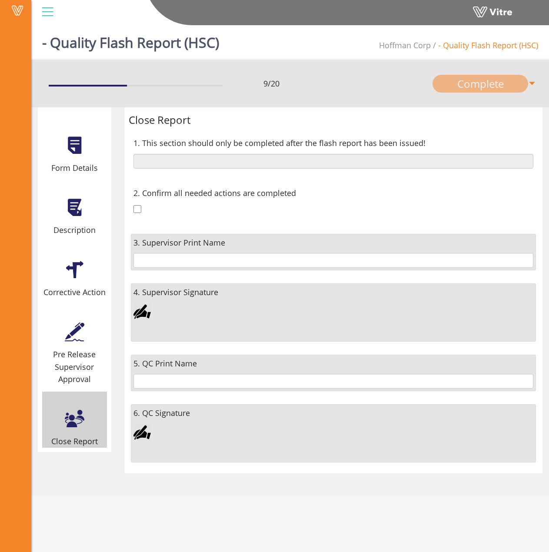
click at [213, 184] on div "2. Confirm all needed actions are completed" at bounding box center [334, 202] width 406 height 37
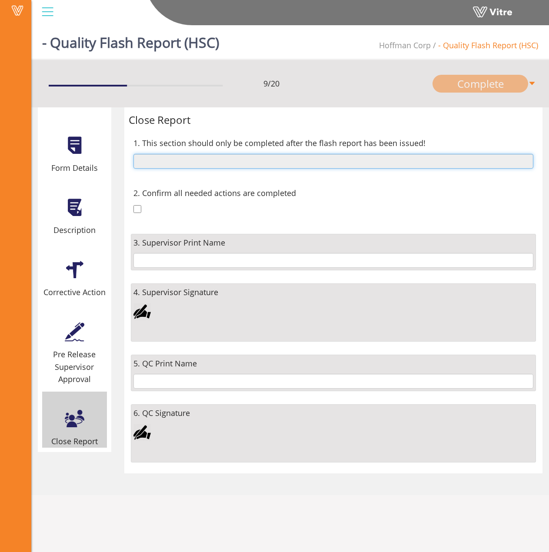
click at [208, 166] on input "text" at bounding box center [333, 161] width 400 height 15
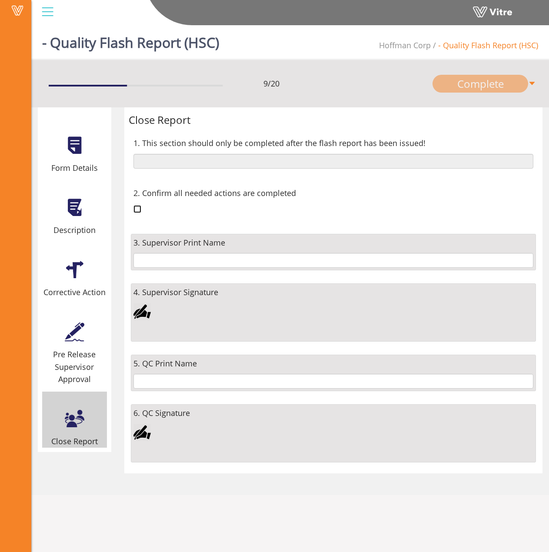
click at [136, 209] on input "checkbox" at bounding box center [137, 209] width 8 height 8
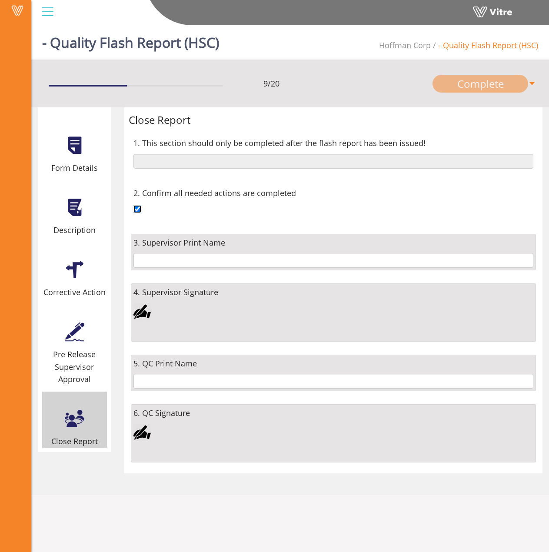
click at [136, 210] on input "checkbox" at bounding box center [137, 209] width 8 height 8
checkbox input "false"
click at [63, 273] on div "Corrective Action" at bounding box center [74, 271] width 65 height 56
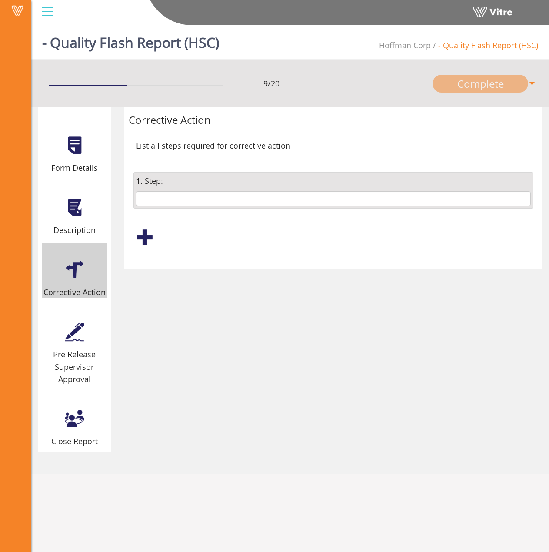
click at [83, 418] on div at bounding box center [75, 419] width 20 height 20
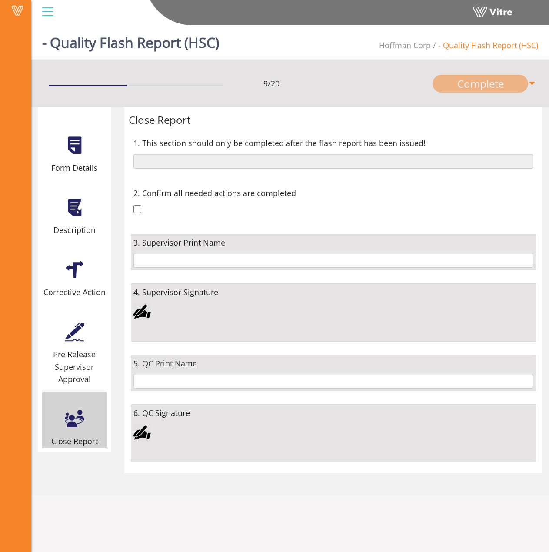
click at [78, 353] on div "Pre Release Supervisor Approval" at bounding box center [74, 366] width 65 height 37
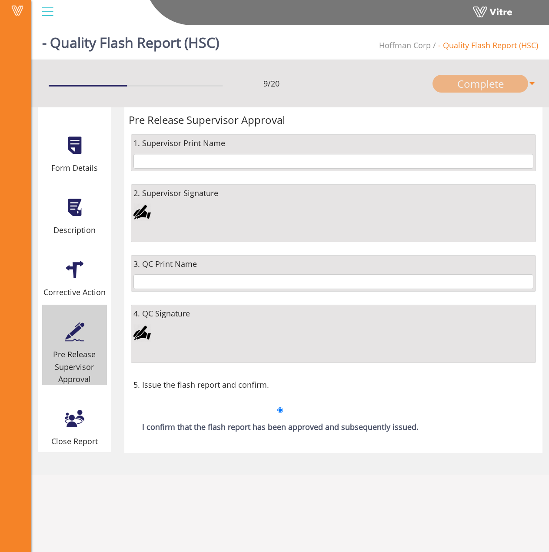
drag, startPoint x: 78, startPoint y: 353, endPoint x: 64, endPoint y: 341, distance: 18.5
click at [65, 341] on div at bounding box center [75, 332] width 20 height 20
click at [63, 289] on div "Corrective Action" at bounding box center [74, 292] width 65 height 12
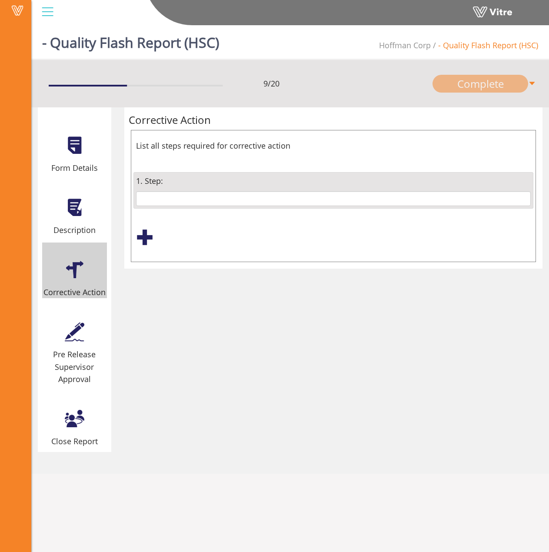
click at [70, 206] on div at bounding box center [75, 208] width 20 height 20
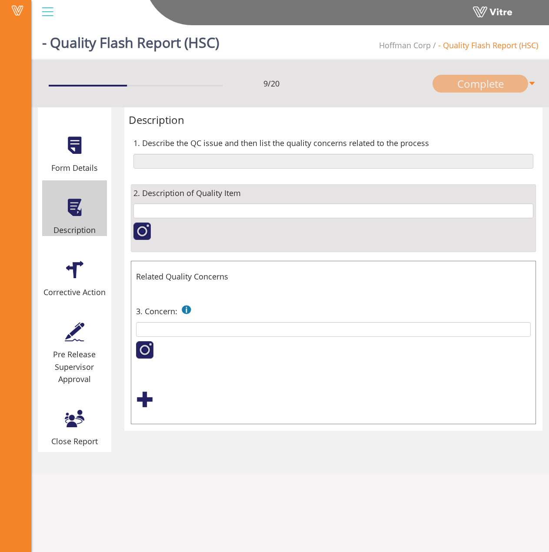
click at [69, 273] on div at bounding box center [75, 270] width 20 height 20
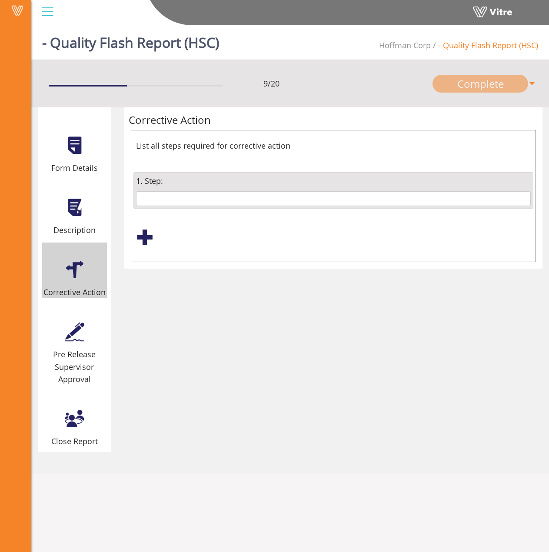
click at [80, 314] on div "Pre Release Supervisor Approval" at bounding box center [74, 345] width 65 height 80
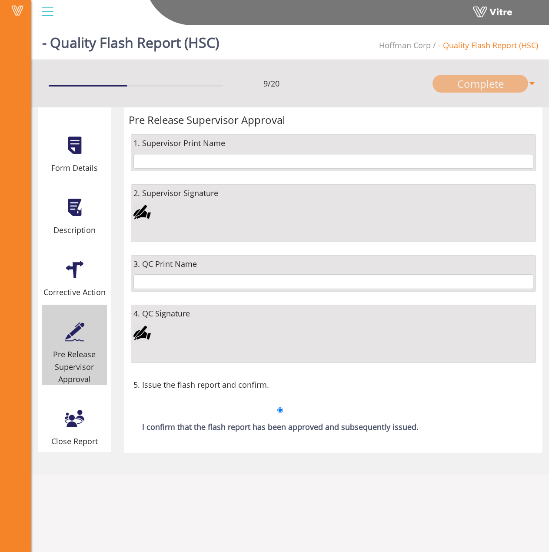
click at [81, 410] on div at bounding box center [75, 419] width 20 height 20
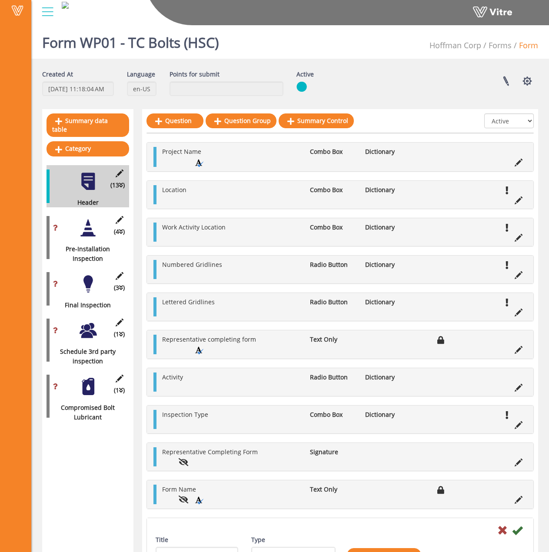
scroll to position [28, 0]
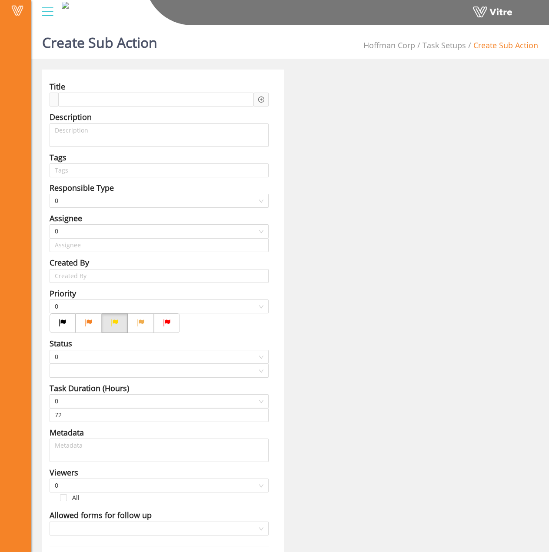
type input "[PERSON_NAME]"
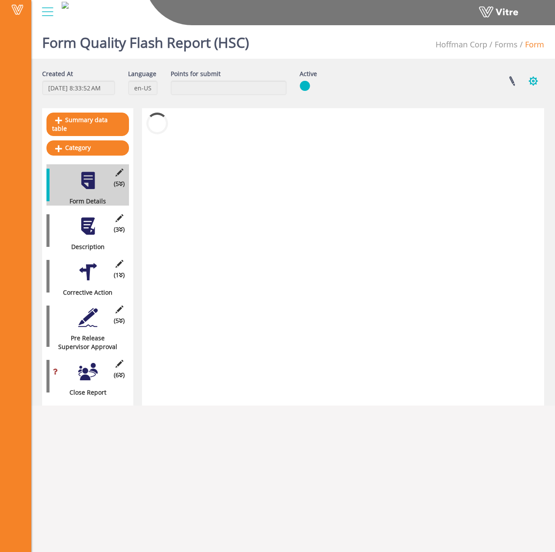
click at [533, 79] on button "button" at bounding box center [534, 81] width 22 height 23
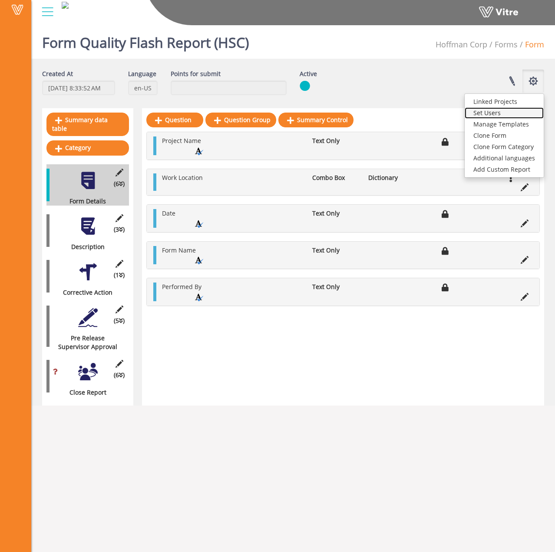
click at [513, 113] on link "Set Users" at bounding box center [504, 112] width 79 height 11
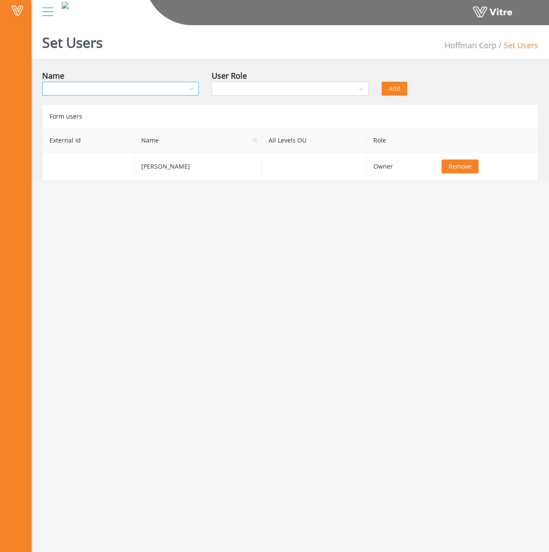
click at [130, 90] on input "search" at bounding box center [117, 88] width 140 height 13
type input "flint"
click at [116, 106] on div "[PERSON_NAME]" at bounding box center [120, 106] width 146 height 10
click at [283, 91] on input "search" at bounding box center [287, 88] width 140 height 13
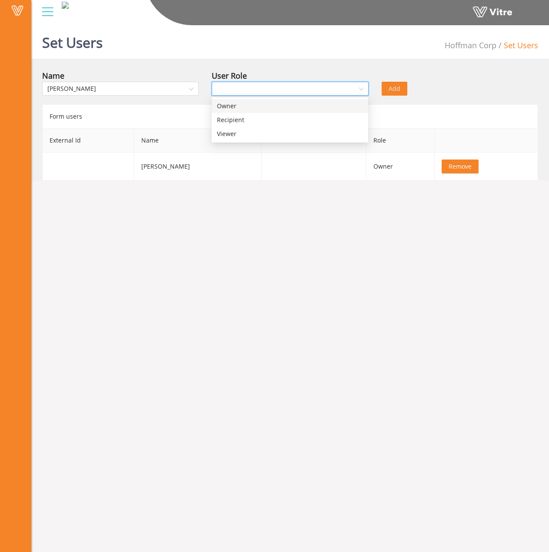
click at [277, 101] on div "Owner" at bounding box center [290, 106] width 156 height 14
click at [399, 90] on span "Add" at bounding box center [395, 89] width 12 height 10
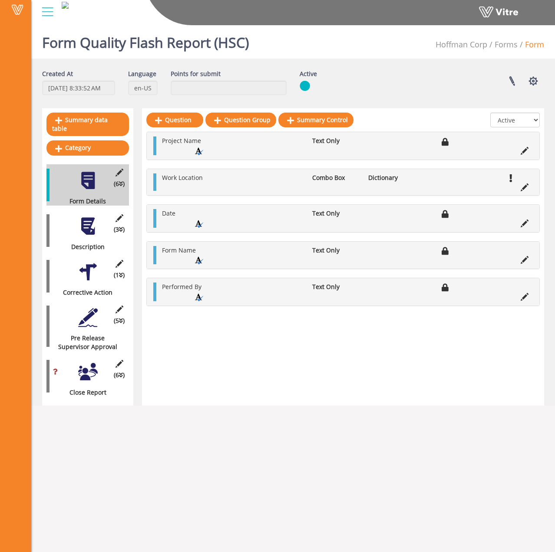
click at [265, 381] on div "Question Question Group Summary Control All Active Not Active Project Name Text…" at bounding box center [343, 256] width 402 height 297
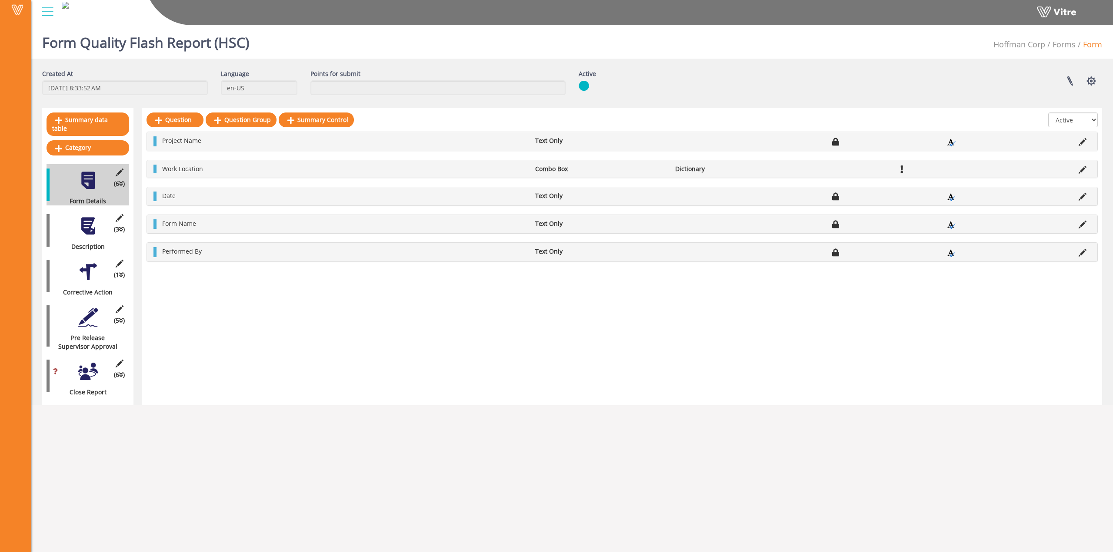
click at [84, 219] on div at bounding box center [88, 226] width 20 height 20
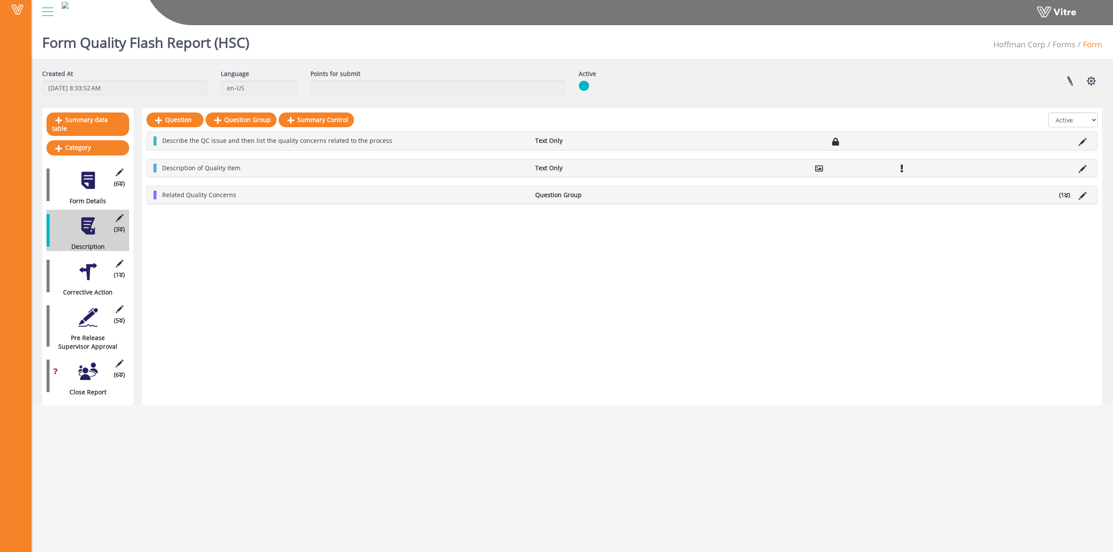
click at [555, 198] on li "(1 )" at bounding box center [1064, 195] width 20 height 9
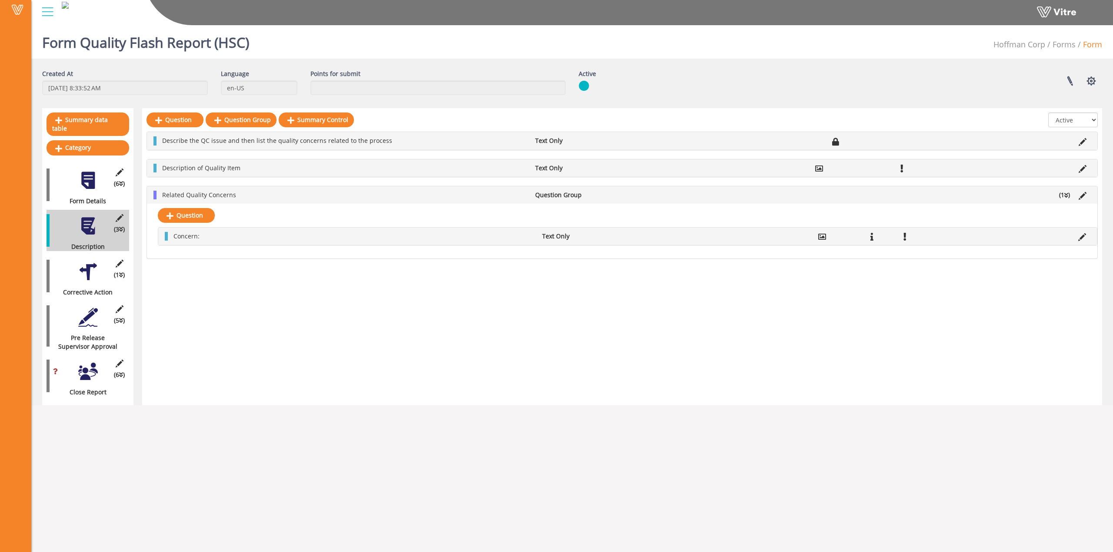
click at [85, 262] on div at bounding box center [88, 272] width 20 height 20
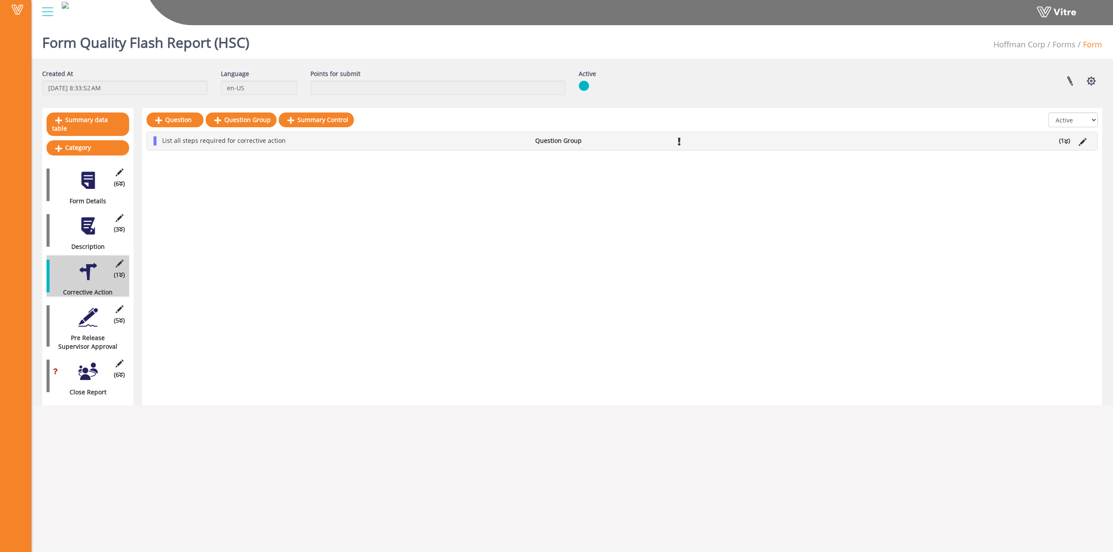
click at [555, 139] on icon at bounding box center [1066, 142] width 4 height 6
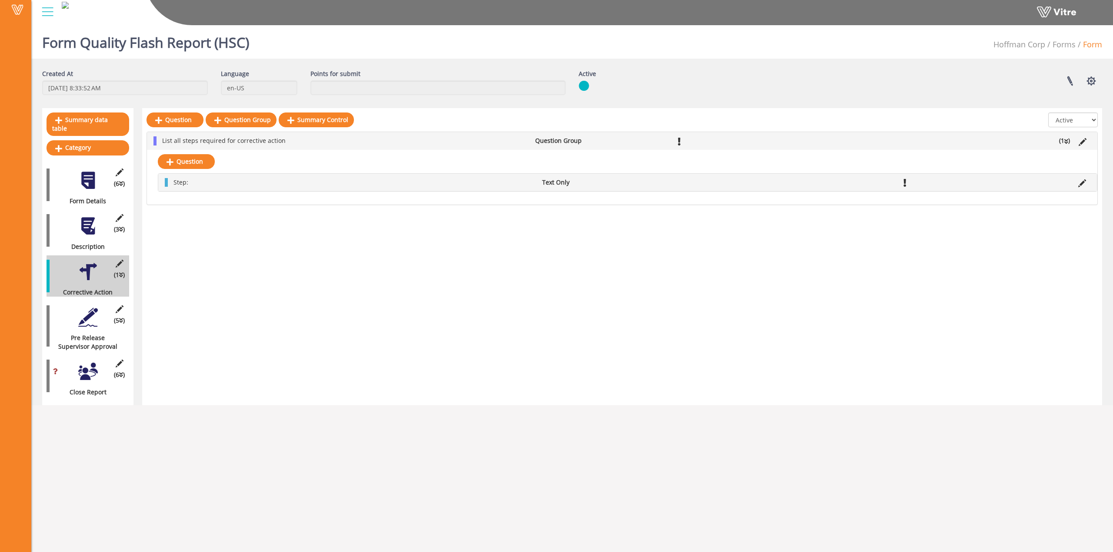
click at [89, 315] on div at bounding box center [88, 318] width 20 height 20
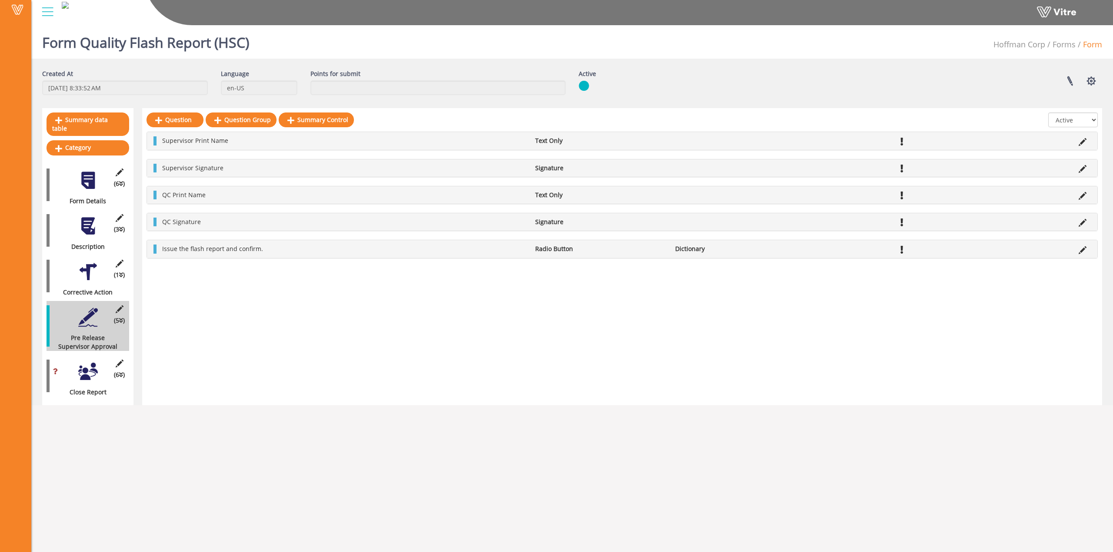
click at [84, 371] on div at bounding box center [88, 372] width 20 height 20
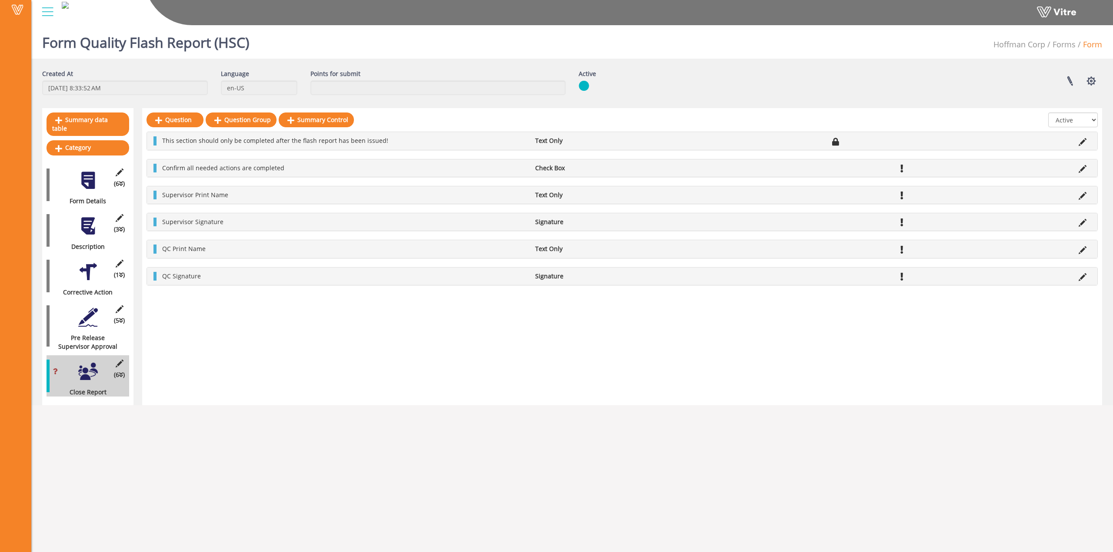
click at [86, 262] on div at bounding box center [88, 272] width 20 height 20
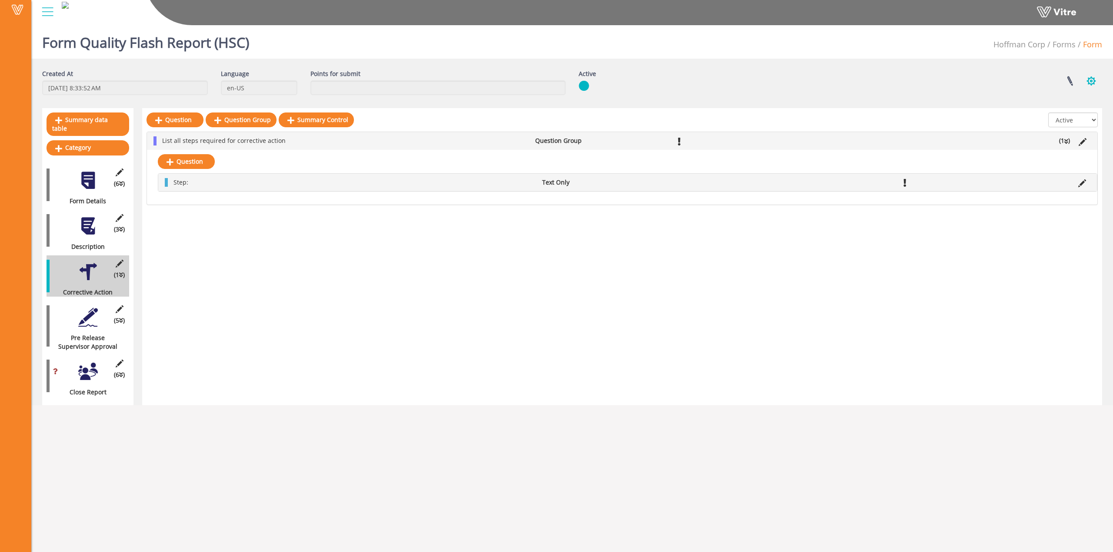
click at [555, 84] on button "button" at bounding box center [1091, 81] width 22 height 23
click at [555, 110] on link "Set Users" at bounding box center [1061, 112] width 79 height 11
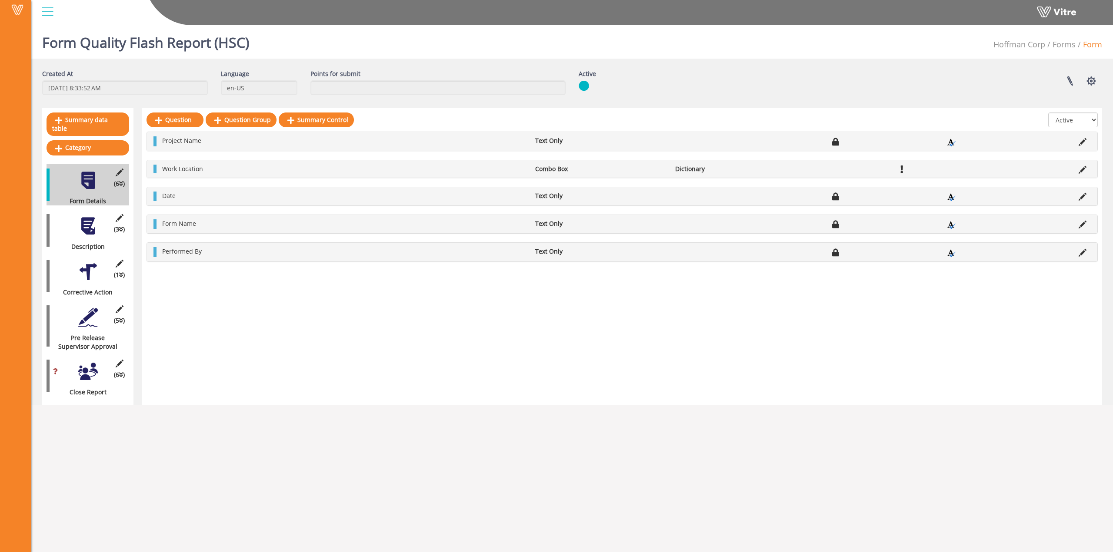
click at [82, 267] on div at bounding box center [88, 272] width 20 height 20
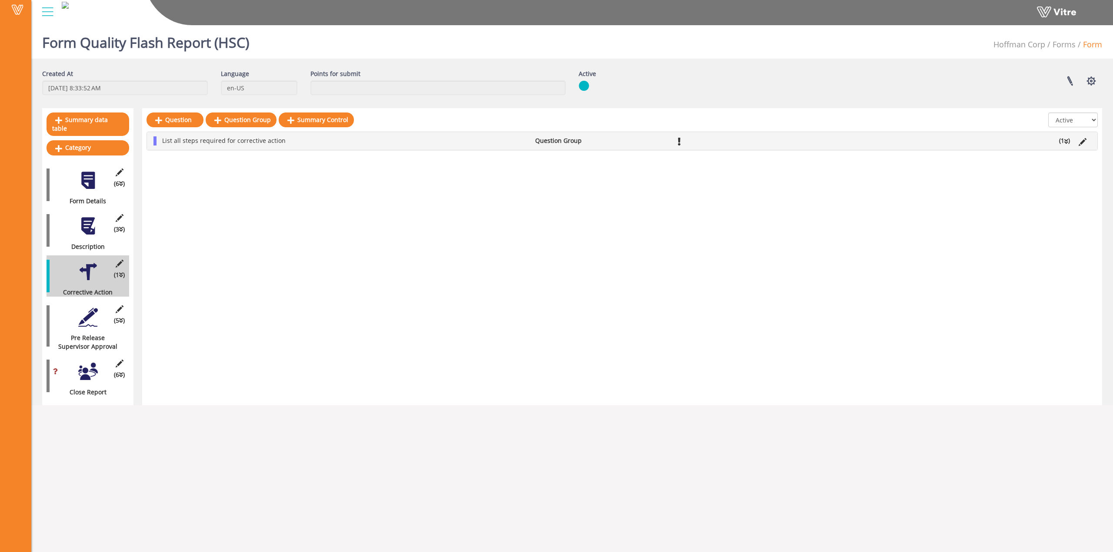
click at [1062, 140] on li "(1 )" at bounding box center [1064, 140] width 20 height 9
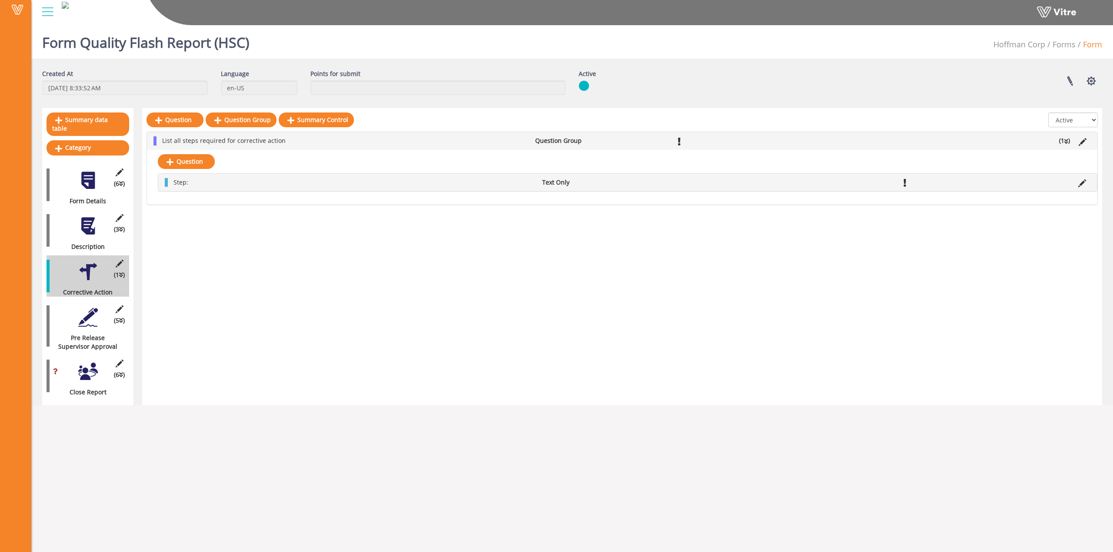
click at [91, 220] on div at bounding box center [88, 226] width 20 height 20
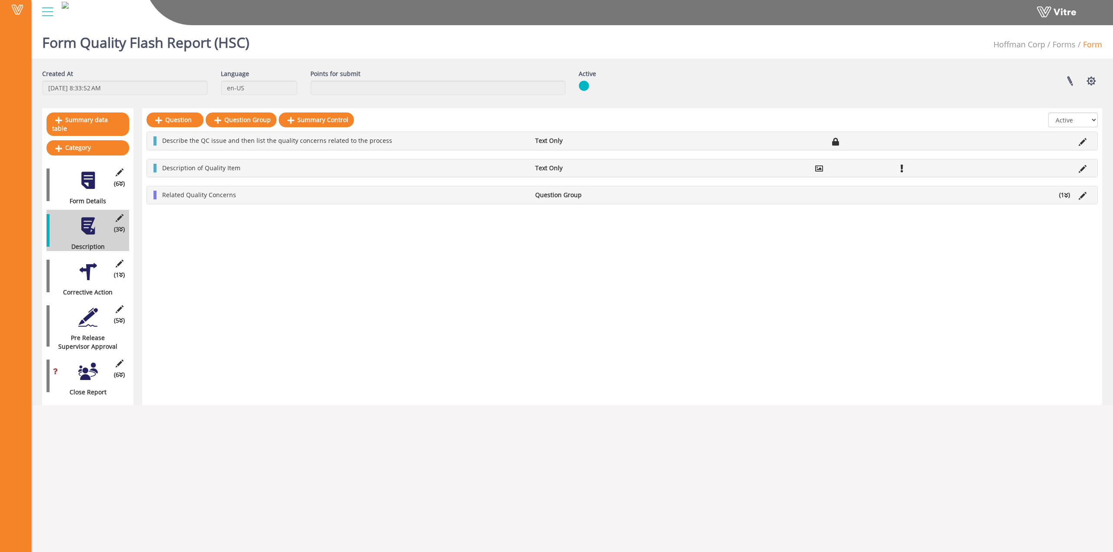
click at [87, 268] on div at bounding box center [88, 272] width 20 height 20
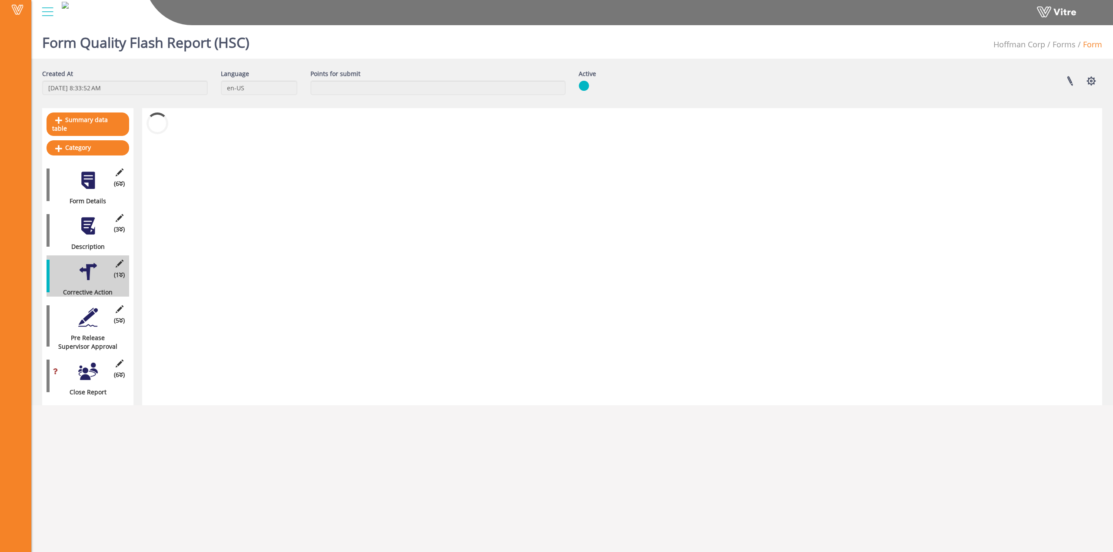
click at [87, 268] on div at bounding box center [88, 272] width 20 height 20
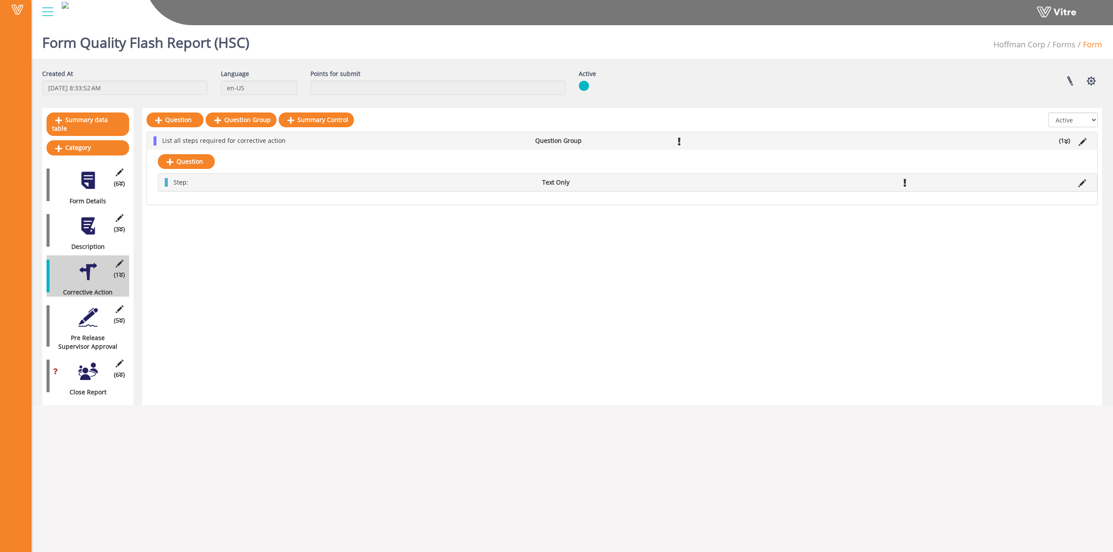
click at [89, 372] on div at bounding box center [88, 372] width 20 height 20
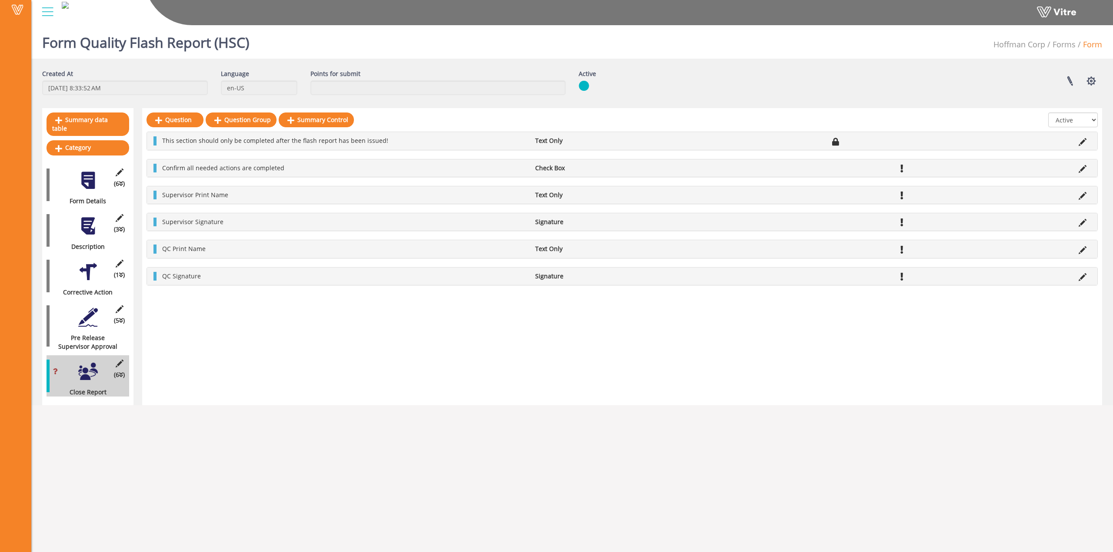
click at [71, 313] on div "(5 ) Pre Release Supervisor Approval" at bounding box center [88, 326] width 83 height 50
click at [85, 314] on div at bounding box center [88, 318] width 20 height 20
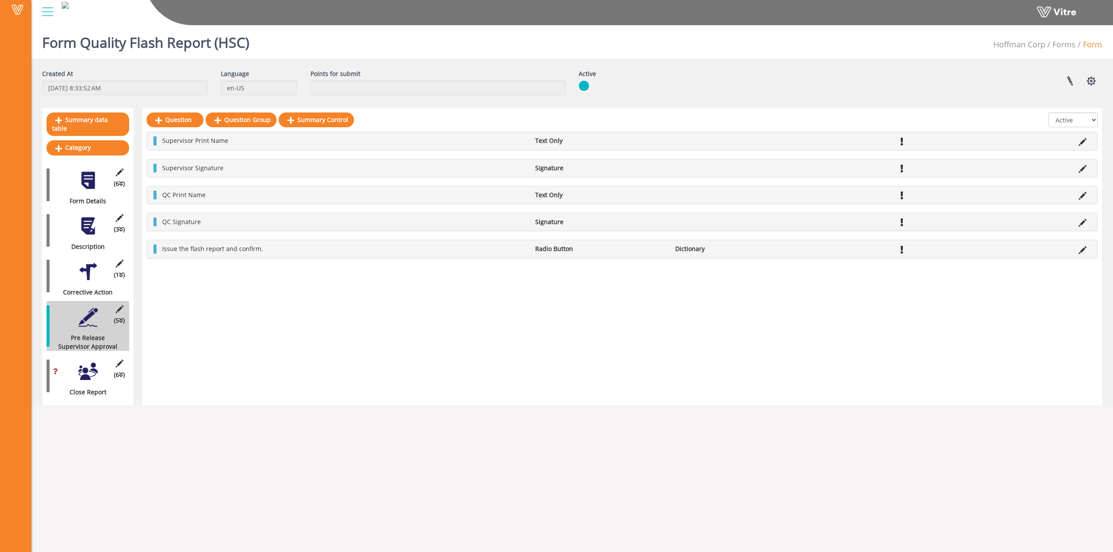
click at [88, 376] on div "(6 ) Close Report" at bounding box center [88, 376] width 83 height 41
click at [86, 369] on div at bounding box center [88, 372] width 20 height 20
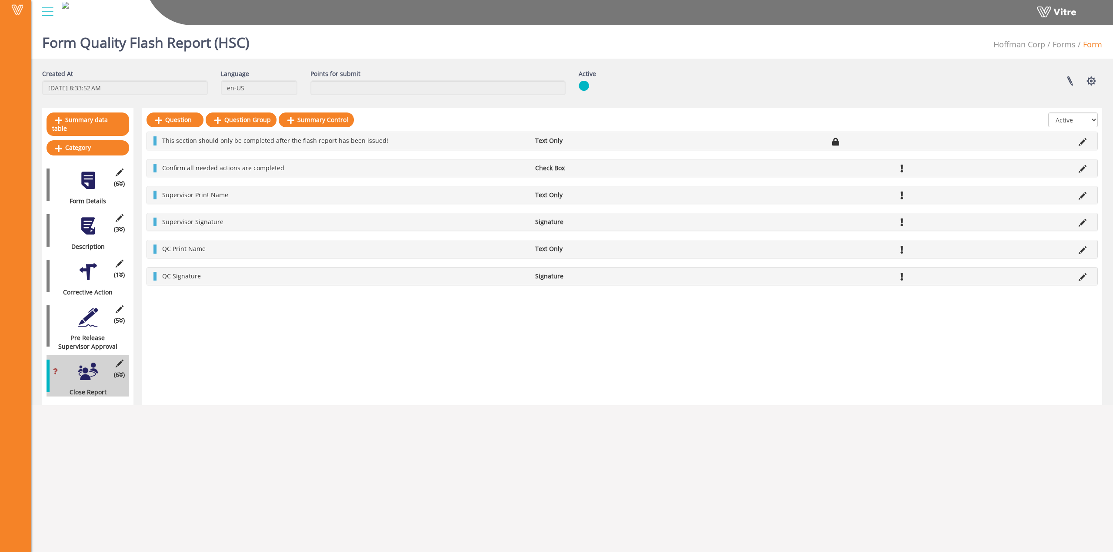
click at [286, 337] on div "Question Question Group Summary Control All Active Not Active This section shou…" at bounding box center [622, 256] width 960 height 297
click at [85, 263] on div at bounding box center [88, 272] width 20 height 20
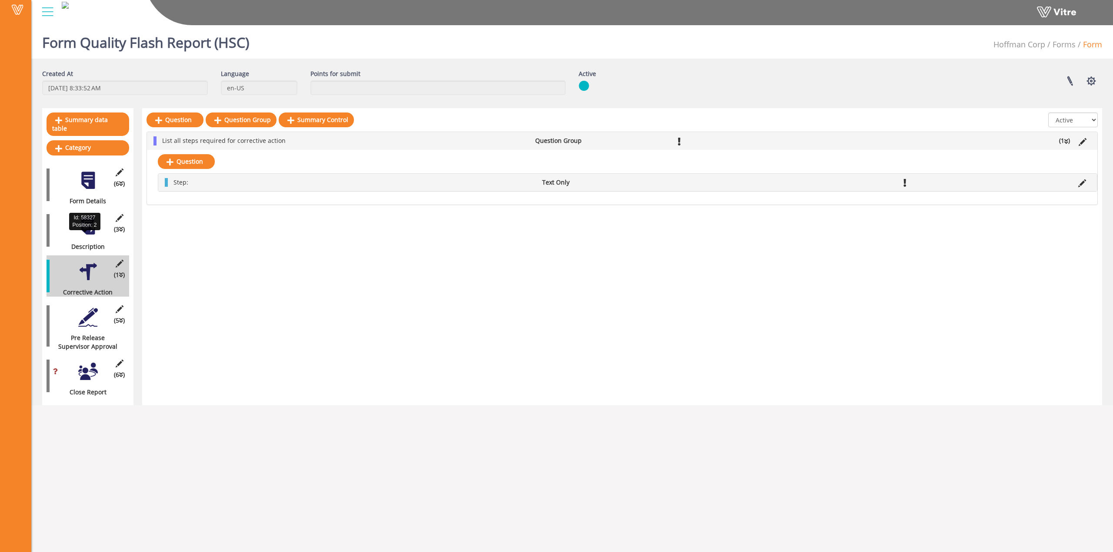
click at [95, 243] on div "Description" at bounding box center [85, 247] width 76 height 9
click at [91, 216] on div at bounding box center [88, 226] width 20 height 20
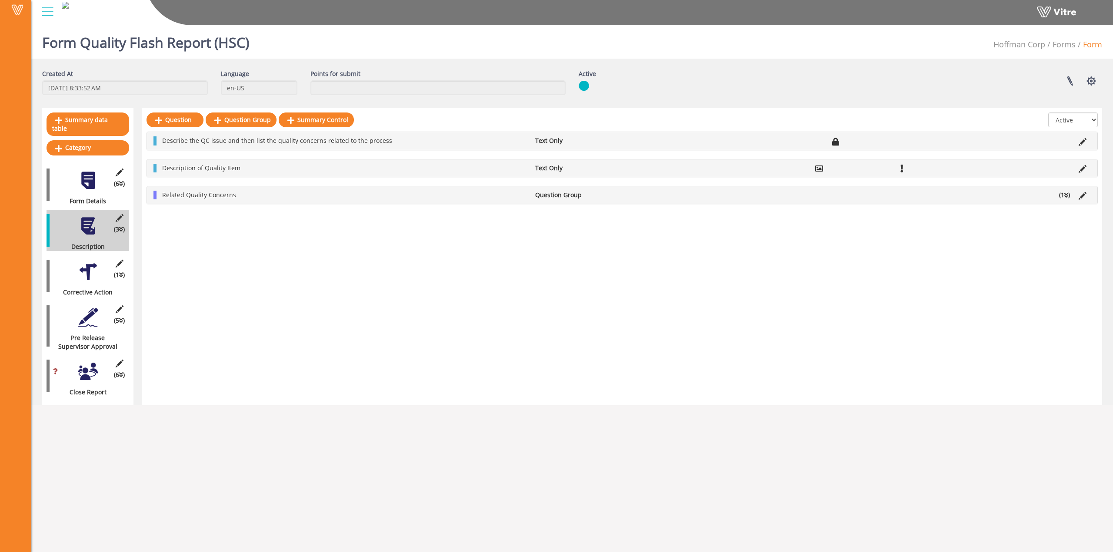
click at [1063, 197] on li "(1 )" at bounding box center [1064, 195] width 20 height 9
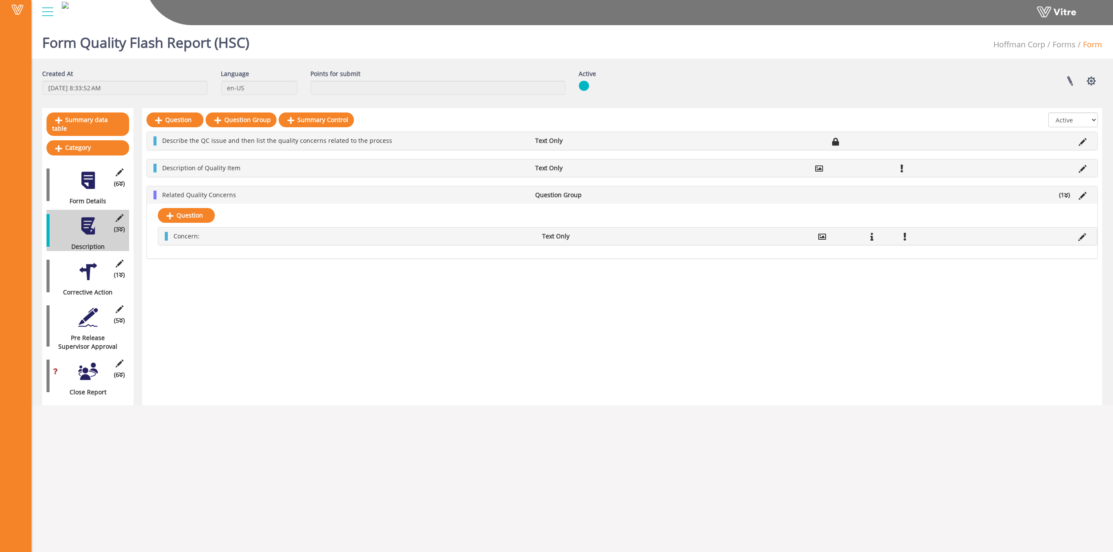
click at [84, 362] on div at bounding box center [88, 372] width 20 height 20
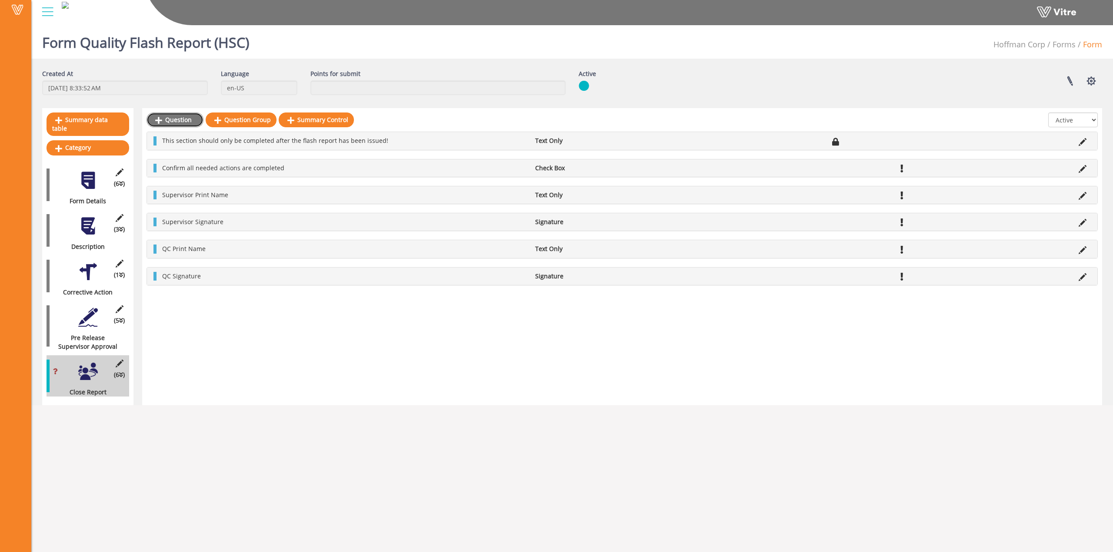
click at [169, 117] on link "Question" at bounding box center [174, 120] width 57 height 15
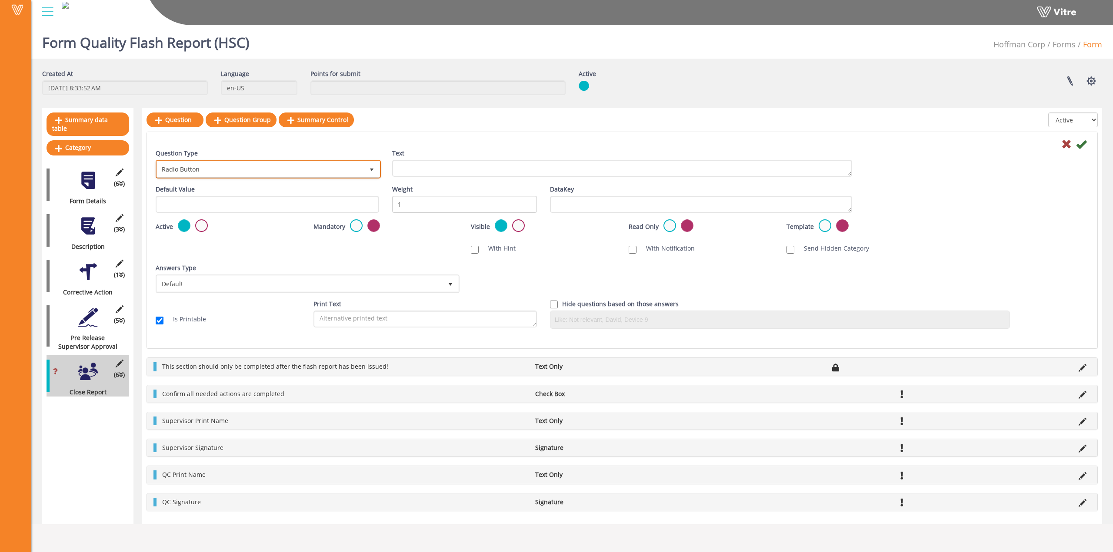
click at [236, 166] on span "Radio Button" at bounding box center [260, 169] width 207 height 16
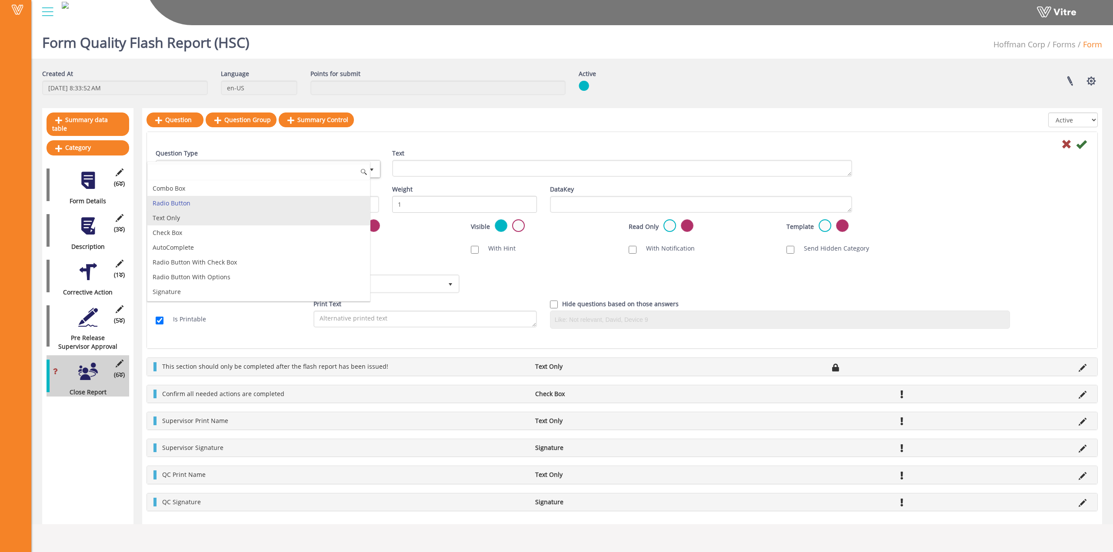
drag, startPoint x: 213, startPoint y: 213, endPoint x: 366, endPoint y: 182, distance: 156.2
click at [213, 213] on li "Text Only" at bounding box center [258, 218] width 223 height 15
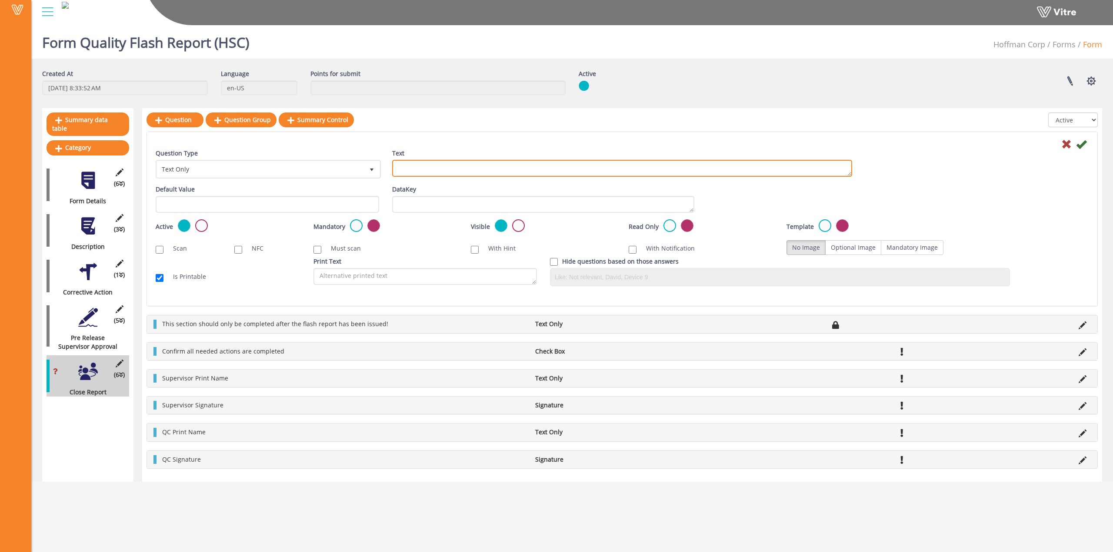
click at [442, 163] on textarea "Text" at bounding box center [622, 168] width 460 height 17
type textarea "Notes"
click at [1083, 150] on icon at bounding box center [1081, 144] width 10 height 10
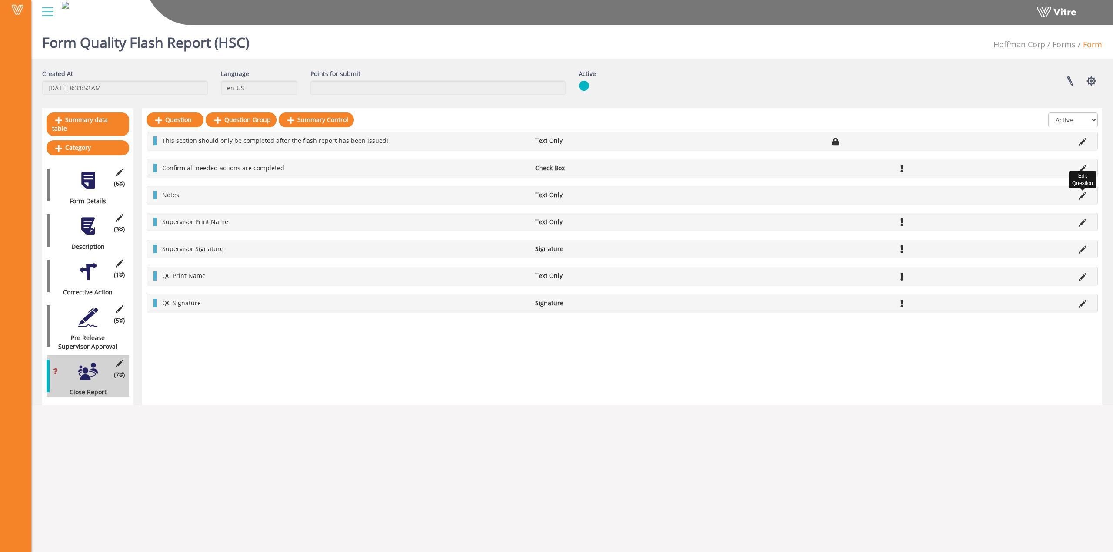
click at [1082, 194] on icon at bounding box center [1082, 196] width 8 height 8
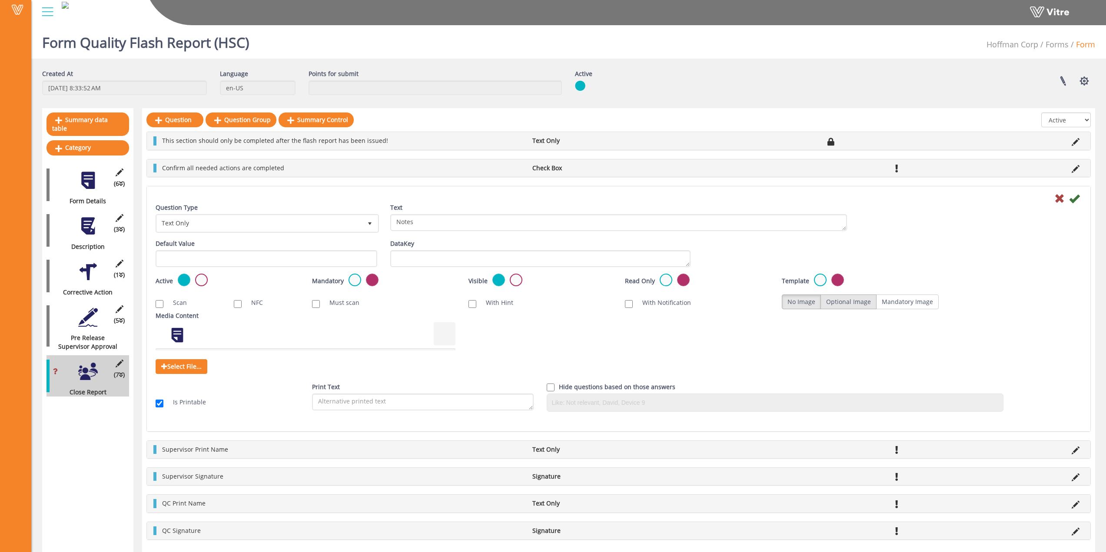
click at [856, 305] on label "Optional Image" at bounding box center [849, 302] width 56 height 15
radio input "true"
click at [1076, 197] on icon at bounding box center [1074, 198] width 10 height 10
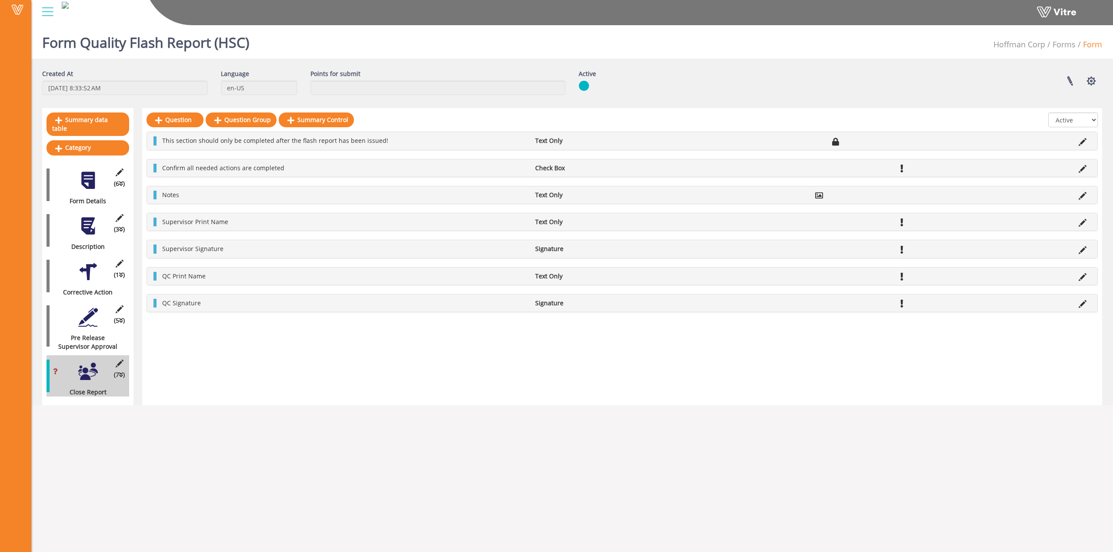
click at [92, 309] on div at bounding box center [88, 318] width 20 height 20
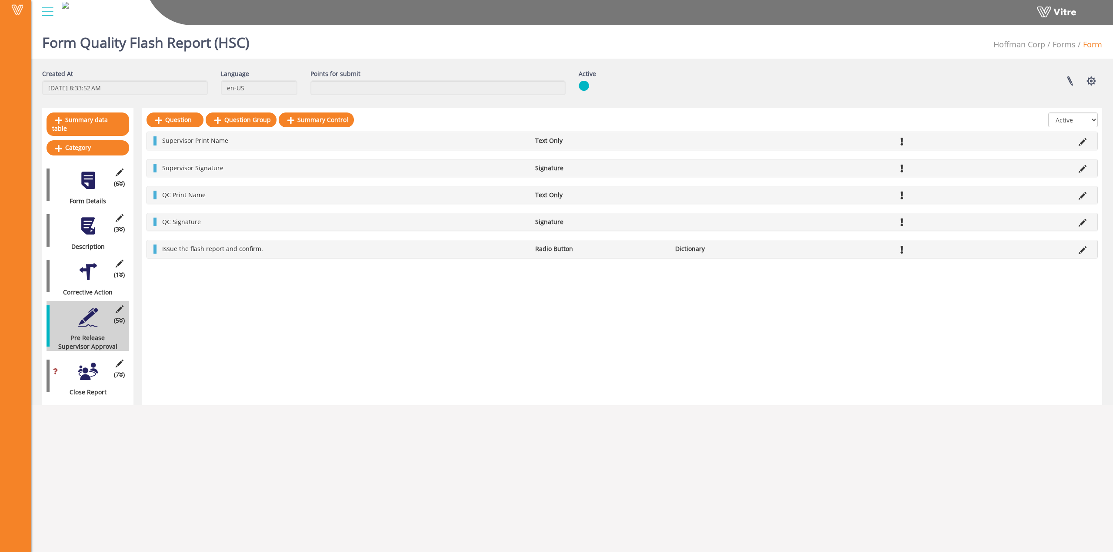
click at [82, 362] on div at bounding box center [88, 372] width 20 height 20
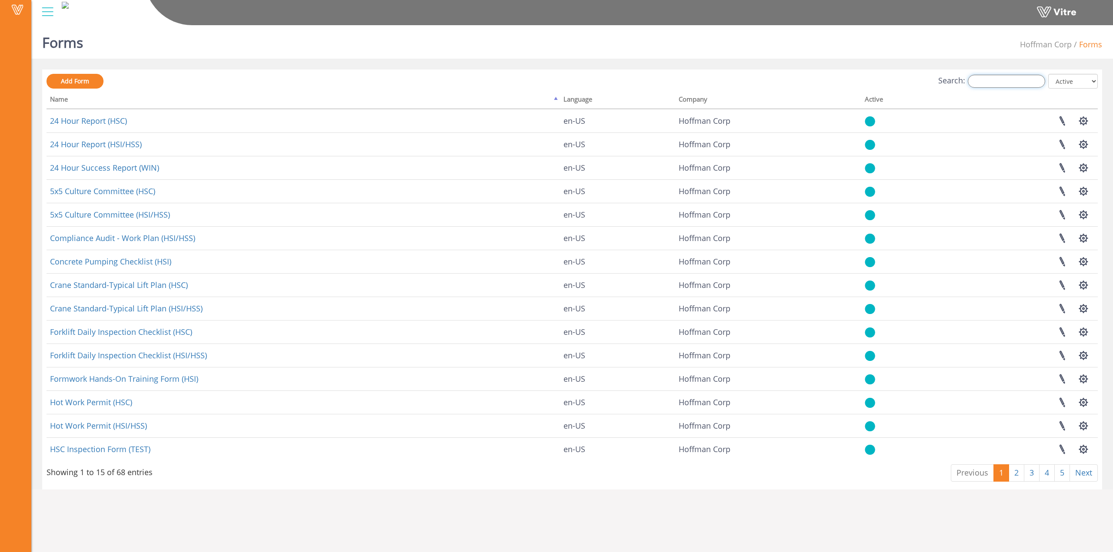
click at [997, 84] on input "Search:" at bounding box center [1006, 81] width 77 height 13
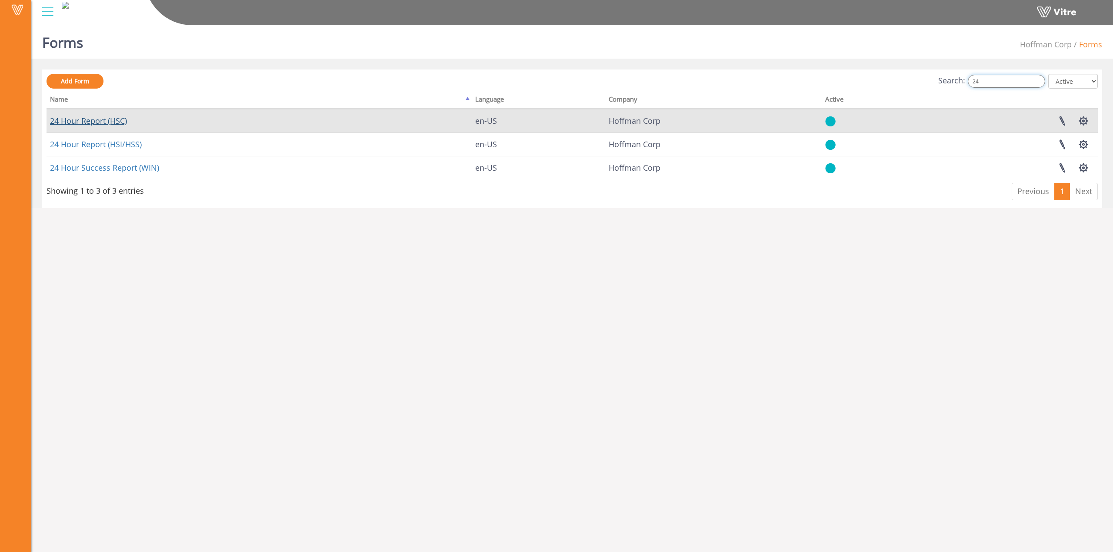
type input "24"
click at [95, 120] on link "24 Hour Report (HSC)" at bounding box center [88, 121] width 77 height 10
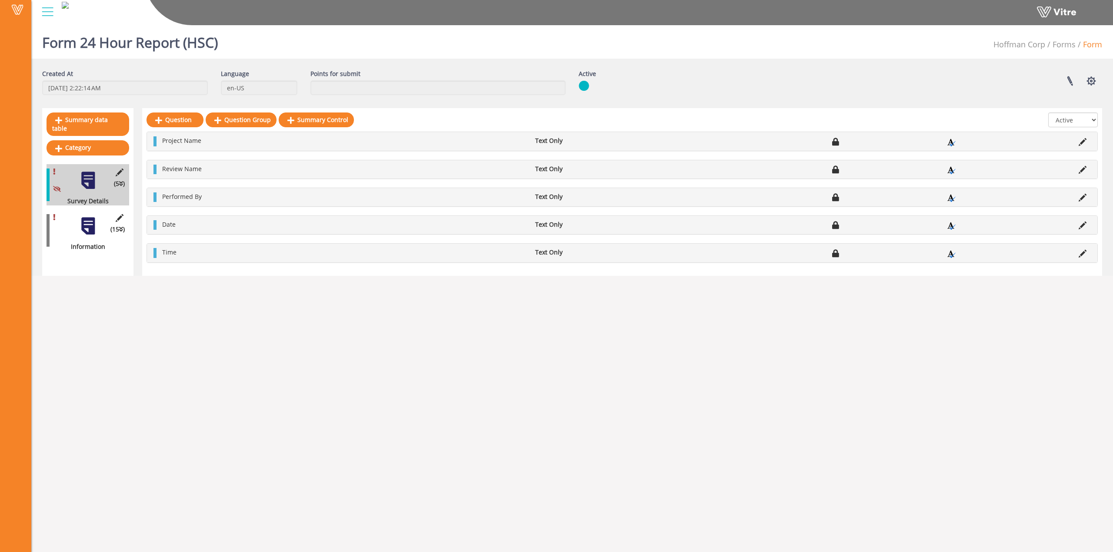
click at [87, 219] on div at bounding box center [88, 226] width 20 height 20
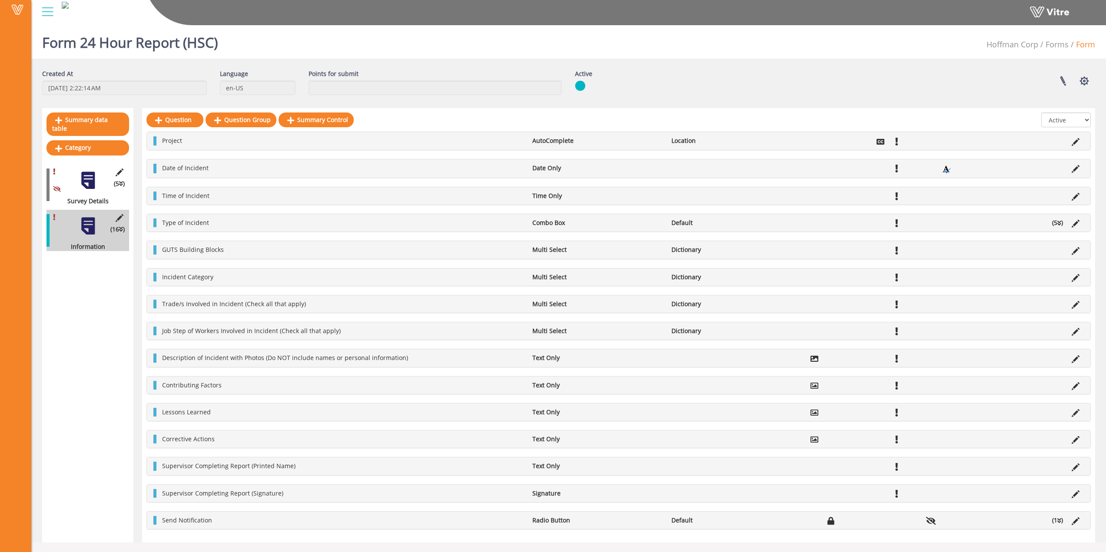
scroll to position [1, 0]
click at [1077, 441] on icon at bounding box center [1076, 439] width 8 height 8
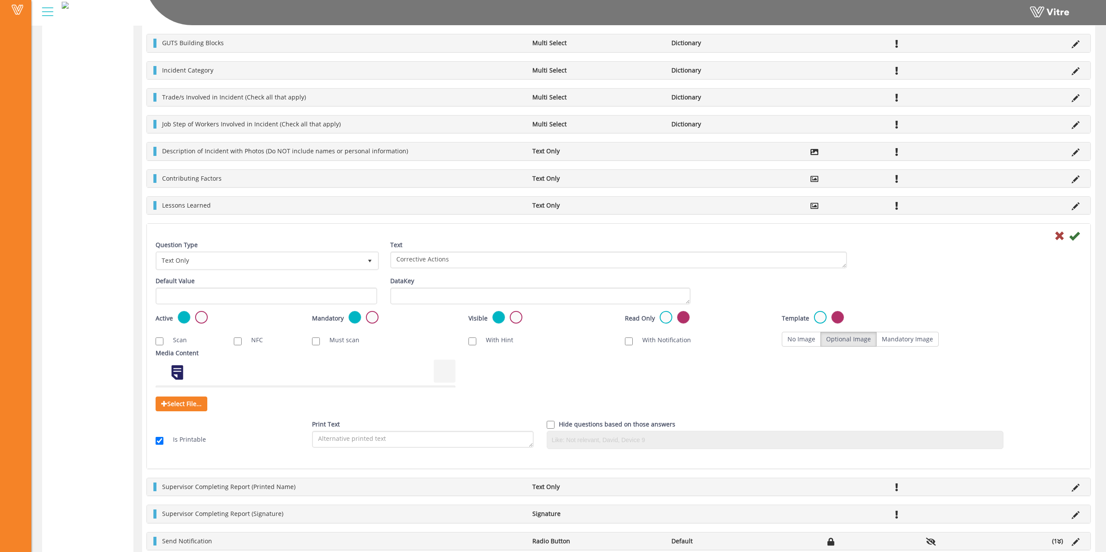
scroll to position [276, 0]
